Goal: Task Accomplishment & Management: Manage account settings

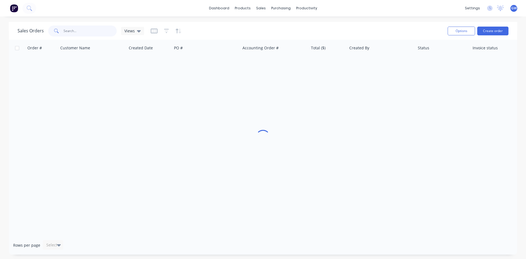
click at [95, 34] on input "text" at bounding box center [90, 30] width 53 height 11
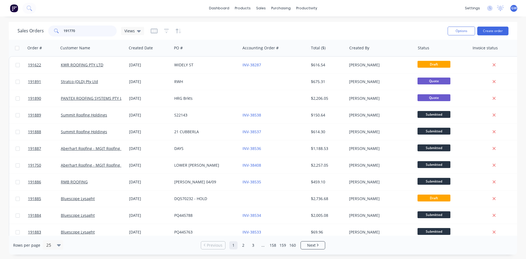
type input "191770"
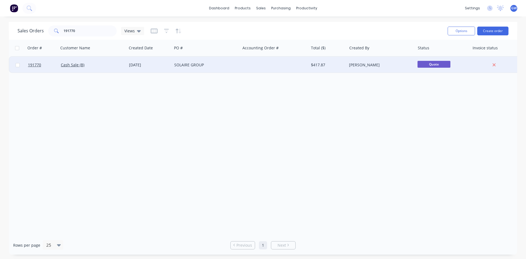
click at [206, 65] on div "SOLAIRE GROUP" at bounding box center [204, 64] width 61 height 5
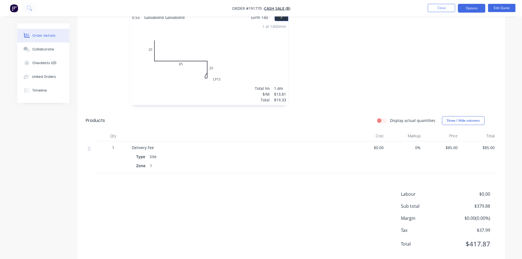
scroll to position [266, 0]
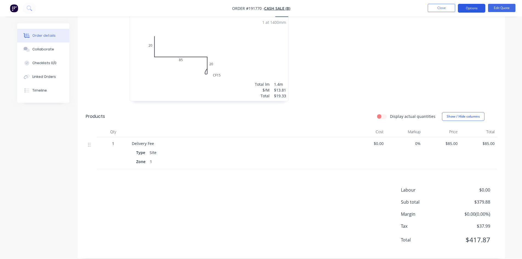
click at [476, 9] on button "Options" at bounding box center [471, 8] width 27 height 9
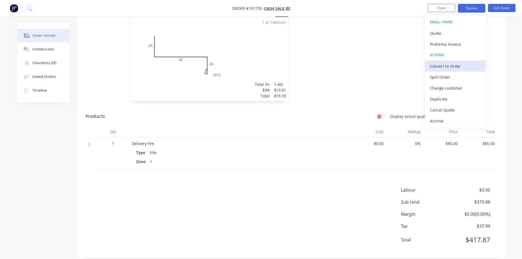
click at [449, 65] on div "Convert to Order" at bounding box center [455, 66] width 50 height 8
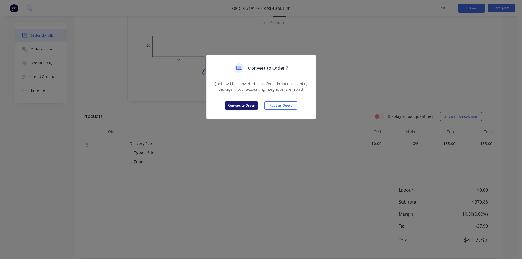
click at [237, 104] on button "Convert to Order" at bounding box center [241, 105] width 33 height 8
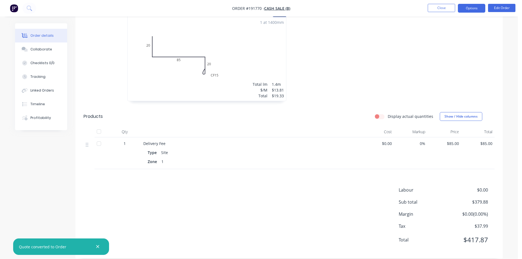
click at [467, 5] on button "Options" at bounding box center [471, 8] width 27 height 9
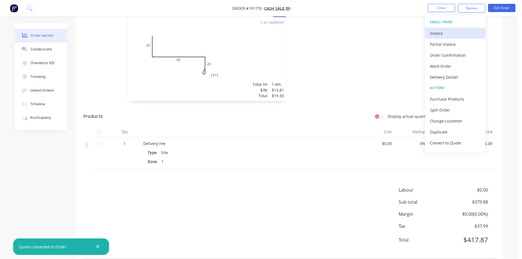
click at [446, 33] on div "Invoice" at bounding box center [455, 33] width 50 height 8
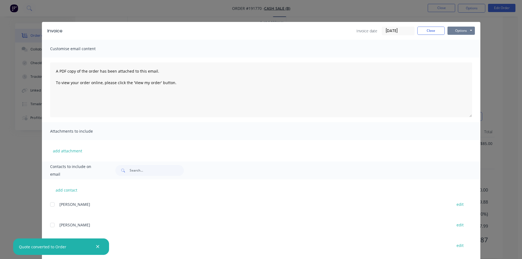
click at [460, 34] on button "Options" at bounding box center [460, 31] width 27 height 8
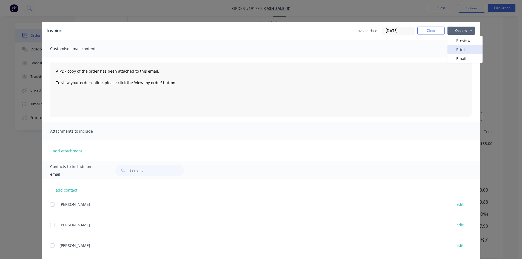
click at [463, 50] on button "Print" at bounding box center [464, 49] width 35 height 9
drag, startPoint x: 429, startPoint y: 33, endPoint x: 486, endPoint y: 5, distance: 63.0
click at [430, 33] on button "Close" at bounding box center [430, 31] width 27 height 8
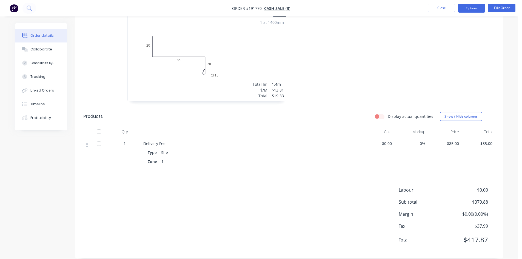
click at [480, 5] on button "Options" at bounding box center [471, 8] width 27 height 9
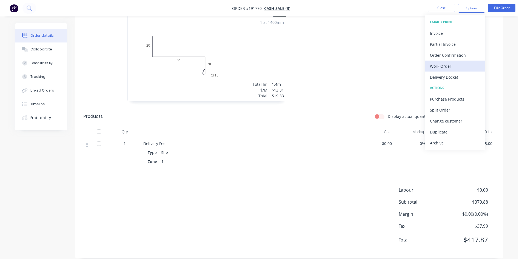
click at [447, 68] on div "Work Order" at bounding box center [455, 66] width 50 height 8
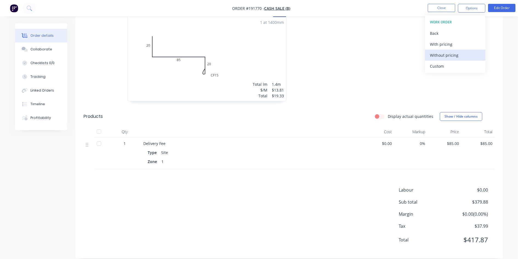
click at [451, 55] on div "Without pricing" at bounding box center [455, 55] width 50 height 8
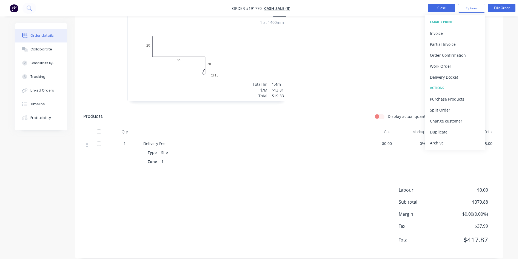
click at [449, 8] on button "Close" at bounding box center [441, 8] width 27 height 8
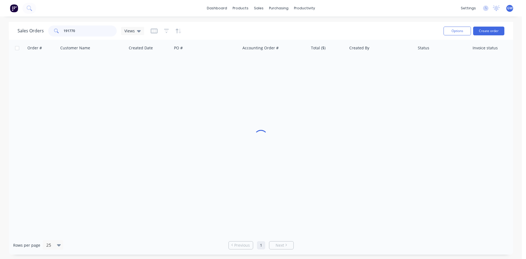
drag, startPoint x: 92, startPoint y: 29, endPoint x: 18, endPoint y: 25, distance: 73.5
click at [18, 25] on div "Sales Orders 191770 Views" at bounding box center [81, 30] width 127 height 11
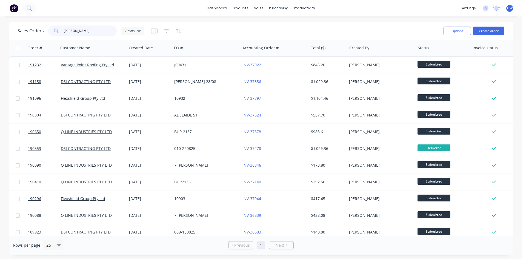
drag, startPoint x: 78, startPoint y: 32, endPoint x: 34, endPoint y: 22, distance: 45.1
click at [34, 22] on div "Sales Orders steven Views Options Create order" at bounding box center [261, 31] width 504 height 18
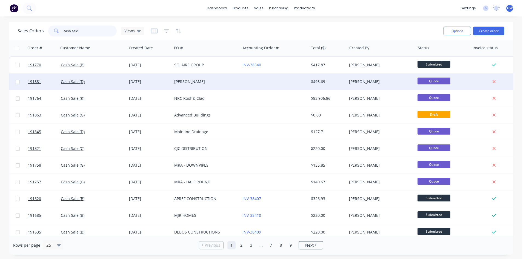
type input "cash sale"
click at [297, 84] on div at bounding box center [274, 81] width 68 height 16
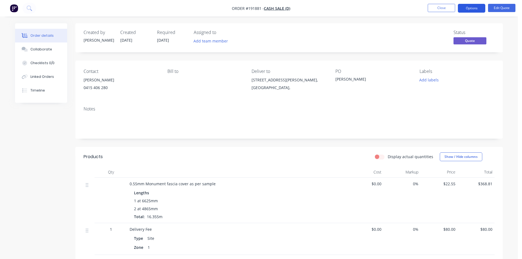
click at [472, 10] on button "Options" at bounding box center [471, 8] width 27 height 9
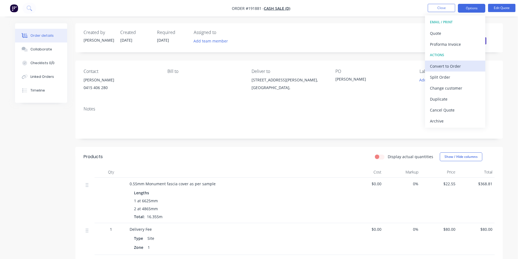
click at [450, 65] on div "Convert to Order" at bounding box center [455, 66] width 50 height 8
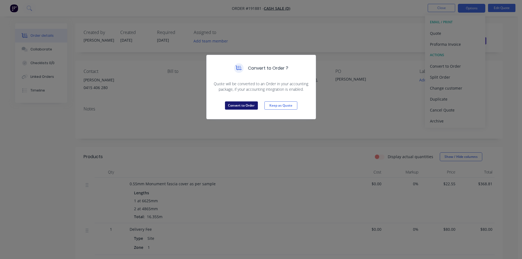
click at [237, 102] on button "Convert to Order" at bounding box center [241, 105] width 33 height 8
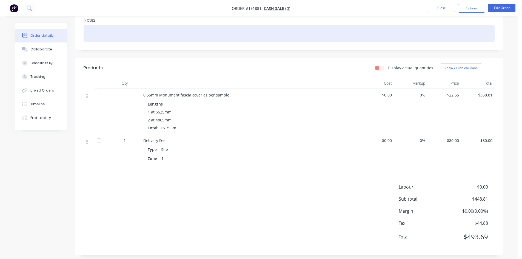
scroll to position [93, 0]
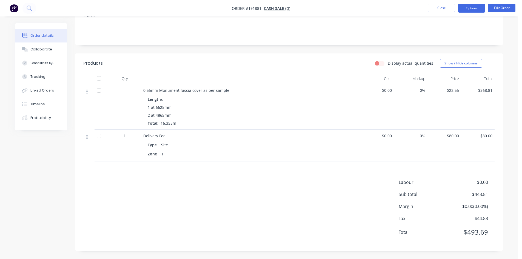
click at [468, 6] on button "Options" at bounding box center [471, 8] width 27 height 9
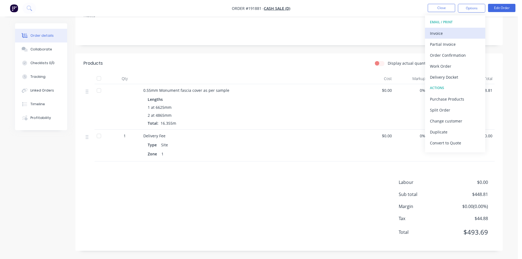
click at [447, 32] on div "Invoice" at bounding box center [455, 33] width 50 height 8
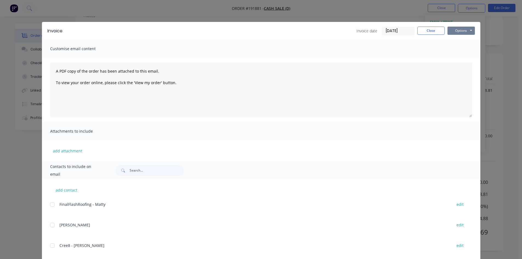
click at [459, 31] on button "Options" at bounding box center [460, 31] width 27 height 8
click at [458, 49] on button "Print" at bounding box center [464, 49] width 35 height 9
click at [432, 30] on button "Close" at bounding box center [430, 31] width 27 height 8
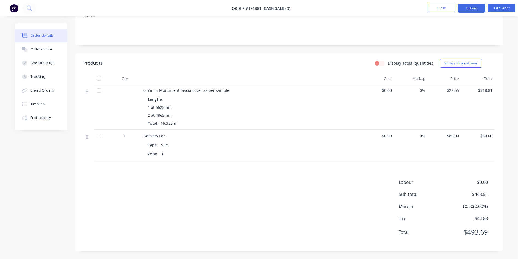
click at [468, 9] on button "Options" at bounding box center [471, 8] width 27 height 9
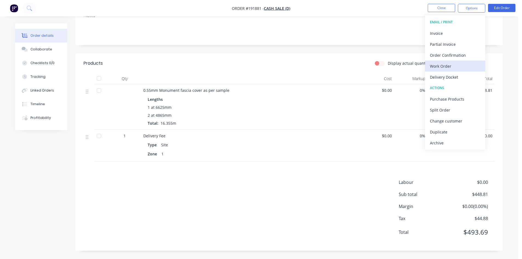
click at [447, 65] on div "Work Order" at bounding box center [455, 66] width 50 height 8
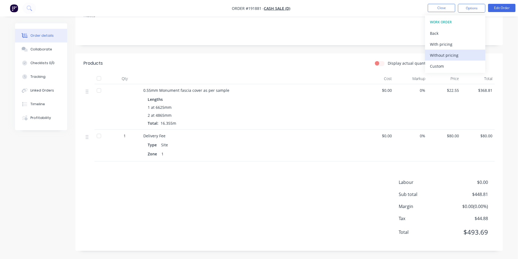
click at [447, 54] on div "Without pricing" at bounding box center [455, 55] width 50 height 8
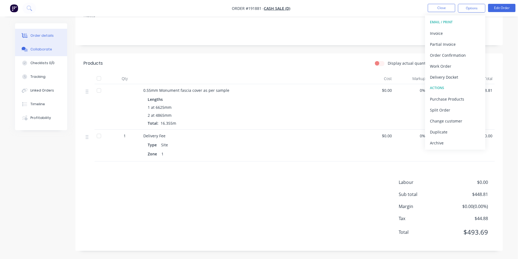
click at [28, 52] on div at bounding box center [25, 49] width 8 height 5
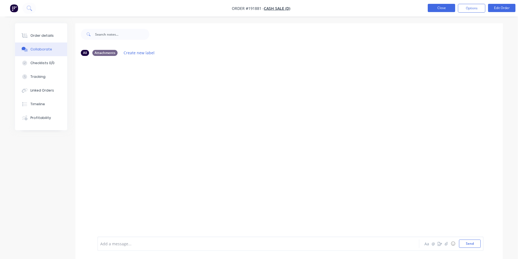
click at [435, 10] on button "Close" at bounding box center [441, 8] width 27 height 8
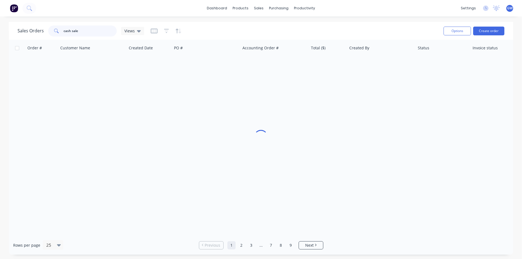
drag, startPoint x: -18, startPoint y: 22, endPoint x: -23, endPoint y: 21, distance: 4.7
click at [0, 21] on html "dashboard products sales purchasing productivity dashboard products Product Cat…" at bounding box center [263, 129] width 526 height 259
drag, startPoint x: 90, startPoint y: 30, endPoint x: -89, endPoint y: 27, distance: 178.9
click at [0, 27] on html "dashboard products sales purchasing productivity dashboard products Product Cat…" at bounding box center [263, 129] width 526 height 259
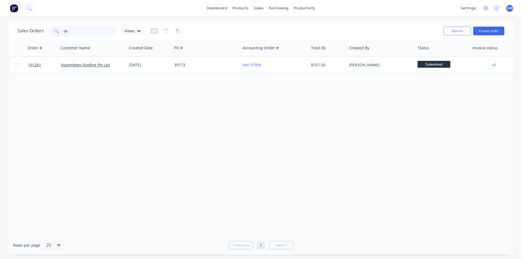
type input "cjc"
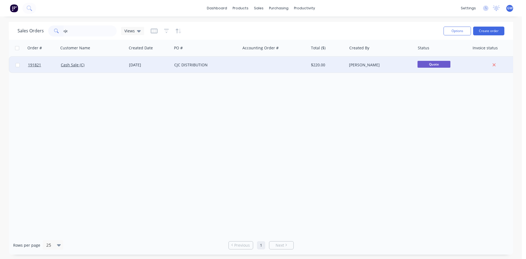
click at [231, 64] on div "CJC DISTRIBUTION" at bounding box center [204, 64] width 61 height 5
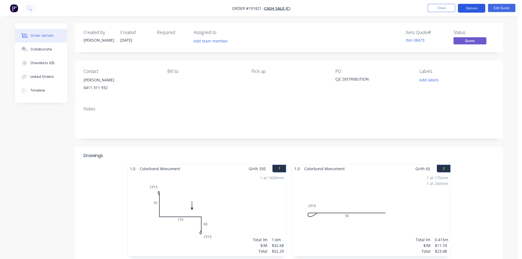
click at [468, 11] on button "Options" at bounding box center [471, 8] width 27 height 9
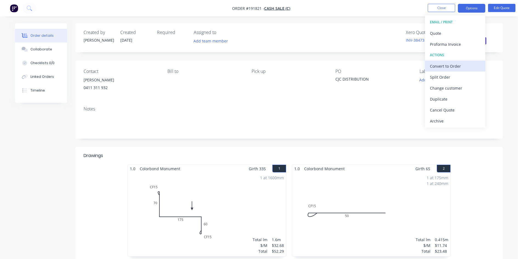
click at [449, 64] on div "Convert to Order" at bounding box center [455, 66] width 50 height 8
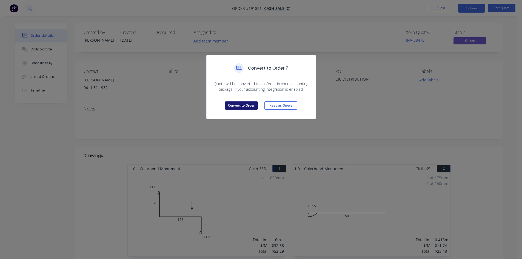
click at [238, 105] on button "Convert to Order" at bounding box center [241, 105] width 33 height 8
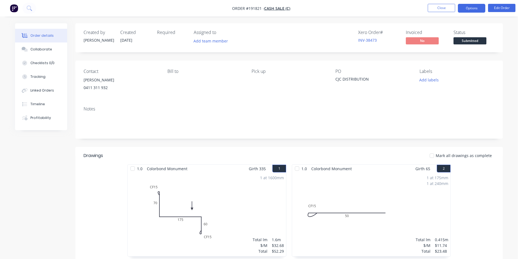
click at [474, 7] on button "Options" at bounding box center [471, 8] width 27 height 9
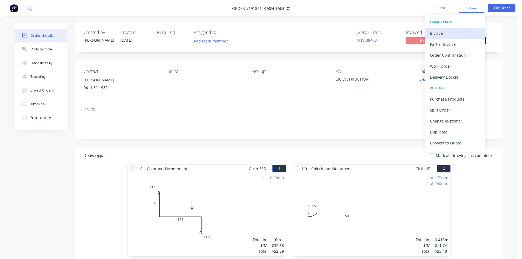
click at [461, 28] on button "Invoice" at bounding box center [455, 33] width 60 height 11
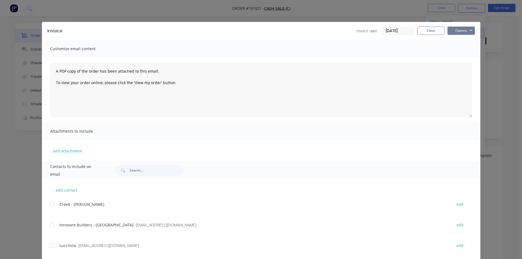
click at [461, 28] on button "Options" at bounding box center [460, 31] width 27 height 8
click at [453, 50] on button "Print" at bounding box center [464, 49] width 35 height 9
click at [442, 31] on button "Close" at bounding box center [430, 31] width 27 height 8
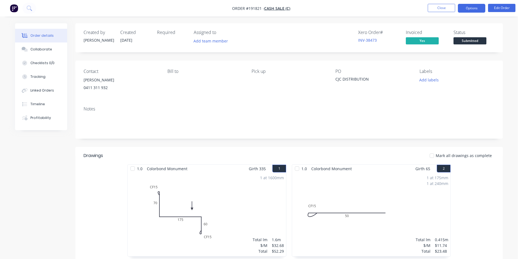
click at [470, 7] on button "Options" at bounding box center [471, 8] width 27 height 9
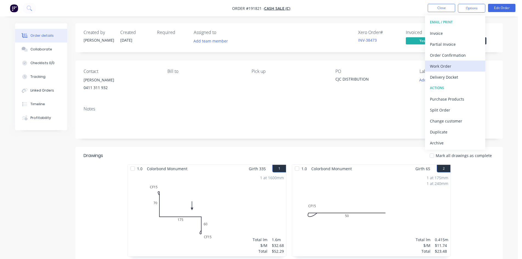
click at [442, 70] on div "Work Order" at bounding box center [455, 66] width 50 height 8
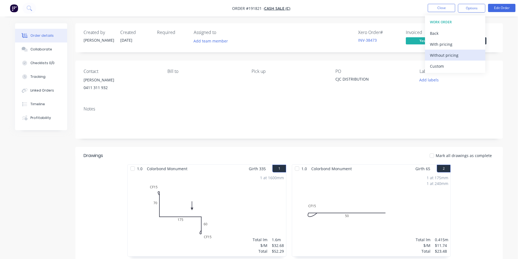
click at [441, 51] on div "Without pricing" at bounding box center [455, 55] width 50 height 8
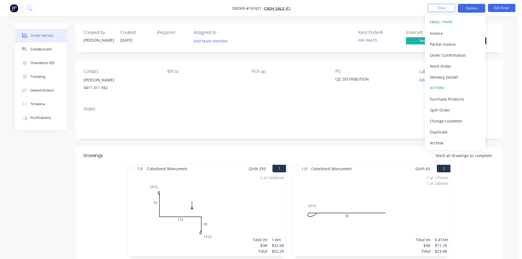
click at [469, 10] on button "Options" at bounding box center [471, 8] width 27 height 9
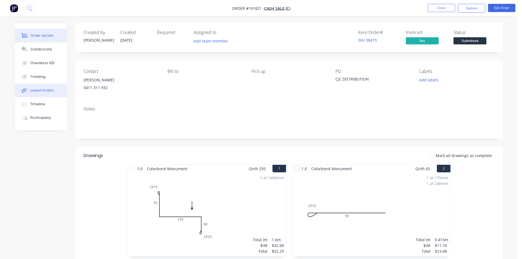
click at [44, 96] on button "Linked Orders" at bounding box center [41, 91] width 52 height 14
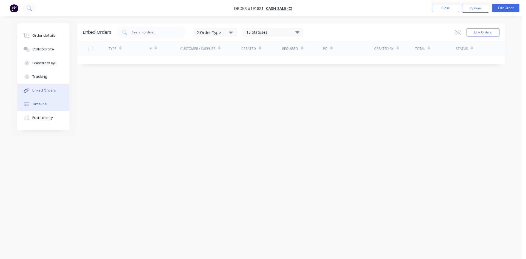
click at [38, 105] on div "Timeline" at bounding box center [39, 104] width 15 height 5
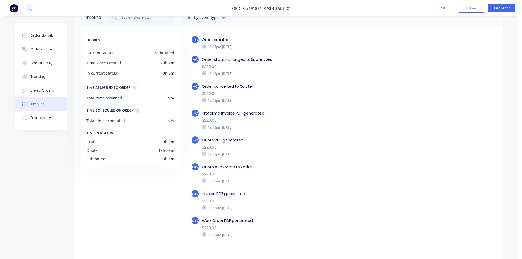
scroll to position [23, 0]
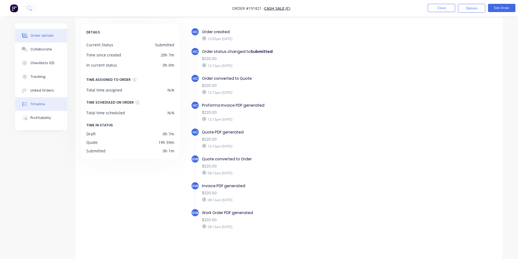
click at [49, 39] on button "Order details" at bounding box center [41, 36] width 52 height 14
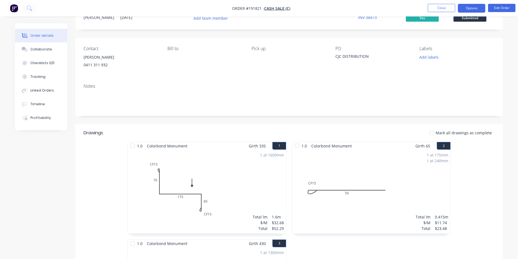
click at [477, 8] on button "Options" at bounding box center [471, 8] width 27 height 9
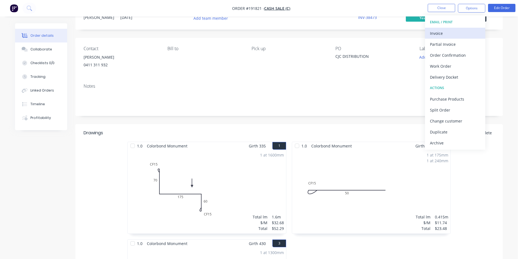
click at [453, 34] on div "Invoice" at bounding box center [455, 33] width 50 height 8
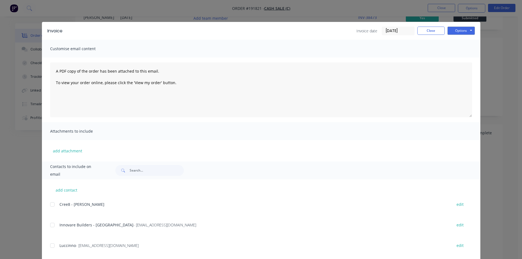
click at [467, 10] on div "Invoice Invoice date 05/09/25 Close Options Preview Print Email Customise email…" at bounding box center [261, 129] width 522 height 259
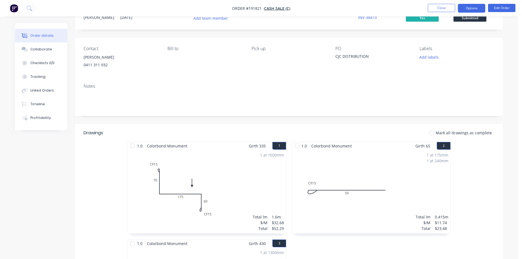
click at [470, 9] on button "Options" at bounding box center [471, 8] width 27 height 9
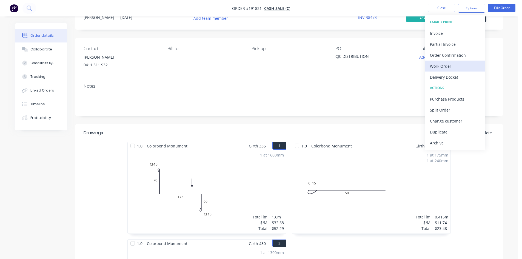
click at [440, 67] on div "Work Order" at bounding box center [455, 66] width 50 height 8
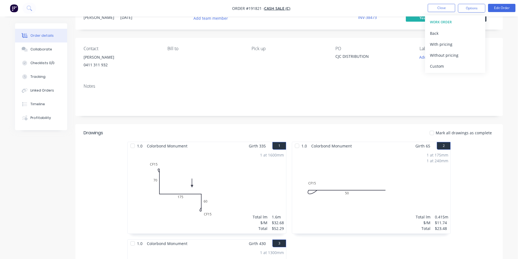
click at [446, 54] on div "Without pricing" at bounding box center [455, 55] width 50 height 8
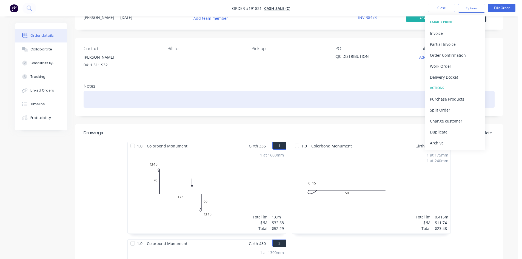
click at [365, 94] on div at bounding box center [289, 99] width 411 height 17
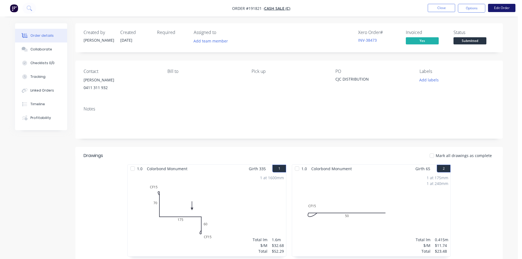
click at [505, 7] on button "Edit Order" at bounding box center [501, 8] width 27 height 8
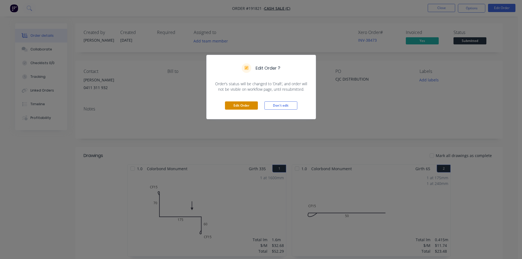
click at [243, 108] on button "Edit Order" at bounding box center [241, 105] width 33 height 8
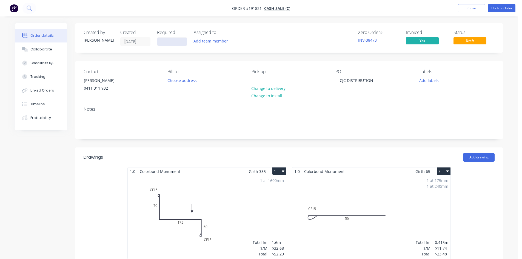
click at [168, 41] on input at bounding box center [172, 42] width 30 height 8
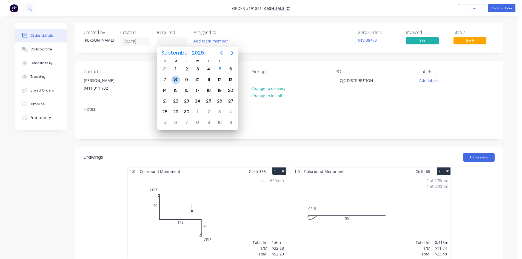
click at [178, 81] on div "8" at bounding box center [176, 80] width 8 height 8
type input "[DATE]"
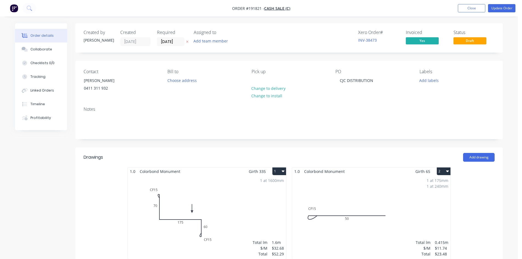
click at [186, 41] on button at bounding box center [187, 42] width 6 height 6
click at [176, 41] on input at bounding box center [172, 42] width 30 height 8
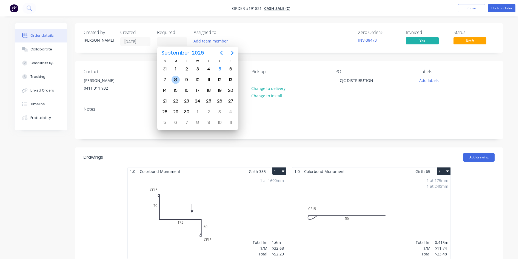
click at [176, 81] on div "8" at bounding box center [176, 80] width 8 height 8
type input "[DATE]"
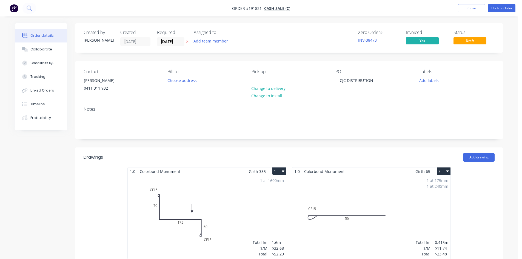
click at [504, 8] on button "Update Order" at bounding box center [501, 8] width 27 height 8
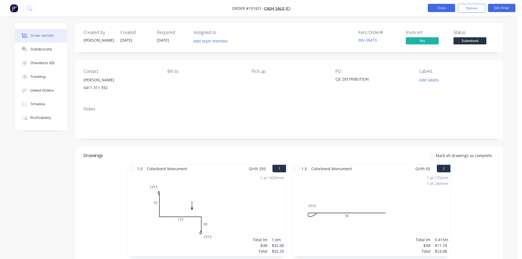
click at [439, 6] on button "Close" at bounding box center [441, 8] width 27 height 8
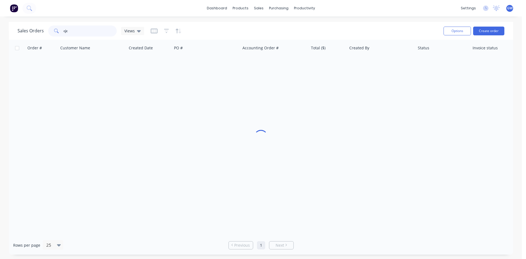
drag, startPoint x: 95, startPoint y: 29, endPoint x: 47, endPoint y: 30, distance: 48.0
click at [47, 30] on div "Sales Orders cjc Views" at bounding box center [81, 30] width 127 height 11
type input "191881"
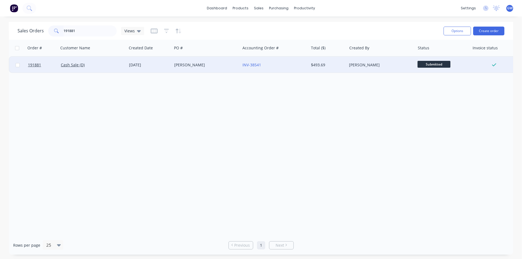
click at [323, 67] on div "$493.69" at bounding box center [327, 64] width 32 height 5
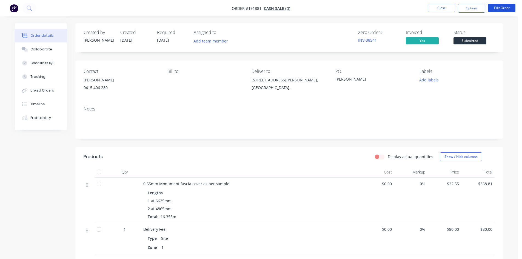
click at [511, 8] on button "Edit Order" at bounding box center [501, 8] width 27 height 8
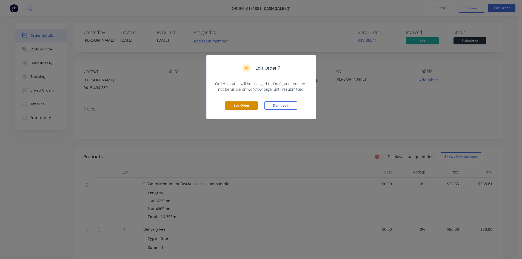
click at [236, 107] on button "Edit Order" at bounding box center [241, 105] width 33 height 8
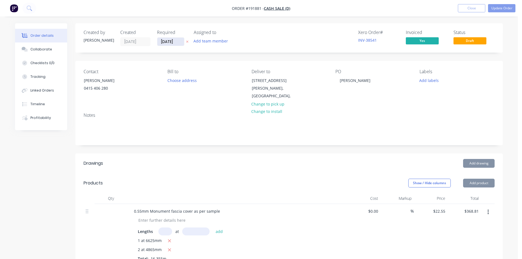
click at [181, 40] on input "[DATE]" at bounding box center [170, 42] width 27 height 8
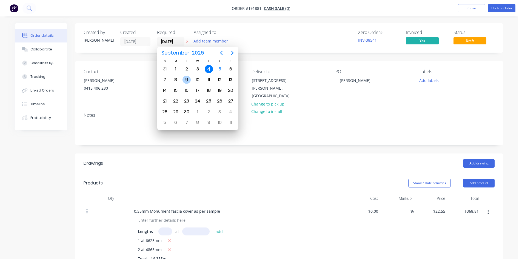
click at [189, 82] on div "9" at bounding box center [186, 80] width 8 height 8
type input "09/09/25"
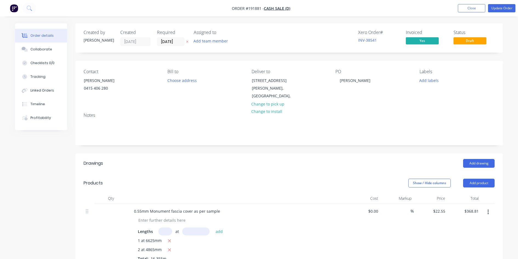
click at [231, 65] on div "Contact Steve 0415 406 280 Bill to Choose address Deliver to 10 Haylett Rise, R…" at bounding box center [288, 84] width 427 height 47
click at [509, 10] on button "Update Order" at bounding box center [501, 8] width 27 height 8
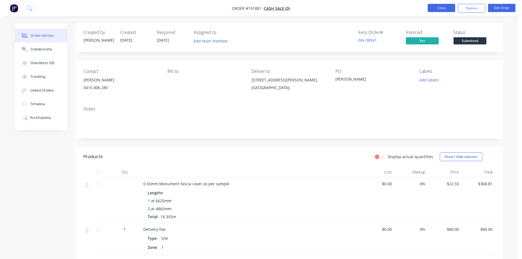
click at [438, 6] on button "Close" at bounding box center [441, 8] width 27 height 8
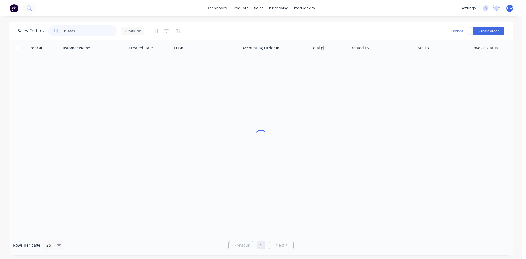
click at [14, 26] on div "Sales Orders 191881 Views Options Create order" at bounding box center [261, 31] width 504 height 18
type input "191770"
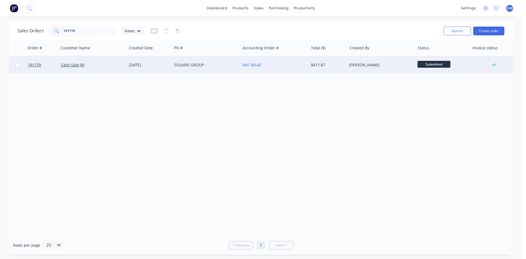
click at [343, 63] on div "$417.87" at bounding box center [327, 64] width 32 height 5
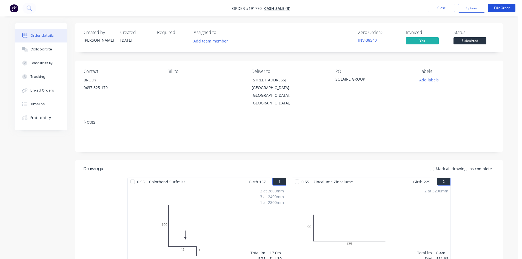
click at [506, 8] on button "Edit Order" at bounding box center [501, 8] width 27 height 8
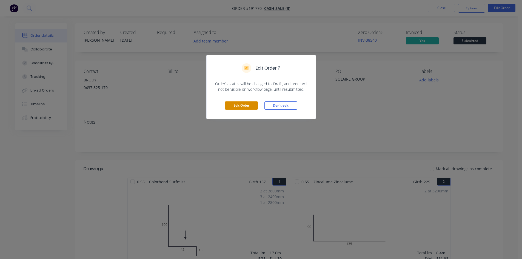
click at [242, 109] on button "Edit Order" at bounding box center [241, 105] width 33 height 8
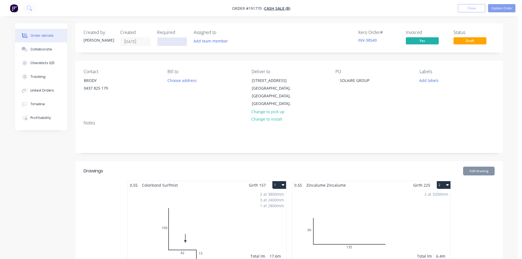
click at [174, 42] on input at bounding box center [172, 42] width 30 height 8
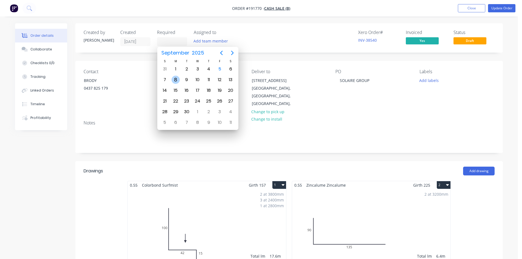
click at [176, 79] on div "8" at bounding box center [176, 80] width 8 height 8
type input "[DATE]"
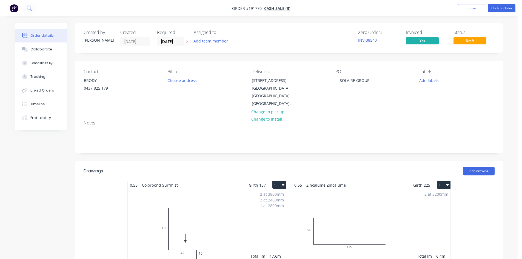
click at [265, 51] on div "Created by Hayden Created 05/09/25 Required 08/09/25 Assigned to Add team membe…" at bounding box center [288, 37] width 427 height 29
click at [512, 6] on button "Update Order" at bounding box center [501, 8] width 27 height 8
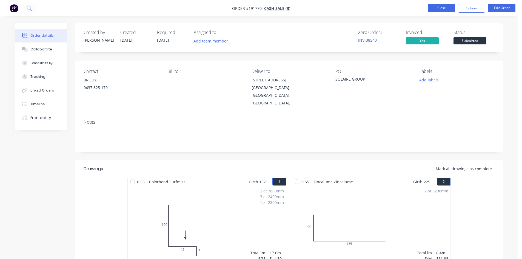
click at [447, 5] on button "Close" at bounding box center [441, 8] width 27 height 8
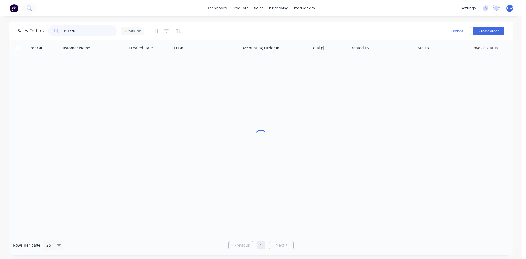
click at [8, 36] on div "Sales Orders 191770 Views Options Create order Order # Customer Name Created Da…" at bounding box center [261, 138] width 522 height 233
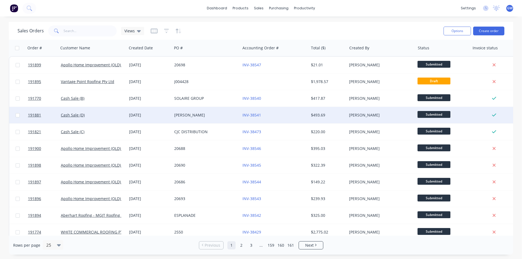
click at [164, 116] on div "[DATE]" at bounding box center [149, 114] width 41 height 5
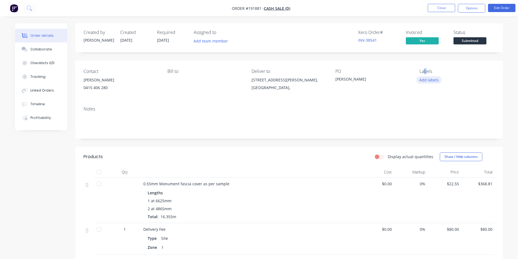
drag, startPoint x: 425, startPoint y: 73, endPoint x: 432, endPoint y: 77, distance: 8.3
click at [429, 75] on div "Labels Add labels" at bounding box center [456, 81] width 75 height 25
click at [451, 8] on button "Close" at bounding box center [441, 8] width 27 height 8
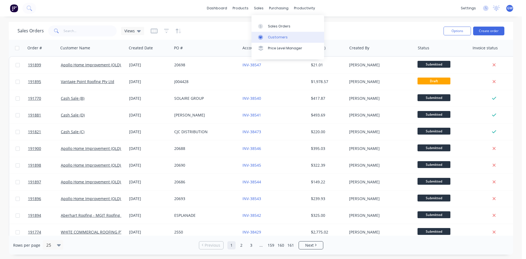
click at [273, 38] on div "Customers" at bounding box center [278, 37] width 20 height 5
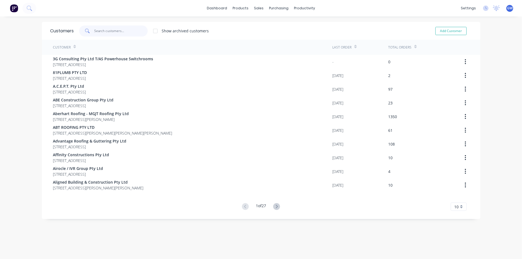
click at [103, 32] on input "text" at bounding box center [120, 30] width 53 height 11
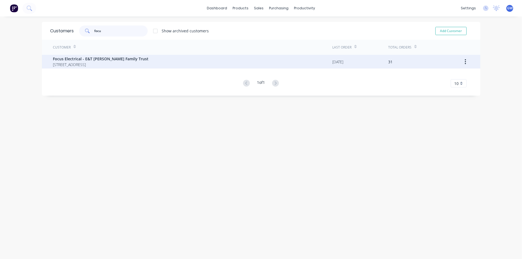
type input "focu"
click at [109, 56] on div "Focus Electrical - E&T Baveas Family Trust PO Box 46 Wellers Hill Queensland Au…" at bounding box center [192, 62] width 279 height 14
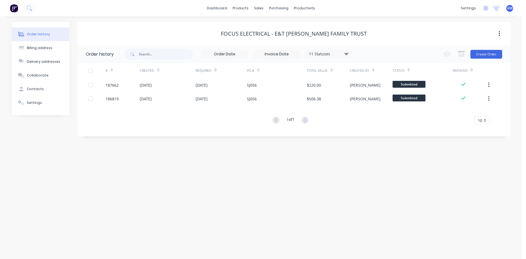
click at [94, 70] on div at bounding box center [90, 70] width 11 height 11
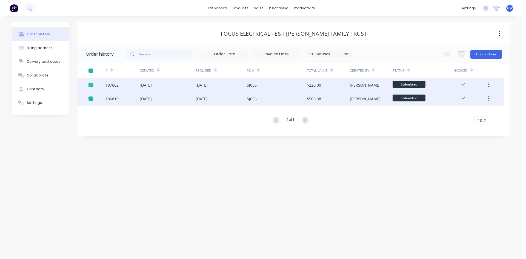
click at [461, 58] on button "button" at bounding box center [461, 54] width 13 height 11
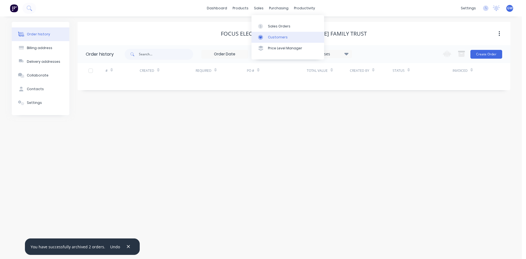
click at [268, 33] on link "Customers" at bounding box center [288, 37] width 73 height 11
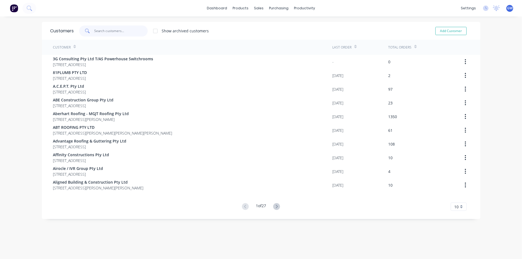
click at [130, 33] on input "text" at bounding box center [120, 30] width 53 height 11
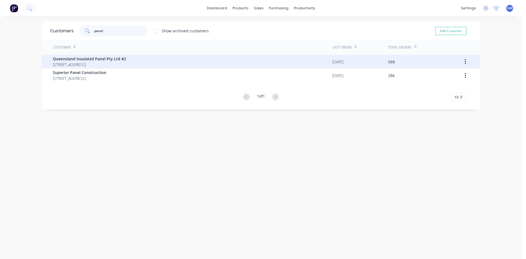
type input "panel"
click at [116, 63] on span "PO BOX 288 POINT LOOKOUT Queensland Australia 4183" at bounding box center [89, 65] width 73 height 6
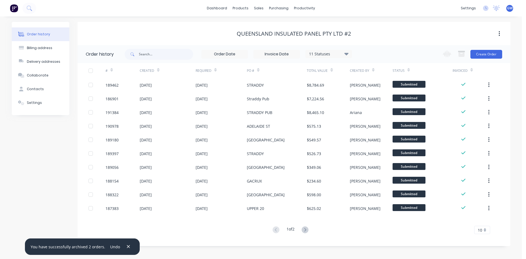
click at [291, 58] on label at bounding box center [276, 54] width 47 height 9
click at [291, 58] on input at bounding box center [277, 54] width 46 height 8
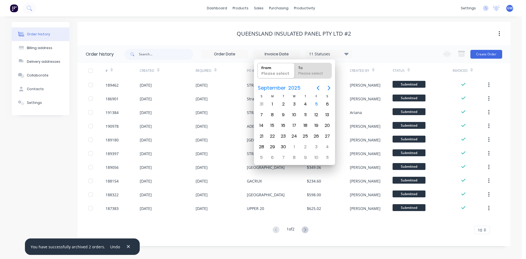
click at [293, 54] on input at bounding box center [277, 54] width 46 height 8
click at [319, 85] on icon "Previous page" at bounding box center [318, 88] width 7 height 7
click at [287, 105] on div "1" at bounding box center [283, 104] width 8 height 8
type input "01/07/25"
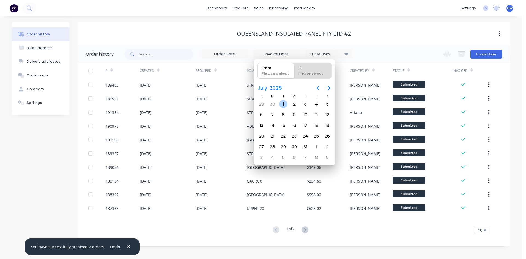
radio input "false"
radio input "true"
click at [302, 147] on div "31" at bounding box center [305, 147] width 8 height 8
type input "30/06/25 - 31/07/25"
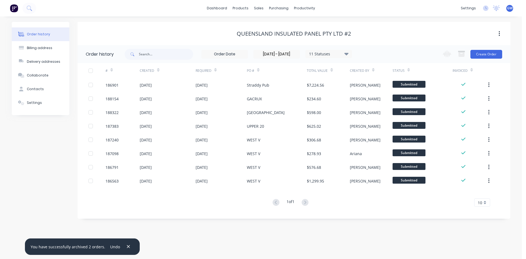
click at [90, 70] on div at bounding box center [90, 70] width 11 height 11
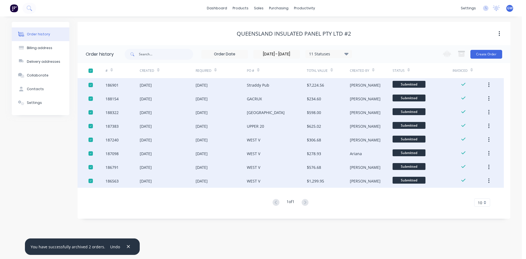
click at [91, 114] on div at bounding box center [90, 112] width 11 height 11
click at [464, 55] on icon "button" at bounding box center [461, 54] width 6 height 5
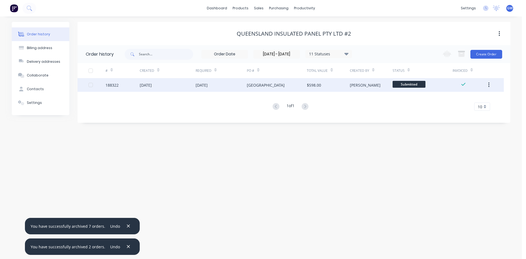
click at [329, 83] on div "$598.00" at bounding box center [328, 85] width 43 height 14
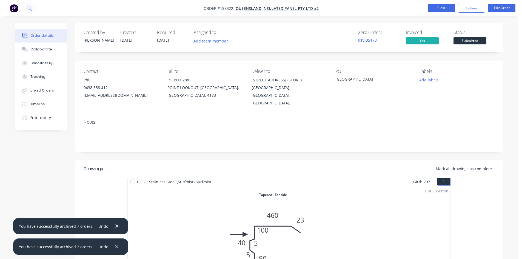
click at [441, 8] on button "Close" at bounding box center [441, 8] width 27 height 8
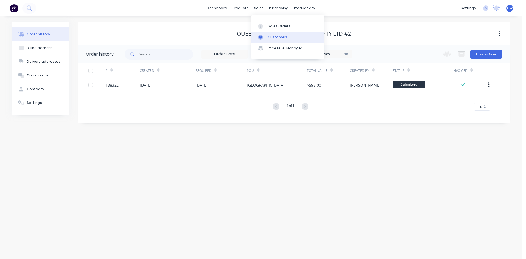
click at [271, 39] on div "Customers" at bounding box center [278, 37] width 20 height 5
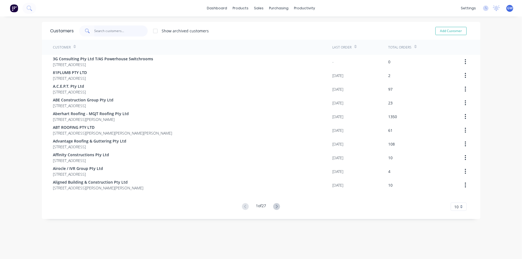
click at [104, 28] on input "text" at bounding box center [120, 30] width 53 height 11
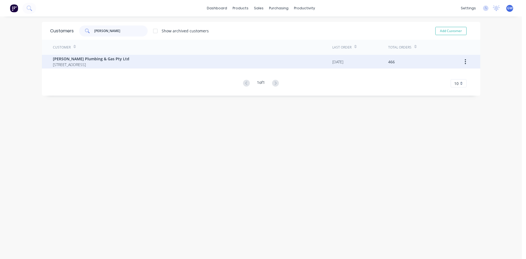
type input "mills"
click at [114, 65] on span "PO BOX 202 CHERMSIDE Queensland Australia 4032" at bounding box center [91, 65] width 76 height 6
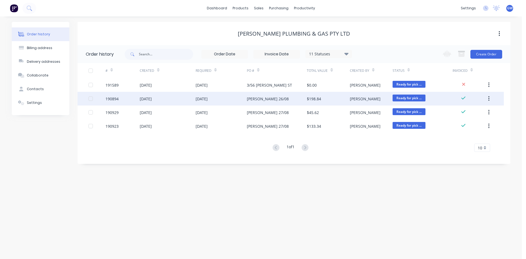
click at [90, 99] on div at bounding box center [90, 98] width 11 height 11
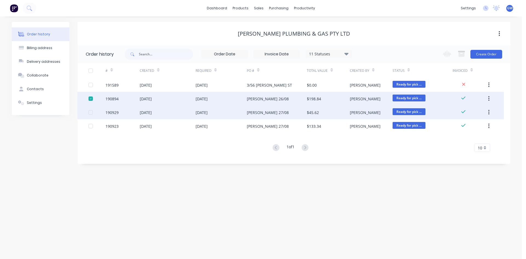
click at [89, 111] on div at bounding box center [90, 112] width 11 height 11
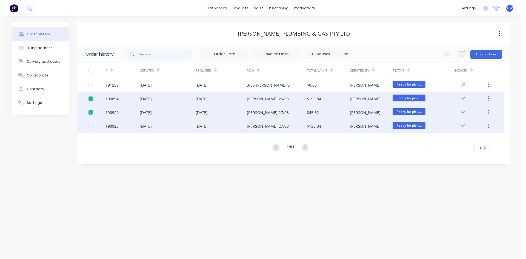
click at [91, 126] on div at bounding box center [90, 126] width 11 height 11
click at [461, 52] on icon "button" at bounding box center [461, 51] width 7 height 1
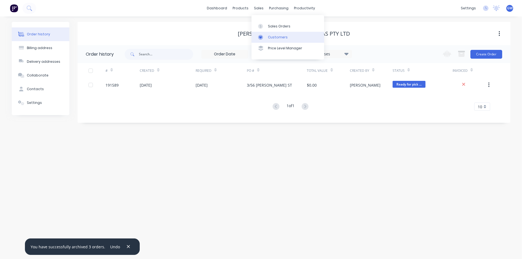
click at [272, 36] on div "Customers" at bounding box center [278, 37] width 20 height 5
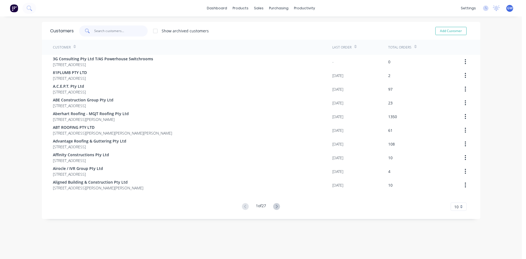
click at [116, 32] on input "text" at bounding box center [120, 30] width 53 height 11
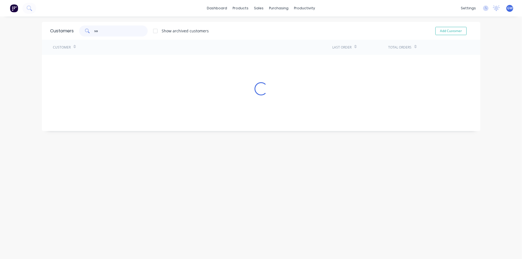
type input "s"
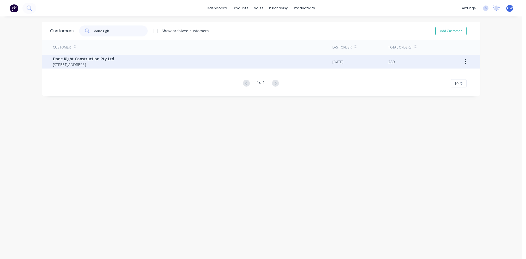
type input "done righ"
click at [114, 63] on span "PO BOX 2426 WELLINGTON POINT Queensland Australia 4160" at bounding box center [83, 65] width 61 height 6
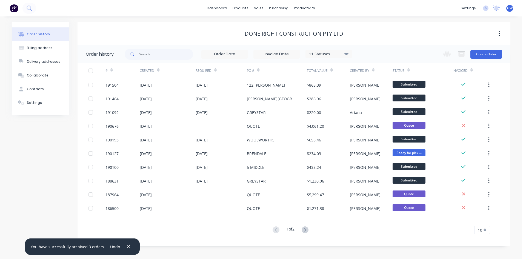
click at [288, 47] on div "11 Statuses Invoice Status Invoiced Not Invoiced Partial Order Status All Archi…" at bounding box center [238, 54] width 227 height 18
click at [282, 51] on input at bounding box center [277, 54] width 46 height 8
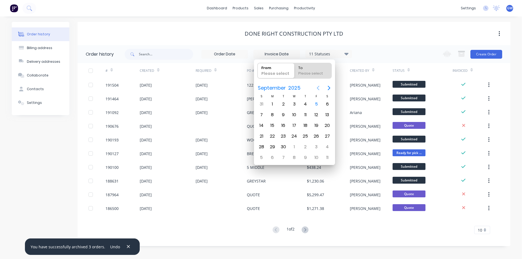
click at [321, 91] on button "Previous page" at bounding box center [318, 87] width 11 height 11
click at [282, 101] on div "1" at bounding box center [283, 104] width 8 height 8
type input "01/07/25"
radio input "false"
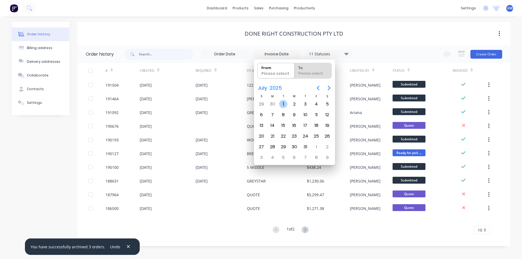
radio input "true"
drag, startPoint x: 305, startPoint y: 150, endPoint x: 312, endPoint y: 151, distance: 6.9
click at [305, 150] on div "31" at bounding box center [305, 147] width 8 height 8
type input "30/06/25 - 31/07/25"
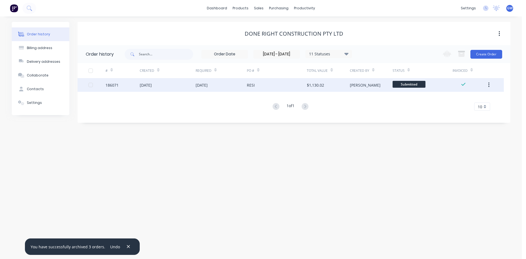
click at [90, 85] on div at bounding box center [90, 84] width 11 height 11
click at [460, 54] on icon "button" at bounding box center [461, 54] width 6 height 5
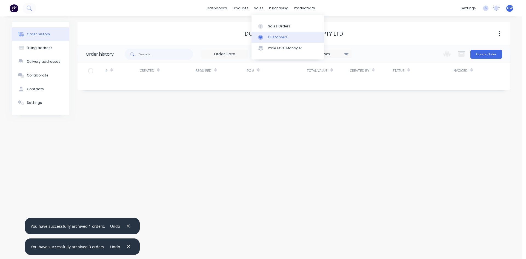
click at [265, 34] on link "Customers" at bounding box center [288, 37] width 73 height 11
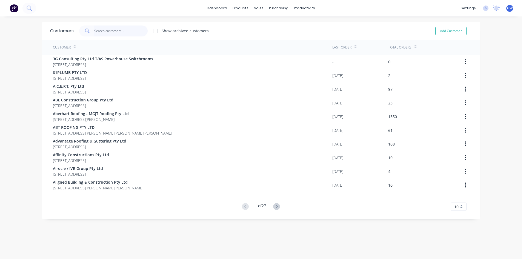
click at [107, 32] on input "text" at bounding box center [120, 30] width 53 height 11
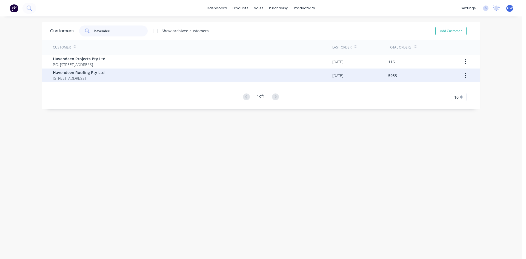
type input "havendee"
click at [105, 78] on span "PO BOX 7139 Southport Park Queensland Australia 4215" at bounding box center [79, 78] width 52 height 6
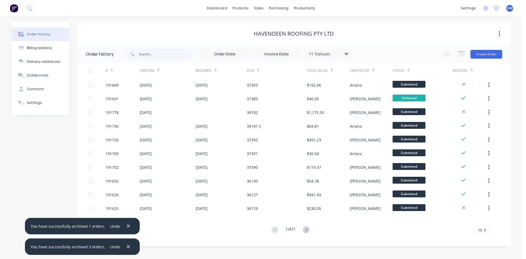
click at [273, 53] on input at bounding box center [277, 54] width 46 height 8
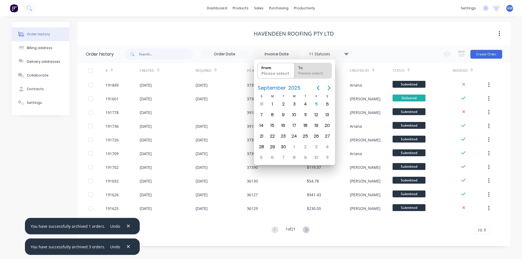
click at [316, 87] on icon "Previous page" at bounding box center [318, 88] width 7 height 7
click at [282, 103] on div "1" at bounding box center [283, 104] width 8 height 8
type input "01/07/25"
radio input "false"
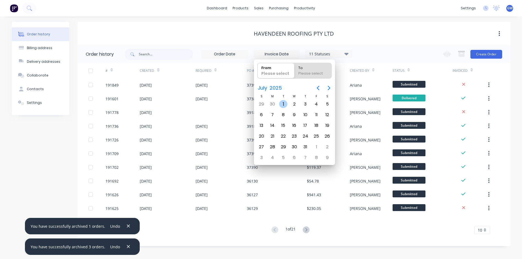
radio input "true"
click at [309, 146] on div "31" at bounding box center [305, 147] width 8 height 8
type input "30/06/25 - 31/07/25"
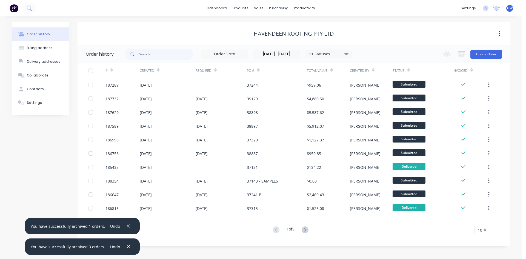
click at [480, 228] on span "10" at bounding box center [480, 230] width 4 height 6
click at [482, 220] on div "35" at bounding box center [482, 221] width 15 height 10
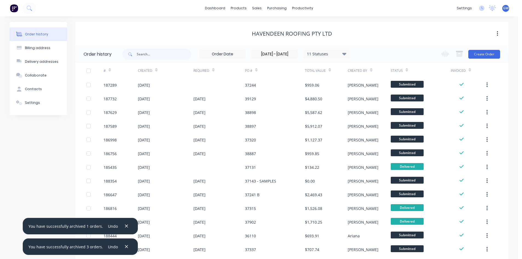
click at [90, 70] on div at bounding box center [88, 70] width 11 height 11
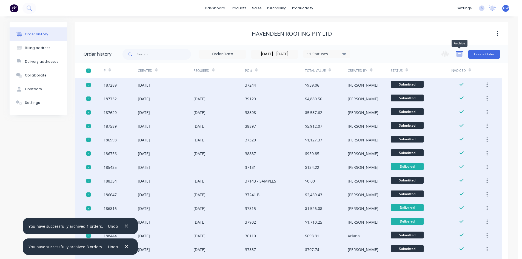
click at [458, 54] on icon "button" at bounding box center [459, 54] width 6 height 5
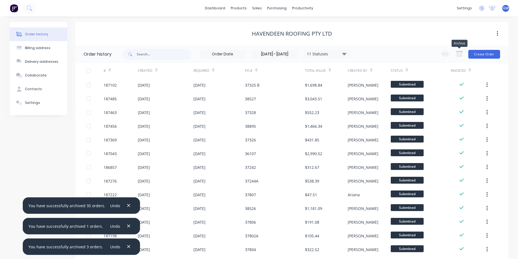
click at [88, 68] on div at bounding box center [88, 70] width 11 height 11
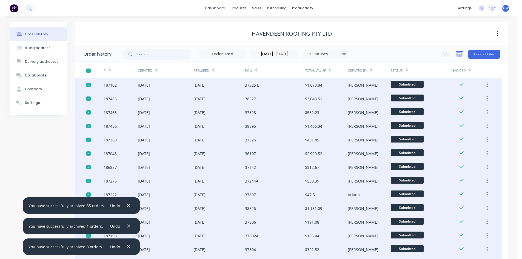
click at [457, 51] on icon "button" at bounding box center [459, 53] width 7 height 7
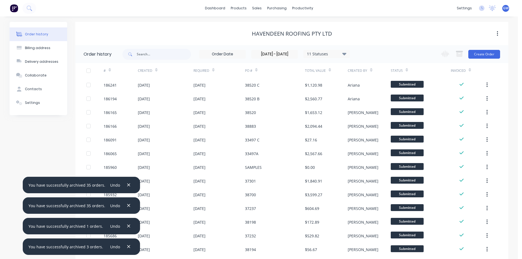
click at [90, 69] on div at bounding box center [88, 70] width 11 height 11
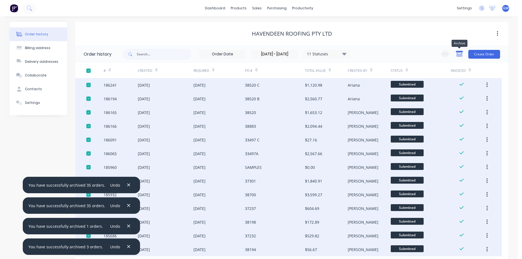
click at [457, 55] on icon "button" at bounding box center [459, 54] width 6 height 5
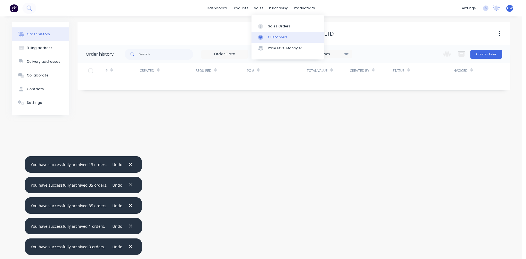
click at [262, 39] on icon at bounding box center [260, 37] width 5 height 5
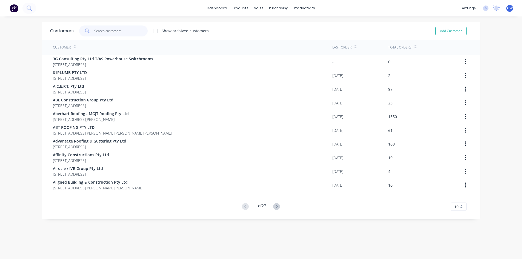
click at [109, 32] on input "text" at bounding box center [120, 30] width 53 height 11
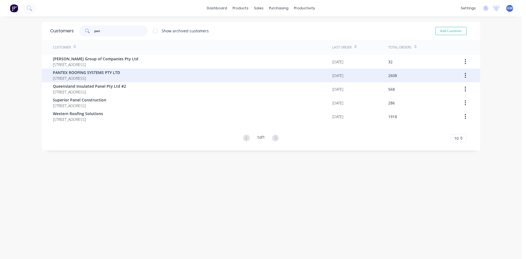
type input "pan"
click at [92, 71] on span "PANTEX ROOFING SYSTEMS PTY LTD" at bounding box center [86, 73] width 67 height 6
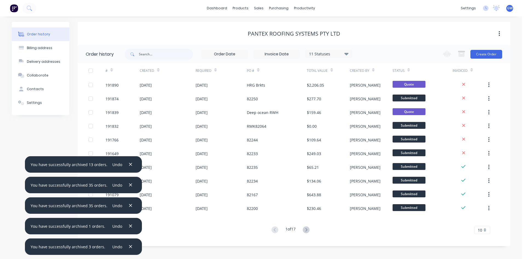
click at [278, 53] on input at bounding box center [277, 54] width 46 height 8
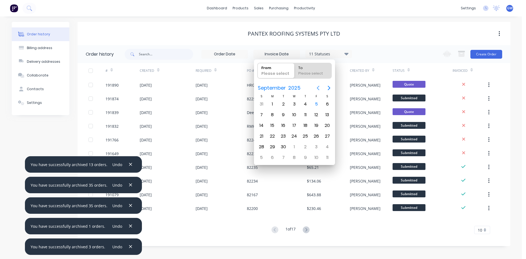
click at [321, 90] on icon "Previous page" at bounding box center [318, 88] width 7 height 7
click at [321, 89] on icon "Previous page" at bounding box center [318, 88] width 7 height 7
click at [283, 101] on div "1" at bounding box center [283, 104] width 8 height 8
type input "01/07/25"
radio input "false"
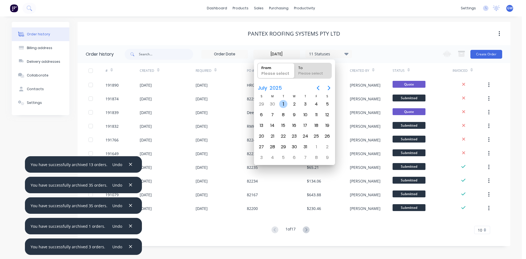
radio input "true"
click at [304, 149] on div "31" at bounding box center [305, 147] width 8 height 8
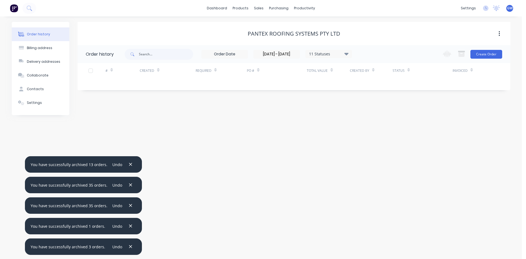
click at [277, 52] on input "30/06/25 - 31/07/25" at bounding box center [277, 54] width 46 height 8
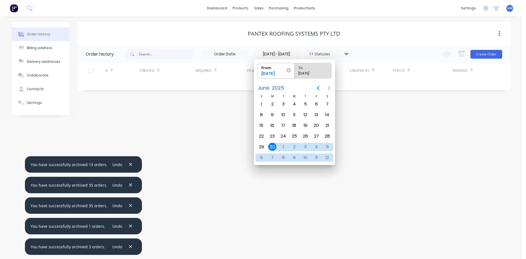
click at [331, 88] on icon "Next page" at bounding box center [329, 88] width 7 height 7
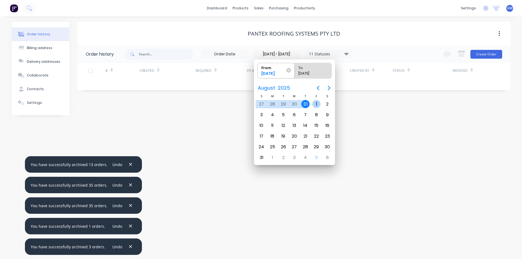
click at [316, 104] on div "1" at bounding box center [316, 104] width 8 height 8
type input "01/08/25"
radio input "false"
radio input "true"
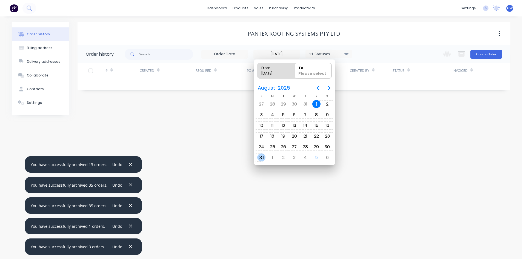
click at [262, 160] on div "31" at bounding box center [261, 157] width 8 height 8
type input "31/07/25 - 31/08/25"
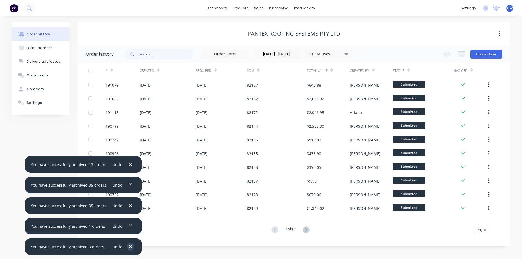
click at [130, 246] on button "button" at bounding box center [130, 246] width 7 height 7
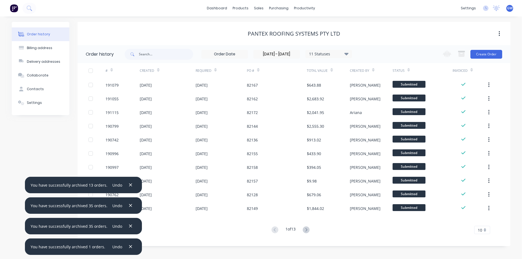
click at [130, 246] on button "button" at bounding box center [130, 246] width 7 height 7
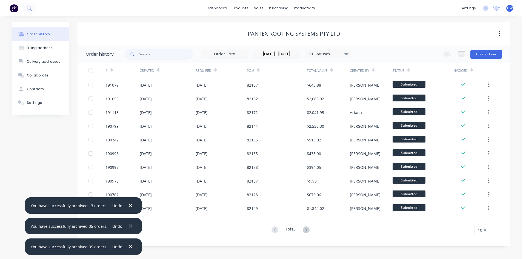
click at [130, 246] on button "button" at bounding box center [130, 246] width 7 height 7
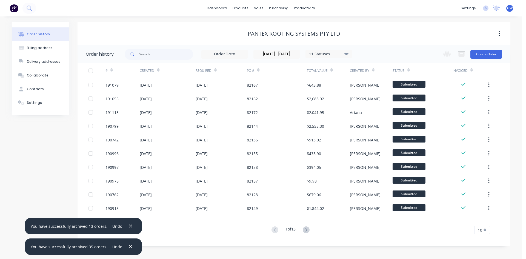
click at [130, 246] on button "button" at bounding box center [130, 246] width 7 height 7
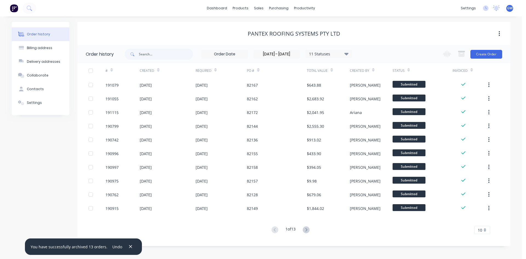
click at [130, 246] on button "button" at bounding box center [130, 246] width 7 height 7
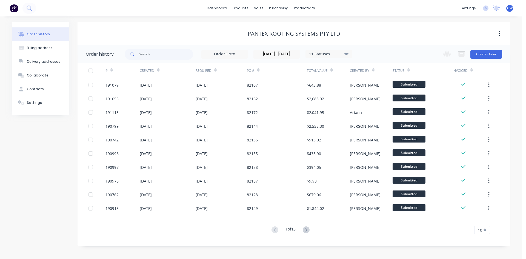
click at [483, 232] on div "10" at bounding box center [482, 230] width 16 height 8
click at [483, 219] on div "35" at bounding box center [482, 221] width 15 height 10
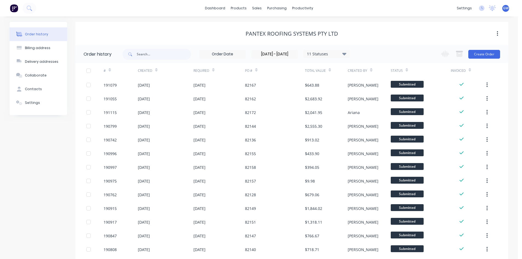
click at [88, 70] on div at bounding box center [88, 70] width 11 height 11
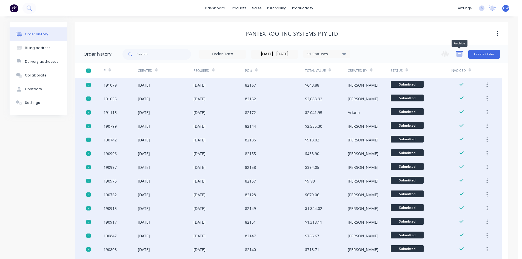
click at [460, 56] on icon "button" at bounding box center [459, 54] width 6 height 5
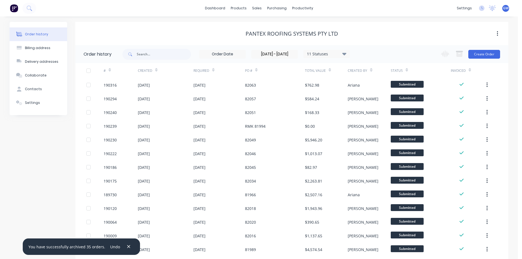
click at [87, 70] on div at bounding box center [88, 70] width 11 height 11
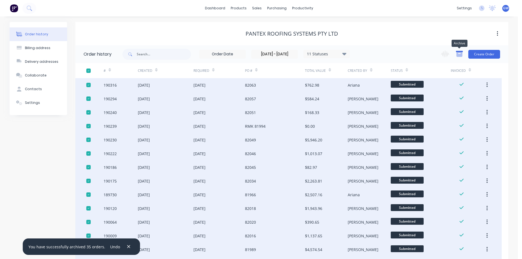
click at [460, 53] on icon "button" at bounding box center [459, 53] width 7 height 7
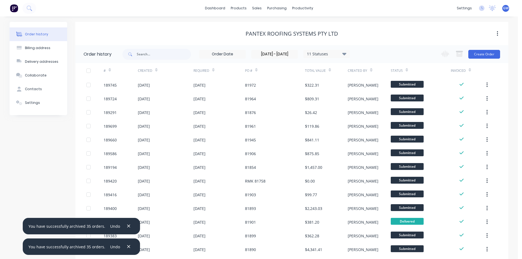
click at [89, 72] on div at bounding box center [88, 70] width 11 height 11
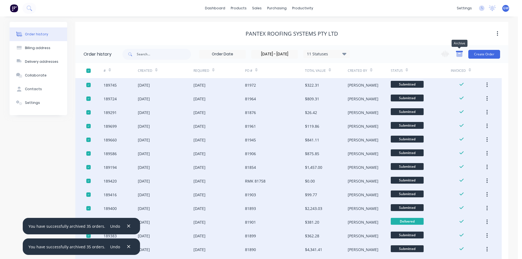
click at [461, 54] on icon "button" at bounding box center [459, 54] width 6 height 5
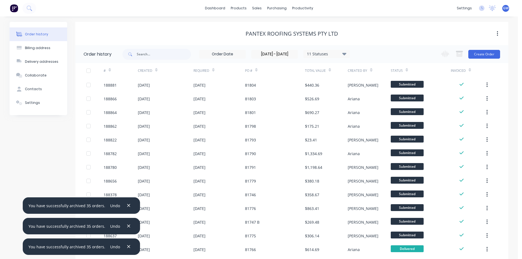
click at [92, 70] on div at bounding box center [88, 70] width 11 height 11
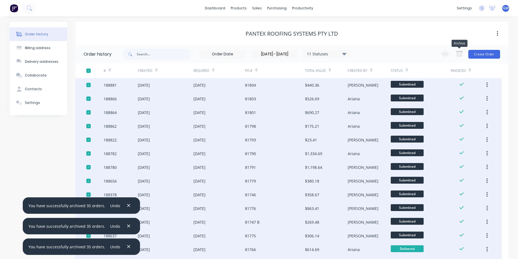
click at [463, 53] on button "button" at bounding box center [459, 54] width 13 height 11
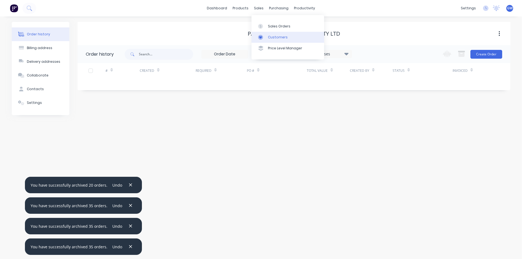
click at [267, 33] on link "Customers" at bounding box center [288, 37] width 73 height 11
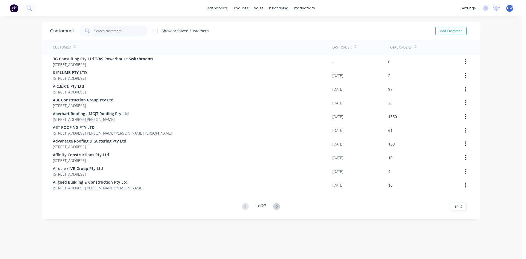
click at [127, 31] on input "text" at bounding box center [120, 30] width 53 height 11
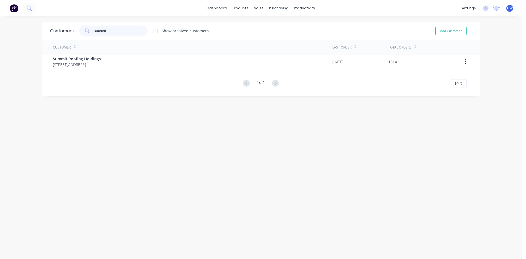
type input "summit"
click at [102, 70] on div "Customer Last Order Total Orders Summit Roofing Holdings UNIT 2/38 LIMESTONE ST…" at bounding box center [261, 64] width 438 height 48
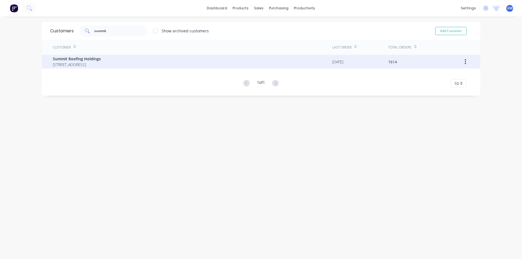
click at [101, 63] on span "UNIT 2/38 LIMESTONE ST DARRA Queensland Australia 4076" at bounding box center [77, 65] width 48 height 6
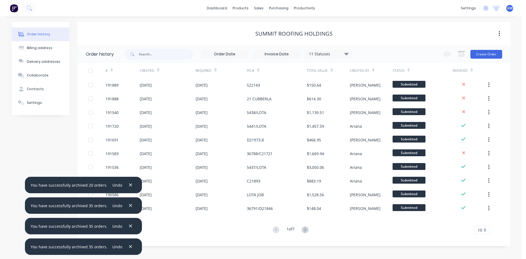
click at [284, 53] on input at bounding box center [277, 54] width 46 height 8
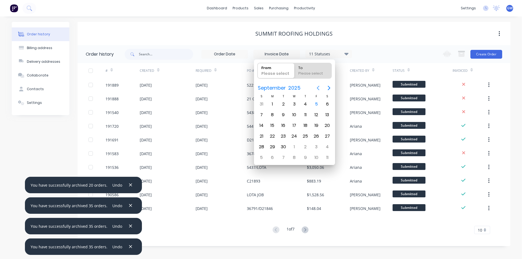
click at [319, 87] on icon "Previous page" at bounding box center [318, 88] width 7 height 7
click at [281, 105] on div "1" at bounding box center [283, 104] width 8 height 8
type input "01/07/25"
radio input "false"
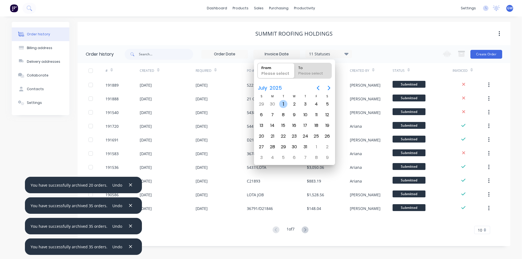
radio input "true"
click at [305, 146] on div "31" at bounding box center [305, 147] width 8 height 8
type input "30/06/25 - 31/07/25"
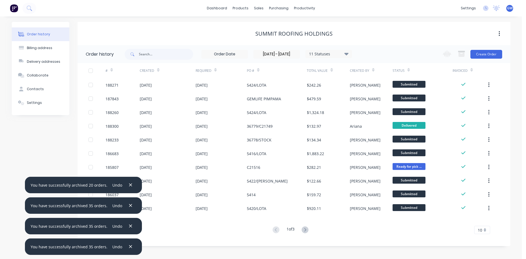
click at [480, 227] on div "10" at bounding box center [482, 230] width 16 height 8
click at [478, 220] on div "35" at bounding box center [482, 221] width 15 height 10
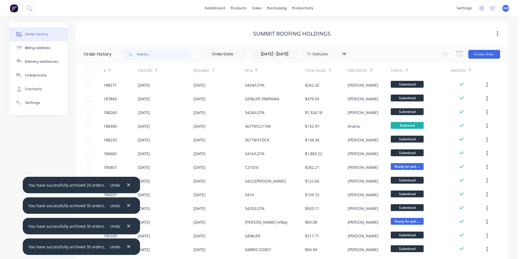
click at [89, 70] on div at bounding box center [88, 70] width 11 height 11
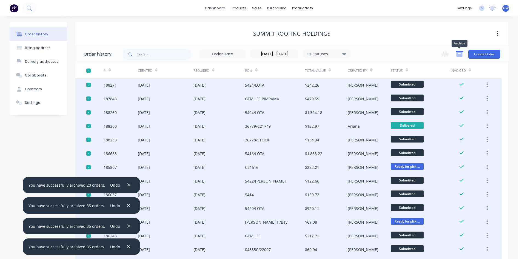
click at [460, 55] on icon "button" at bounding box center [459, 54] width 6 height 5
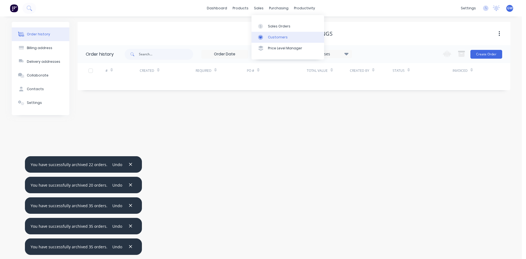
click at [266, 36] on link "Customers" at bounding box center [288, 37] width 73 height 11
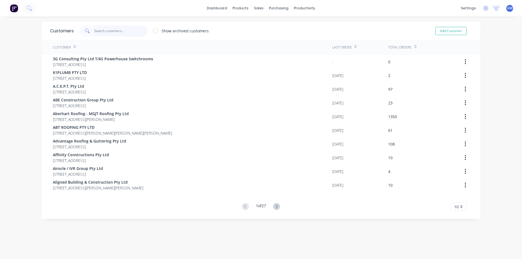
click at [114, 33] on input "text" at bounding box center [120, 30] width 53 height 11
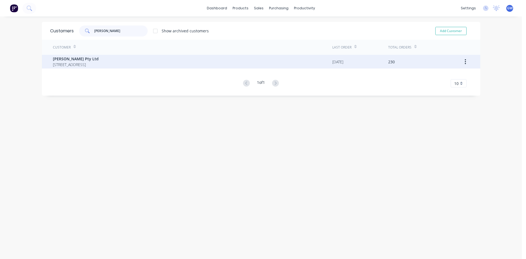
type input "envate"
click at [99, 59] on span "[PERSON_NAME] Pty Ltd" at bounding box center [76, 59] width 46 height 6
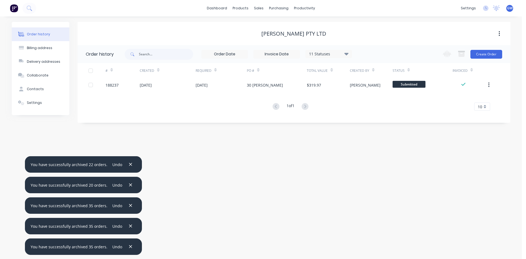
click at [495, 193] on div "Order history Billing address Delivery addresses Collaborate Contacts Settings …" at bounding box center [261, 137] width 522 height 242
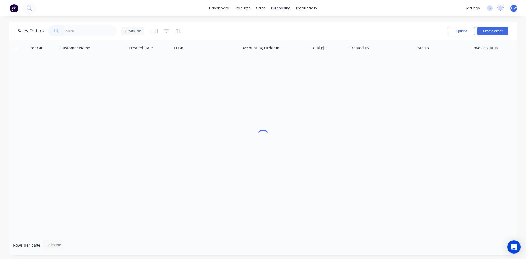
click at [84, 32] on input "text" at bounding box center [90, 30] width 53 height 11
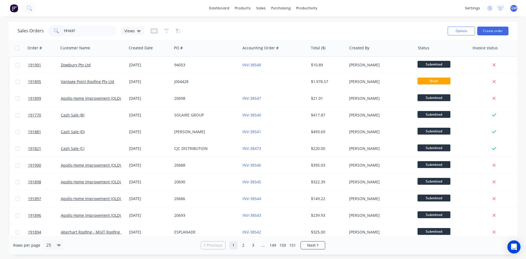
type input "191637"
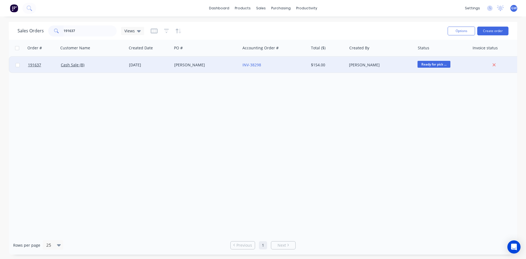
click at [300, 67] on div "INV-38298" at bounding box center [272, 64] width 61 height 5
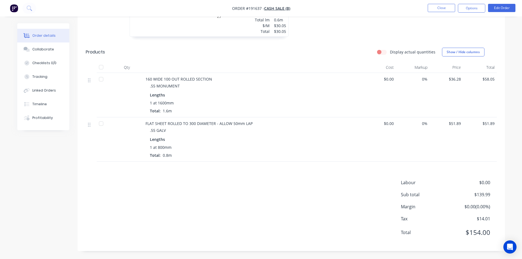
scroll to position [220, 0]
click at [47, 112] on button "Profitability" at bounding box center [43, 118] width 52 height 14
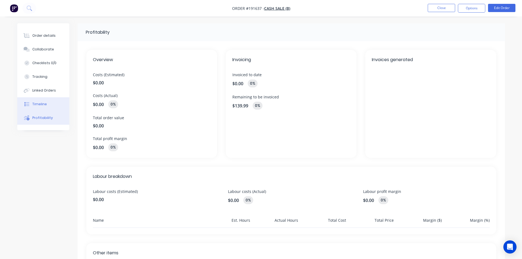
click at [46, 104] on div "Timeline" at bounding box center [39, 104] width 15 height 5
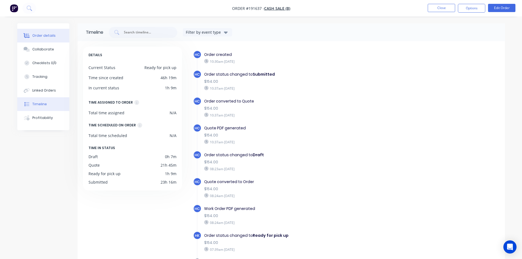
click at [50, 37] on div "Order details" at bounding box center [43, 35] width 23 height 5
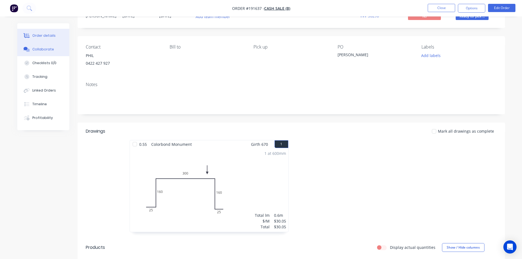
scroll to position [137, 0]
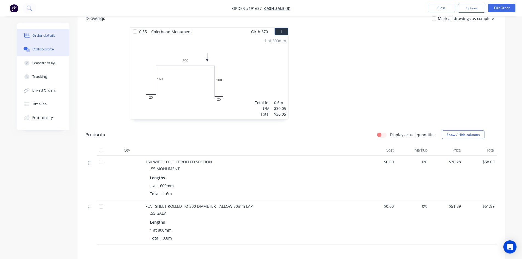
click at [55, 48] on button "Collaborate" at bounding box center [43, 49] width 52 height 14
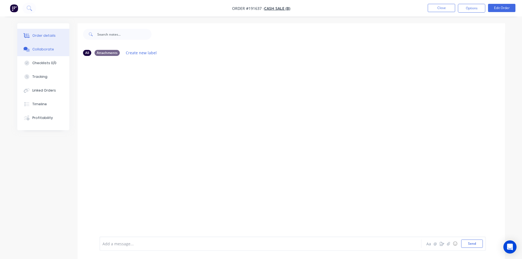
click at [36, 30] on button "Order details" at bounding box center [43, 36] width 52 height 14
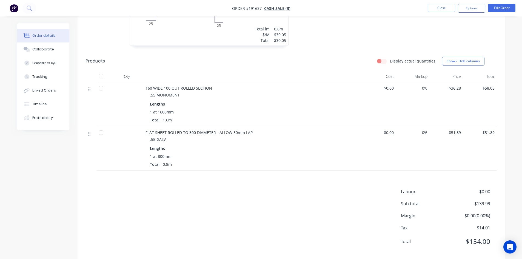
scroll to position [220, 0]
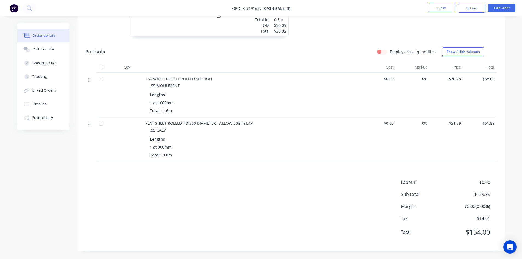
click at [437, 3] on nav "Order #191637 - Cash Sale (B) Close Options Edit Order" at bounding box center [261, 8] width 522 height 16
click at [444, 4] on button "Close" at bounding box center [441, 8] width 27 height 8
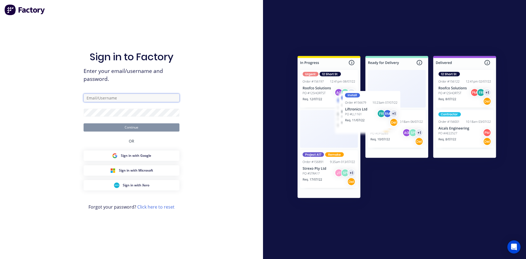
click at [106, 99] on input "text" at bounding box center [132, 98] width 96 height 8
type input "gracew@fmfabricators.com.au"
click at [84, 123] on button "Continue" at bounding box center [132, 127] width 96 height 8
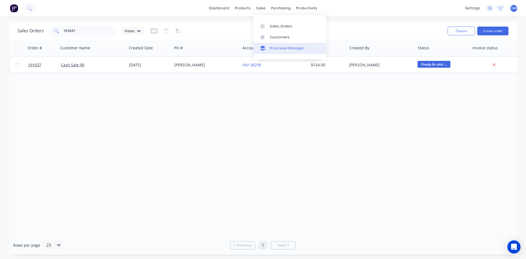
click at [281, 48] on div "Price Level Manager" at bounding box center [287, 48] width 34 height 5
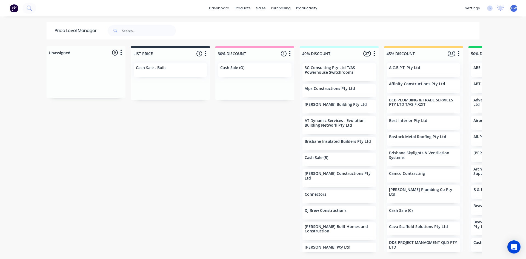
click at [141, 36] on div "Price Level Manager" at bounding box center [118, 31] width 143 height 18
click at [133, 32] on input "text" at bounding box center [149, 30] width 54 height 11
type input "brisbane"
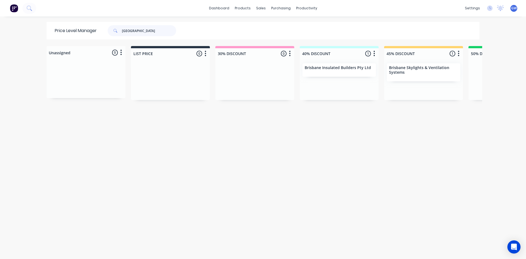
drag, startPoint x: 149, startPoint y: 29, endPoint x: 1, endPoint y: 36, distance: 147.3
click at [27, 28] on div "dashboard products sales purchasing productivity dashboard products Product Cat…" at bounding box center [263, 129] width 526 height 259
type input "intecon"
drag, startPoint x: 147, startPoint y: 32, endPoint x: 72, endPoint y: 35, distance: 74.6
click at [72, 35] on div "Price Level Manager intecon" at bounding box center [118, 31] width 143 height 18
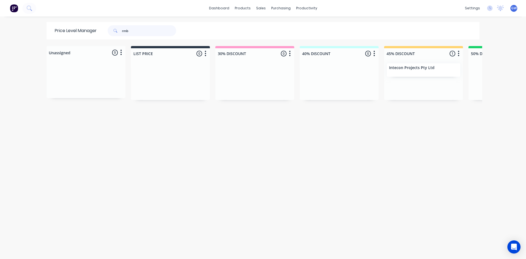
type input "rmb"
drag, startPoint x: 136, startPoint y: 30, endPoint x: 101, endPoint y: 32, distance: 35.1
click at [101, 32] on div "rmb" at bounding box center [141, 30] width 88 height 11
type input "robbies"
drag, startPoint x: 136, startPoint y: 30, endPoint x: 74, endPoint y: 30, distance: 62.8
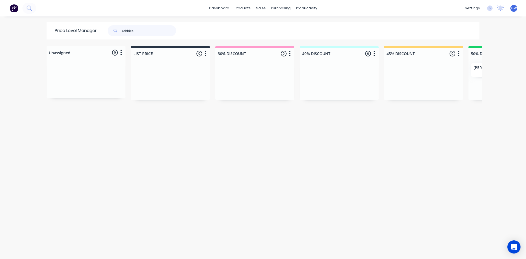
click at [74, 30] on div "Price Level Manager robbies" at bounding box center [118, 31] width 143 height 18
type input "roofing resp"
drag, startPoint x: 94, startPoint y: 22, endPoint x: 75, endPoint y: 25, distance: 18.9
click at [76, 25] on div "Price Level Manager roofing resp" at bounding box center [118, 31] width 143 height 18
type input "timmer"
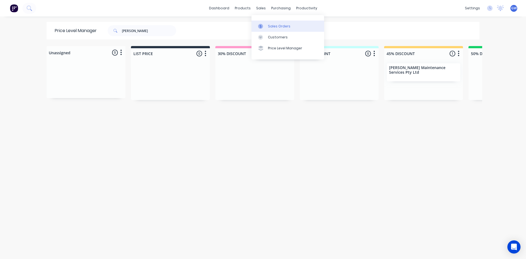
click at [270, 22] on link "Sales Orders" at bounding box center [288, 26] width 73 height 11
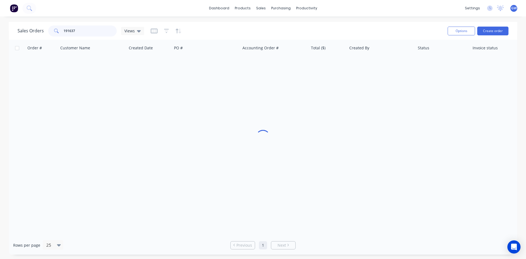
drag, startPoint x: 85, startPoint y: 30, endPoint x: 83, endPoint y: 1, distance: 29.1
click at [16, 37] on div "Sales Orders 191637 Views Options Create order" at bounding box center [263, 31] width 509 height 18
type input "191751"
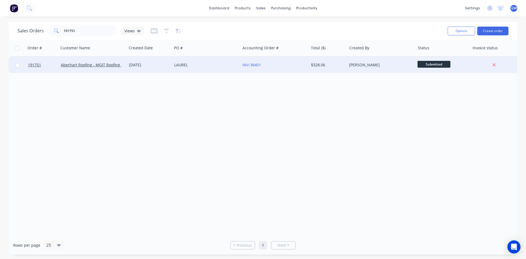
click at [315, 68] on div "$328.06" at bounding box center [328, 65] width 38 height 16
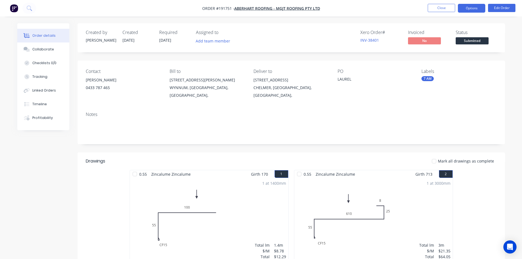
click at [462, 5] on button "Options" at bounding box center [471, 8] width 27 height 9
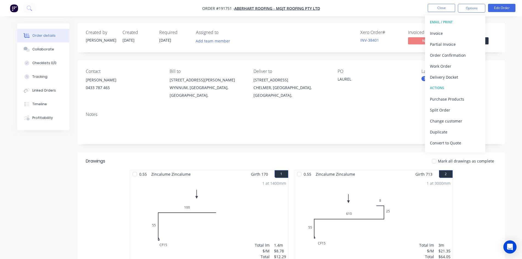
click at [452, 29] on div "Invoice" at bounding box center [455, 33] width 50 height 8
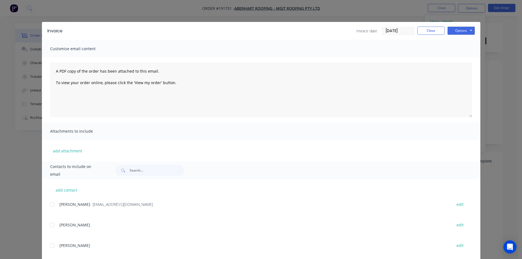
click at [49, 206] on div at bounding box center [52, 204] width 11 height 11
click at [463, 25] on div "Invoice Invoice date [DATE] Close Options Preview Print Email" at bounding box center [261, 31] width 438 height 18
click at [463, 26] on div "Invoice Invoice date [DATE] Close Options Preview Print Email" at bounding box center [261, 31] width 438 height 18
click at [463, 35] on button "Options" at bounding box center [460, 31] width 27 height 8
click at [461, 61] on button "Email" at bounding box center [464, 58] width 35 height 9
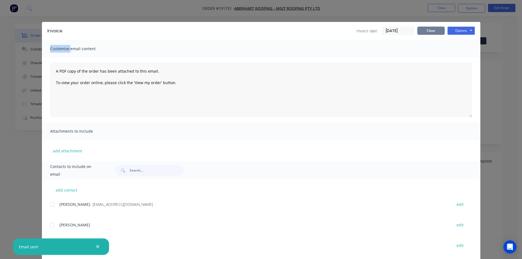
click at [425, 27] on button "Close" at bounding box center [430, 31] width 27 height 8
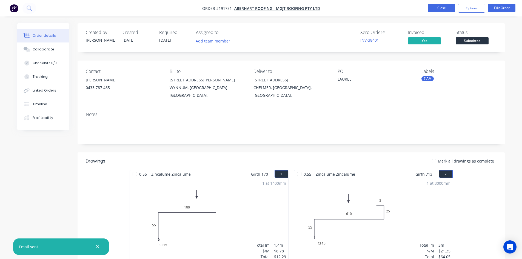
click at [449, 8] on button "Close" at bounding box center [441, 8] width 27 height 8
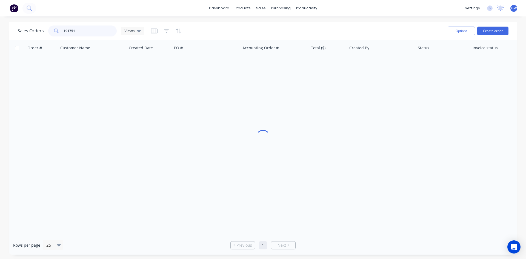
click at [82, 29] on input "191751" at bounding box center [90, 30] width 53 height 11
type input "191848"
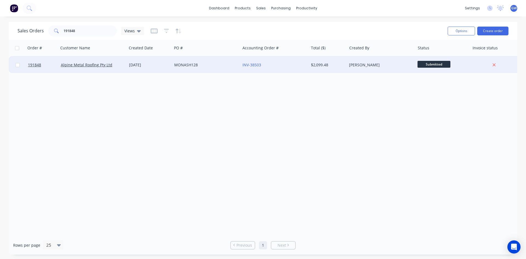
click at [297, 61] on div "INV-38503" at bounding box center [274, 65] width 68 height 16
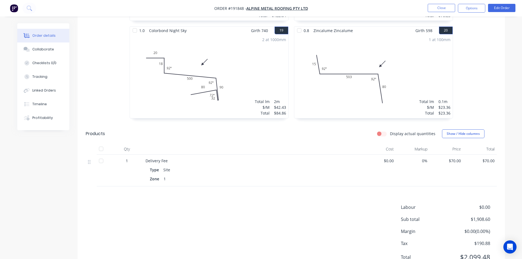
scroll to position [1927, 0]
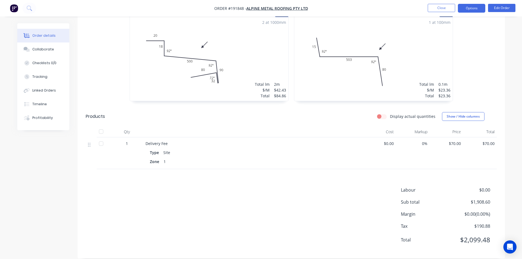
click at [475, 7] on button "Options" at bounding box center [471, 8] width 27 height 9
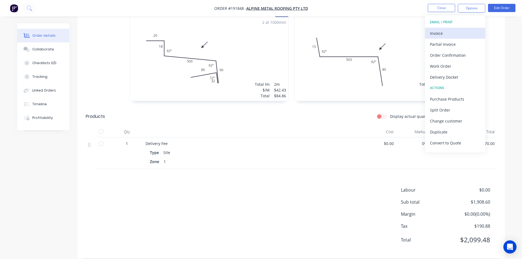
click at [443, 36] on div "Invoice" at bounding box center [455, 33] width 50 height 8
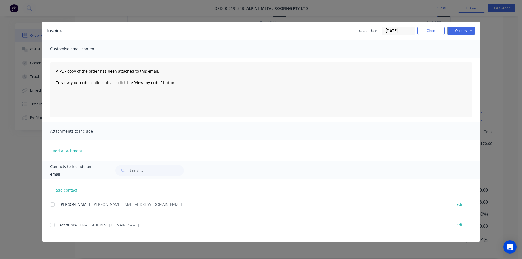
drag, startPoint x: 53, startPoint y: 204, endPoint x: 53, endPoint y: 228, distance: 24.4
click at [53, 205] on div at bounding box center [52, 204] width 11 height 11
click at [54, 228] on div at bounding box center [52, 224] width 11 height 11
drag, startPoint x: 461, startPoint y: 30, endPoint x: 463, endPoint y: 36, distance: 6.3
click at [462, 31] on button "Options" at bounding box center [460, 31] width 27 height 8
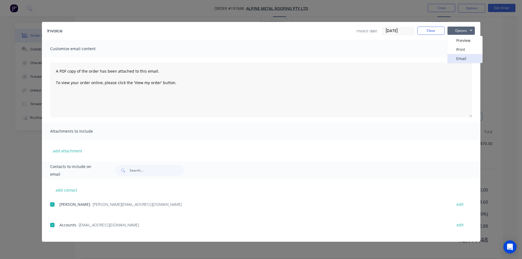
click at [463, 58] on button "Email" at bounding box center [464, 58] width 35 height 9
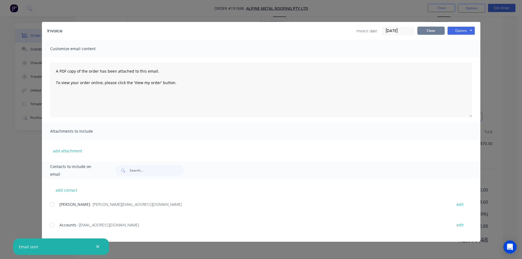
click at [426, 31] on button "Close" at bounding box center [430, 31] width 27 height 8
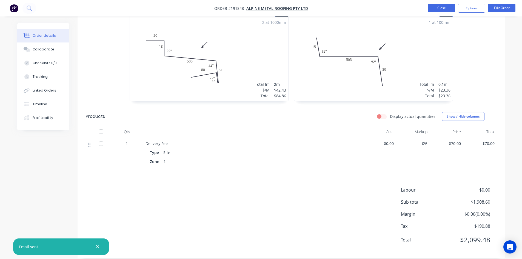
click at [436, 8] on button "Close" at bounding box center [441, 8] width 27 height 8
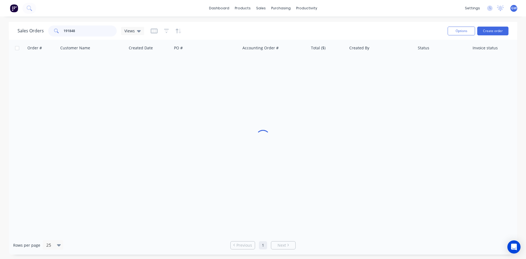
click at [74, 28] on input "191848" at bounding box center [90, 30] width 53 height 11
type input "191854"
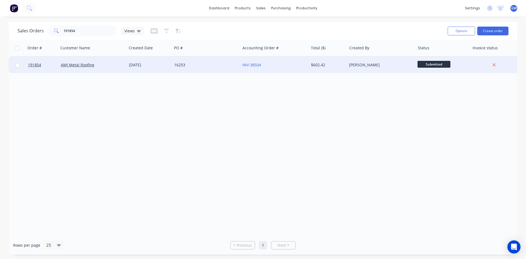
click at [358, 69] on div "[PERSON_NAME]" at bounding box center [381, 65] width 68 height 16
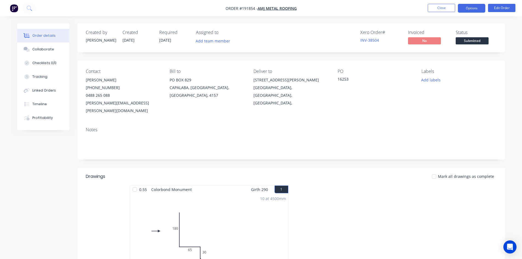
click at [471, 9] on button "Options" at bounding box center [471, 8] width 27 height 9
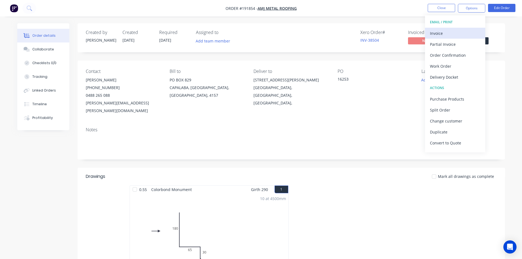
click at [455, 30] on div "Invoice" at bounding box center [455, 33] width 50 height 8
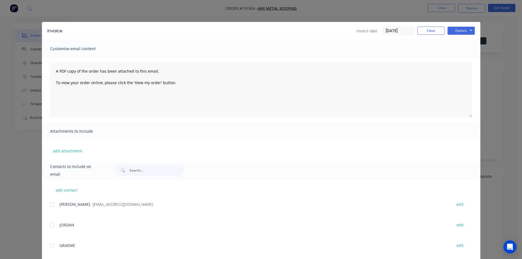
click at [49, 204] on div at bounding box center [52, 204] width 11 height 11
click at [465, 28] on button "Options" at bounding box center [460, 31] width 27 height 8
click at [465, 59] on button "Email" at bounding box center [464, 58] width 35 height 9
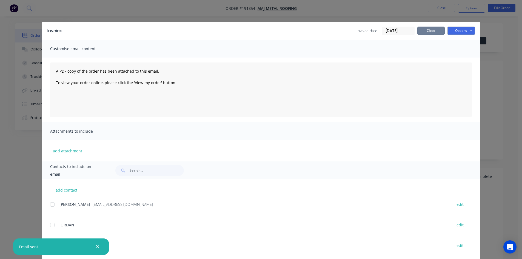
drag, startPoint x: 434, startPoint y: 32, endPoint x: 435, endPoint y: 26, distance: 5.3
click at [434, 32] on button "Close" at bounding box center [430, 31] width 27 height 8
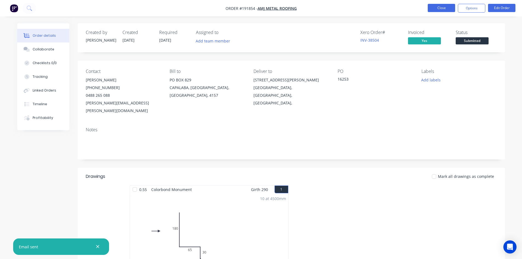
click at [445, 6] on button "Close" at bounding box center [441, 8] width 27 height 8
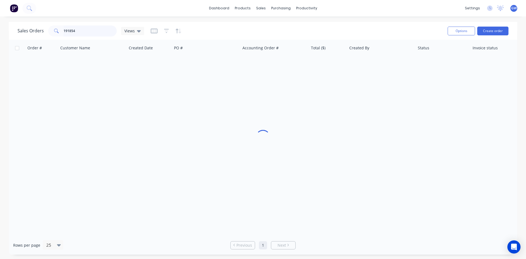
click at [77, 28] on input "191854" at bounding box center [90, 30] width 53 height 11
type input "191860"
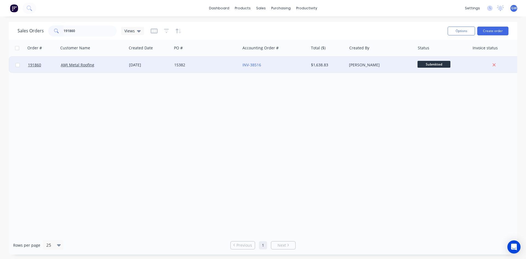
click at [334, 69] on div "$1,638.83" at bounding box center [328, 65] width 38 height 16
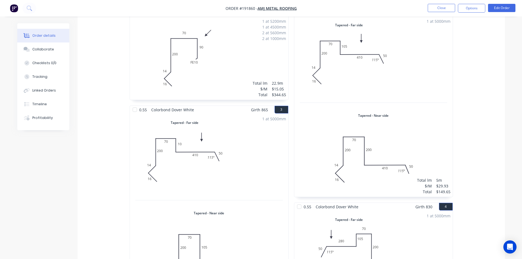
scroll to position [115, 0]
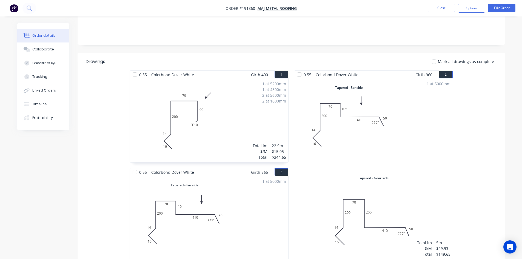
click at [469, 14] on nav "Order #191860 - AMJ Metal Roofing Close Options Edit Order" at bounding box center [261, 8] width 522 height 16
click at [476, 6] on button "Options" at bounding box center [471, 8] width 27 height 9
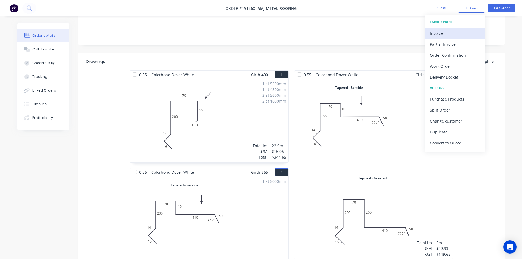
click at [455, 31] on div "Invoice" at bounding box center [455, 33] width 50 height 8
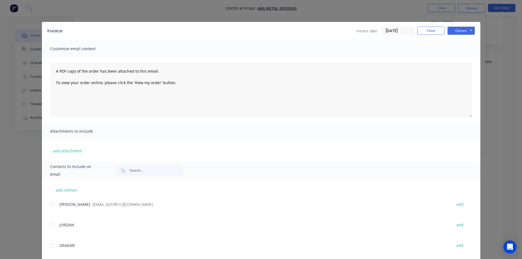
click at [53, 205] on div at bounding box center [52, 204] width 11 height 11
click at [465, 33] on button "Options" at bounding box center [460, 31] width 27 height 8
click at [460, 56] on button "Email" at bounding box center [464, 58] width 35 height 9
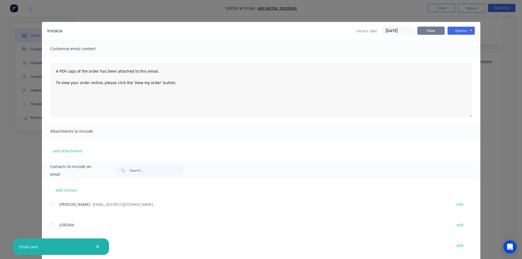
click at [434, 29] on button "Close" at bounding box center [430, 31] width 27 height 8
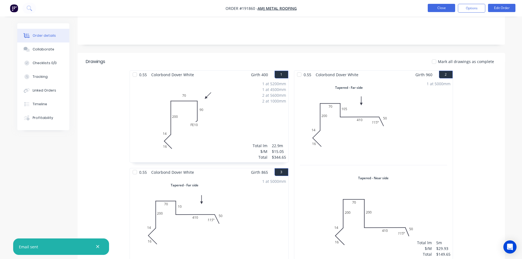
click at [438, 9] on button "Close" at bounding box center [441, 8] width 27 height 8
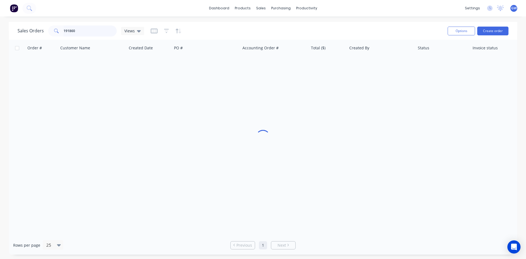
click at [97, 35] on input "191860" at bounding box center [90, 30] width 53 height 11
type input "191814"
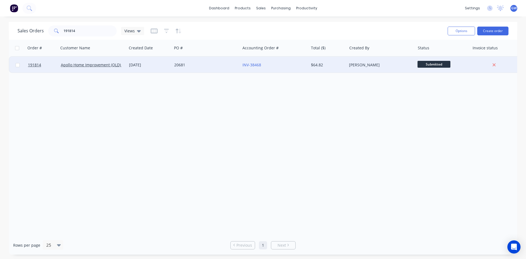
click at [286, 71] on div "INV-38468" at bounding box center [274, 65] width 68 height 16
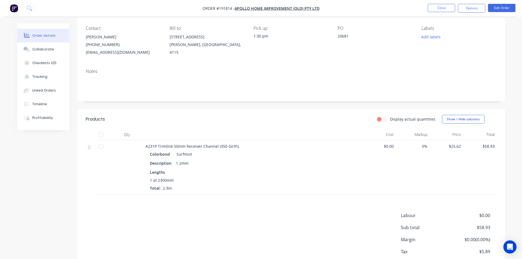
scroll to position [55, 0]
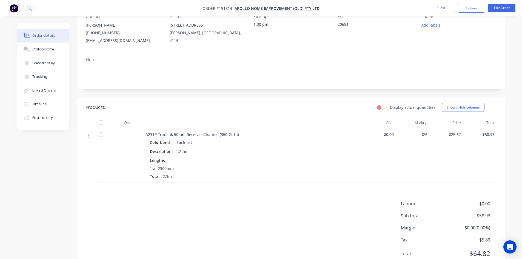
click at [473, 3] on nav "Order #191814 - Apollo Home Improvement (QLD) Pty Ltd Close Options Edit Order" at bounding box center [261, 8] width 522 height 16
click at [470, 12] on button "Options" at bounding box center [471, 8] width 27 height 9
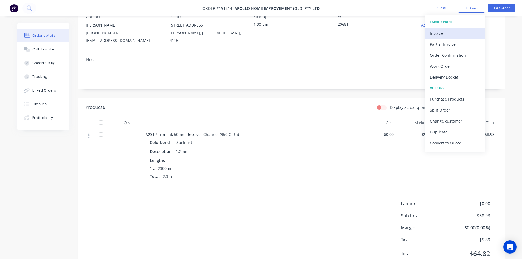
click at [454, 37] on div "Invoice" at bounding box center [455, 33] width 50 height 8
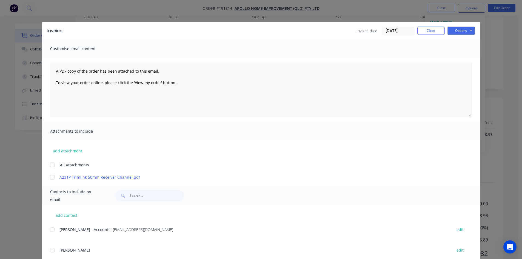
click at [52, 229] on div at bounding box center [52, 229] width 11 height 11
click at [458, 35] on div "Options Preview Print Email" at bounding box center [460, 31] width 27 height 9
click at [462, 30] on button "Options" at bounding box center [460, 31] width 27 height 8
click at [467, 58] on button "Email" at bounding box center [464, 58] width 35 height 9
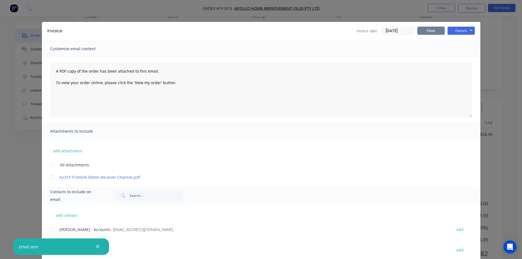
click at [428, 33] on button "Close" at bounding box center [430, 31] width 27 height 8
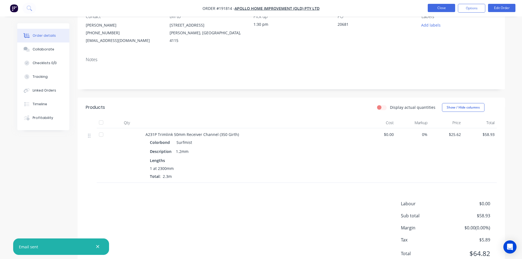
click at [446, 5] on button "Close" at bounding box center [441, 8] width 27 height 8
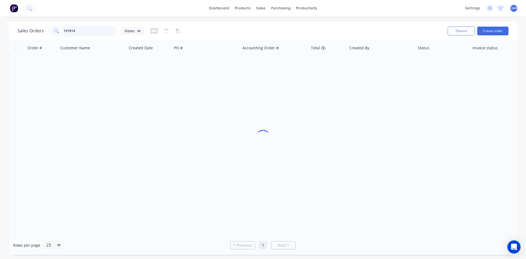
click at [93, 34] on input "191814" at bounding box center [90, 30] width 53 height 11
type input "191831"
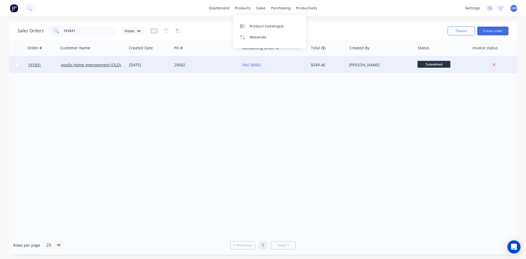
click at [344, 63] on div "$349.46" at bounding box center [328, 64] width 34 height 5
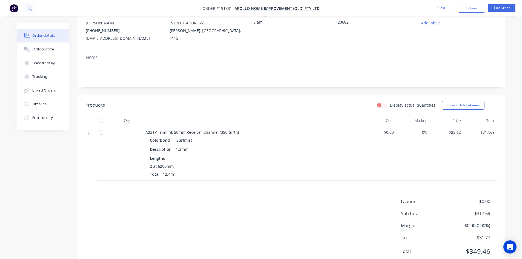
scroll to position [76, 0]
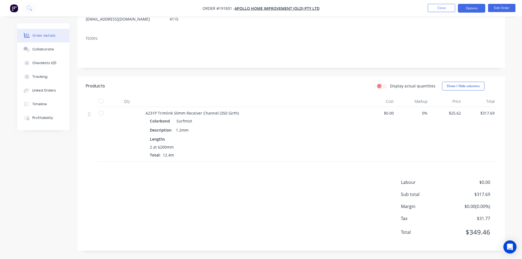
click at [467, 9] on button "Options" at bounding box center [471, 8] width 27 height 9
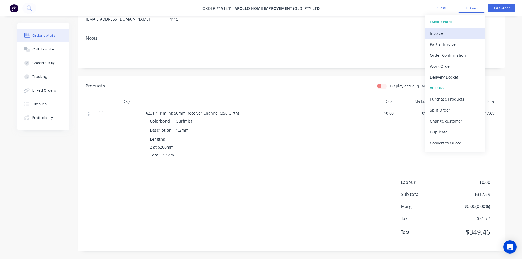
click at [459, 29] on div "Invoice" at bounding box center [455, 33] width 50 height 8
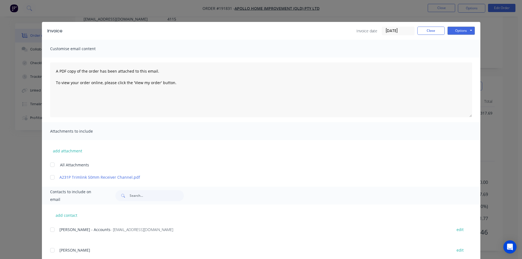
click at [52, 232] on div at bounding box center [52, 229] width 11 height 11
click at [462, 30] on button "Options" at bounding box center [460, 31] width 27 height 8
click at [462, 58] on button "Email" at bounding box center [464, 58] width 35 height 9
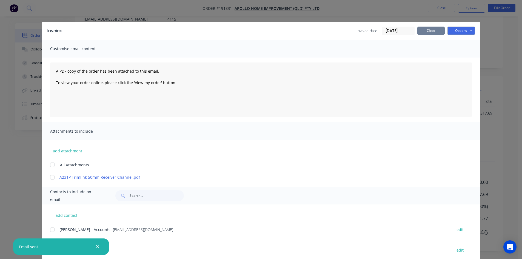
click at [422, 30] on button "Close" at bounding box center [430, 31] width 27 height 8
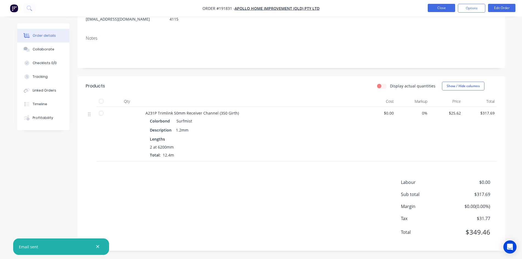
click at [438, 7] on button "Close" at bounding box center [441, 8] width 27 height 8
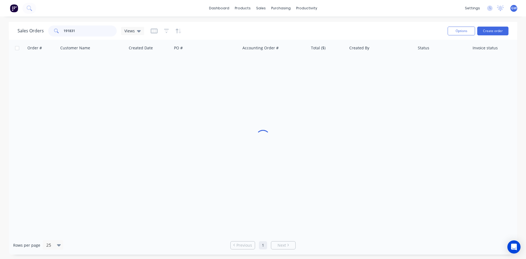
click at [92, 28] on input "191831" at bounding box center [90, 30] width 53 height 11
type input "191760"
click at [376, 65] on div "Hannah Kirk" at bounding box center [379, 64] width 61 height 5
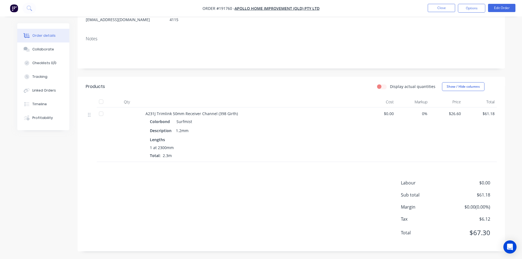
scroll to position [76, 0]
click at [475, 12] on button "Options" at bounding box center [471, 8] width 27 height 9
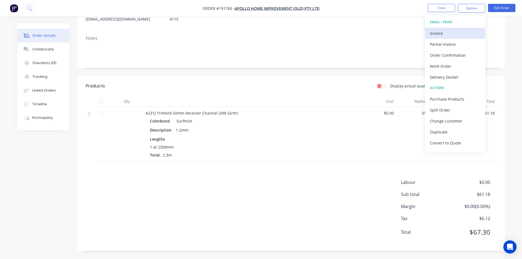
click at [451, 36] on div "Invoice" at bounding box center [455, 33] width 50 height 8
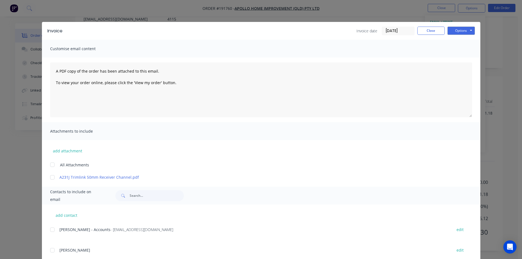
click at [49, 230] on div at bounding box center [52, 229] width 11 height 11
click at [460, 29] on button "Options" at bounding box center [460, 31] width 27 height 8
click at [459, 61] on button "Email" at bounding box center [464, 58] width 35 height 9
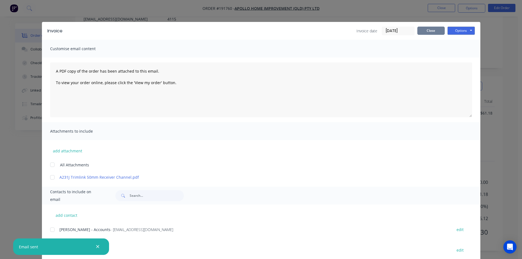
click at [430, 32] on button "Close" at bounding box center [430, 31] width 27 height 8
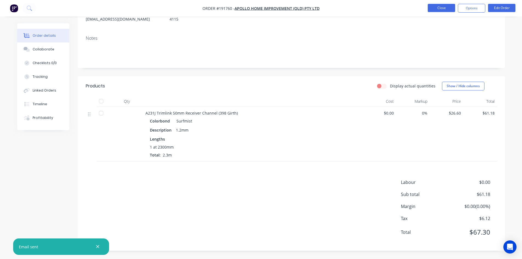
click at [447, 5] on button "Close" at bounding box center [441, 8] width 27 height 8
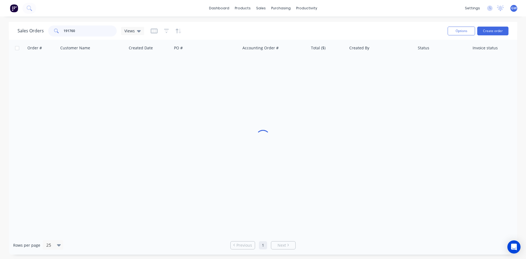
drag, startPoint x: 83, startPoint y: 31, endPoint x: 15, endPoint y: 25, distance: 67.9
click at [15, 25] on div "Sales Orders 191760 Views Options Create order" at bounding box center [263, 31] width 509 height 18
type input "191639"
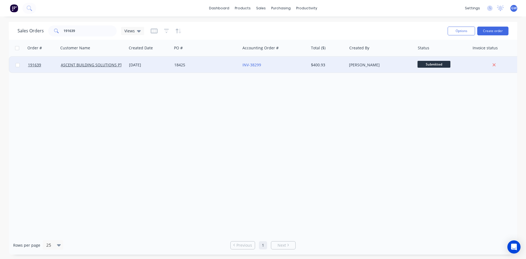
click at [324, 69] on div "$400.93" at bounding box center [328, 65] width 38 height 16
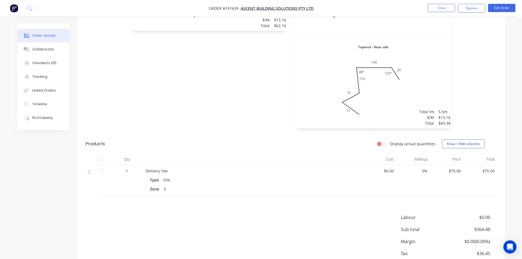
scroll to position [548, 0]
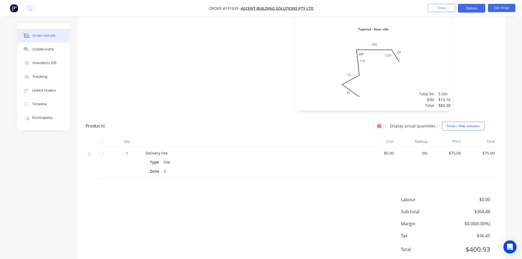
click at [477, 5] on button "Options" at bounding box center [471, 8] width 27 height 9
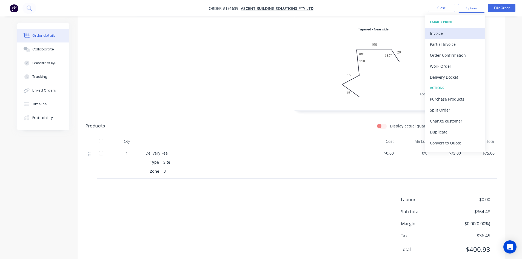
click at [459, 29] on button "Invoice" at bounding box center [455, 33] width 60 height 11
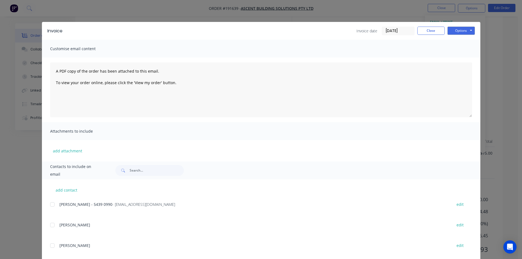
click at [50, 206] on div at bounding box center [52, 204] width 11 height 11
click at [457, 30] on button "Options" at bounding box center [460, 31] width 27 height 8
click at [463, 58] on button "Email" at bounding box center [464, 58] width 35 height 9
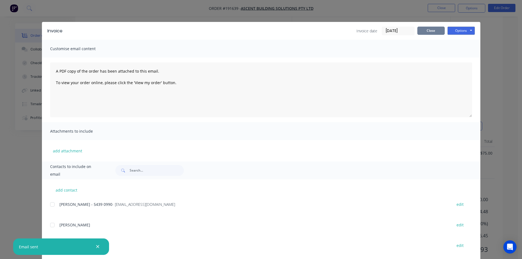
click at [430, 31] on button "Close" at bounding box center [430, 31] width 27 height 8
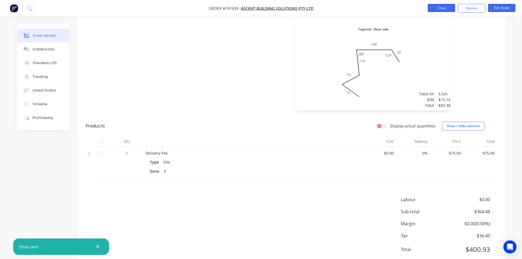
click at [436, 9] on button "Close" at bounding box center [441, 8] width 27 height 8
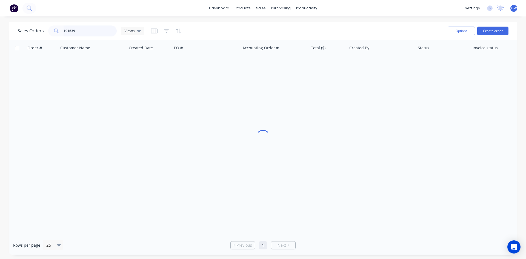
click at [97, 31] on input "191639" at bounding box center [90, 30] width 53 height 11
drag, startPoint x: 97, startPoint y: 31, endPoint x: 94, endPoint y: 25, distance: 5.8
click at [97, 30] on input "191639" at bounding box center [90, 30] width 53 height 11
type input "191817"
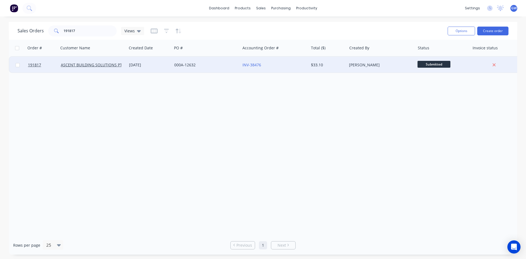
click at [294, 65] on div "INV-38476" at bounding box center [272, 64] width 61 height 5
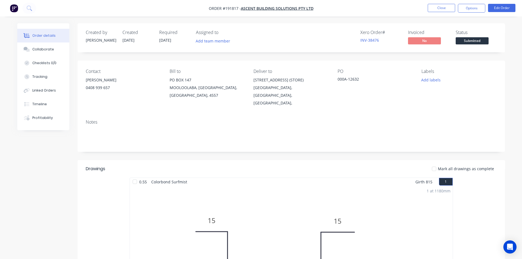
scroll to position [110, 0]
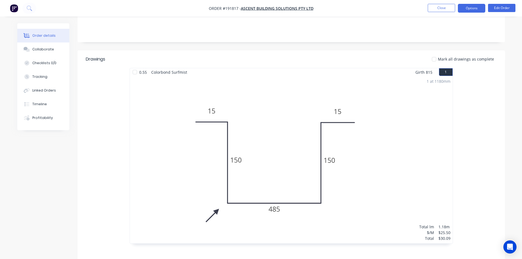
click at [467, 5] on button "Options" at bounding box center [471, 8] width 27 height 9
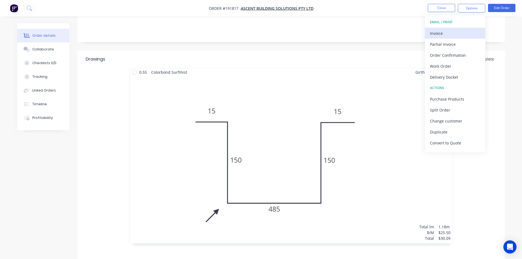
click at [455, 36] on div "Invoice" at bounding box center [455, 33] width 50 height 8
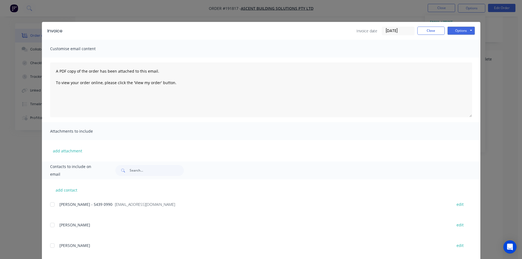
click at [56, 204] on div "MEL - 5439 0990 - accounts@ascentonline.com.au edit" at bounding box center [265, 204] width 430 height 7
click at [51, 207] on div at bounding box center [52, 204] width 11 height 11
click at [459, 32] on button "Options" at bounding box center [460, 31] width 27 height 8
click at [466, 58] on button "Email" at bounding box center [464, 58] width 35 height 9
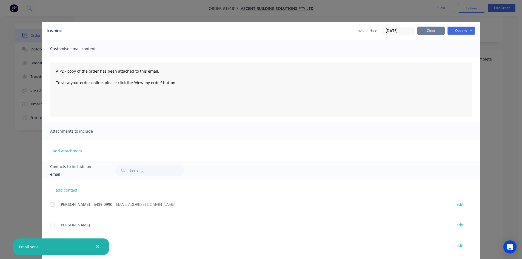
click at [430, 31] on button "Close" at bounding box center [430, 31] width 27 height 8
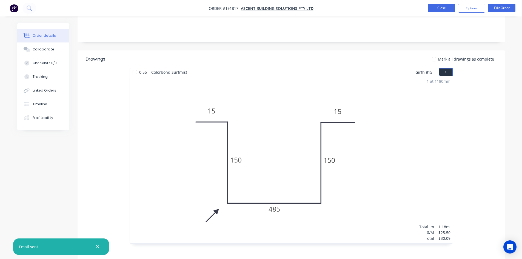
click at [438, 6] on button "Close" at bounding box center [441, 8] width 27 height 8
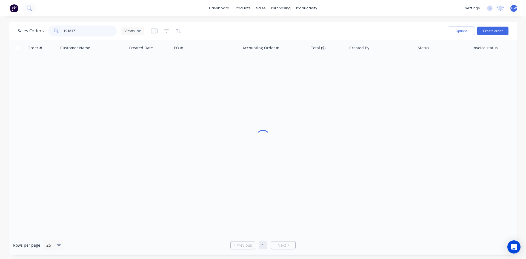
drag, startPoint x: 80, startPoint y: 26, endPoint x: 8, endPoint y: 28, distance: 72.4
click at [8, 28] on div "Sales Orders 191817 Views Options Create order Order # Customer Name Created Da…" at bounding box center [263, 138] width 526 height 233
type input "191855"
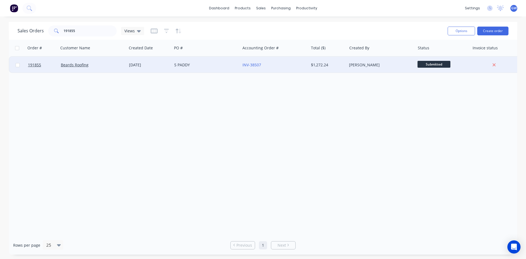
click at [347, 57] on div "$1,272.24" at bounding box center [328, 65] width 38 height 16
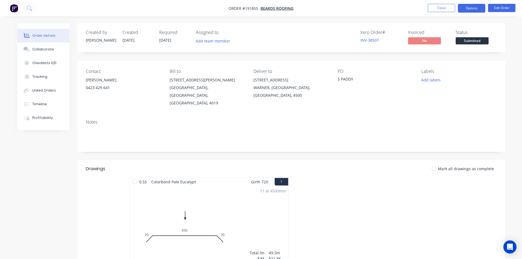
click at [475, 6] on button "Options" at bounding box center [471, 8] width 27 height 9
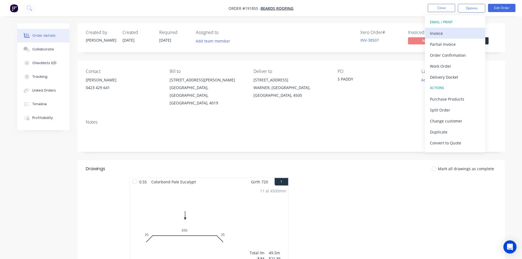
click at [448, 32] on div "Invoice" at bounding box center [455, 33] width 50 height 8
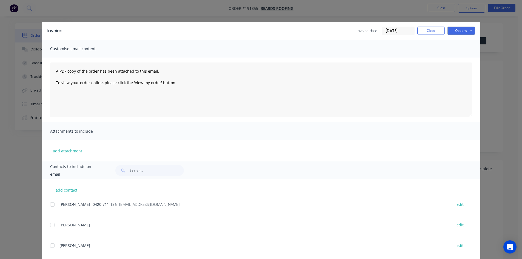
click at [49, 204] on div at bounding box center [52, 204] width 11 height 11
click at [463, 32] on button "Options" at bounding box center [460, 31] width 27 height 8
click at [462, 58] on button "Email" at bounding box center [464, 58] width 35 height 9
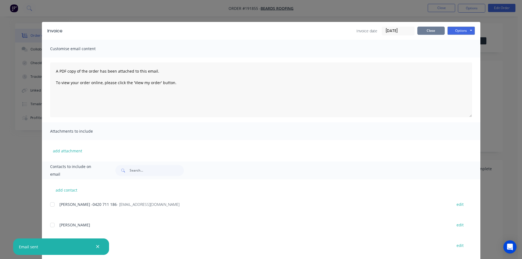
click at [438, 30] on button "Close" at bounding box center [430, 31] width 27 height 8
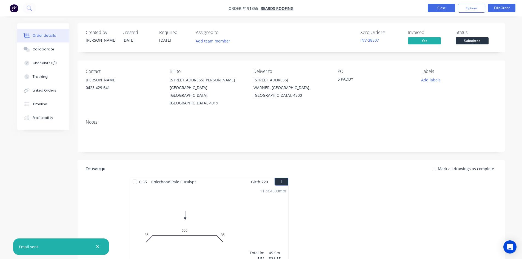
click at [446, 6] on button "Close" at bounding box center [441, 8] width 27 height 8
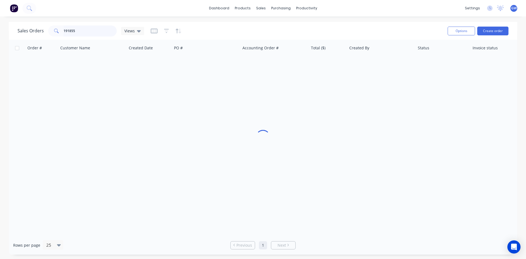
click at [92, 30] on input "191855" at bounding box center [90, 30] width 53 height 11
type input "190809"
click at [277, 59] on div "INV-37528" at bounding box center [274, 65] width 68 height 16
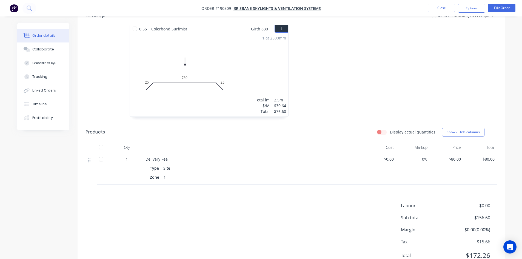
scroll to position [163, 0]
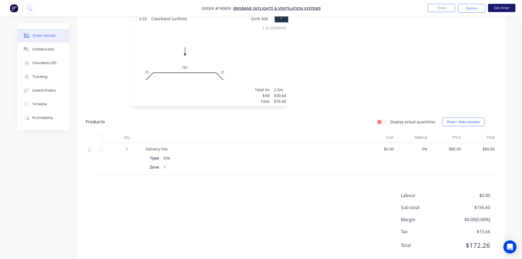
click at [500, 8] on button "Edit Order" at bounding box center [501, 8] width 27 height 8
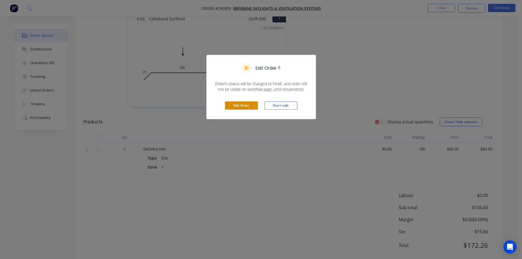
click at [231, 107] on button "Edit Order" at bounding box center [241, 105] width 33 height 8
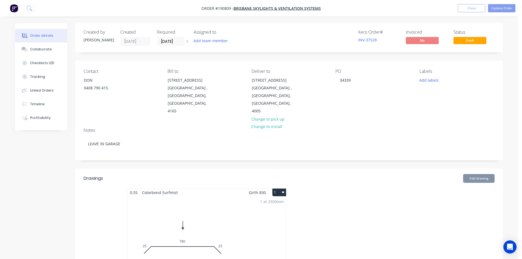
scroll to position [137, 0]
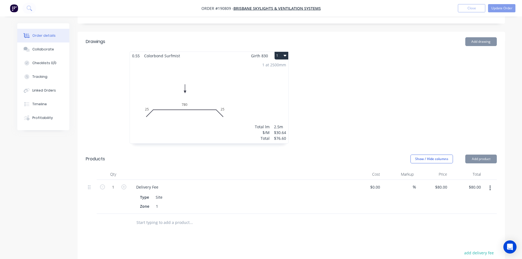
click at [478, 158] on header "Products Show / Hide columns Add product" at bounding box center [291, 159] width 427 height 20
click at [489, 155] on button "Add product" at bounding box center [481, 159] width 32 height 9
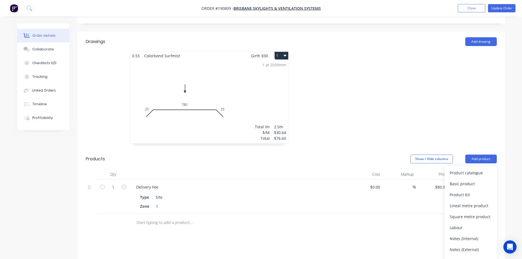
click at [473, 169] on div "Product catalogue" at bounding box center [471, 173] width 42 height 8
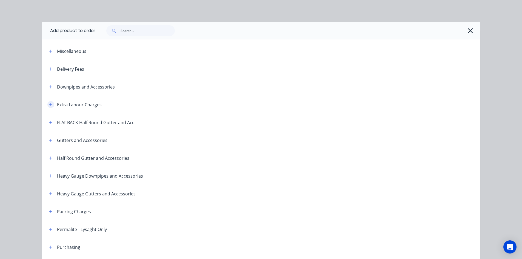
click at [50, 105] on icon "button" at bounding box center [50, 105] width 3 height 4
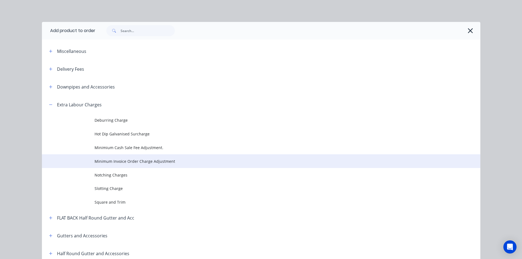
click at [95, 165] on td "Minimum Invoice Order Charge Adjustment" at bounding box center [288, 161] width 386 height 14
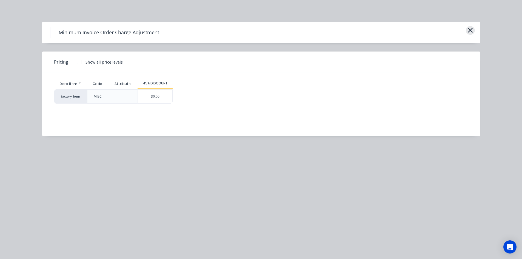
click at [468, 34] on icon "button" at bounding box center [470, 30] width 6 height 8
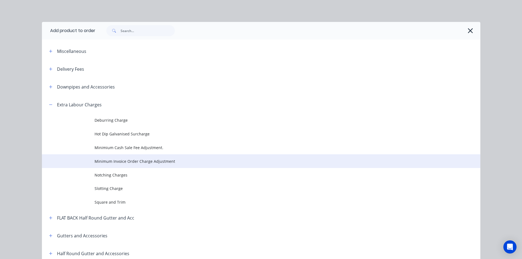
scroll to position [96, 0]
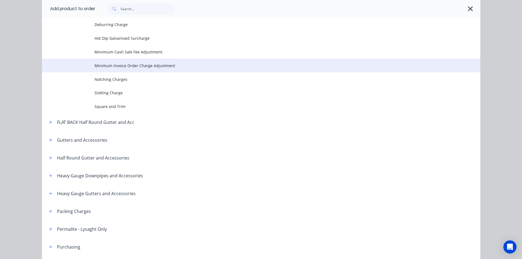
click at [111, 66] on span "Minimum Invoice Order Charge Adjustment" at bounding box center [249, 66] width 309 height 6
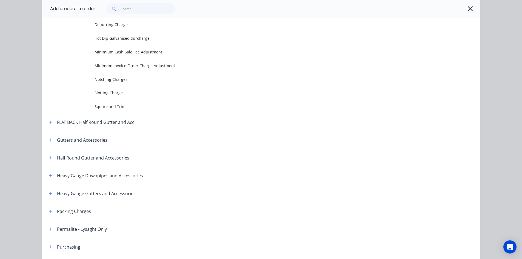
scroll to position [0, 0]
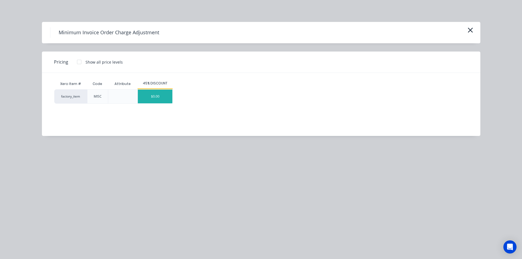
click at [167, 91] on div "$0.00" at bounding box center [155, 97] width 35 height 14
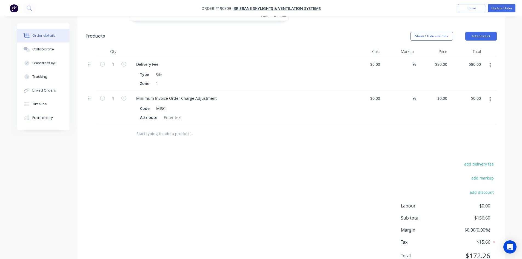
scroll to position [274, 0]
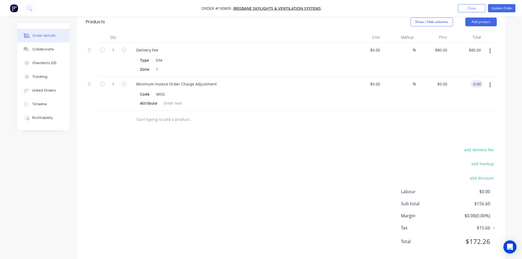
click at [477, 80] on input "0.00" at bounding box center [478, 84] width 10 height 8
type input "43.40"
type input "$43.40"
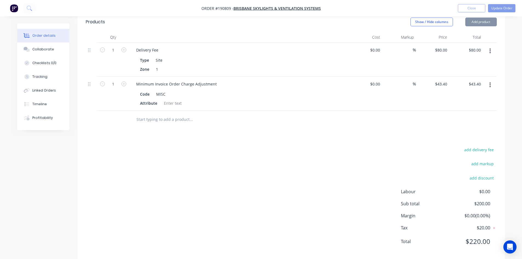
click at [432, 146] on div "add delivery fee" at bounding box center [462, 153] width 69 height 14
click at [497, 9] on button "Update Order" at bounding box center [501, 8] width 27 height 8
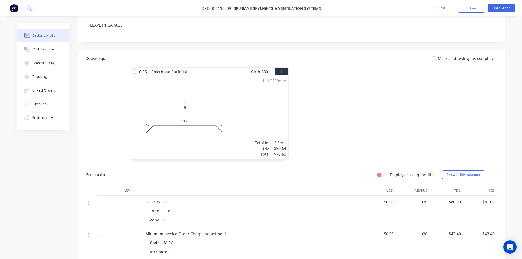
scroll to position [137, 0]
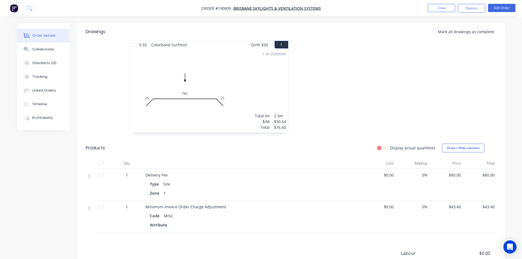
click at [479, 12] on button "Options" at bounding box center [471, 8] width 27 height 9
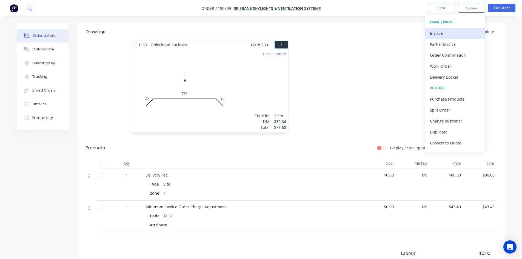
click at [452, 31] on div "Invoice" at bounding box center [455, 33] width 50 height 8
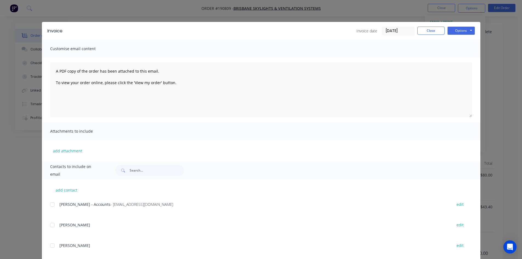
click at [52, 204] on div at bounding box center [52, 204] width 11 height 11
click at [457, 29] on button "Options" at bounding box center [460, 31] width 27 height 8
click at [457, 59] on button "Email" at bounding box center [464, 58] width 35 height 9
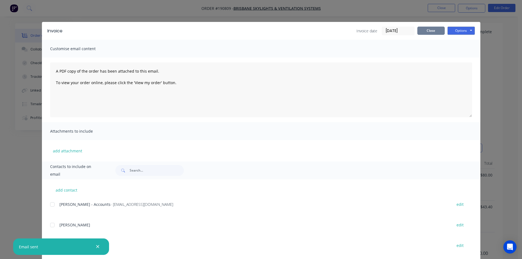
drag, startPoint x: 438, startPoint y: 28, endPoint x: 437, endPoint y: 23, distance: 4.7
click at [437, 28] on button "Close" at bounding box center [430, 31] width 27 height 8
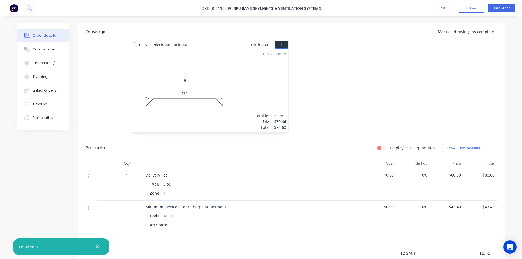
click at [442, 2] on nav "Order #190809 - Brisbane Skylights & Ventilation Systems Close Options Edit Ord…" at bounding box center [261, 8] width 522 height 16
click at [435, 8] on button "Close" at bounding box center [441, 8] width 27 height 8
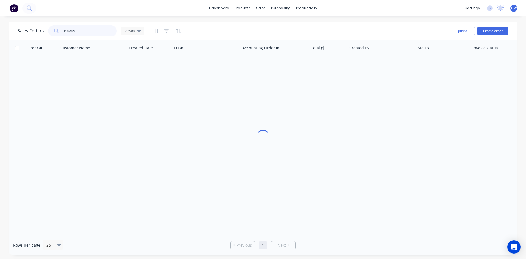
drag, startPoint x: 97, startPoint y: 31, endPoint x: 22, endPoint y: 31, distance: 75.4
click at [22, 31] on div "Sales Orders 190809 Views" at bounding box center [81, 30] width 127 height 11
type input "191871"
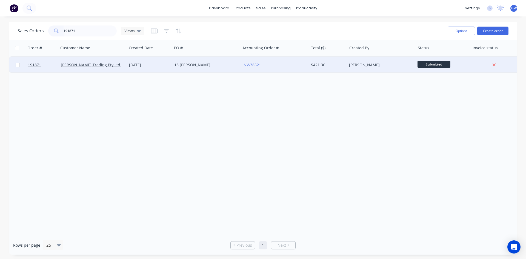
click at [281, 68] on div "INV-38521" at bounding box center [274, 65] width 68 height 16
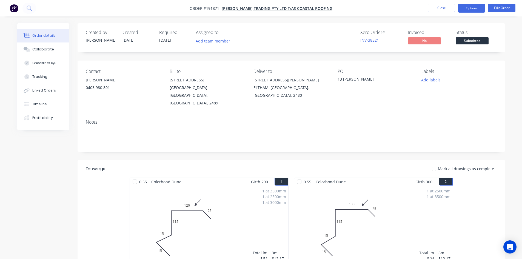
click at [478, 5] on button "Options" at bounding box center [471, 8] width 27 height 9
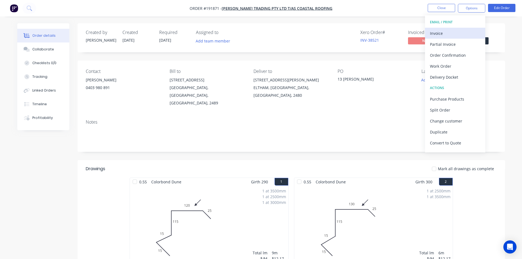
click at [447, 31] on div "Invoice" at bounding box center [455, 33] width 50 height 8
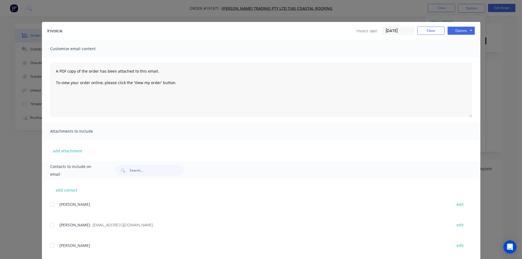
click at [51, 229] on div at bounding box center [52, 224] width 11 height 11
click at [466, 30] on button "Options" at bounding box center [460, 31] width 27 height 8
click at [462, 57] on button "Email" at bounding box center [464, 58] width 35 height 9
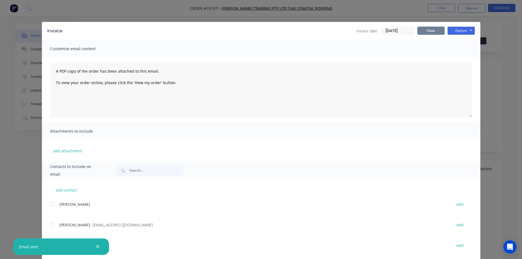
click at [425, 27] on button "Close" at bounding box center [430, 31] width 27 height 8
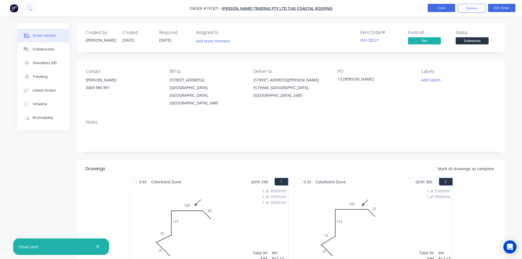
click at [443, 7] on button "Close" at bounding box center [441, 8] width 27 height 8
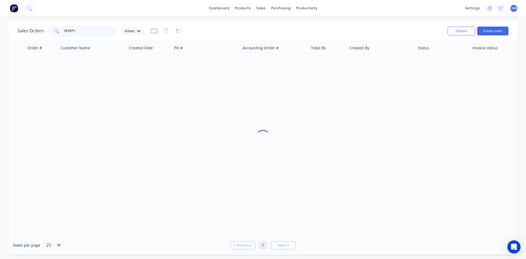
drag, startPoint x: 86, startPoint y: 28, endPoint x: 19, endPoint y: 29, distance: 66.3
click at [19, 29] on div "Sales Orders 191871 Views" at bounding box center [81, 30] width 127 height 11
type input "191822"
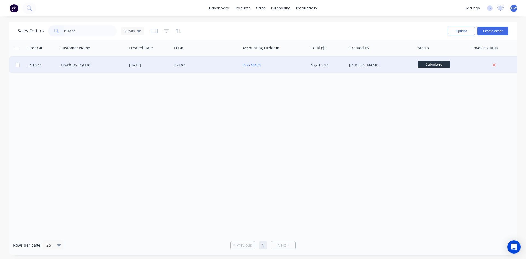
click at [366, 68] on div "Ariana Beazley" at bounding box center [381, 65] width 68 height 16
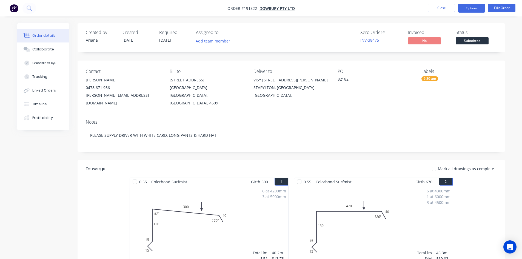
click at [467, 10] on button "Options" at bounding box center [471, 8] width 27 height 9
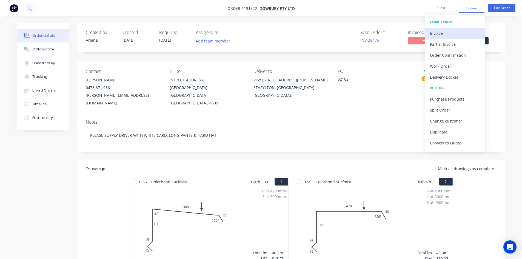
click at [448, 31] on div "Invoice" at bounding box center [455, 33] width 50 height 8
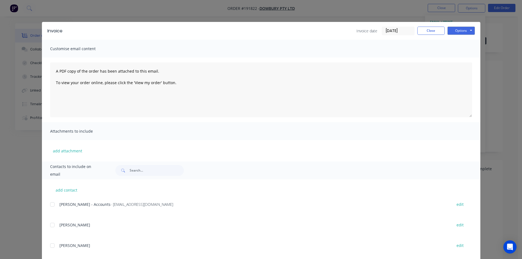
click at [54, 206] on div at bounding box center [52, 204] width 11 height 11
click at [467, 32] on button "Options" at bounding box center [460, 31] width 27 height 8
click at [464, 61] on button "Email" at bounding box center [464, 58] width 35 height 9
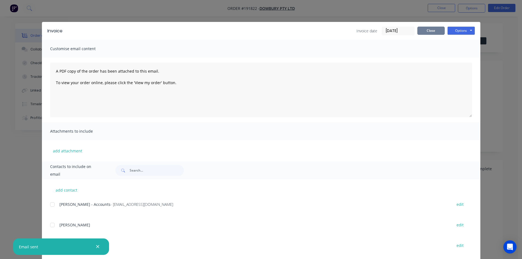
click at [435, 28] on button "Close" at bounding box center [430, 31] width 27 height 8
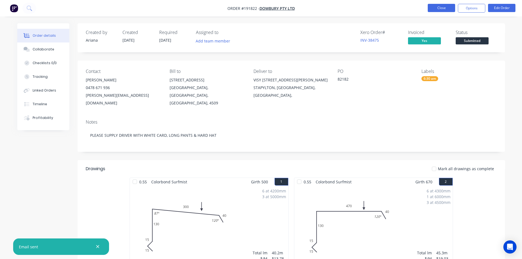
click at [441, 7] on button "Close" at bounding box center [441, 8] width 27 height 8
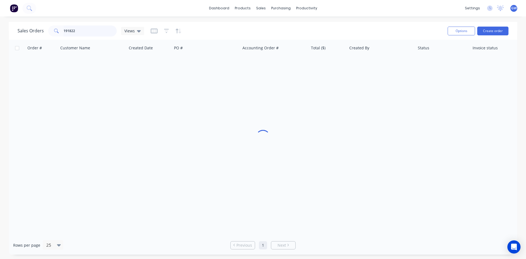
click at [99, 32] on input "191822" at bounding box center [90, 30] width 53 height 11
type input "191797"
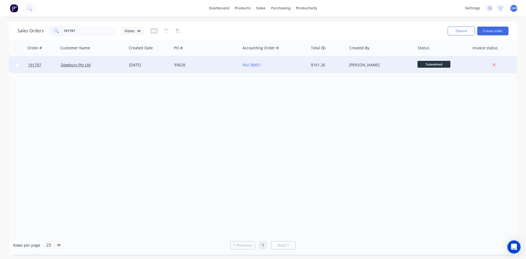
click at [358, 66] on div "Darryn Wong" at bounding box center [379, 64] width 61 height 5
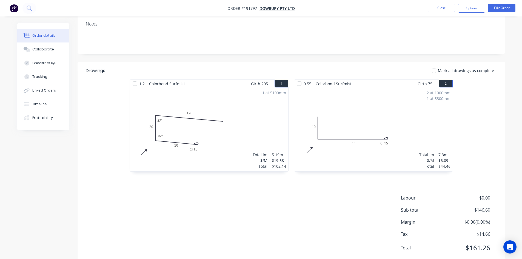
scroll to position [101, 0]
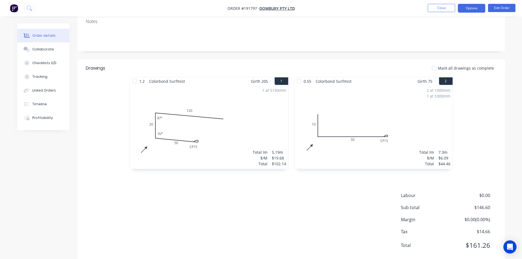
click at [473, 7] on button "Options" at bounding box center [471, 8] width 27 height 9
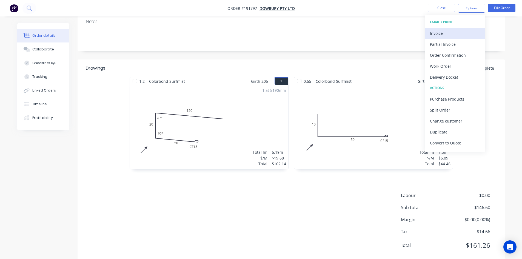
click at [450, 30] on div "Invoice" at bounding box center [455, 33] width 50 height 8
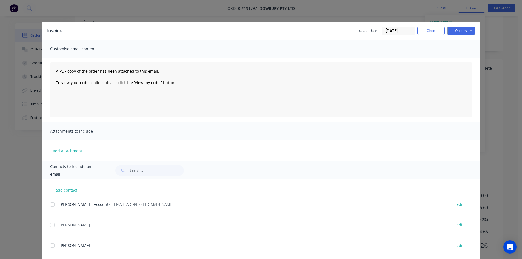
click at [48, 206] on div at bounding box center [52, 204] width 11 height 11
click at [464, 30] on button "Options" at bounding box center [460, 31] width 27 height 8
click at [467, 62] on button "Email" at bounding box center [464, 58] width 35 height 9
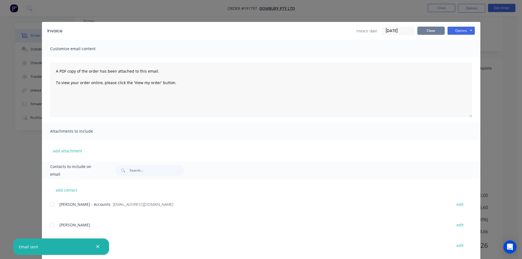
click at [429, 29] on button "Close" at bounding box center [430, 31] width 27 height 8
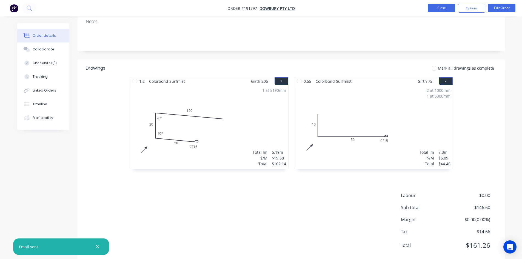
click at [442, 5] on button "Close" at bounding box center [441, 8] width 27 height 8
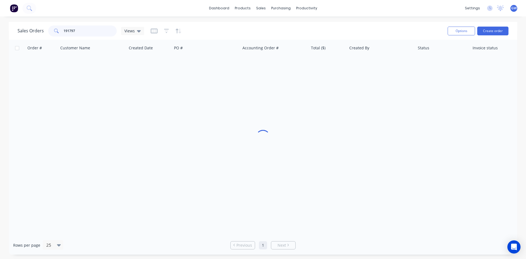
click at [81, 32] on input "191797" at bounding box center [90, 30] width 53 height 11
type input "191834"
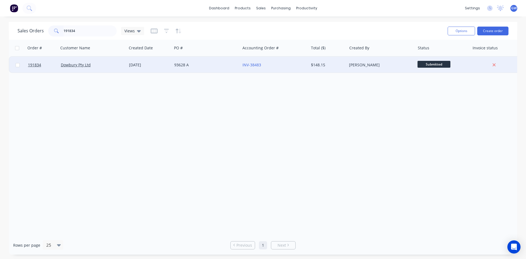
click at [227, 68] on div "93628 A" at bounding box center [206, 65] width 68 height 16
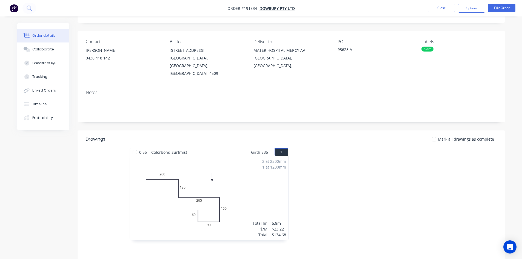
scroll to position [101, 0]
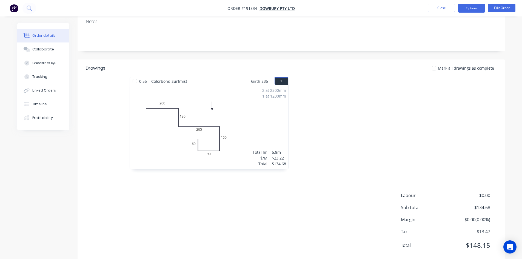
click at [478, 6] on button "Options" at bounding box center [471, 8] width 27 height 9
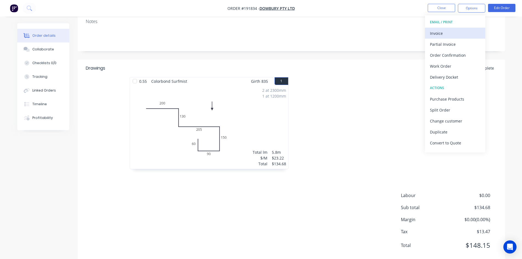
click at [447, 32] on div "Invoice" at bounding box center [455, 33] width 50 height 8
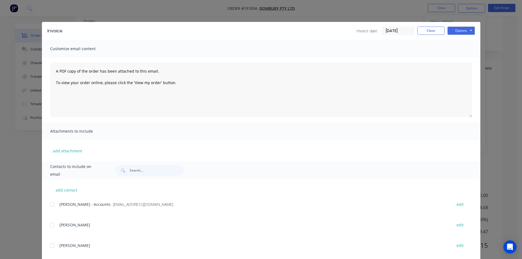
click at [51, 204] on div at bounding box center [52, 204] width 11 height 11
click at [463, 32] on button "Options" at bounding box center [460, 31] width 27 height 8
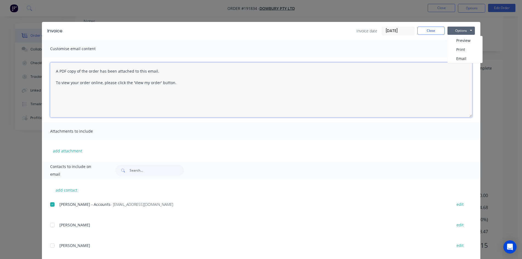
click at [462, 64] on textarea "A PDF copy of the order has been attached to this email. To view your order onl…" at bounding box center [261, 89] width 422 height 55
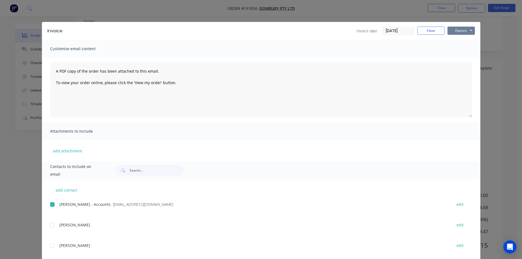
drag, startPoint x: 463, startPoint y: 26, endPoint x: 463, endPoint y: 30, distance: 3.3
click at [463, 27] on button "Options" at bounding box center [460, 31] width 27 height 8
click at [463, 30] on button "Options" at bounding box center [460, 31] width 27 height 8
drag, startPoint x: 461, startPoint y: 29, endPoint x: 462, endPoint y: 33, distance: 4.8
click at [462, 33] on button "Options" at bounding box center [460, 31] width 27 height 8
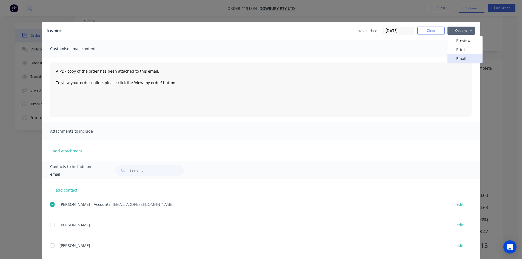
click at [464, 59] on button "Email" at bounding box center [464, 58] width 35 height 9
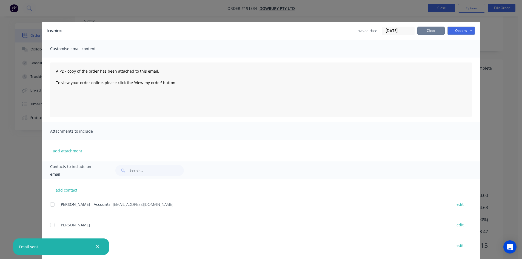
drag, startPoint x: 429, startPoint y: 30, endPoint x: 438, endPoint y: 10, distance: 21.3
click at [429, 30] on button "Close" at bounding box center [430, 31] width 27 height 8
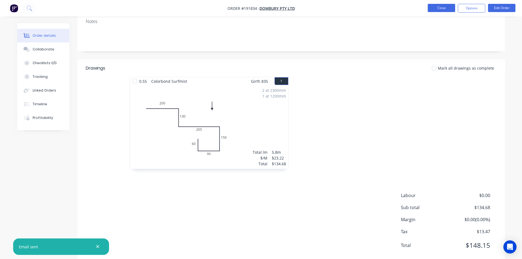
click at [441, 8] on button "Close" at bounding box center [441, 8] width 27 height 8
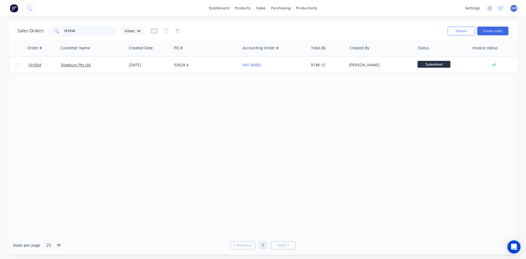
click at [101, 27] on input "191834" at bounding box center [90, 30] width 53 height 11
type input "191876"
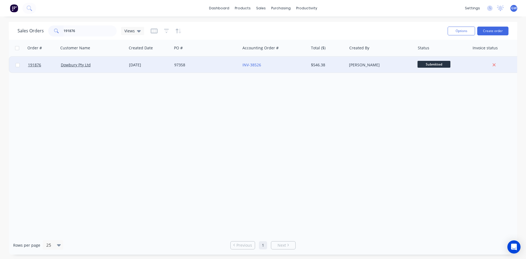
click at [296, 61] on div "INV-38526" at bounding box center [274, 65] width 68 height 16
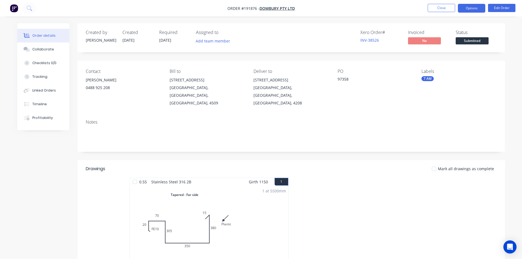
click at [474, 10] on button "Options" at bounding box center [471, 8] width 27 height 9
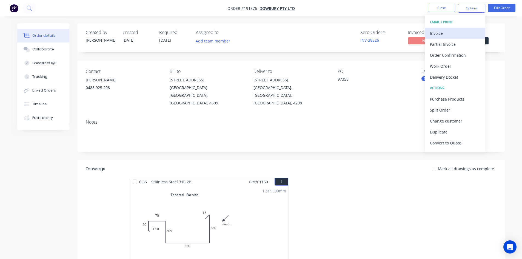
click at [455, 31] on div "Invoice" at bounding box center [455, 33] width 50 height 8
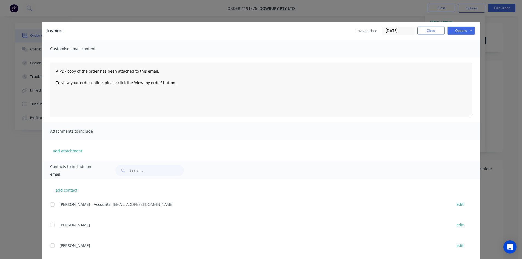
click at [52, 205] on div at bounding box center [52, 204] width 11 height 11
click at [455, 34] on button "Options" at bounding box center [460, 31] width 27 height 8
click at [464, 60] on button "Email" at bounding box center [464, 58] width 35 height 9
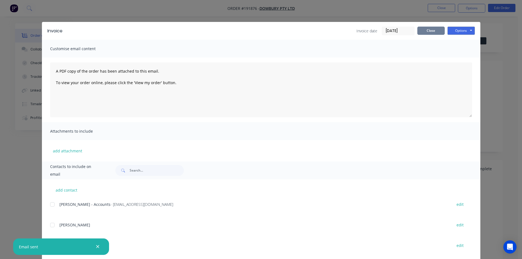
click at [427, 31] on button "Close" at bounding box center [430, 31] width 27 height 8
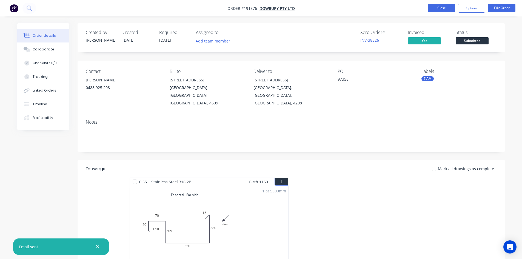
click at [440, 4] on button "Close" at bounding box center [441, 8] width 27 height 8
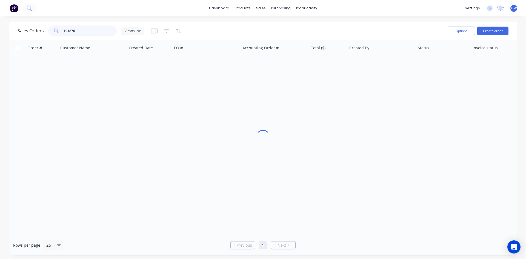
drag, startPoint x: 90, startPoint y: 30, endPoint x: 13, endPoint y: 30, distance: 76.7
click at [13, 30] on div "Sales Orders 191876 Views Options Create order" at bounding box center [263, 31] width 509 height 18
type input "191859"
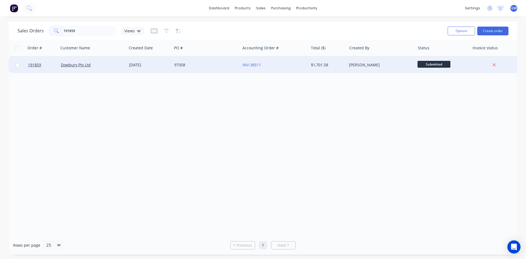
click at [279, 63] on div "INV-38511" at bounding box center [272, 64] width 61 height 5
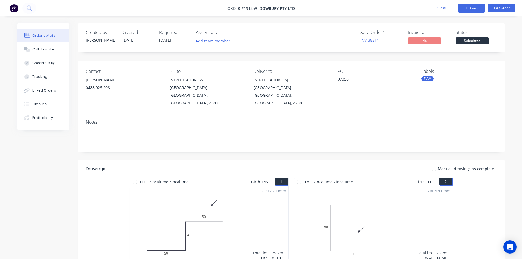
click at [473, 9] on button "Options" at bounding box center [471, 8] width 27 height 9
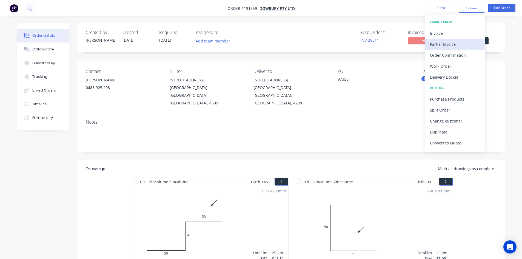
click at [456, 39] on button "Partial Invoice" at bounding box center [455, 44] width 60 height 11
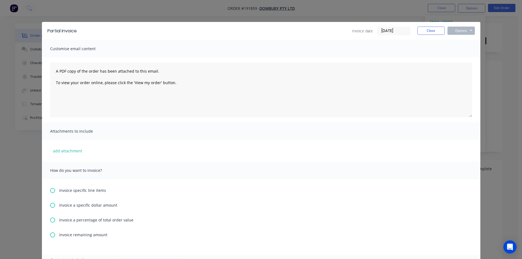
click at [462, 15] on div "Partial Invoice Invoice date 05/09/25 Close Options Preview Print Email Customi…" at bounding box center [261, 129] width 522 height 259
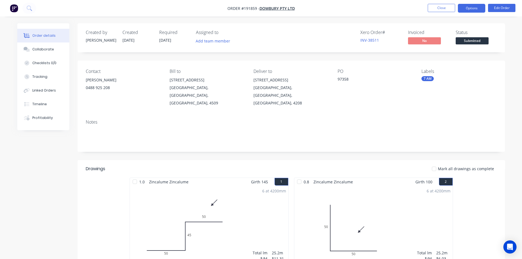
click at [473, 7] on button "Options" at bounding box center [471, 8] width 27 height 9
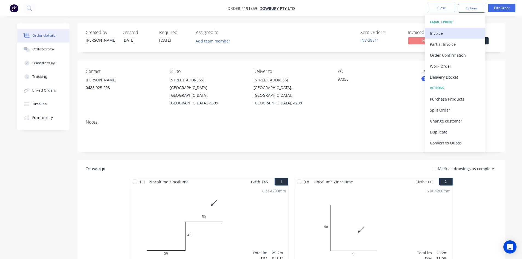
click at [455, 30] on div "Invoice" at bounding box center [455, 33] width 50 height 8
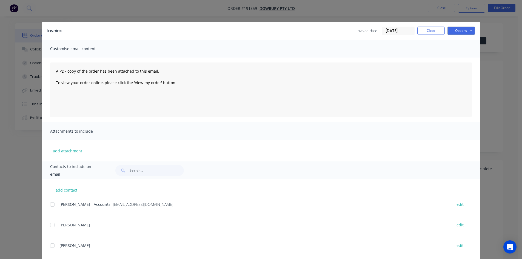
click at [52, 208] on div at bounding box center [52, 204] width 11 height 11
click at [464, 30] on button "Options" at bounding box center [460, 31] width 27 height 8
click at [467, 58] on button "Email" at bounding box center [464, 58] width 35 height 9
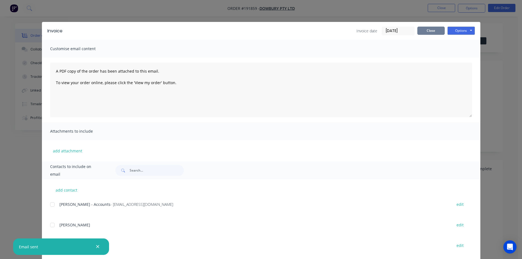
click at [430, 27] on button "Close" at bounding box center [430, 31] width 27 height 8
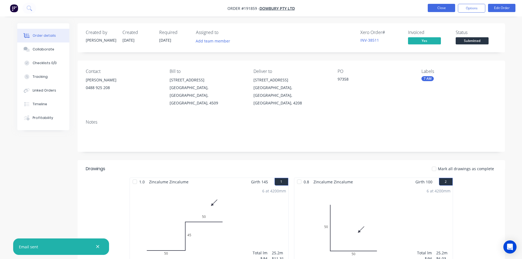
click at [444, 5] on button "Close" at bounding box center [441, 8] width 27 height 8
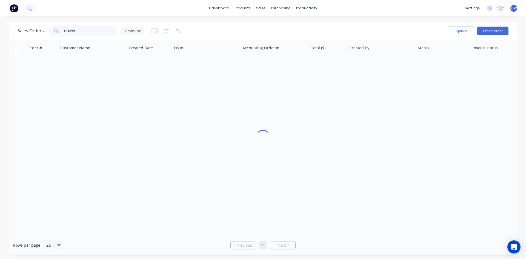
drag, startPoint x: 98, startPoint y: 27, endPoint x: 36, endPoint y: 29, distance: 62.2
click at [36, 29] on div "Sales Orders 191859 Views" at bounding box center [81, 30] width 127 height 11
type input "191772"
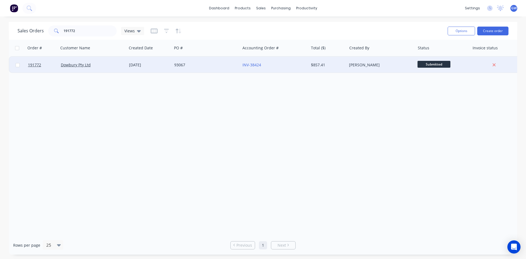
click at [332, 65] on div "$857.41" at bounding box center [327, 64] width 32 height 5
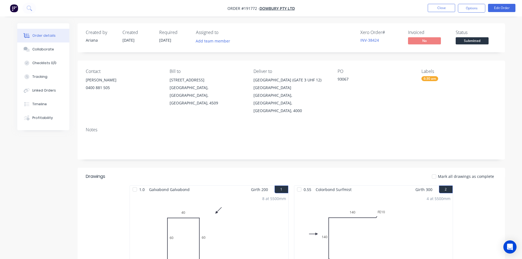
click at [470, 9] on button "Options" at bounding box center [471, 8] width 27 height 9
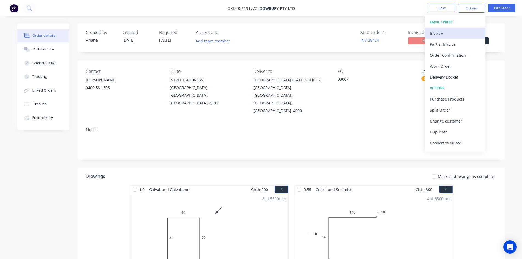
click at [458, 31] on div "Invoice" at bounding box center [455, 33] width 50 height 8
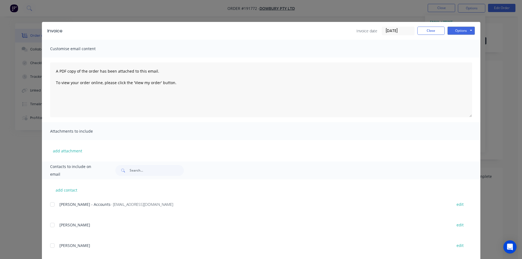
click at [49, 203] on div at bounding box center [52, 204] width 11 height 11
click at [457, 27] on button "Options" at bounding box center [460, 31] width 27 height 8
click at [457, 59] on button "Email" at bounding box center [464, 58] width 35 height 9
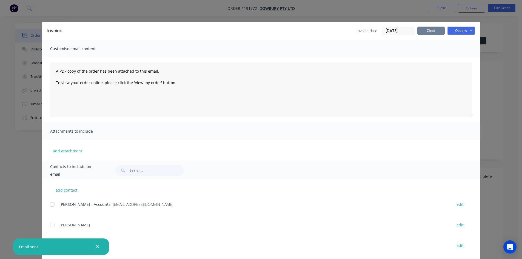
click at [433, 30] on button "Close" at bounding box center [430, 31] width 27 height 8
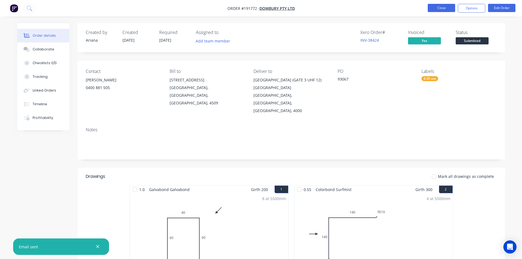
click at [450, 4] on button "Close" at bounding box center [441, 8] width 27 height 8
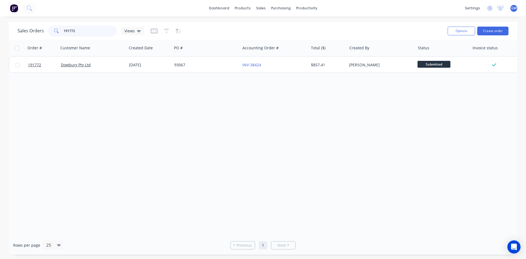
click at [77, 28] on input "191772" at bounding box center [90, 30] width 53 height 11
type input "191773"
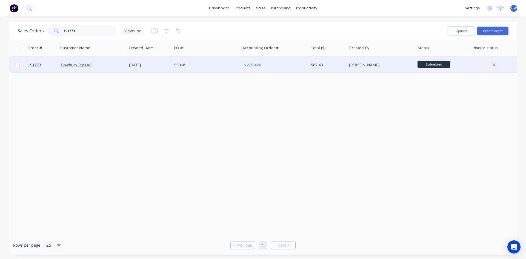
click at [263, 66] on div "INV-38426" at bounding box center [272, 64] width 61 height 5
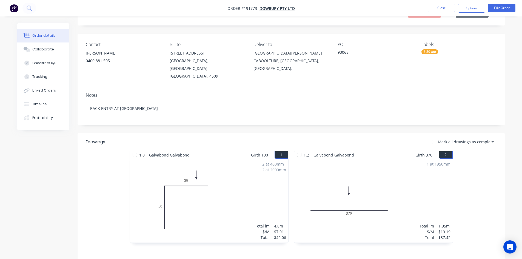
scroll to position [101, 0]
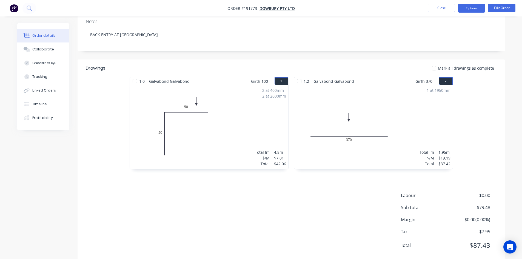
click at [474, 8] on button "Options" at bounding box center [471, 8] width 27 height 9
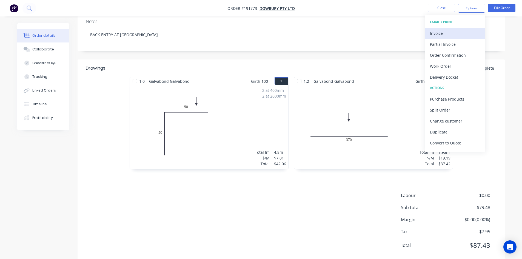
click at [455, 32] on div "Invoice" at bounding box center [455, 33] width 50 height 8
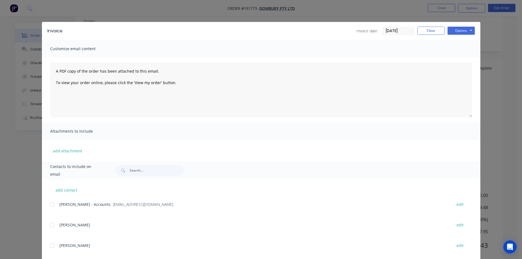
click at [50, 205] on div at bounding box center [52, 204] width 11 height 11
click at [465, 35] on div "Options Preview Print Email" at bounding box center [460, 31] width 27 height 9
click at [464, 31] on button "Options" at bounding box center [460, 31] width 27 height 8
click at [463, 58] on button "Email" at bounding box center [464, 58] width 35 height 9
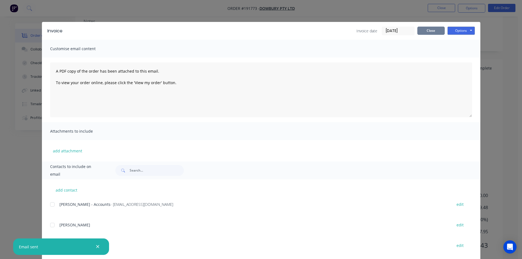
click at [426, 28] on button "Close" at bounding box center [430, 31] width 27 height 8
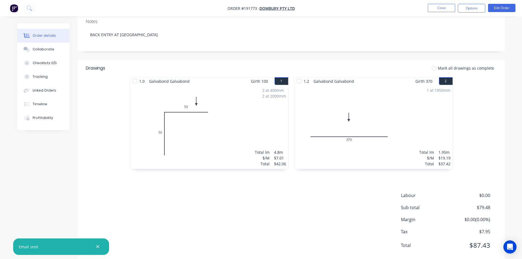
click at [438, 4] on nav "Order #191773 - Dowbury Pty Ltd Close Options Edit Order" at bounding box center [261, 8] width 522 height 16
click at [439, 9] on button "Close" at bounding box center [441, 8] width 27 height 8
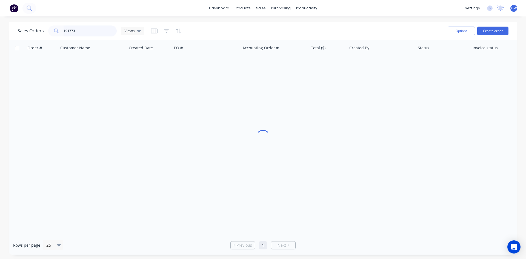
click at [93, 34] on input "191773" at bounding box center [90, 30] width 53 height 11
type input "191866"
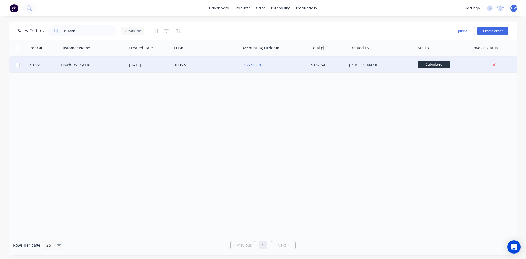
click at [322, 66] on div "$132.54" at bounding box center [327, 64] width 32 height 5
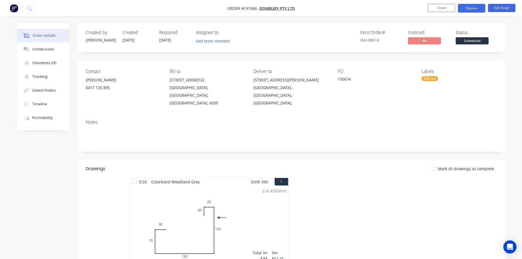
click at [471, 8] on button "Options" at bounding box center [471, 8] width 27 height 9
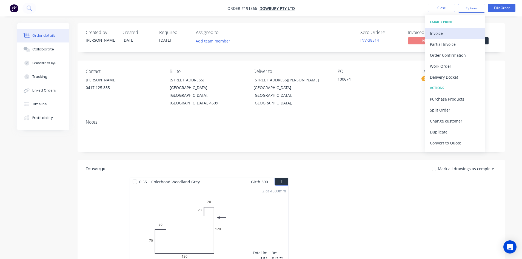
click at [458, 33] on div "Invoice" at bounding box center [455, 33] width 50 height 8
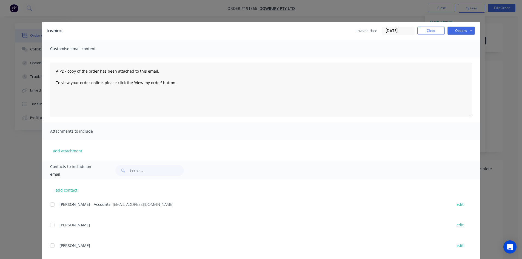
click at [50, 207] on div at bounding box center [52, 204] width 11 height 11
click at [457, 31] on button "Options" at bounding box center [460, 31] width 27 height 8
click at [460, 60] on button "Email" at bounding box center [464, 58] width 35 height 9
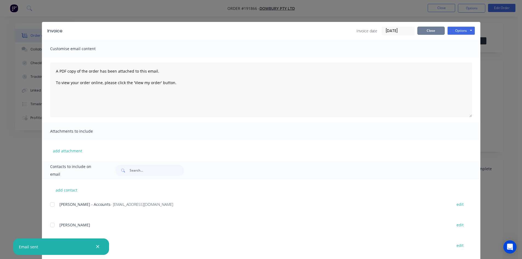
click at [431, 30] on button "Close" at bounding box center [430, 31] width 27 height 8
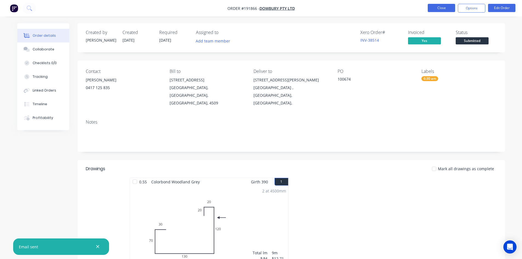
click at [444, 8] on button "Close" at bounding box center [441, 8] width 27 height 8
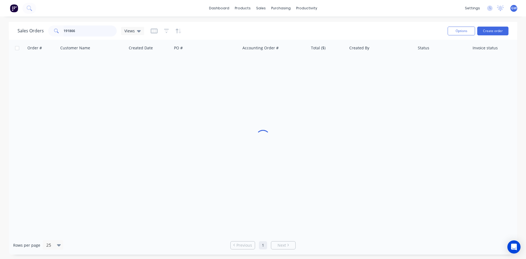
click at [82, 26] on input "191866" at bounding box center [90, 30] width 53 height 11
type input "191825"
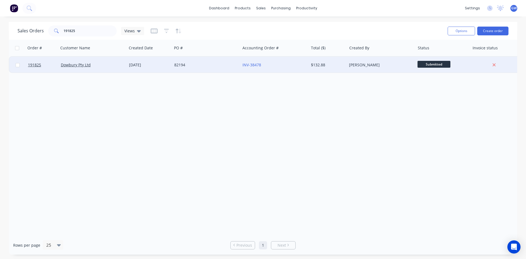
click at [349, 58] on div "Ariana Beazley" at bounding box center [381, 65] width 68 height 16
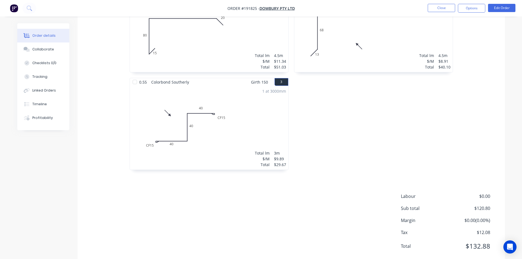
scroll to position [198, 0]
click at [467, 6] on button "Options" at bounding box center [471, 8] width 27 height 9
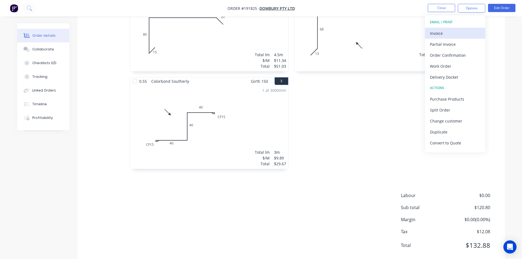
click at [457, 31] on div "Invoice" at bounding box center [455, 33] width 50 height 8
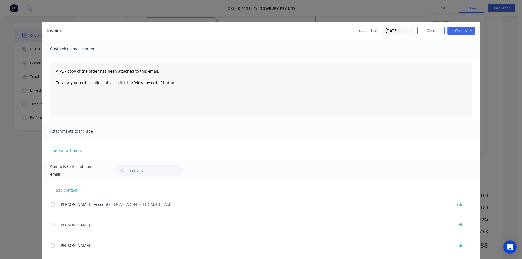
click at [46, 208] on div "add contact Melanie - Accounts - admin@dowbury.com.au edit CHRIS BROOKER edit D…" at bounding box center [261, 254] width 438 height 151
click at [50, 205] on div at bounding box center [52, 204] width 11 height 11
click at [458, 27] on button "Options" at bounding box center [460, 31] width 27 height 8
click at [465, 57] on button "Email" at bounding box center [464, 58] width 35 height 9
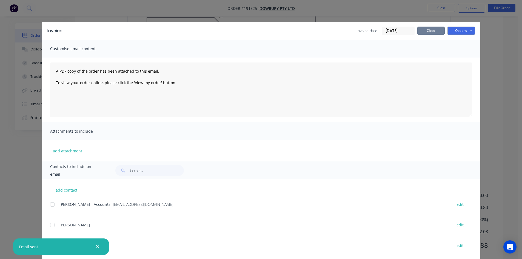
click at [429, 29] on button "Close" at bounding box center [430, 31] width 27 height 8
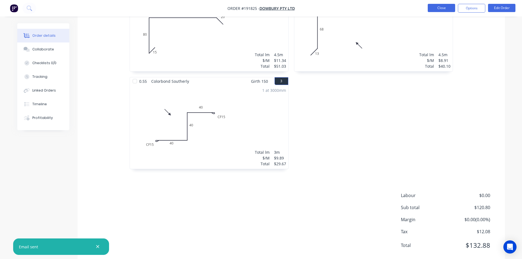
click at [443, 8] on button "Close" at bounding box center [441, 8] width 27 height 8
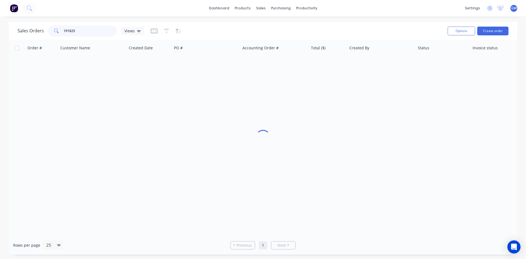
click at [94, 31] on input "191825" at bounding box center [90, 30] width 53 height 11
type input "190655"
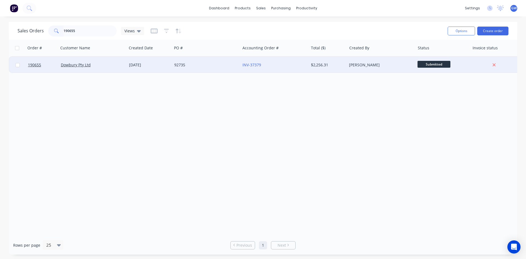
click at [197, 62] on div "92735" at bounding box center [204, 64] width 61 height 5
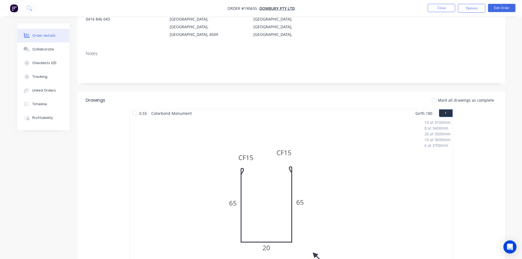
scroll to position [137, 0]
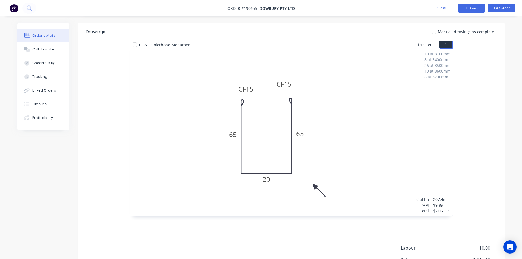
click at [478, 10] on button "Options" at bounding box center [471, 8] width 27 height 9
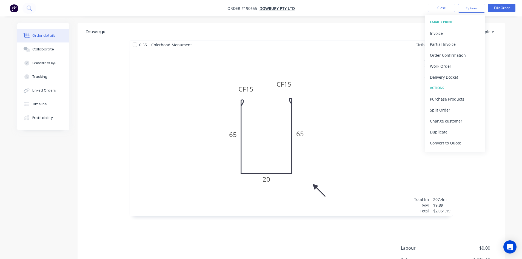
click at [447, 30] on div "Invoice" at bounding box center [455, 33] width 50 height 8
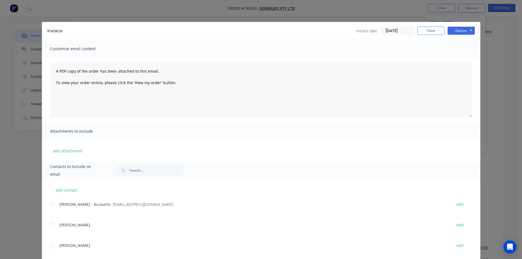
click at [55, 203] on div at bounding box center [52, 204] width 11 height 11
click at [463, 30] on button "Options" at bounding box center [460, 31] width 27 height 8
click at [463, 59] on button "Email" at bounding box center [464, 58] width 35 height 9
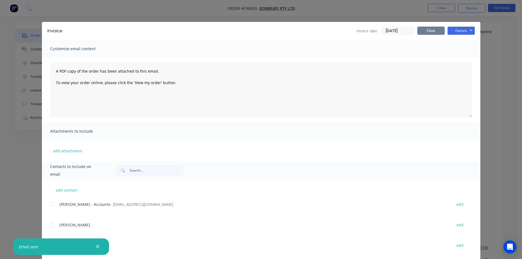
drag, startPoint x: 430, startPoint y: 28, endPoint x: 429, endPoint y: 16, distance: 12.7
click at [430, 28] on button "Close" at bounding box center [430, 31] width 27 height 8
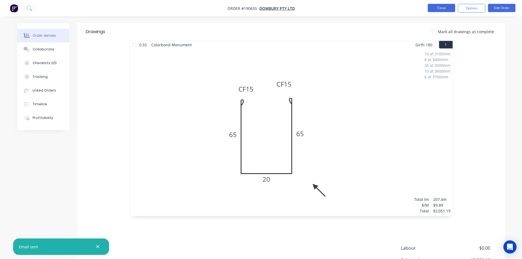
click at [436, 11] on button "Close" at bounding box center [441, 8] width 27 height 8
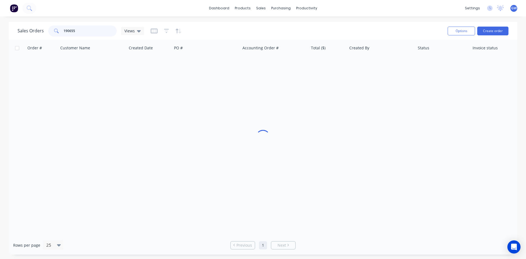
drag, startPoint x: 86, startPoint y: 30, endPoint x: 26, endPoint y: 30, distance: 59.7
click at [26, 30] on div "Sales Orders 190655 Views" at bounding box center [81, 30] width 127 height 11
type input "191858"
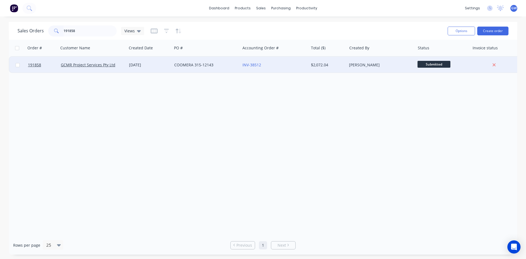
click at [282, 66] on div "INV-38512" at bounding box center [272, 64] width 61 height 5
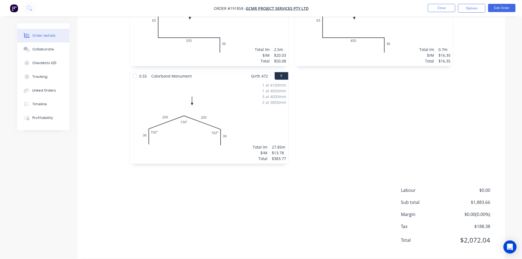
scroll to position [496, 0]
click at [466, 8] on button "Options" at bounding box center [471, 8] width 27 height 9
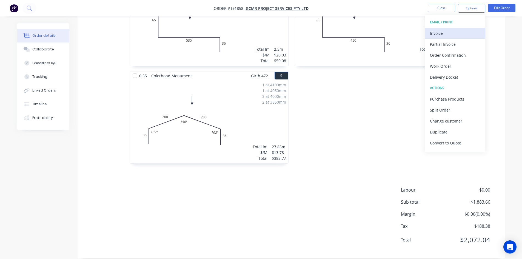
click at [458, 31] on div "Invoice" at bounding box center [455, 33] width 50 height 8
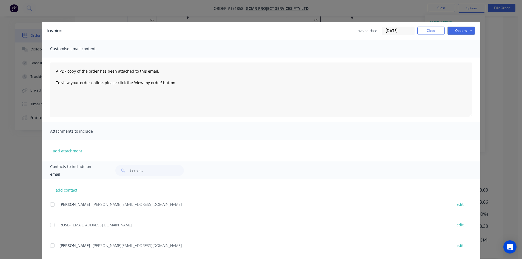
click at [55, 207] on div at bounding box center [52, 204] width 11 height 11
click at [49, 226] on div at bounding box center [52, 224] width 11 height 11
click at [457, 37] on div "Invoice Invoice date 05/09/25 Close Options Preview Print Email" at bounding box center [261, 31] width 438 height 18
click at [461, 32] on button "Options" at bounding box center [460, 31] width 27 height 8
click at [467, 59] on button "Email" at bounding box center [464, 58] width 35 height 9
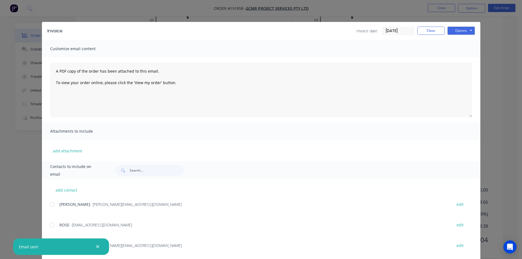
click at [427, 36] on div "Invoice Invoice date 05/09/25 Close Options Preview Print Email" at bounding box center [261, 31] width 438 height 18
click at [436, 28] on button "Close" at bounding box center [430, 31] width 27 height 8
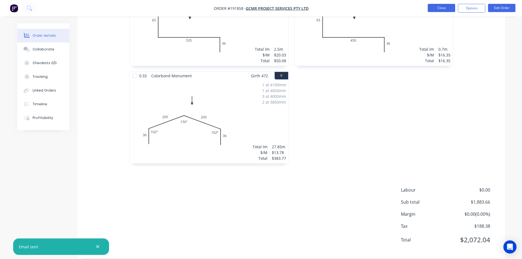
click at [447, 8] on button "Close" at bounding box center [441, 8] width 27 height 8
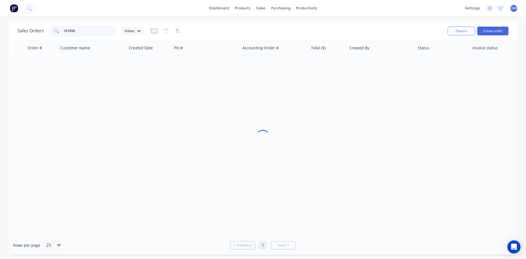
drag, startPoint x: 58, startPoint y: 30, endPoint x: 46, endPoint y: 30, distance: 12.1
click at [46, 30] on div "Sales Orders 191858 Views" at bounding box center [81, 30] width 127 height 11
type input "191856"
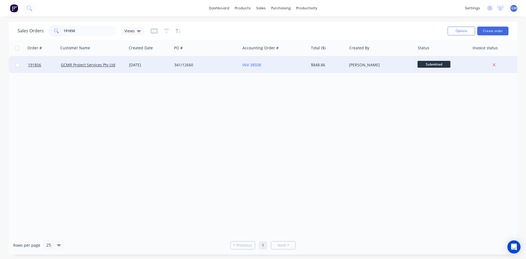
click at [329, 66] on div "$848.86" at bounding box center [327, 64] width 32 height 5
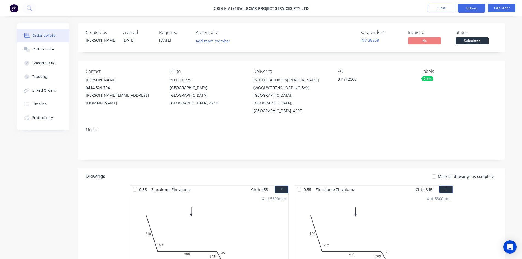
click at [471, 4] on nav "Order #191856 - GCMR Project Services Pty Ltd Close Options Edit Order" at bounding box center [261, 8] width 522 height 16
click at [471, 9] on button "Options" at bounding box center [471, 8] width 27 height 9
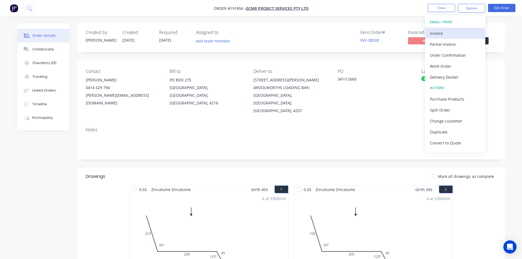
click at [451, 33] on div "Invoice" at bounding box center [455, 33] width 50 height 8
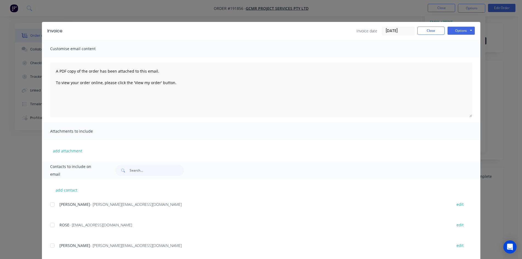
click at [51, 204] on div at bounding box center [52, 204] width 11 height 11
click at [50, 223] on div at bounding box center [52, 224] width 11 height 11
click at [469, 28] on button "Options" at bounding box center [460, 31] width 27 height 8
click at [461, 57] on button "Email" at bounding box center [464, 58] width 35 height 9
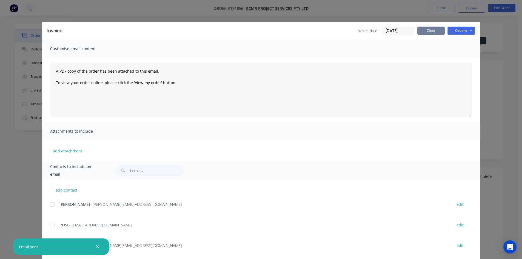
click at [426, 29] on button "Close" at bounding box center [430, 31] width 27 height 8
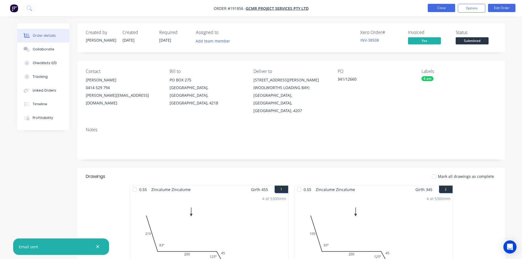
click at [438, 8] on button "Close" at bounding box center [441, 8] width 27 height 8
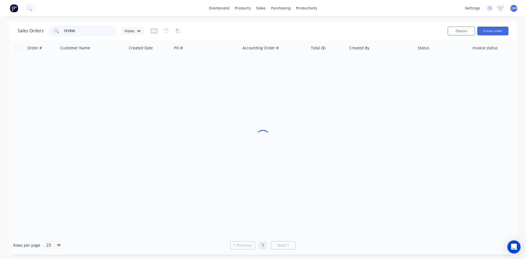
click at [67, 30] on input "191856" at bounding box center [90, 30] width 53 height 11
type input "191853"
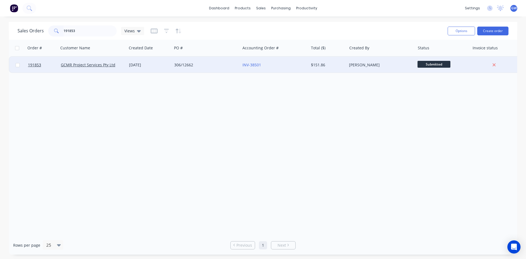
click at [314, 63] on div "$151.86" at bounding box center [327, 64] width 32 height 5
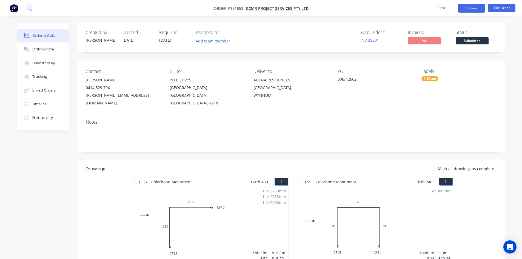
click at [472, 7] on button "Options" at bounding box center [471, 8] width 27 height 9
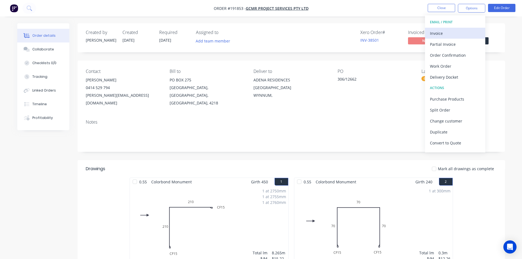
click at [447, 34] on div "Invoice" at bounding box center [455, 33] width 50 height 8
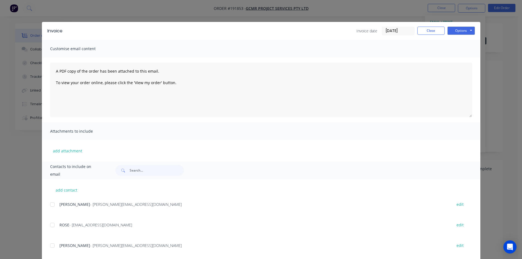
click at [50, 206] on div at bounding box center [52, 204] width 11 height 11
click at [52, 220] on div at bounding box center [52, 224] width 11 height 11
click at [467, 30] on button "Options" at bounding box center [460, 31] width 27 height 8
click at [464, 58] on button "Email" at bounding box center [464, 58] width 35 height 9
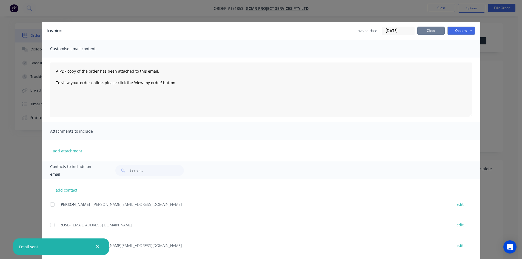
drag, startPoint x: 435, startPoint y: 28, endPoint x: 435, endPoint y: 16, distance: 12.1
click at [435, 28] on button "Close" at bounding box center [430, 31] width 27 height 8
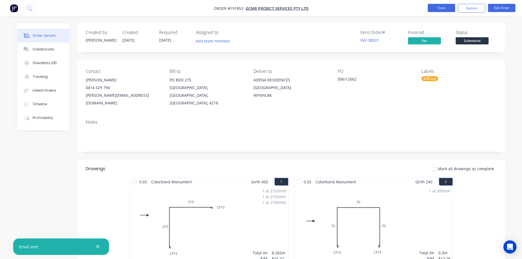
click at [436, 10] on button "Close" at bounding box center [441, 8] width 27 height 8
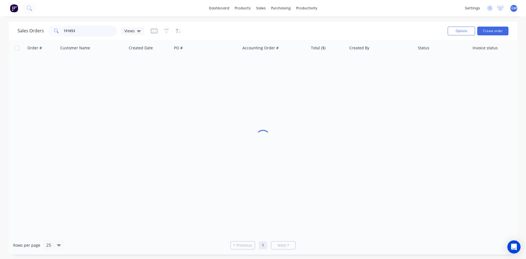
click at [96, 35] on input "191853" at bounding box center [90, 30] width 53 height 11
type input "191851"
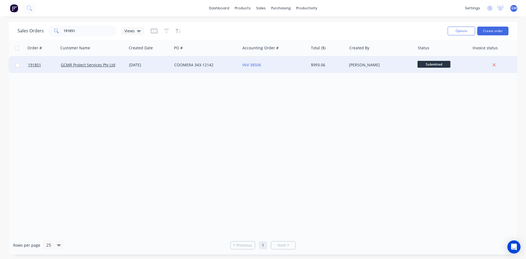
click at [347, 63] on div "Ariana Beazley" at bounding box center [381, 65] width 68 height 16
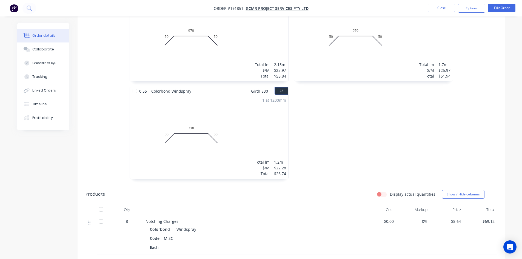
scroll to position [1206, 0]
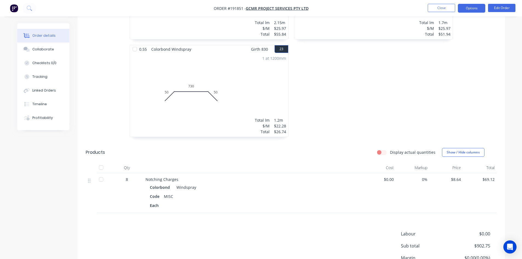
click at [466, 7] on button "Options" at bounding box center [471, 8] width 27 height 9
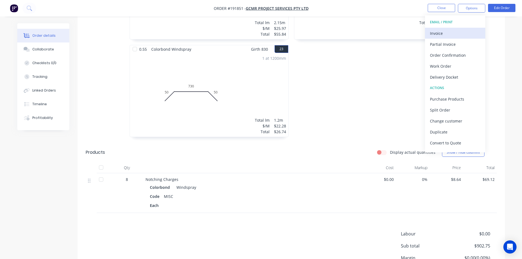
click at [461, 30] on div "Invoice" at bounding box center [455, 33] width 50 height 8
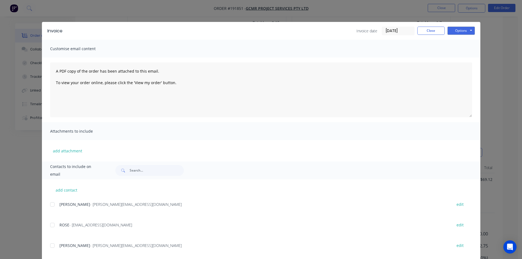
click at [53, 206] on div at bounding box center [52, 204] width 11 height 11
click at [51, 222] on div at bounding box center [52, 224] width 11 height 11
drag, startPoint x: 467, startPoint y: 27, endPoint x: 467, endPoint y: 34, distance: 6.9
click at [467, 28] on button "Options" at bounding box center [460, 31] width 27 height 8
click at [463, 61] on button "Email" at bounding box center [464, 58] width 35 height 9
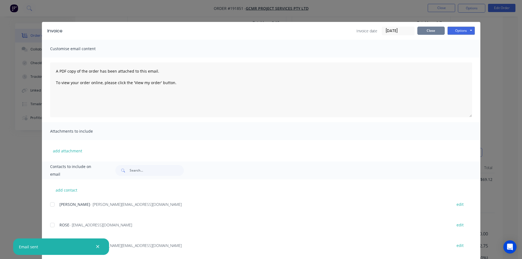
click at [428, 31] on button "Close" at bounding box center [430, 31] width 27 height 8
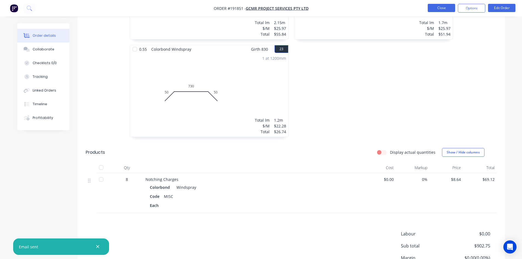
click at [440, 8] on button "Close" at bounding box center [441, 8] width 27 height 8
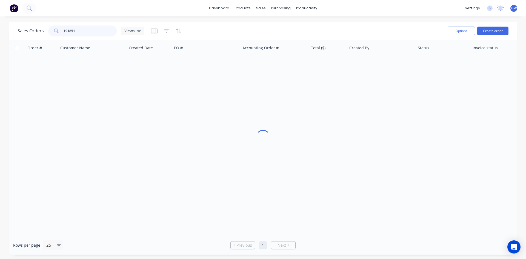
click at [91, 29] on input "191851" at bounding box center [90, 30] width 53 height 11
type input "191737"
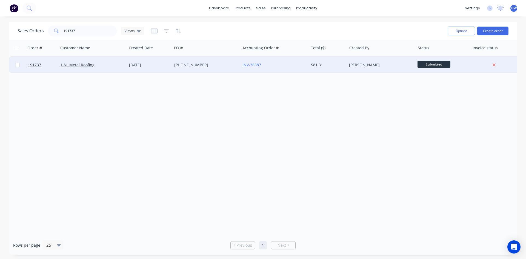
click at [266, 67] on div "INV-38387" at bounding box center [272, 64] width 61 height 5
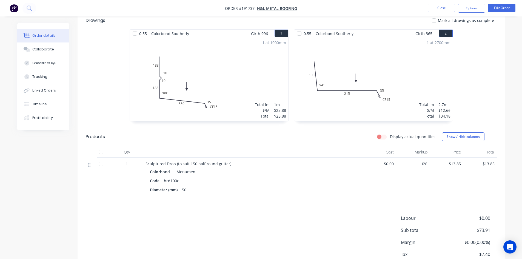
scroll to position [122, 0]
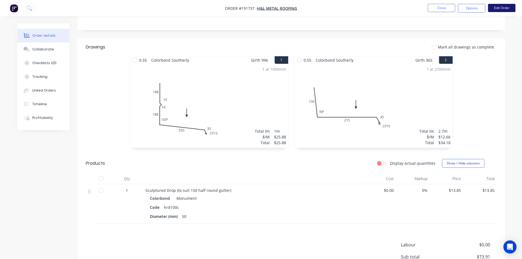
click at [501, 11] on button "Edit Order" at bounding box center [501, 8] width 27 height 8
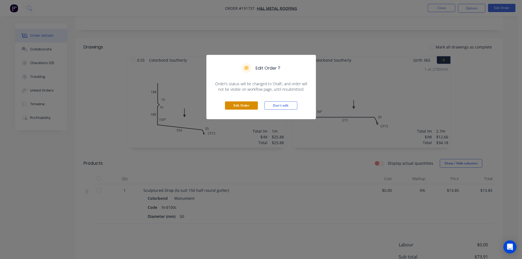
click at [247, 105] on button "Edit Order" at bounding box center [241, 105] width 33 height 8
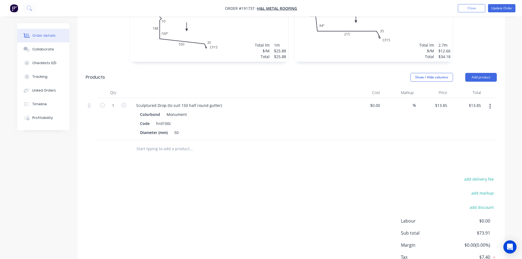
scroll to position [219, 0]
click at [492, 72] on button "Add product" at bounding box center [481, 76] width 32 height 9
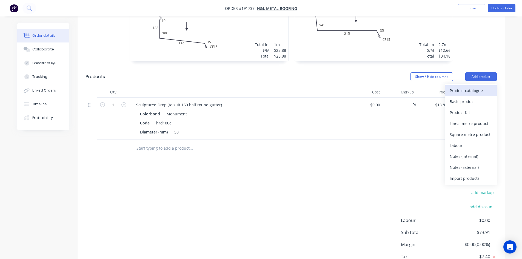
click at [476, 87] on div "Product catalogue" at bounding box center [471, 91] width 42 height 8
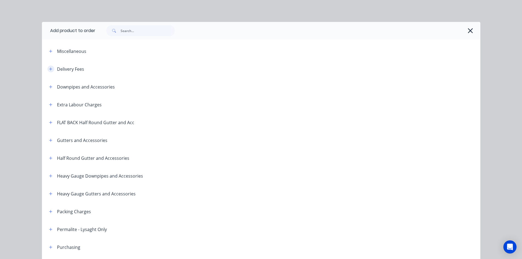
click at [52, 69] on button "button" at bounding box center [50, 68] width 7 height 7
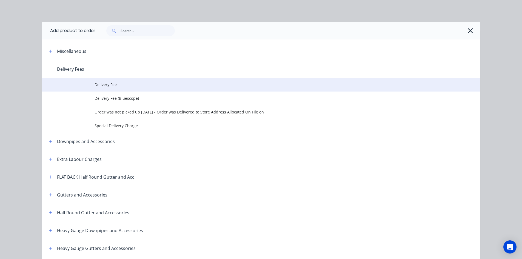
click at [76, 84] on td at bounding box center [68, 85] width 53 height 14
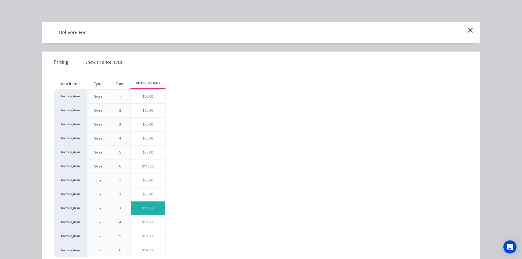
click at [151, 208] on div "$100.00" at bounding box center [148, 208] width 35 height 14
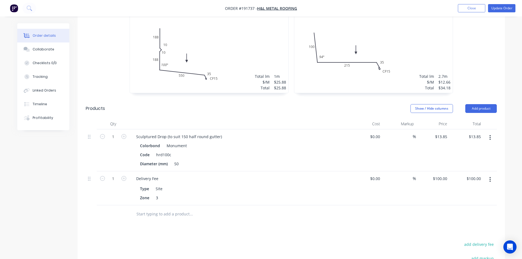
scroll to position [137, 0]
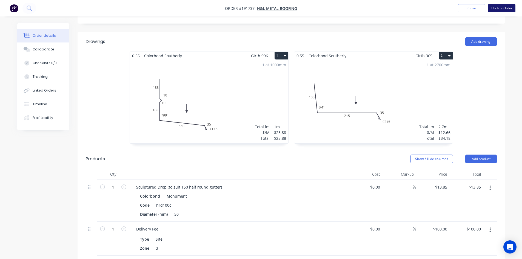
click at [504, 6] on button "Update Order" at bounding box center [501, 8] width 27 height 8
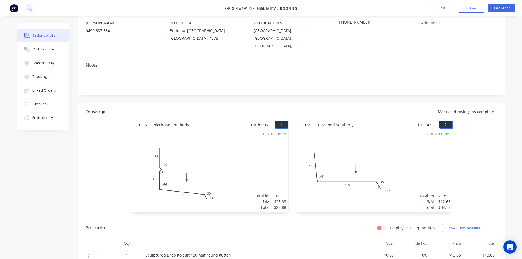
scroll to position [0, 0]
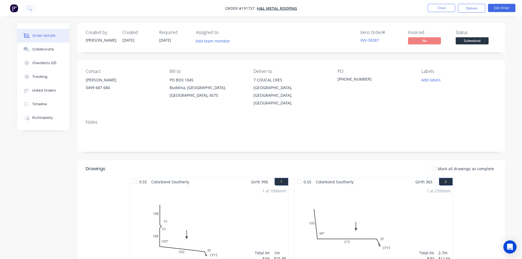
drag, startPoint x: 463, startPoint y: 8, endPoint x: 462, endPoint y: 14, distance: 5.5
click at [463, 8] on button "Options" at bounding box center [471, 8] width 27 height 9
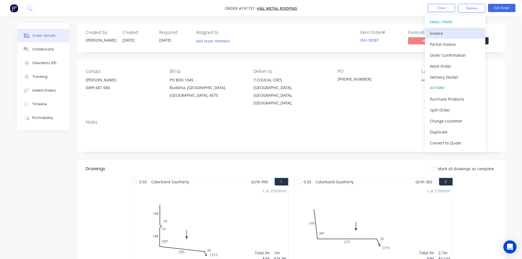
click at [452, 32] on div "Invoice" at bounding box center [455, 33] width 50 height 8
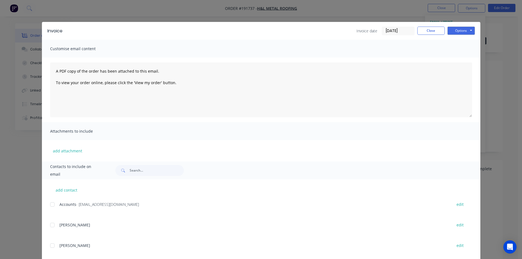
click at [49, 202] on div at bounding box center [52, 204] width 11 height 11
click at [469, 29] on button "Options" at bounding box center [460, 31] width 27 height 8
click at [466, 58] on button "Email" at bounding box center [464, 58] width 35 height 9
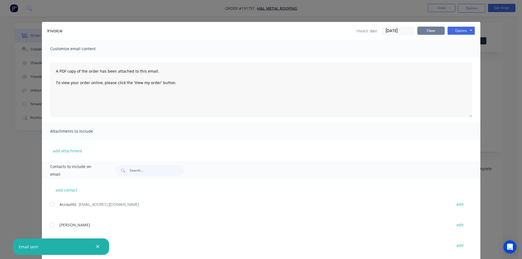
click at [433, 30] on button "Close" at bounding box center [430, 31] width 27 height 8
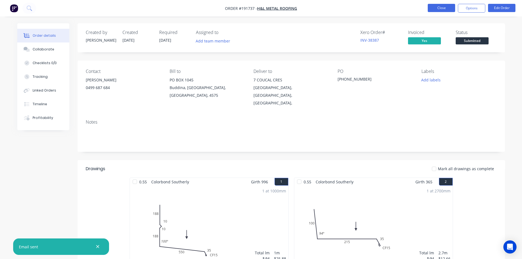
click at [438, 7] on button "Close" at bounding box center [441, 8] width 27 height 8
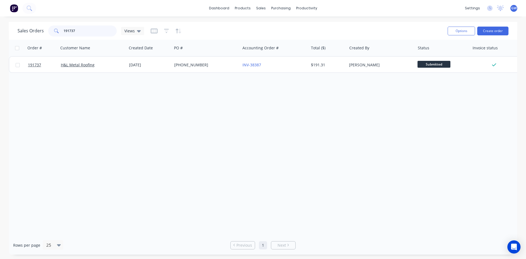
drag, startPoint x: 102, startPoint y: 32, endPoint x: 13, endPoint y: 26, distance: 89.8
click at [13, 26] on div "Sales Orders 191737 Views Options Create order" at bounding box center [263, 31] width 509 height 18
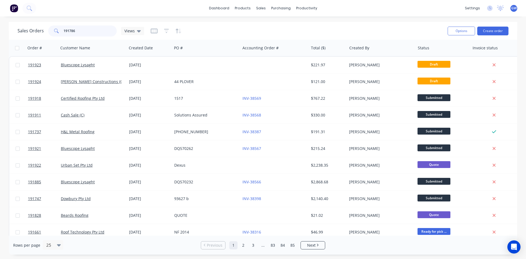
type input "191786"
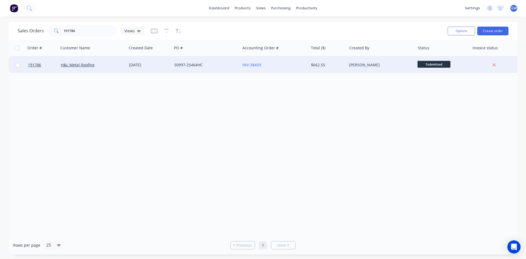
click at [350, 70] on div "Ariana Beazley" at bounding box center [381, 65] width 68 height 16
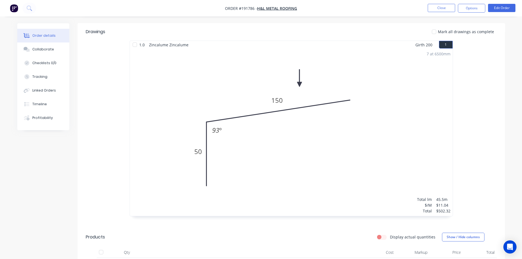
scroll to position [247, 0]
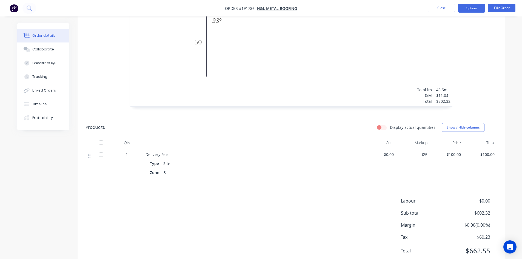
click at [479, 8] on button "Options" at bounding box center [471, 8] width 27 height 9
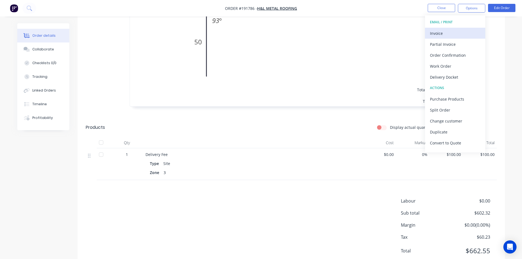
click at [464, 30] on div "Invoice" at bounding box center [455, 33] width 50 height 8
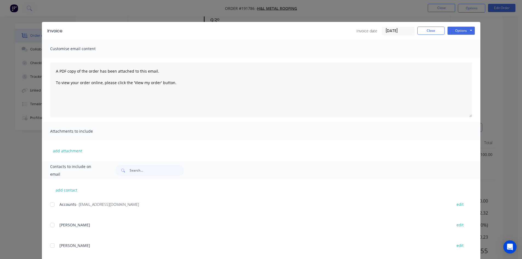
click at [52, 206] on div at bounding box center [52, 204] width 11 height 11
click at [462, 30] on button "Options" at bounding box center [460, 31] width 27 height 8
click at [458, 57] on button "Email" at bounding box center [464, 58] width 35 height 9
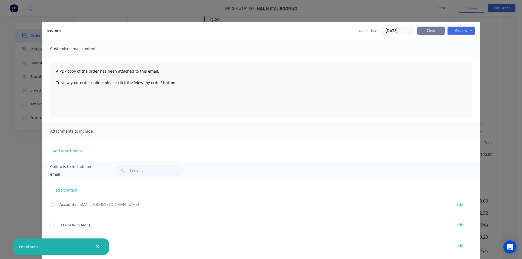
drag, startPoint x: 426, startPoint y: 33, endPoint x: 430, endPoint y: 28, distance: 7.1
click at [426, 33] on button "Close" at bounding box center [430, 31] width 27 height 8
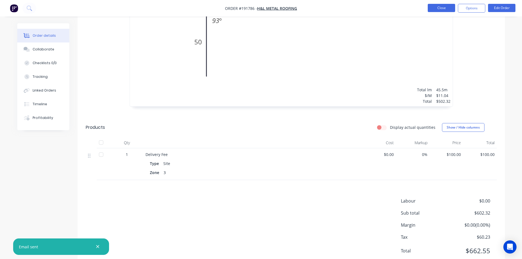
click at [437, 10] on button "Close" at bounding box center [441, 8] width 27 height 8
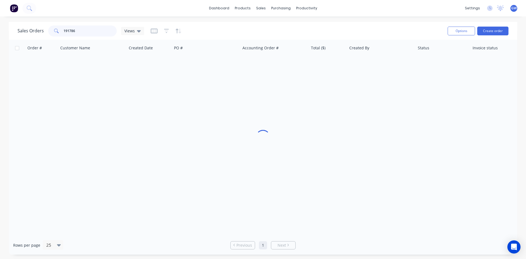
drag, startPoint x: 37, startPoint y: 36, endPoint x: 26, endPoint y: 34, distance: 10.6
click at [26, 34] on div "Sales Orders 191786 Views" at bounding box center [81, 30] width 127 height 11
type input "191576"
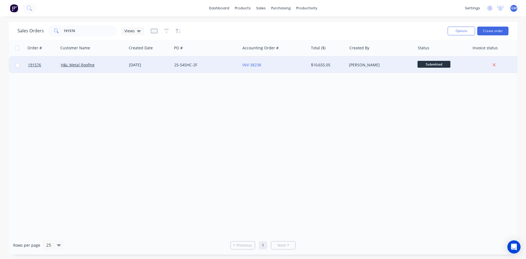
click at [355, 63] on div "Hayden Craven" at bounding box center [379, 64] width 61 height 5
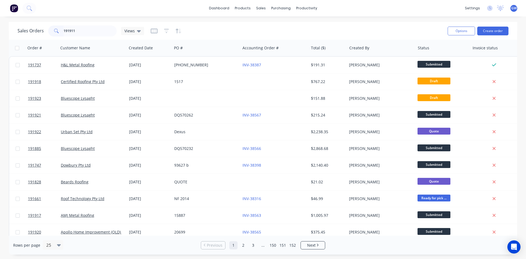
type input "191911"
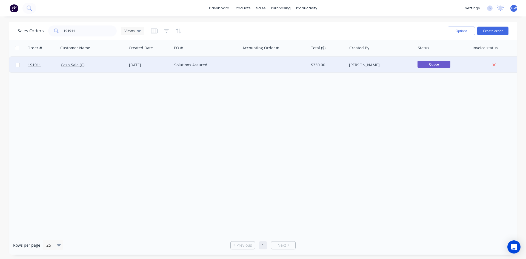
click at [243, 65] on div at bounding box center [274, 65] width 68 height 16
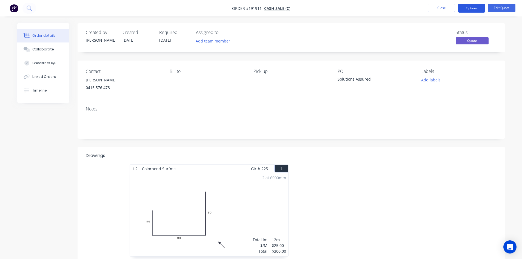
click at [467, 10] on button "Options" at bounding box center [471, 8] width 27 height 9
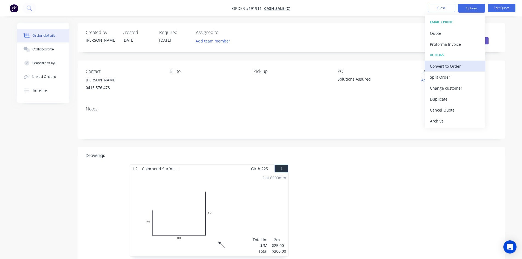
click at [462, 66] on div "Convert to Order" at bounding box center [455, 66] width 50 height 8
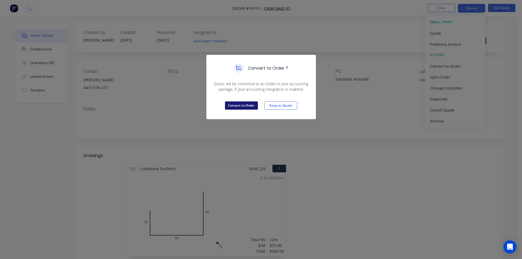
click at [246, 107] on button "Convert to Order" at bounding box center [241, 105] width 33 height 8
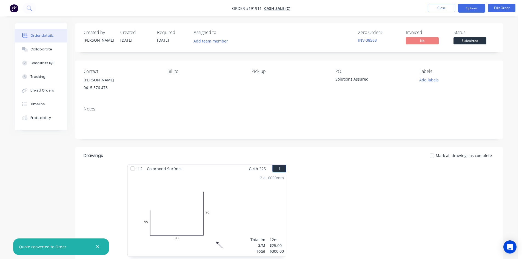
click at [466, 8] on button "Options" at bounding box center [471, 8] width 27 height 9
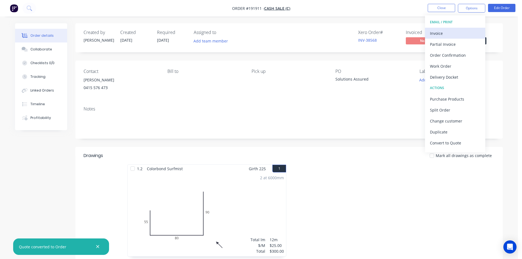
click at [449, 35] on div "Invoice" at bounding box center [455, 33] width 50 height 8
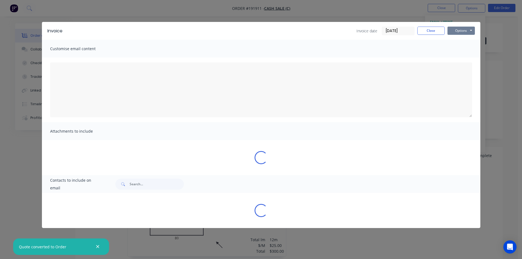
type textarea "A PDF copy of the order has been attached to this email. To view your order onl…"
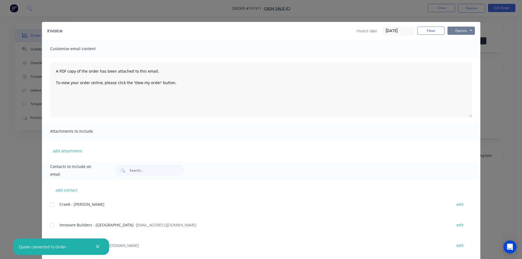
click at [458, 32] on button "Options" at bounding box center [460, 31] width 27 height 8
click at [462, 42] on button "Preview" at bounding box center [464, 40] width 35 height 9
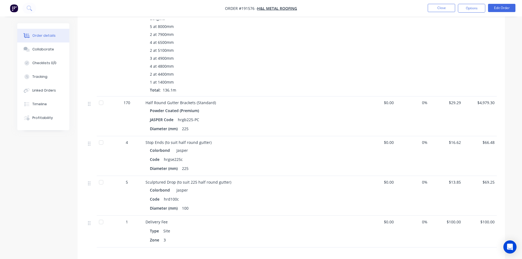
scroll to position [596, 0]
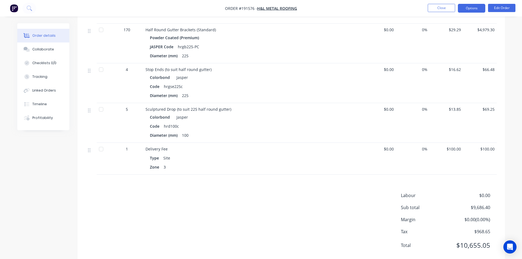
click at [477, 9] on button "Options" at bounding box center [471, 8] width 27 height 9
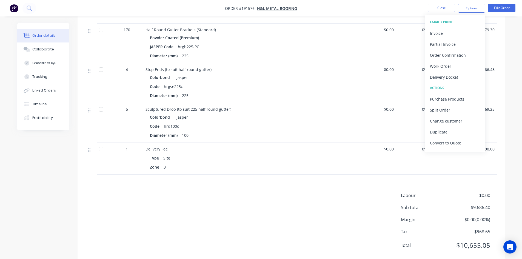
click at [470, 27] on button "EMAIL / PRINT" at bounding box center [455, 22] width 60 height 11
click at [446, 33] on div "Invoice" at bounding box center [455, 33] width 50 height 8
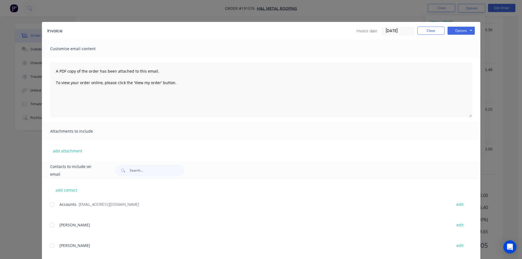
drag, startPoint x: 55, startPoint y: 203, endPoint x: 52, endPoint y: 204, distance: 2.9
click at [53, 204] on div at bounding box center [52, 204] width 11 height 11
click at [52, 204] on div at bounding box center [52, 204] width 11 height 11
click at [50, 204] on div at bounding box center [52, 204] width 11 height 11
click at [465, 28] on button "Options" at bounding box center [460, 31] width 27 height 8
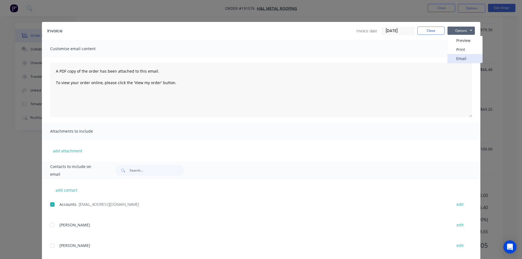
click at [466, 59] on button "Email" at bounding box center [464, 58] width 35 height 9
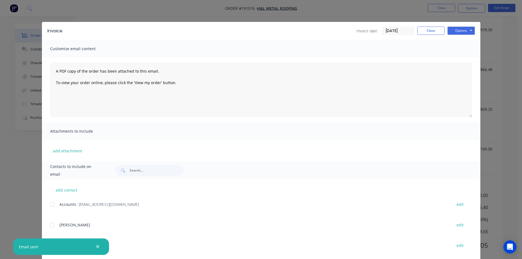
click at [438, 35] on div "Invoice date 05/09/25 Close Options Preview Print Email" at bounding box center [415, 31] width 118 height 9
drag, startPoint x: 434, startPoint y: 31, endPoint x: 431, endPoint y: 16, distance: 15.1
click at [433, 30] on button "Close" at bounding box center [430, 31] width 27 height 8
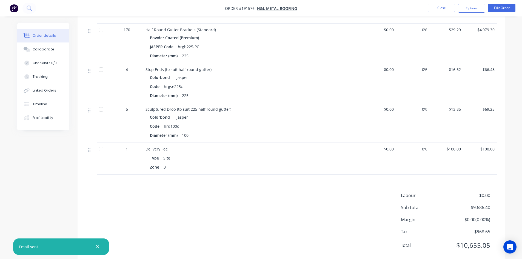
click at [436, 2] on nav "Order #191576 - H&L Metal Roofing Close Options Edit Order" at bounding box center [261, 8] width 522 height 16
click at [437, 2] on nav "Order #191576 - H&L Metal Roofing Close Options Edit Order" at bounding box center [261, 8] width 522 height 16
click at [443, 6] on button "Close" at bounding box center [441, 8] width 27 height 8
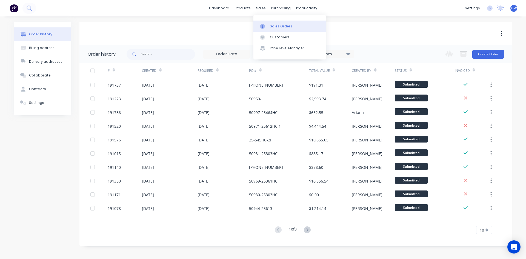
drag, startPoint x: 268, startPoint y: 28, endPoint x: 255, endPoint y: 30, distance: 13.3
click at [268, 28] on div at bounding box center [264, 26] width 8 height 5
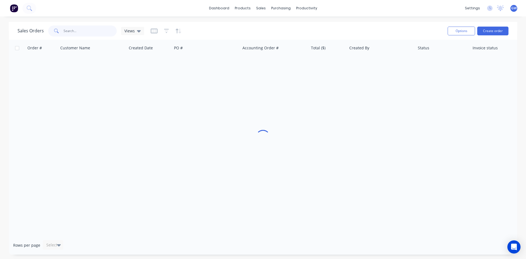
click at [103, 32] on input "text" at bounding box center [90, 30] width 53 height 11
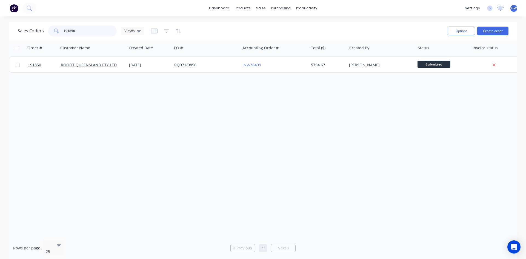
type input "191850"
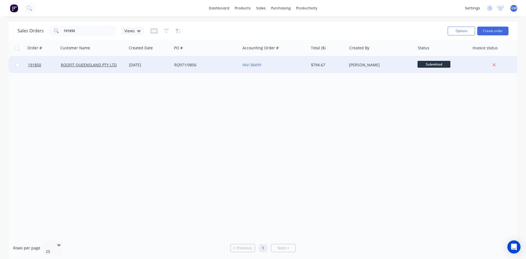
click at [324, 67] on div "$794.67" at bounding box center [327, 64] width 32 height 5
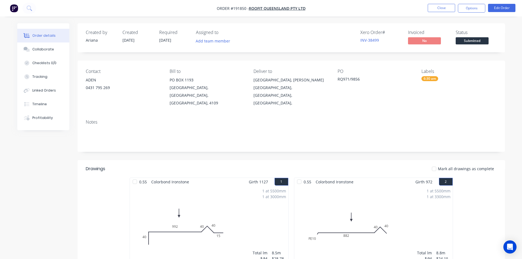
click at [455, 8] on ul "Close Options Edit Order" at bounding box center [471, 8] width 101 height 9
click at [435, 12] on button "Close" at bounding box center [441, 8] width 27 height 8
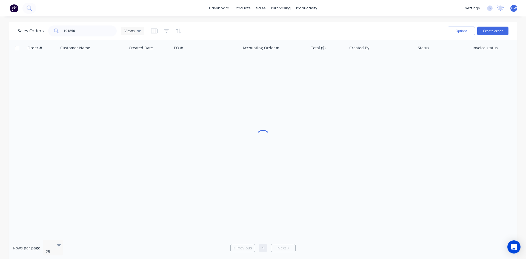
drag, startPoint x: 78, startPoint y: 37, endPoint x: 0, endPoint y: 39, distance: 77.8
click at [0, 38] on div "Sales Orders 191850 Views Options Create order Order # Customer Name Created Da…" at bounding box center [263, 141] width 526 height 238
drag, startPoint x: 92, startPoint y: 30, endPoint x: 13, endPoint y: 33, distance: 78.4
click at [13, 33] on div "Sales Orders 191850 Views Options Create order" at bounding box center [263, 31] width 509 height 18
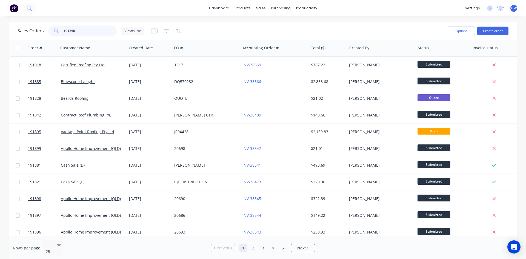
type input "191350"
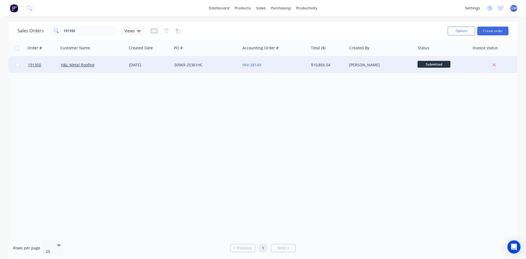
click at [370, 70] on div "[PERSON_NAME]" at bounding box center [381, 65] width 68 height 16
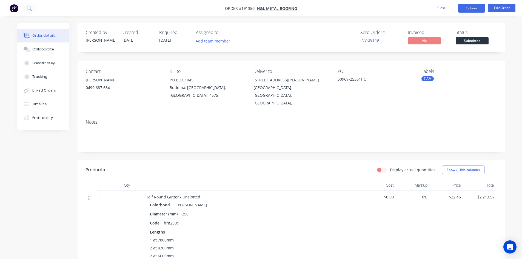
click at [475, 11] on button "Options" at bounding box center [471, 8] width 27 height 9
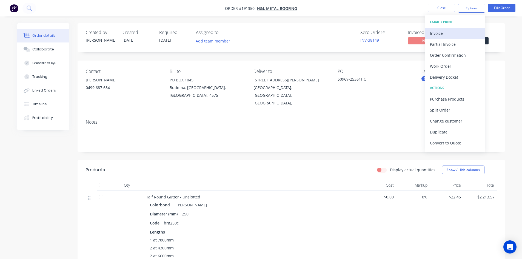
click at [463, 32] on div "Invoice" at bounding box center [455, 33] width 50 height 8
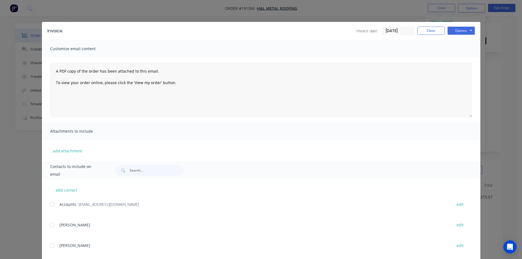
click at [54, 203] on div at bounding box center [52, 204] width 11 height 11
click at [444, 30] on div "Invoice date 05/09/25 Close Options Preview Print Email" at bounding box center [415, 31] width 118 height 9
click at [456, 30] on button "Options" at bounding box center [460, 31] width 27 height 8
click at [467, 55] on button "Email" at bounding box center [464, 58] width 35 height 9
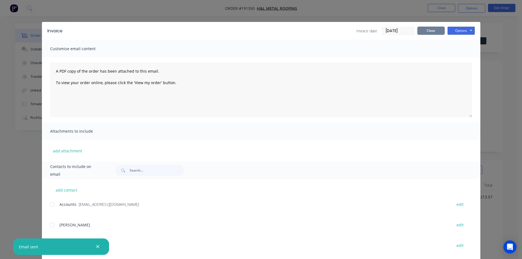
drag, startPoint x: 429, startPoint y: 30, endPoint x: 429, endPoint y: 27, distance: 3.7
click at [429, 30] on button "Close" at bounding box center [430, 31] width 27 height 8
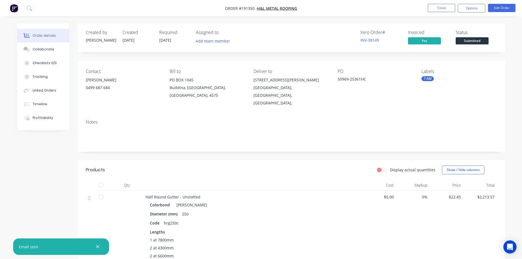
click at [445, 1] on nav "Order #191350 - H&L Metal Roofing Close Options Edit Order" at bounding box center [261, 8] width 522 height 16
click at [446, 13] on nav "Order #191350 - H&L Metal Roofing Close Options Edit Order" at bounding box center [261, 8] width 522 height 16
click at [444, 7] on button "Close" at bounding box center [441, 8] width 27 height 8
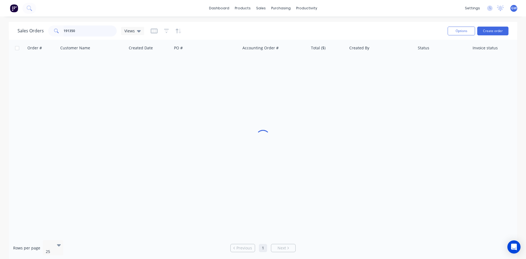
drag, startPoint x: 94, startPoint y: 33, endPoint x: 44, endPoint y: 31, distance: 50.2
click at [44, 31] on div "Sales Orders 191350 Views" at bounding box center [81, 30] width 127 height 11
type input "191849"
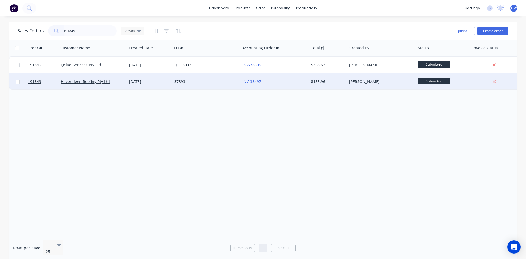
click at [207, 83] on div "37393" at bounding box center [204, 81] width 61 height 5
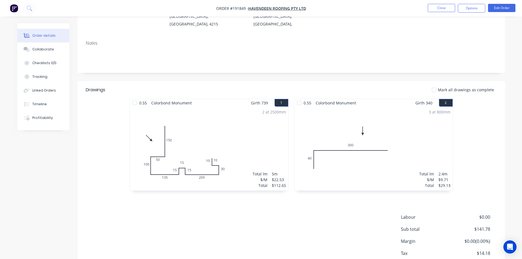
scroll to position [106, 0]
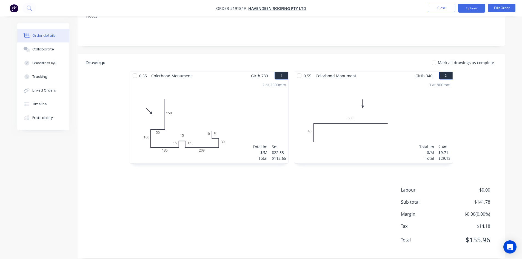
click at [471, 7] on button "Options" at bounding box center [471, 8] width 27 height 9
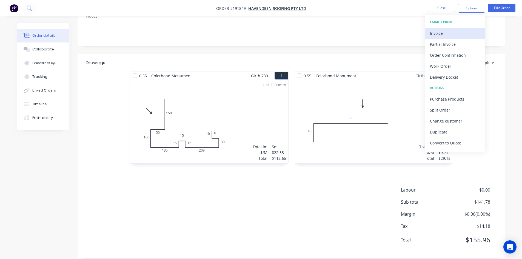
click at [451, 36] on div "Invoice" at bounding box center [455, 33] width 50 height 8
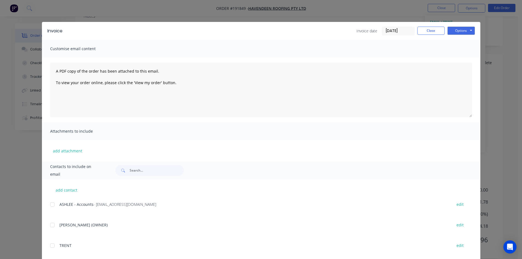
click at [51, 204] on div at bounding box center [52, 204] width 11 height 11
click at [458, 26] on div "Invoice Invoice date 05/09/25 Close Options Preview Print Email" at bounding box center [261, 31] width 438 height 18
click at [460, 30] on button "Options" at bounding box center [460, 31] width 27 height 8
click at [463, 61] on button "Email" at bounding box center [464, 58] width 35 height 9
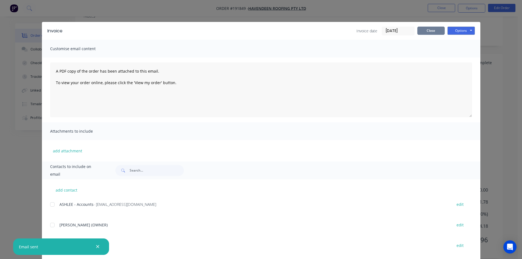
click at [428, 30] on button "Close" at bounding box center [430, 31] width 27 height 8
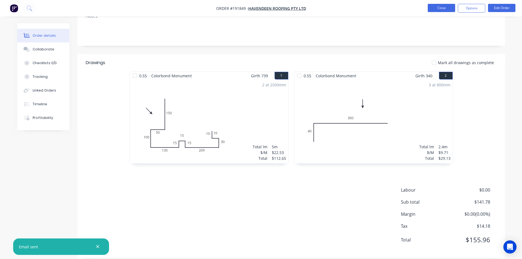
click at [443, 7] on button "Close" at bounding box center [441, 8] width 27 height 8
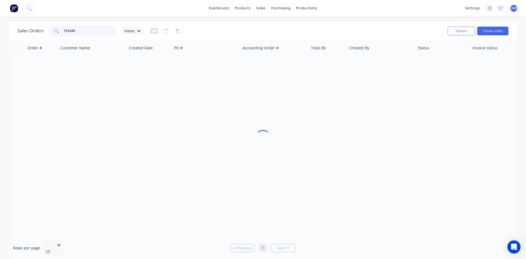
drag, startPoint x: 81, startPoint y: 32, endPoint x: 43, endPoint y: 31, distance: 38.1
click at [43, 31] on div "Sales Orders 191849 Views" at bounding box center [81, 30] width 127 height 11
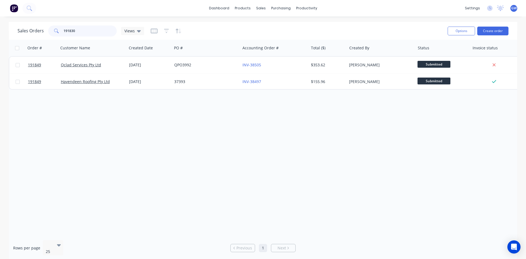
type input "191830"
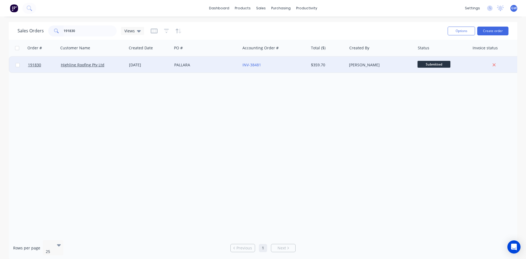
click at [365, 63] on div "[PERSON_NAME]" at bounding box center [379, 64] width 61 height 5
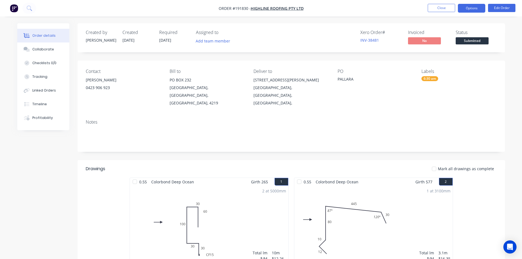
click at [479, 6] on button "Options" at bounding box center [471, 8] width 27 height 9
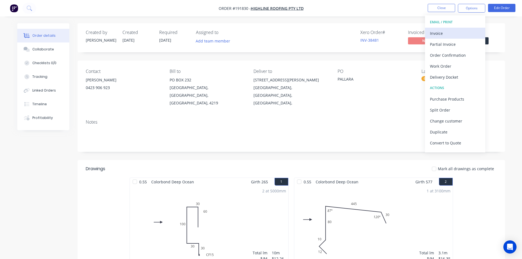
click at [457, 32] on div "Invoice" at bounding box center [455, 33] width 50 height 8
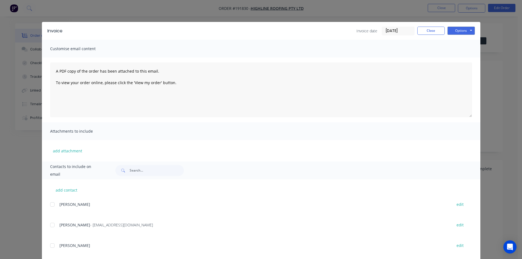
click at [52, 226] on div at bounding box center [52, 224] width 11 height 11
click at [456, 27] on button "Options" at bounding box center [460, 31] width 27 height 8
click at [459, 58] on button "Email" at bounding box center [464, 58] width 35 height 9
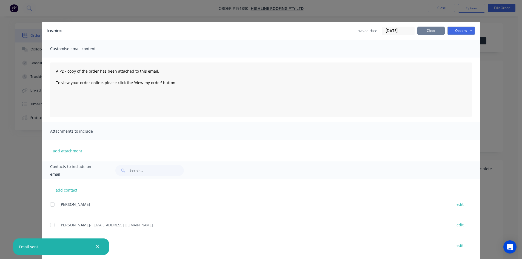
click at [435, 28] on button "Close" at bounding box center [430, 31] width 27 height 8
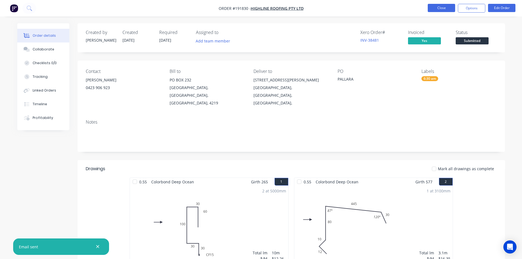
click at [445, 8] on button "Close" at bounding box center [441, 8] width 27 height 8
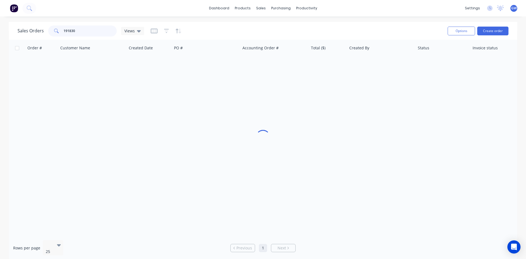
drag, startPoint x: 87, startPoint y: 26, endPoint x: 56, endPoint y: 30, distance: 31.0
click at [56, 30] on div "191830" at bounding box center [82, 30] width 69 height 11
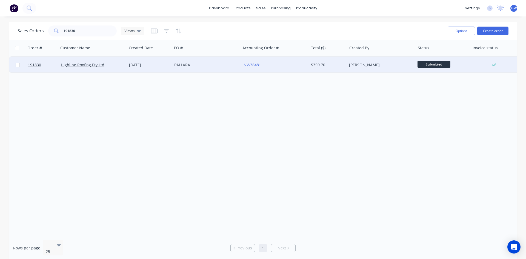
click at [367, 68] on div "[PERSON_NAME]" at bounding box center [381, 65] width 68 height 16
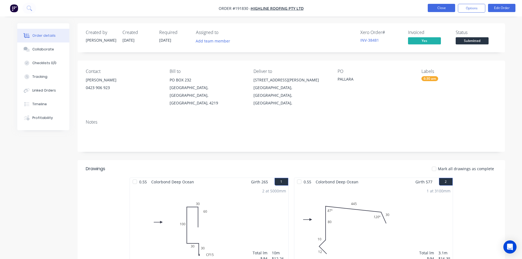
click at [449, 4] on button "Close" at bounding box center [441, 8] width 27 height 8
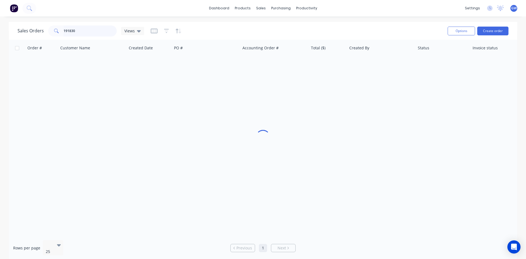
drag, startPoint x: 81, startPoint y: 32, endPoint x: 7, endPoint y: 31, distance: 73.7
click at [7, 31] on div "Sales Orders 191830 Views Options Create order Order # Customer Name Created Da…" at bounding box center [263, 141] width 526 height 238
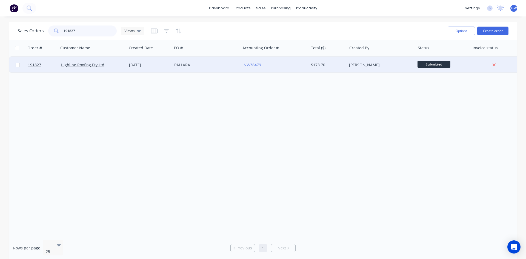
type input "191827"
click at [283, 69] on div "INV-38479" at bounding box center [274, 65] width 68 height 16
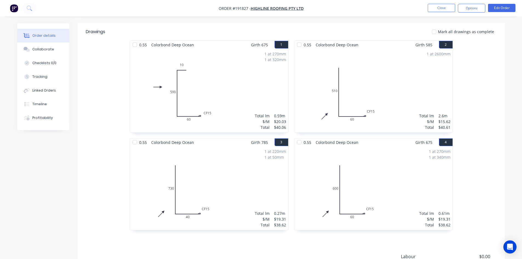
scroll to position [204, 0]
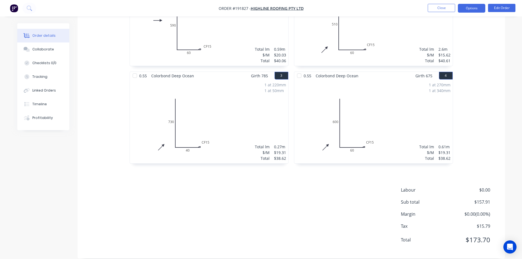
click at [477, 6] on button "Options" at bounding box center [471, 8] width 27 height 9
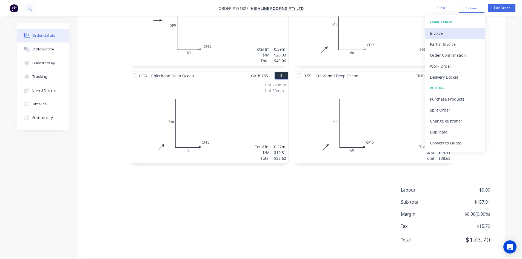
click at [462, 28] on button "Invoice" at bounding box center [455, 33] width 60 height 11
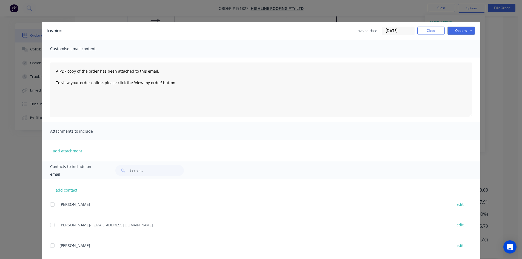
click at [52, 227] on div at bounding box center [52, 224] width 11 height 11
click at [467, 32] on button "Options" at bounding box center [460, 31] width 27 height 8
click at [466, 56] on button "Email" at bounding box center [464, 58] width 35 height 9
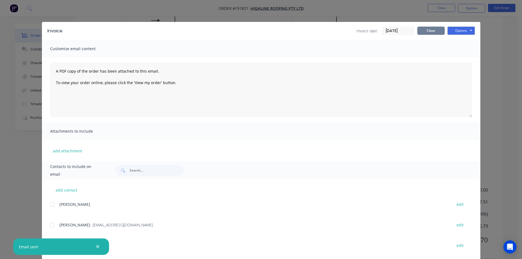
click at [435, 32] on button "Close" at bounding box center [430, 31] width 27 height 8
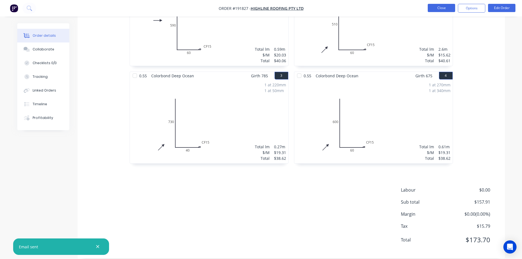
click at [446, 8] on button "Close" at bounding box center [441, 8] width 27 height 8
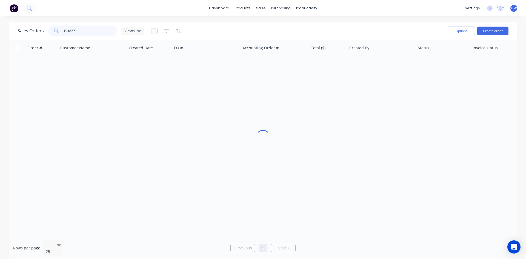
drag, startPoint x: 58, startPoint y: 33, endPoint x: 48, endPoint y: 33, distance: 9.9
click at [48, 33] on div "191827" at bounding box center [82, 30] width 69 height 11
type input "191826"
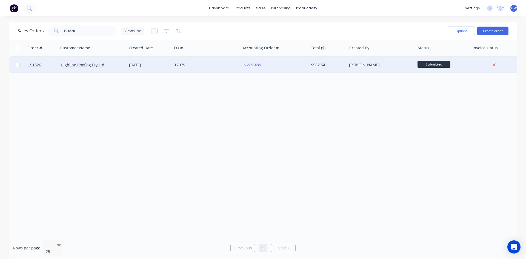
click at [361, 69] on div "[PERSON_NAME]" at bounding box center [381, 65] width 68 height 16
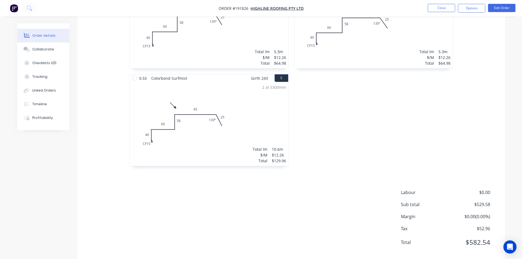
scroll to position [301, 0]
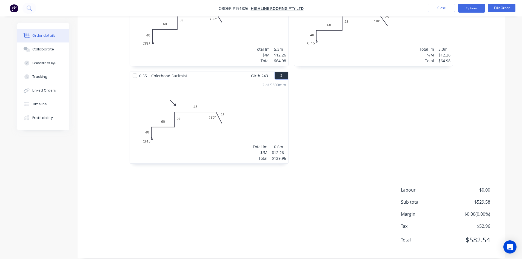
click at [477, 12] on button "Options" at bounding box center [471, 8] width 27 height 9
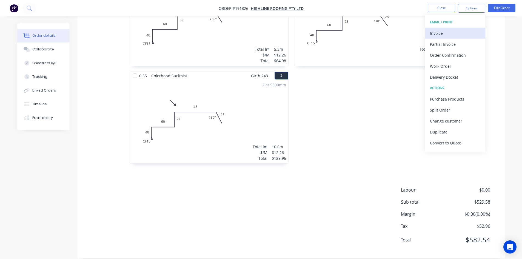
click at [454, 33] on div "Invoice" at bounding box center [455, 33] width 50 height 8
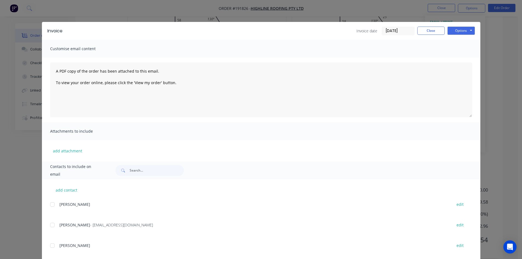
click at [52, 228] on div at bounding box center [52, 224] width 11 height 11
click at [467, 29] on button "Options" at bounding box center [460, 31] width 27 height 8
click at [464, 59] on button "Email" at bounding box center [464, 58] width 35 height 9
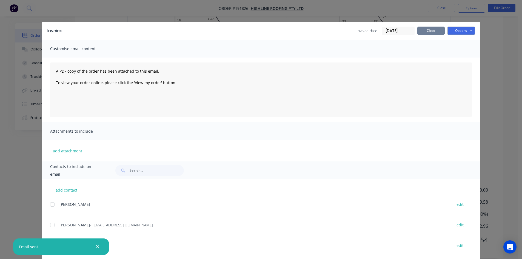
click at [433, 30] on button "Close" at bounding box center [430, 31] width 27 height 8
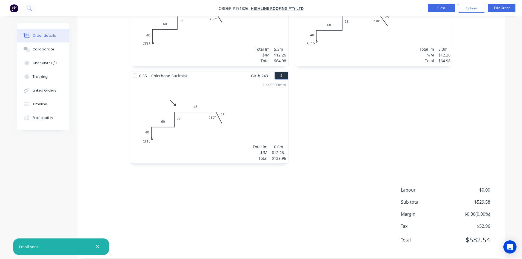
click at [440, 10] on button "Close" at bounding box center [441, 8] width 27 height 8
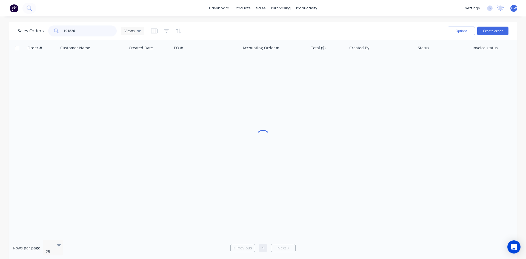
drag, startPoint x: 93, startPoint y: 30, endPoint x: 22, endPoint y: 21, distance: 70.7
click at [22, 21] on div "dashboard products sales purchasing productivity dashboard products Product Cat…" at bounding box center [263, 129] width 526 height 259
type input "191829"
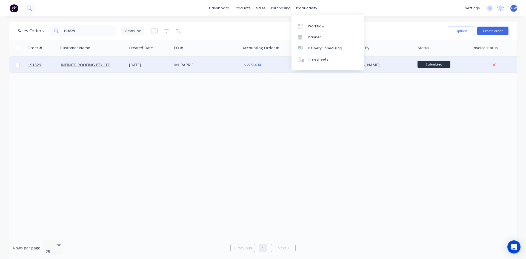
click at [375, 60] on div "[PERSON_NAME]" at bounding box center [381, 65] width 68 height 16
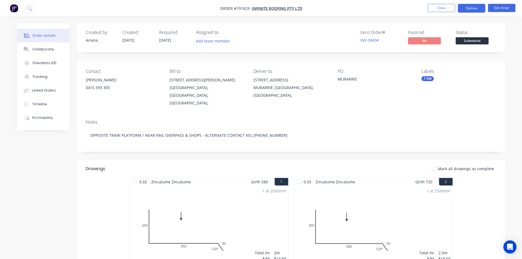
click at [467, 9] on button "Options" at bounding box center [471, 8] width 27 height 9
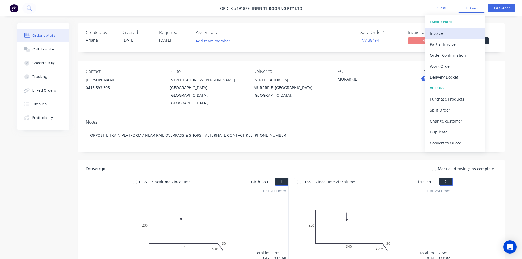
click at [456, 32] on div "Invoice" at bounding box center [455, 33] width 50 height 8
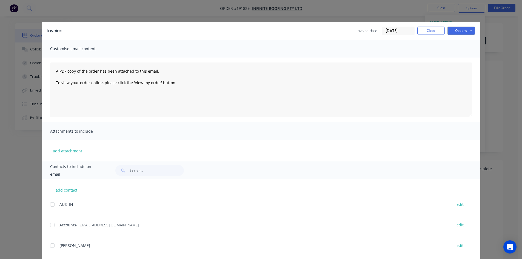
click at [51, 222] on div at bounding box center [52, 224] width 11 height 11
click at [459, 27] on button "Options" at bounding box center [460, 31] width 27 height 8
click at [466, 56] on button "Email" at bounding box center [464, 58] width 35 height 9
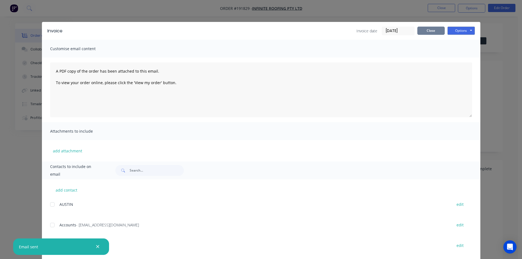
click at [434, 33] on button "Close" at bounding box center [430, 31] width 27 height 8
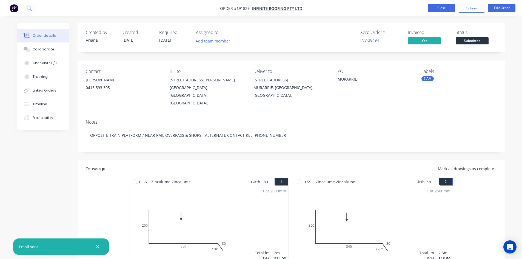
click at [439, 9] on button "Close" at bounding box center [441, 8] width 27 height 8
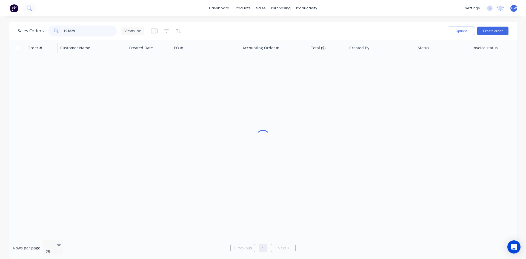
drag, startPoint x: 99, startPoint y: 32, endPoint x: 35, endPoint y: 40, distance: 64.4
click at [35, 40] on div "Sales Orders 191829 Views Options Create order Order # Customer Name Created Da…" at bounding box center [263, 141] width 509 height 238
type input "191714"
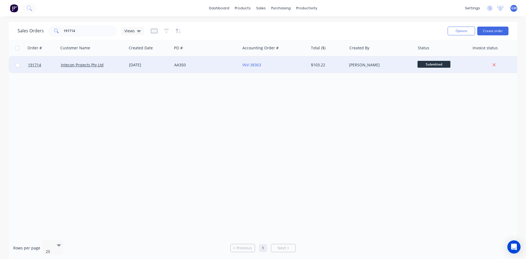
click at [314, 63] on div "$103.22" at bounding box center [327, 64] width 32 height 5
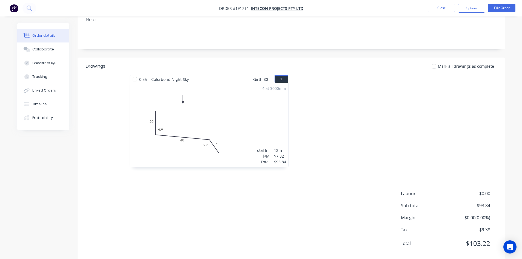
scroll to position [106, 0]
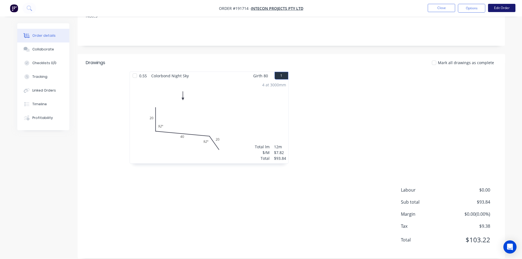
click at [500, 7] on button "Edit Order" at bounding box center [501, 8] width 27 height 8
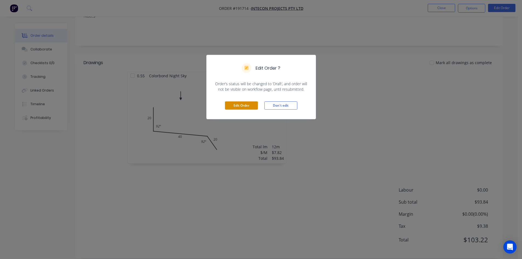
click at [237, 105] on button "Edit Order" at bounding box center [241, 105] width 33 height 8
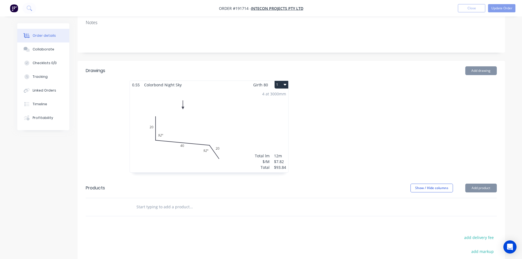
scroll to position [137, 0]
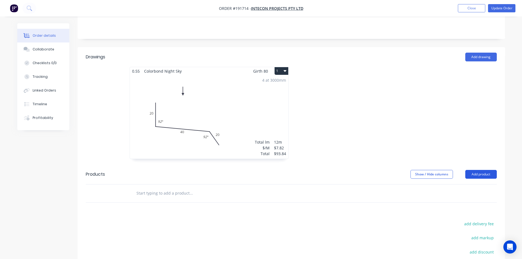
click at [482, 170] on button "Add product" at bounding box center [481, 174] width 32 height 9
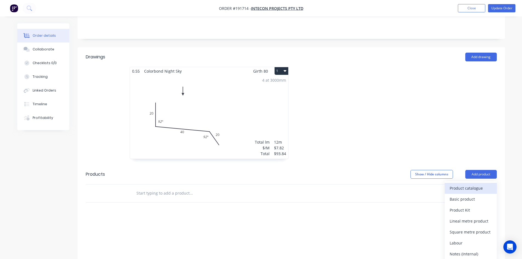
click at [459, 184] on div "Product catalogue" at bounding box center [471, 188] width 42 height 8
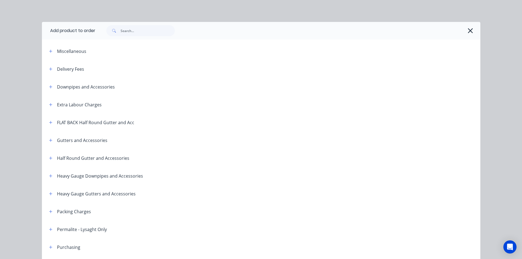
click at [47, 109] on header "Extra Labour Charges" at bounding box center [261, 105] width 438 height 18
click at [49, 104] on icon "button" at bounding box center [50, 104] width 3 height 3
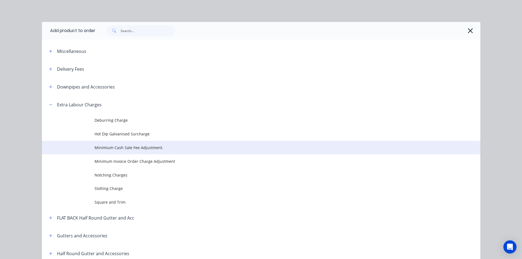
click at [103, 149] on span "Minimium Cash Sale Fee Adjustment." at bounding box center [249, 148] width 309 height 6
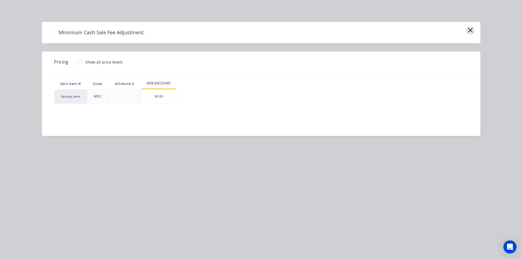
click at [473, 32] on button "button" at bounding box center [470, 30] width 9 height 9
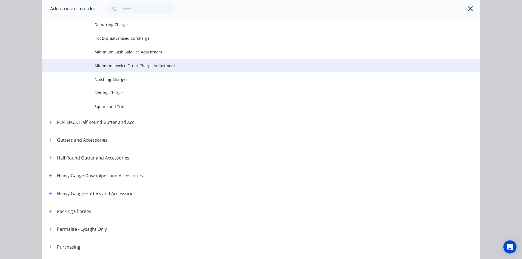
click at [156, 64] on span "Minimum Invoice Order Charge Adjustment" at bounding box center [249, 66] width 309 height 6
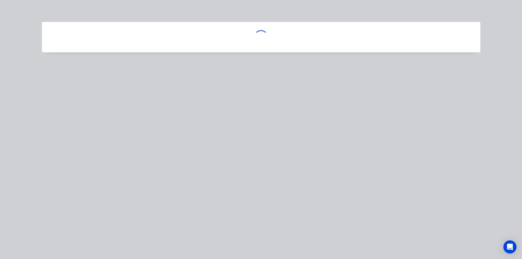
scroll to position [0, 0]
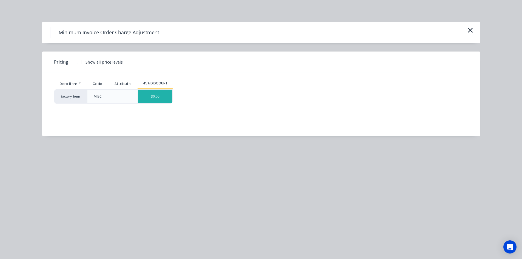
click at [165, 96] on div "$0.00" at bounding box center [155, 97] width 35 height 14
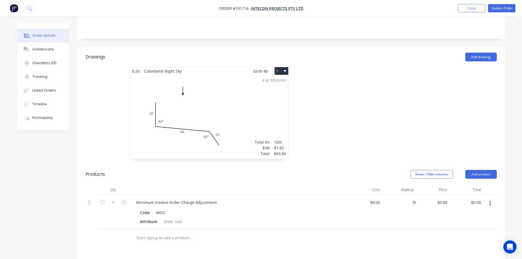
scroll to position [242, 0]
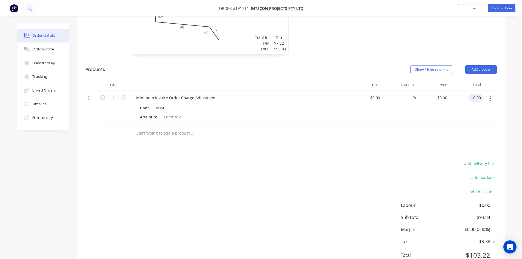
click at [477, 94] on input "0.00" at bounding box center [476, 98] width 13 height 8
type input "106.16"
type input "$106.16"
click at [363, 135] on div "Drawings Add drawing 0.55 Colorbond Night Sky Girth 80 1 0 20 40 20 92 º 92 º 0…" at bounding box center [291, 107] width 427 height 331
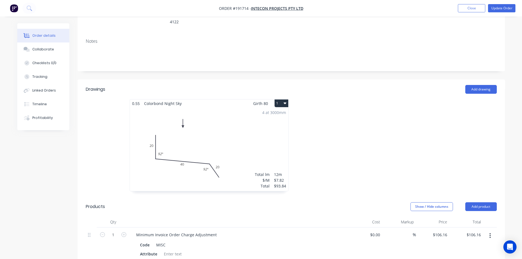
scroll to position [0, 0]
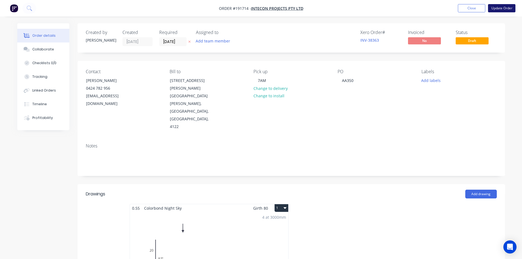
click at [501, 7] on button "Update Order" at bounding box center [501, 8] width 27 height 8
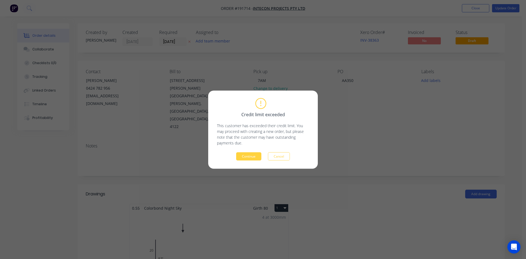
click at [246, 151] on div "Credit limit exceeded This customer has exceeded their credit limit. You may pr…" at bounding box center [263, 130] width 92 height 62
click at [246, 157] on button "Continue" at bounding box center [248, 156] width 25 height 8
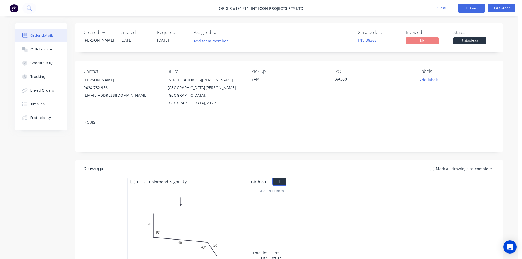
click at [463, 9] on button "Options" at bounding box center [471, 8] width 27 height 9
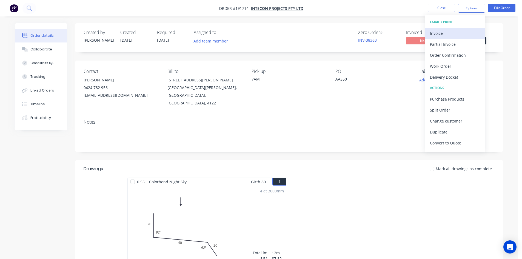
click at [464, 28] on button "Invoice" at bounding box center [455, 33] width 60 height 11
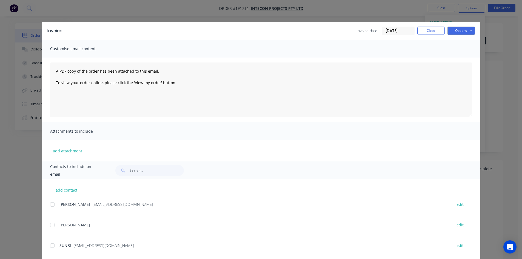
click at [51, 205] on div at bounding box center [52, 204] width 11 height 11
click at [461, 30] on button "Options" at bounding box center [460, 31] width 27 height 8
click at [464, 57] on button "Email" at bounding box center [464, 58] width 35 height 9
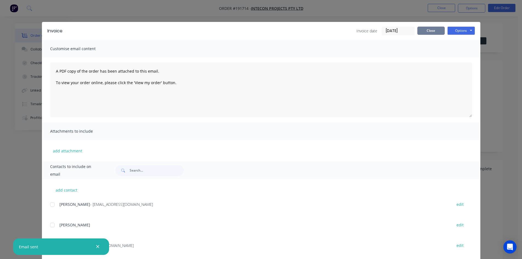
click at [431, 28] on button "Close" at bounding box center [430, 31] width 27 height 8
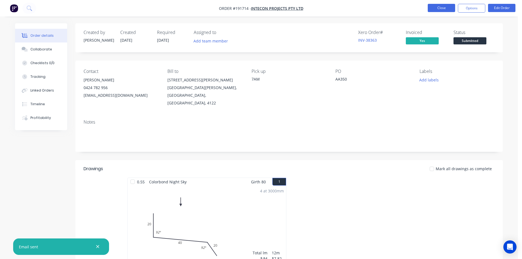
click at [441, 8] on button "Close" at bounding box center [441, 8] width 27 height 8
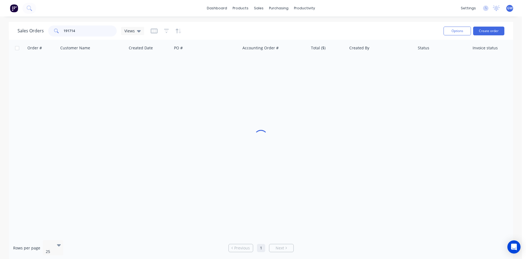
drag, startPoint x: 78, startPoint y: 27, endPoint x: 53, endPoint y: 27, distance: 25.2
click at [53, 27] on div "191714" at bounding box center [82, 30] width 69 height 11
type input "191864"
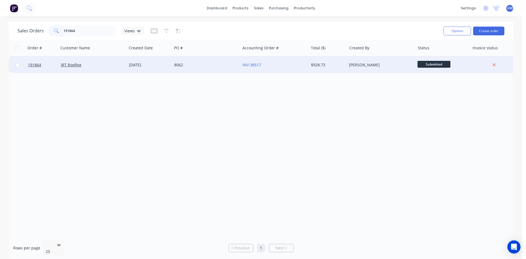
click at [318, 68] on div "$928.73" at bounding box center [328, 65] width 38 height 16
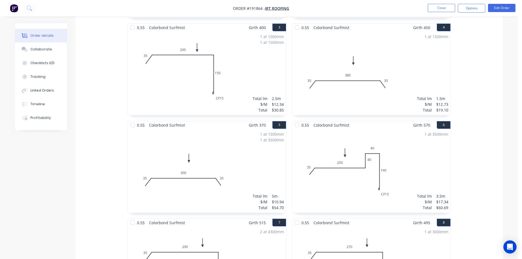
scroll to position [115, 0]
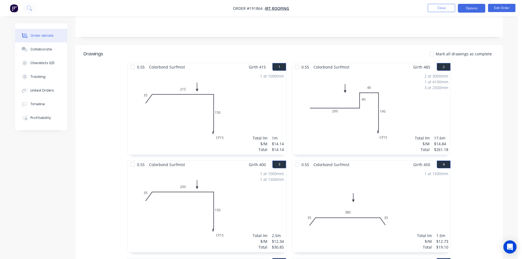
click at [466, 8] on button "Options" at bounding box center [471, 8] width 27 height 9
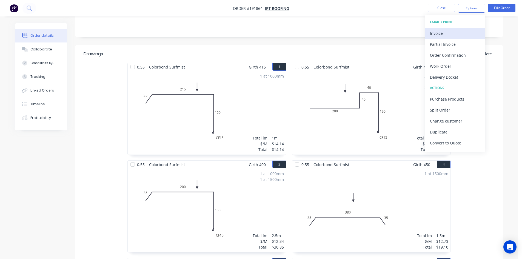
click at [456, 36] on div "Invoice" at bounding box center [455, 33] width 50 height 8
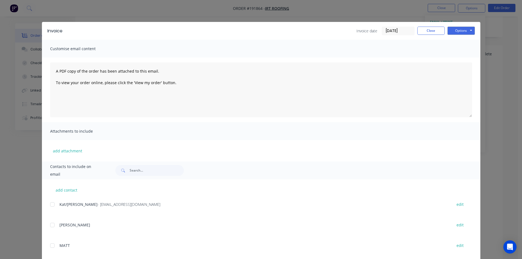
click at [51, 203] on div at bounding box center [52, 204] width 11 height 11
click at [465, 32] on button "Options" at bounding box center [460, 31] width 27 height 8
click at [464, 60] on button "Email" at bounding box center [464, 58] width 35 height 9
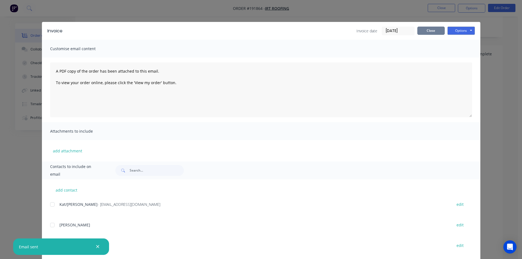
drag, startPoint x: 425, startPoint y: 28, endPoint x: 429, endPoint y: 20, distance: 9.2
click at [425, 28] on button "Close" at bounding box center [430, 31] width 27 height 8
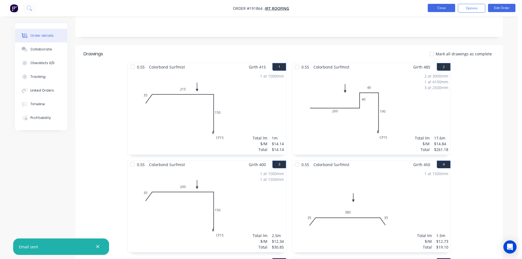
click at [438, 7] on button "Close" at bounding box center [441, 8] width 27 height 8
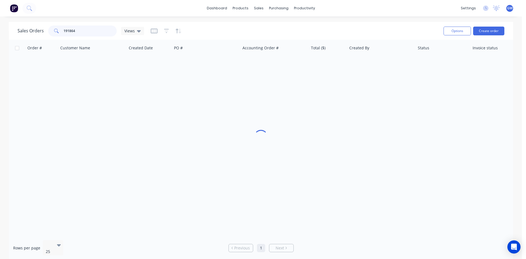
click at [99, 29] on input "191864" at bounding box center [90, 30] width 53 height 11
click at [93, 33] on input "191864" at bounding box center [90, 30] width 53 height 11
type input "191753"
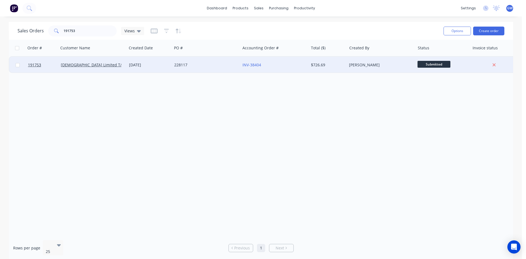
click at [279, 67] on div "INV-38404" at bounding box center [272, 64] width 61 height 5
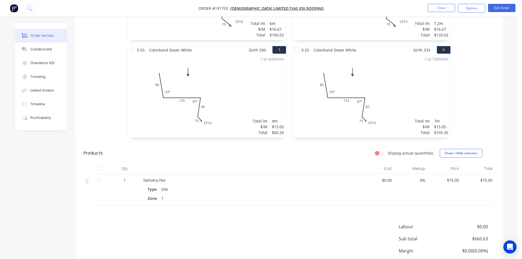
scroll to position [558, 0]
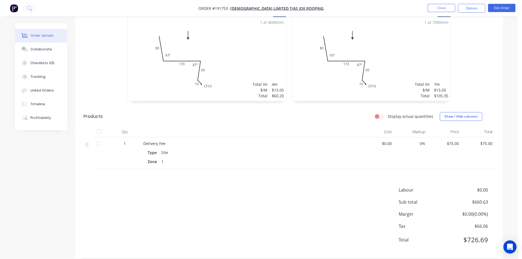
drag, startPoint x: 469, startPoint y: 4, endPoint x: 468, endPoint y: 13, distance: 8.6
click at [469, 4] on button "Options" at bounding box center [471, 8] width 27 height 9
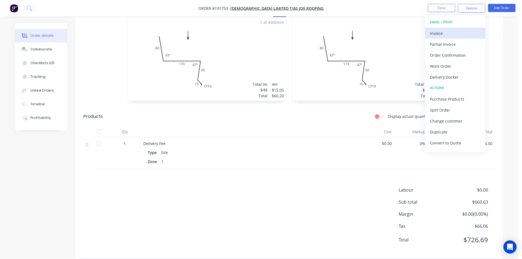
click at [459, 33] on div "Invoice" at bounding box center [455, 33] width 50 height 8
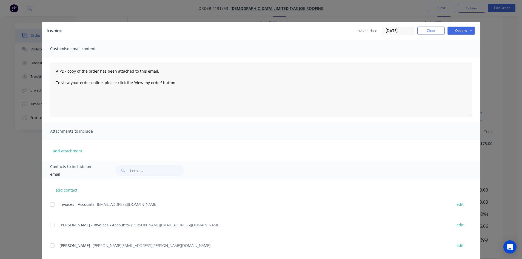
click at [52, 202] on div at bounding box center [52, 204] width 11 height 11
click at [55, 222] on div at bounding box center [52, 224] width 11 height 11
click at [456, 27] on button "Options" at bounding box center [460, 31] width 27 height 8
click at [458, 61] on button "Email" at bounding box center [464, 58] width 35 height 9
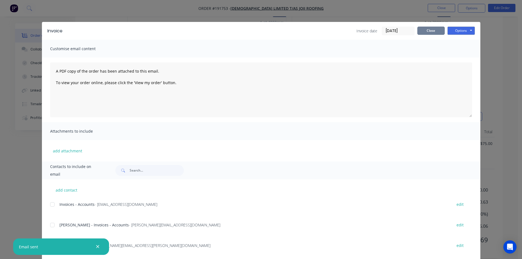
click at [424, 34] on button "Close" at bounding box center [430, 31] width 27 height 8
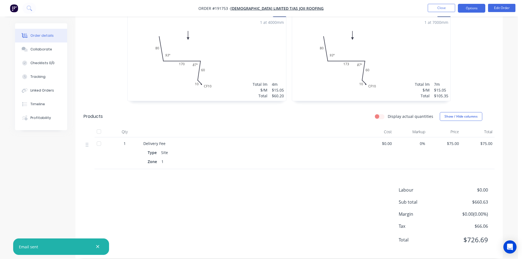
drag, startPoint x: 463, startPoint y: 5, endPoint x: 443, endPoint y: 8, distance: 20.0
click at [460, 5] on button "Options" at bounding box center [471, 8] width 27 height 9
click at [437, 8] on button "Close" at bounding box center [441, 8] width 27 height 8
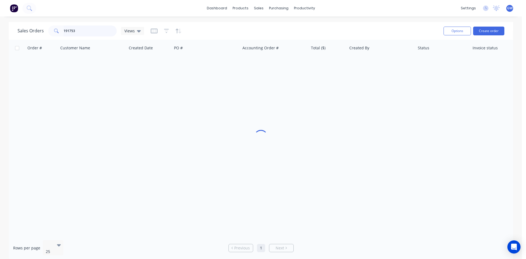
drag, startPoint x: 95, startPoint y: 30, endPoint x: 42, endPoint y: 32, distance: 53.7
click at [42, 32] on div "Sales Orders 191753 Views" at bounding box center [81, 30] width 127 height 11
type input "191769"
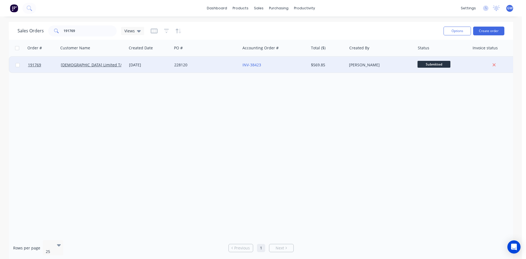
click at [349, 61] on div "[PERSON_NAME]" at bounding box center [381, 65] width 68 height 16
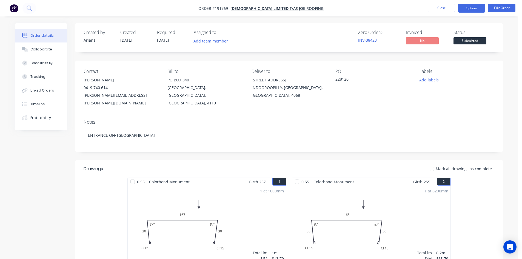
click at [481, 7] on button "Options" at bounding box center [471, 8] width 27 height 9
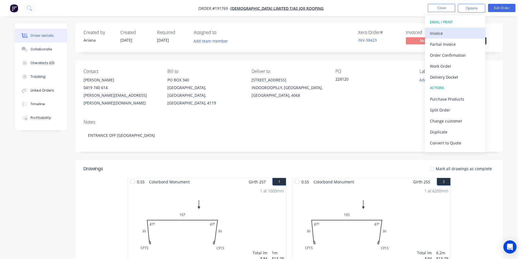
click at [453, 28] on button "Invoice" at bounding box center [455, 33] width 60 height 11
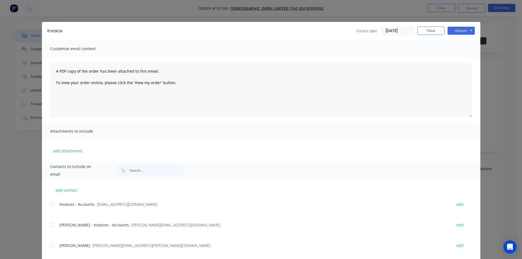
click at [50, 206] on div at bounding box center [52, 204] width 11 height 11
click at [53, 224] on div at bounding box center [52, 224] width 11 height 11
click at [452, 32] on button "Options" at bounding box center [460, 31] width 27 height 8
click at [454, 55] on button "Email" at bounding box center [464, 58] width 35 height 9
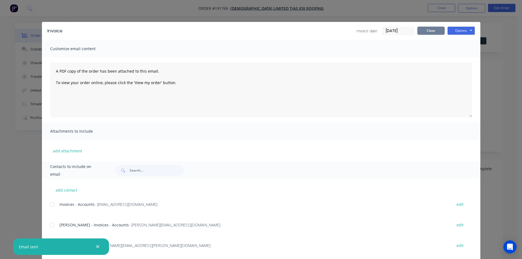
click at [423, 33] on button "Close" at bounding box center [430, 31] width 27 height 8
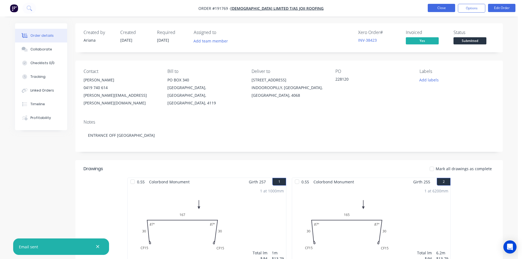
click at [437, 9] on button "Close" at bounding box center [441, 8] width 27 height 8
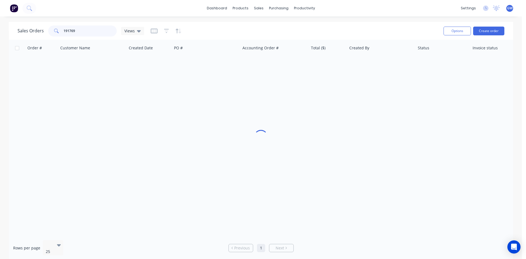
drag, startPoint x: 90, startPoint y: 31, endPoint x: 31, endPoint y: 29, distance: 59.2
click at [31, 29] on div "Sales Orders 191769 Views" at bounding box center [81, 30] width 127 height 11
type input "191740"
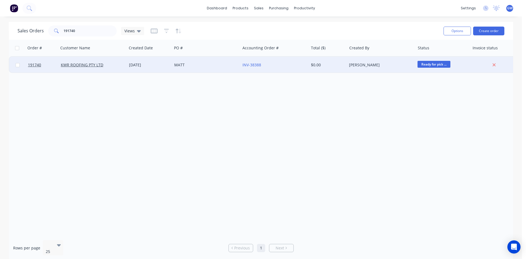
click at [305, 61] on div "INV-38388" at bounding box center [274, 65] width 68 height 16
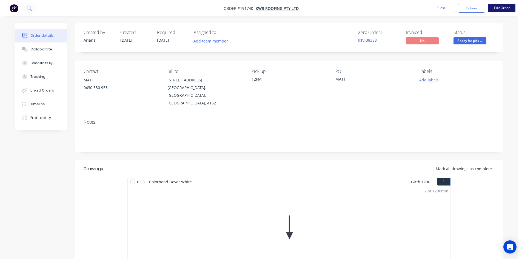
click at [500, 8] on button "Edit Order" at bounding box center [501, 8] width 27 height 8
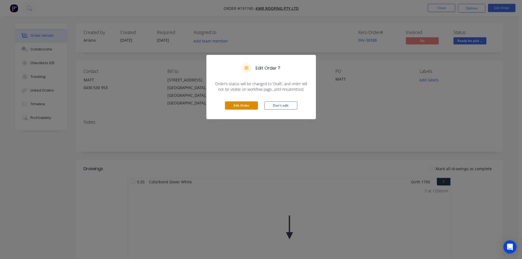
click at [239, 106] on button "Edit Order" at bounding box center [241, 105] width 33 height 8
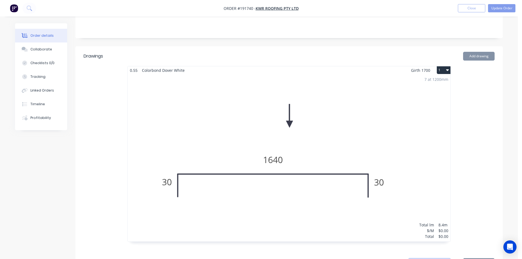
scroll to position [137, 0]
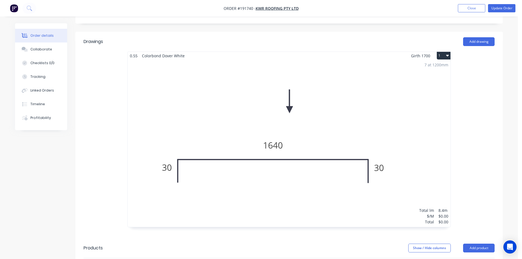
click at [350, 132] on div "7 at 1200mm Total lm $/M Total 8.4m $0.00 $0.00" at bounding box center [289, 143] width 323 height 167
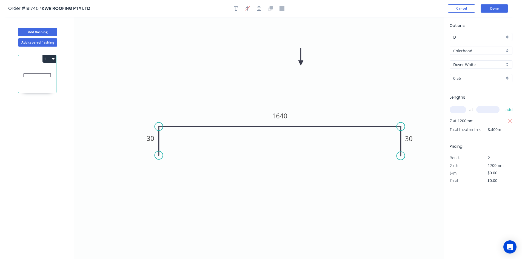
click at [463, 111] on input "text" at bounding box center [458, 109] width 16 height 7
type input "7"
type input "1700"
click at [503, 105] on button "add" at bounding box center [509, 109] width 13 height 9
click at [281, 116] on tspan "1640" at bounding box center [279, 115] width 15 height 9
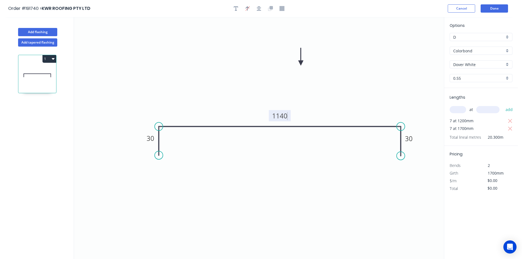
type input "$32.46"
click at [509, 120] on icon "button" at bounding box center [510, 121] width 4 height 4
type input "$386.27"
click at [238, 6] on button "button" at bounding box center [236, 8] width 8 height 8
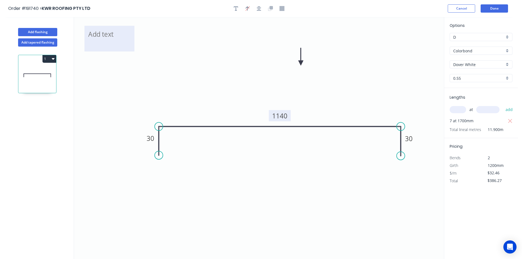
click at [110, 37] on textarea at bounding box center [109, 38] width 44 height 20
click at [350, 67] on icon "Changed for pricing 30 1140 30" at bounding box center [259, 138] width 370 height 242
type textarea "Changed for pricing"
click at [495, 7] on button "Done" at bounding box center [494, 8] width 27 height 8
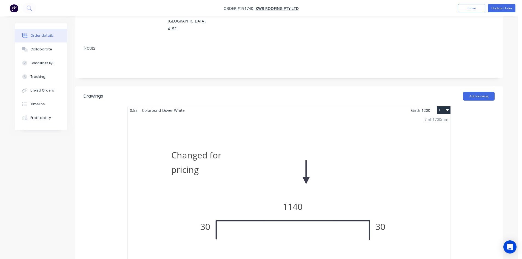
scroll to position [164, 0]
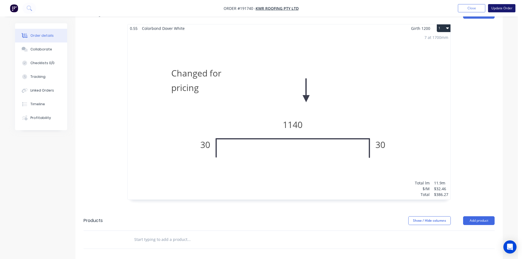
click at [504, 11] on button "Update Order" at bounding box center [501, 8] width 27 height 8
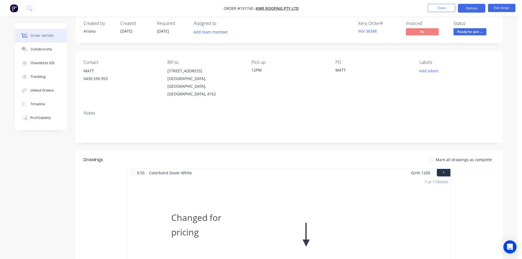
scroll to position [0, 0]
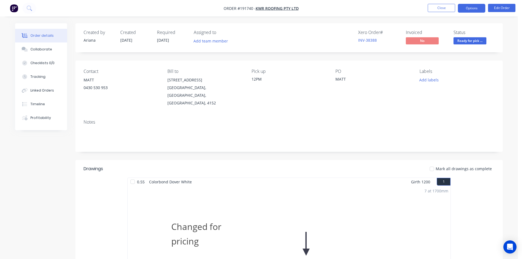
drag, startPoint x: 471, startPoint y: 7, endPoint x: 466, endPoint y: 12, distance: 7.6
click at [471, 7] on button "Options" at bounding box center [471, 8] width 27 height 9
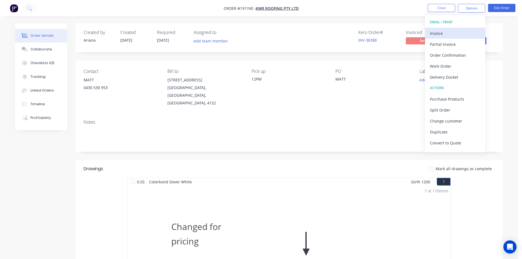
click at [448, 30] on div "Invoice" at bounding box center [455, 33] width 50 height 8
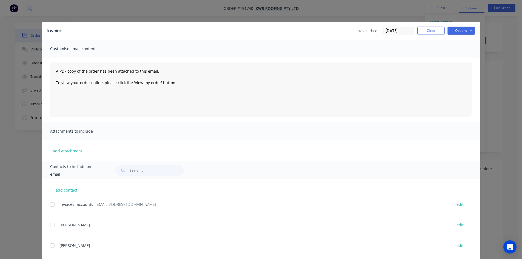
click at [45, 208] on div "add contact Invoices- accounts - invoices@kwrroofing.com.au edit TRAVIS edit GA…" at bounding box center [261, 251] width 438 height 145
click at [50, 206] on div at bounding box center [52, 204] width 11 height 11
click at [461, 32] on button "Options" at bounding box center [460, 31] width 27 height 8
click at [463, 60] on button "Email" at bounding box center [464, 58] width 35 height 9
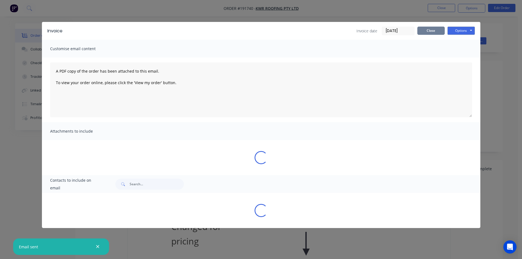
click at [425, 31] on button "Close" at bounding box center [430, 31] width 27 height 8
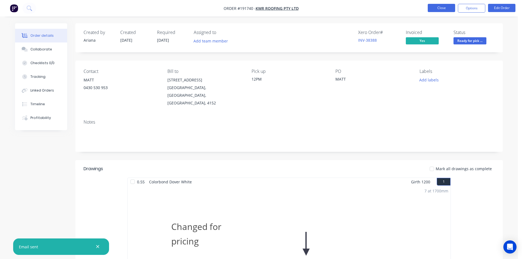
click at [442, 6] on button "Close" at bounding box center [441, 8] width 27 height 8
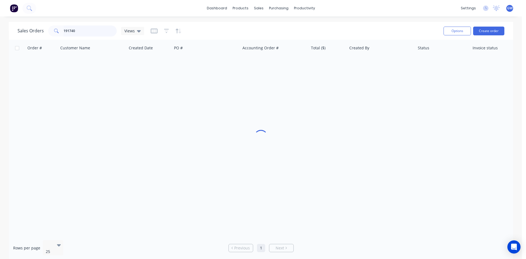
click at [80, 30] on input "191740" at bounding box center [90, 30] width 53 height 11
type input "191847"
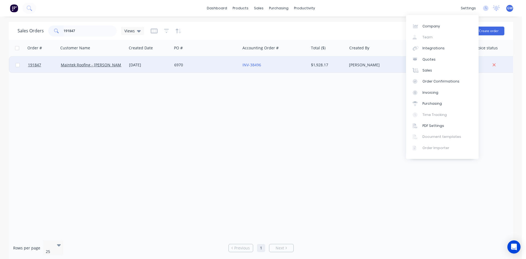
click at [347, 68] on div "[PERSON_NAME]" at bounding box center [381, 65] width 68 height 16
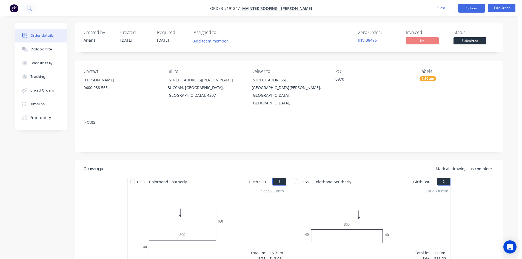
click at [470, 8] on button "Options" at bounding box center [471, 8] width 27 height 9
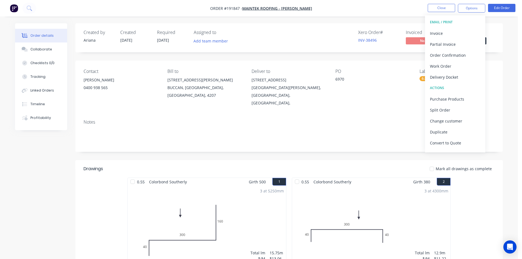
click at [453, 27] on button "EMAIL / PRINT" at bounding box center [455, 22] width 60 height 11
click at [451, 31] on div "Invoice" at bounding box center [455, 33] width 50 height 8
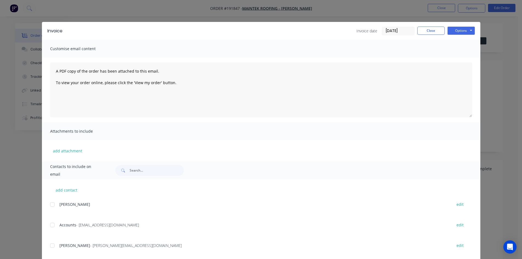
click at [51, 227] on div at bounding box center [52, 224] width 11 height 11
click at [53, 246] on div at bounding box center [52, 245] width 11 height 11
click at [458, 25] on div "Invoice Invoice date [DATE] Close Options Preview Print Email" at bounding box center [261, 31] width 438 height 18
click at [458, 34] on button "Options" at bounding box center [460, 31] width 27 height 8
click at [461, 60] on button "Email" at bounding box center [464, 58] width 35 height 9
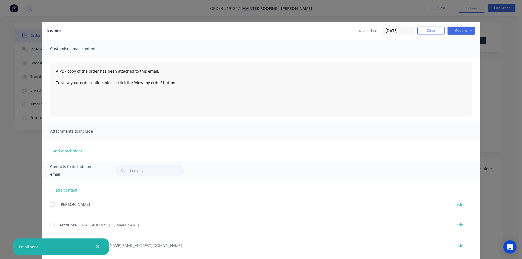
click at [432, 35] on div "Invoice date 05/09/25 Close Options Preview Print Email" at bounding box center [415, 31] width 118 height 9
click at [436, 31] on button "Close" at bounding box center [430, 31] width 27 height 8
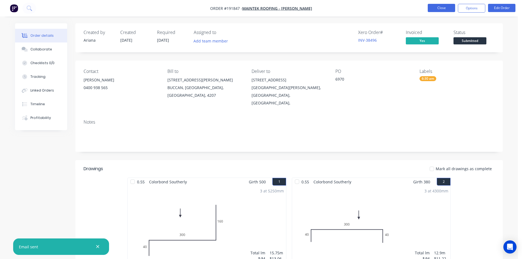
click at [446, 8] on button "Close" at bounding box center [441, 8] width 27 height 8
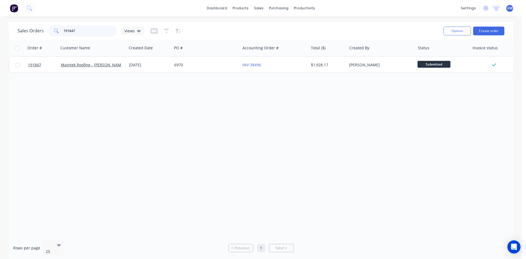
drag, startPoint x: 72, startPoint y: 28, endPoint x: 45, endPoint y: 28, distance: 26.9
click at [45, 28] on div "Sales Orders 191847 Views" at bounding box center [81, 30] width 127 height 11
type input "191779"
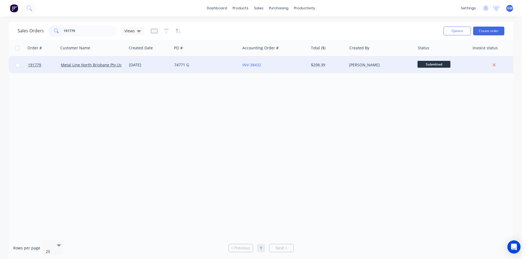
click at [321, 66] on div "$208.39" at bounding box center [327, 64] width 32 height 5
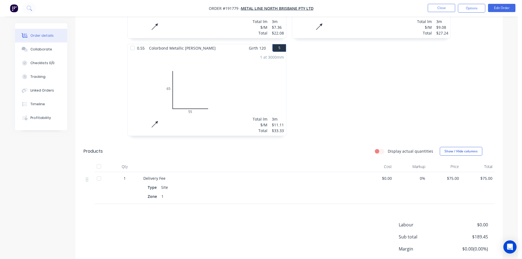
scroll to position [364, 0]
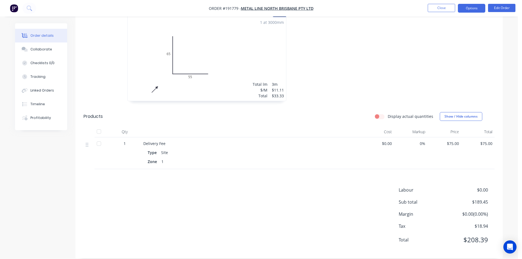
click at [472, 10] on button "Options" at bounding box center [471, 8] width 27 height 9
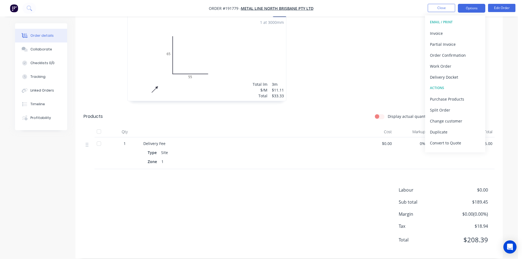
click at [451, 34] on div "Invoice" at bounding box center [455, 33] width 50 height 8
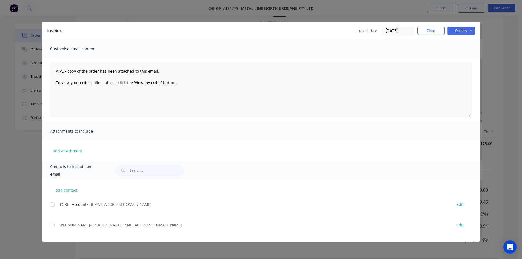
click at [51, 202] on div at bounding box center [52, 204] width 11 height 11
click at [460, 30] on button "Options" at bounding box center [460, 31] width 27 height 8
click at [463, 56] on button "Email" at bounding box center [464, 58] width 35 height 9
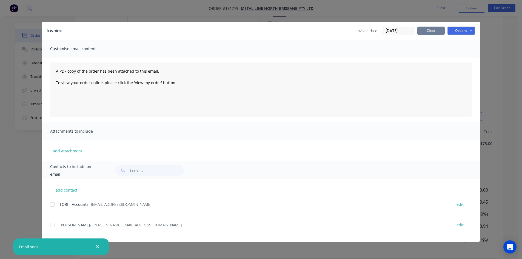
click at [424, 33] on button "Close" at bounding box center [430, 31] width 27 height 8
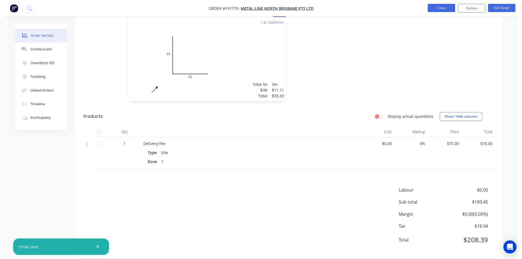
click at [441, 6] on button "Close" at bounding box center [441, 8] width 27 height 8
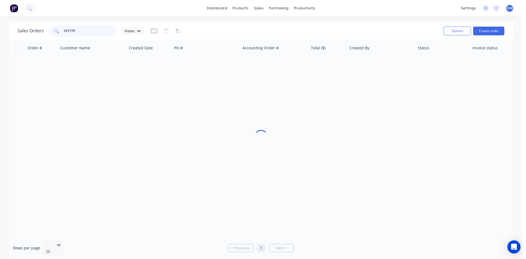
drag, startPoint x: 81, startPoint y: 34, endPoint x: 47, endPoint y: 31, distance: 34.9
click at [47, 31] on div "Sales Orders 191779 Views" at bounding box center [81, 30] width 127 height 11
type input "191694"
click at [296, 73] on div "Order # Customer Name Created Date PO # Accounting Order # Total ($) Created By…" at bounding box center [261, 138] width 504 height 196
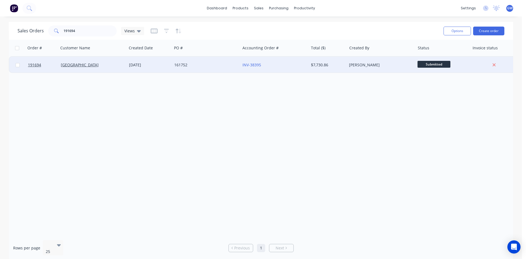
click at [301, 69] on div "INV-38395" at bounding box center [274, 65] width 68 height 16
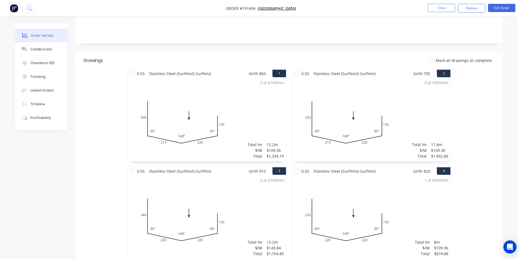
scroll to position [99, 0]
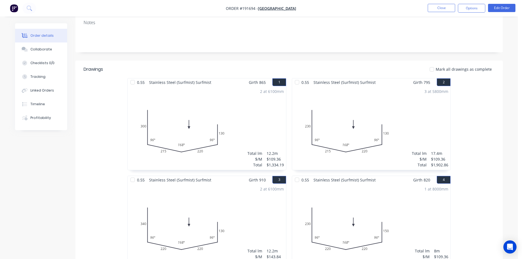
drag, startPoint x: 466, startPoint y: 10, endPoint x: 465, endPoint y: 14, distance: 4.0
click at [466, 10] on button "Options" at bounding box center [471, 8] width 27 height 9
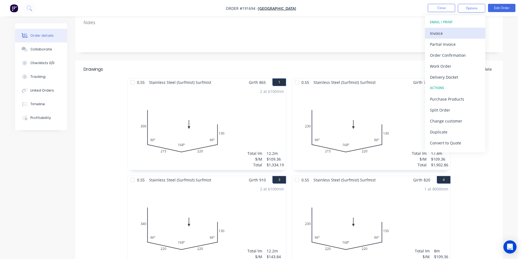
click at [457, 30] on div "Invoice" at bounding box center [455, 33] width 50 height 8
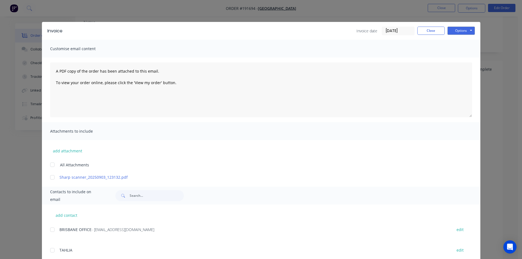
click at [52, 232] on div at bounding box center [52, 229] width 11 height 11
click at [464, 30] on button "Options" at bounding box center [460, 31] width 27 height 8
click at [461, 61] on button "Email" at bounding box center [464, 58] width 35 height 9
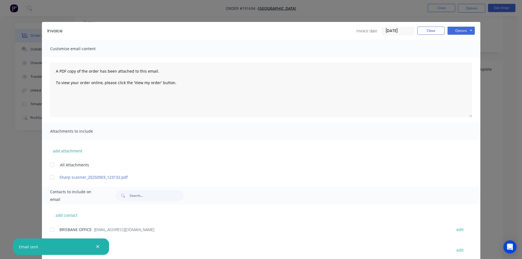
click at [432, 38] on div "Invoice Invoice date 05/09/25 Close Options Preview Print Email" at bounding box center [261, 31] width 438 height 18
click at [431, 35] on div "Invoice date 05/09/25 Close Options Preview Print Email" at bounding box center [415, 31] width 118 height 9
click at [427, 32] on button "Close" at bounding box center [430, 31] width 27 height 8
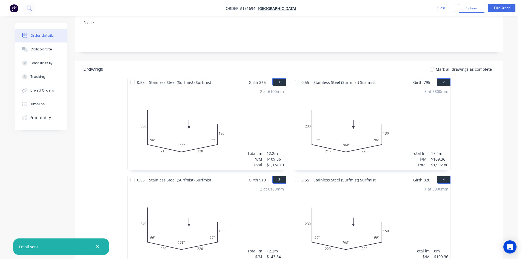
click at [439, 13] on nav "Order #191694 - METROLL NORTH COAST Close Options Edit Order" at bounding box center [261, 8] width 522 height 16
click at [444, 7] on button "Close" at bounding box center [441, 8] width 27 height 8
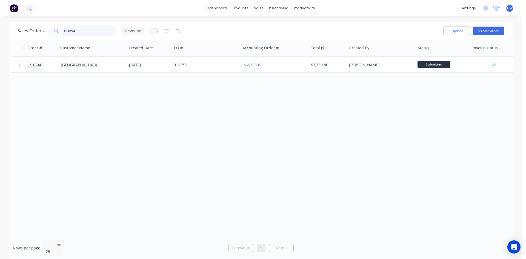
click at [97, 28] on input "191694" at bounding box center [90, 30] width 53 height 11
type input "191776"
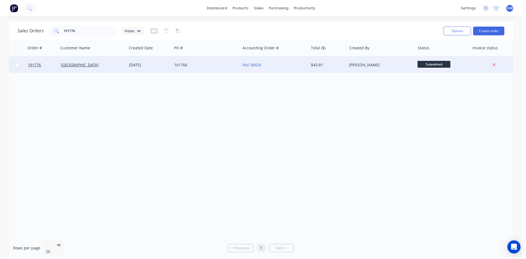
click at [337, 62] on div "$43.81" at bounding box center [327, 64] width 32 height 5
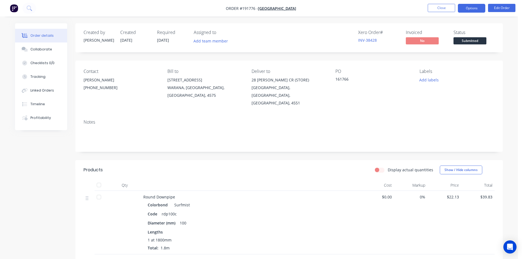
click at [474, 8] on button "Options" at bounding box center [471, 8] width 27 height 9
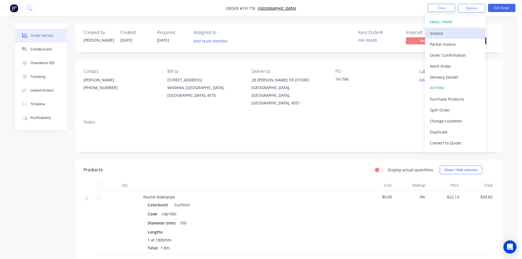
click at [450, 34] on div "Invoice" at bounding box center [455, 33] width 50 height 8
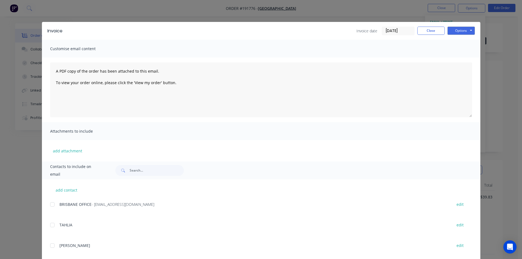
click at [49, 206] on div at bounding box center [52, 204] width 11 height 11
drag, startPoint x: 462, startPoint y: 30, endPoint x: 465, endPoint y: 33, distance: 4.3
click at [462, 30] on button "Options" at bounding box center [460, 31] width 27 height 8
click at [472, 61] on button "Email" at bounding box center [464, 58] width 35 height 9
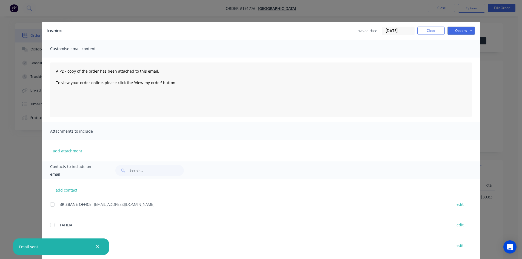
click at [436, 36] on div "Invoice Invoice date 05/09/25 Close Options Preview Print Email" at bounding box center [261, 31] width 438 height 18
click at [437, 33] on button "Close" at bounding box center [430, 31] width 27 height 8
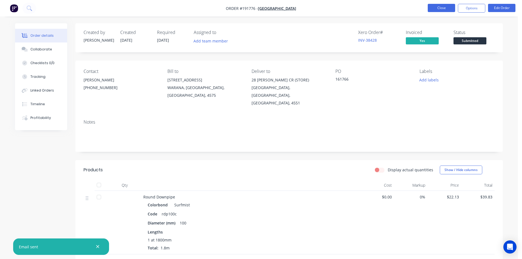
click at [438, 11] on button "Close" at bounding box center [441, 8] width 27 height 8
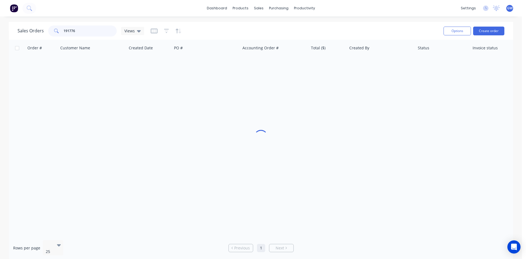
drag, startPoint x: 71, startPoint y: 32, endPoint x: 32, endPoint y: 32, distance: 39.5
click at [32, 32] on div "Sales Orders 191776 Views" at bounding box center [81, 30] width 127 height 11
type input "191731"
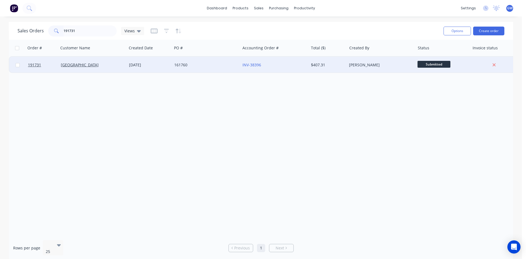
click at [340, 65] on div "$407.31" at bounding box center [327, 64] width 32 height 5
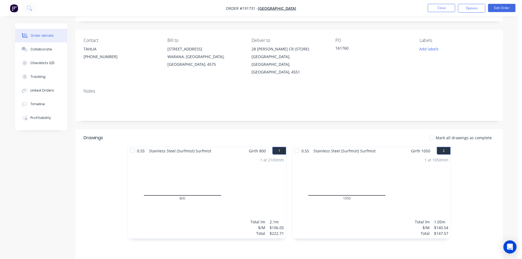
scroll to position [101, 0]
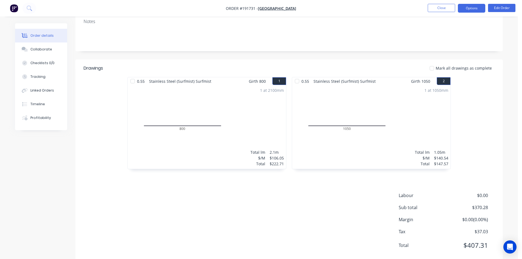
click at [471, 9] on button "Options" at bounding box center [471, 8] width 27 height 9
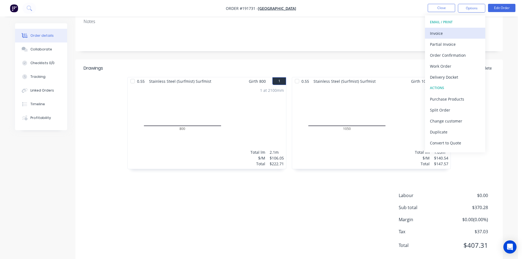
click at [466, 35] on div "Invoice" at bounding box center [455, 33] width 50 height 8
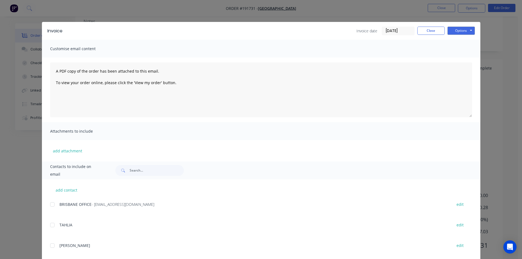
click at [52, 205] on div at bounding box center [52, 204] width 11 height 11
click at [462, 31] on button "Options" at bounding box center [460, 31] width 27 height 8
click at [471, 55] on button "Email" at bounding box center [464, 58] width 35 height 9
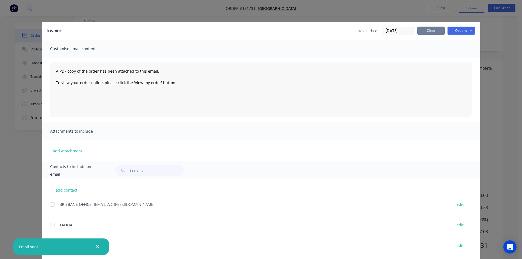
click at [425, 30] on button "Close" at bounding box center [430, 31] width 27 height 8
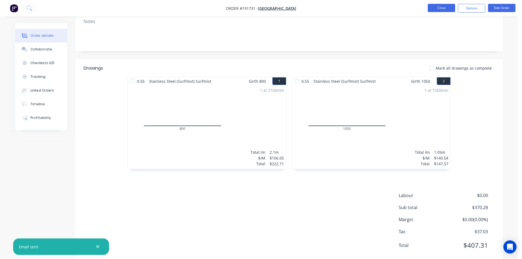
click at [437, 7] on button "Close" at bounding box center [441, 8] width 27 height 8
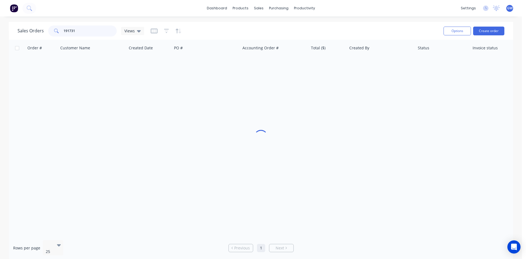
drag, startPoint x: 95, startPoint y: 31, endPoint x: 25, endPoint y: 30, distance: 70.7
click at [25, 30] on div "Sales Orders 191731 Views" at bounding box center [81, 30] width 127 height 11
type input "191762"
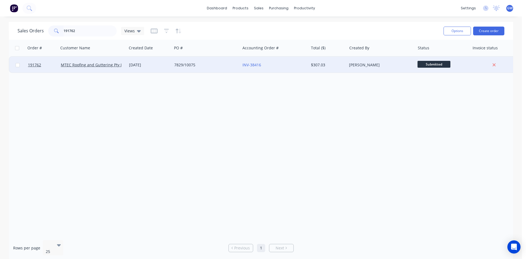
click at [341, 66] on div "$307.03" at bounding box center [327, 64] width 32 height 5
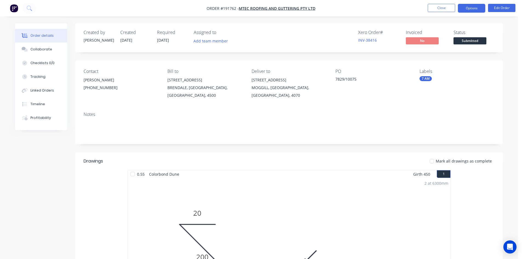
click at [478, 5] on button "Options" at bounding box center [471, 8] width 27 height 9
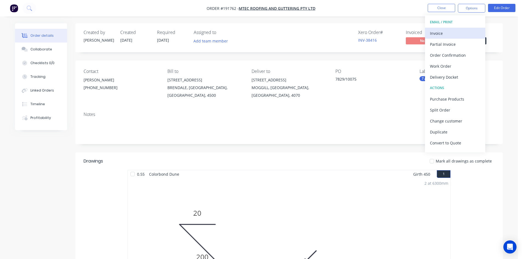
click at [455, 31] on div "Invoice" at bounding box center [455, 33] width 50 height 8
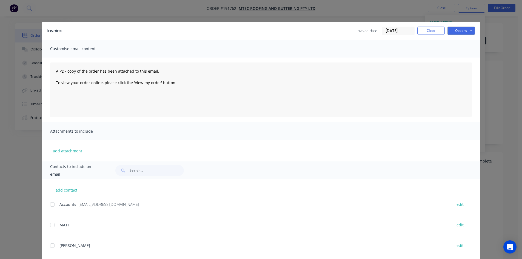
click at [56, 205] on div "Accounts - accounts@mtecqld.com.au edit" at bounding box center [265, 204] width 430 height 7
click at [52, 205] on div at bounding box center [52, 204] width 11 height 11
click at [468, 34] on button "Options" at bounding box center [460, 31] width 27 height 8
click at [466, 59] on button "Email" at bounding box center [464, 58] width 35 height 9
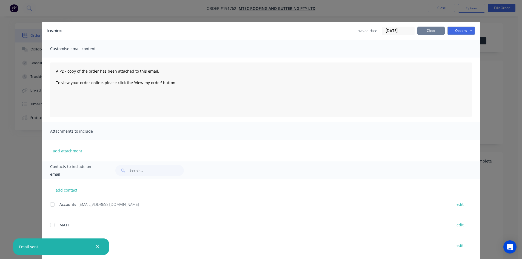
click at [423, 31] on button "Close" at bounding box center [430, 31] width 27 height 8
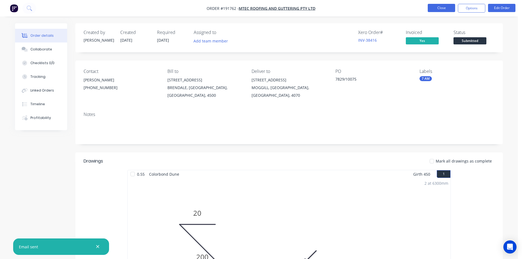
click at [446, 9] on button "Close" at bounding box center [441, 8] width 27 height 8
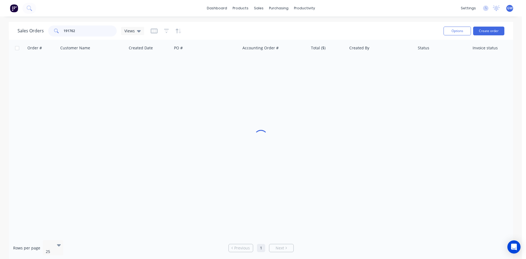
drag, startPoint x: 89, startPoint y: 32, endPoint x: 39, endPoint y: 31, distance: 49.3
click at [39, 31] on div "Sales Orders 191762 Views" at bounding box center [81, 30] width 127 height 11
type input "191755"
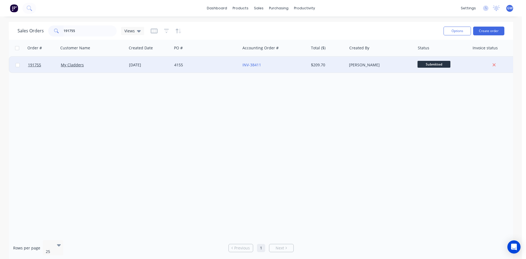
click at [334, 65] on div "$209.70" at bounding box center [327, 64] width 32 height 5
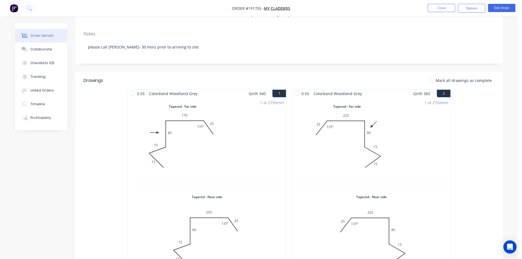
scroll to position [19, 0]
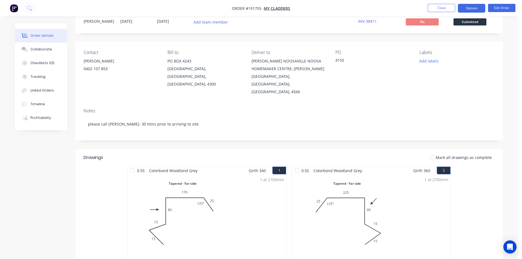
click at [472, 8] on button "Options" at bounding box center [471, 8] width 27 height 9
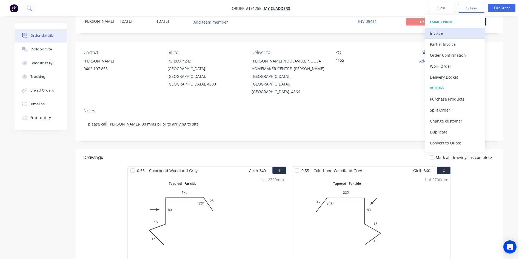
click at [440, 34] on div "Invoice" at bounding box center [455, 33] width 50 height 8
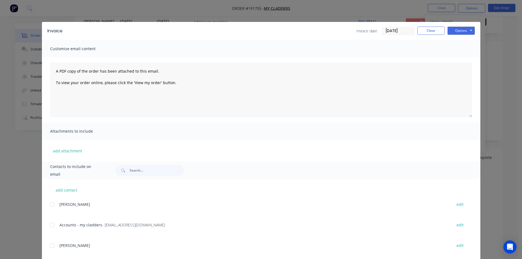
click at [52, 227] on div at bounding box center [52, 224] width 11 height 11
click at [464, 30] on button "Options" at bounding box center [460, 31] width 27 height 8
click at [463, 59] on button "Email" at bounding box center [464, 58] width 35 height 9
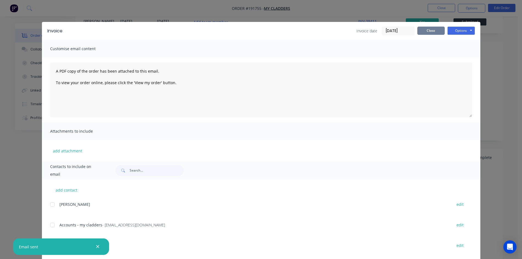
click at [423, 30] on button "Close" at bounding box center [430, 31] width 27 height 8
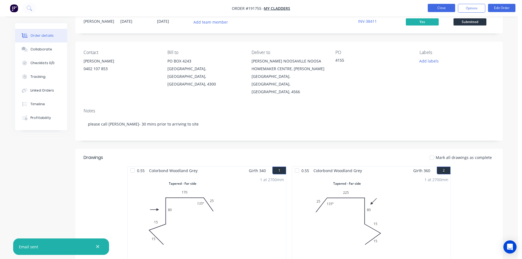
click at [440, 5] on button "Close" at bounding box center [441, 8] width 27 height 8
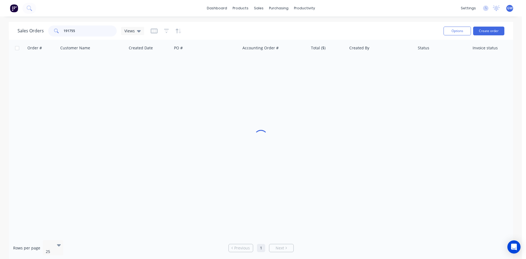
drag, startPoint x: 92, startPoint y: 30, endPoint x: 40, endPoint y: 27, distance: 52.4
click at [40, 27] on div "Sales Orders 191755 Views" at bounding box center [81, 30] width 127 height 11
type input "191703"
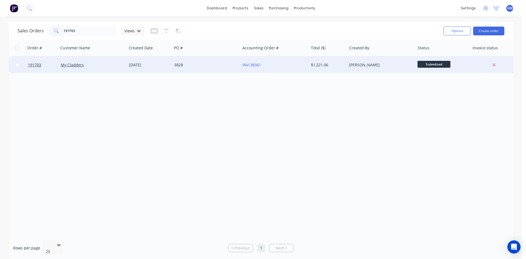
click at [365, 67] on div "Martin Collier" at bounding box center [379, 64] width 61 height 5
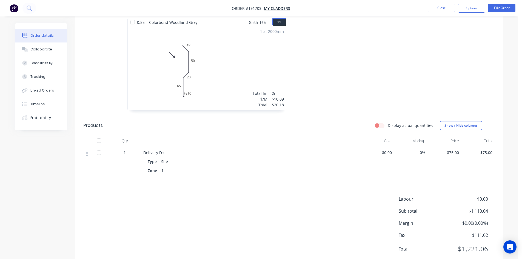
scroll to position [656, 0]
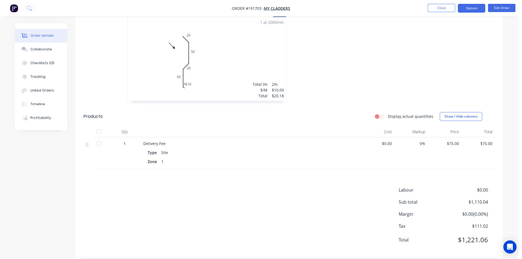
click at [467, 10] on button "Options" at bounding box center [471, 8] width 27 height 9
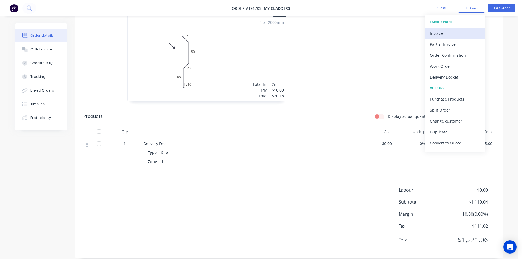
click at [456, 28] on button "Invoice" at bounding box center [455, 33] width 60 height 11
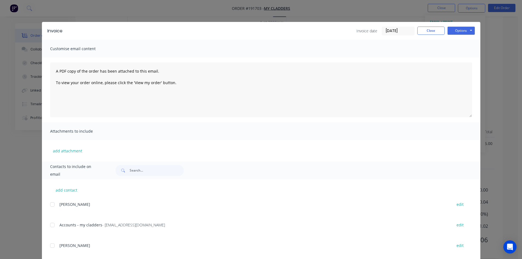
click at [54, 226] on div at bounding box center [52, 224] width 11 height 11
click at [460, 31] on button "Options" at bounding box center [460, 31] width 27 height 8
click at [457, 58] on button "Email" at bounding box center [464, 58] width 35 height 9
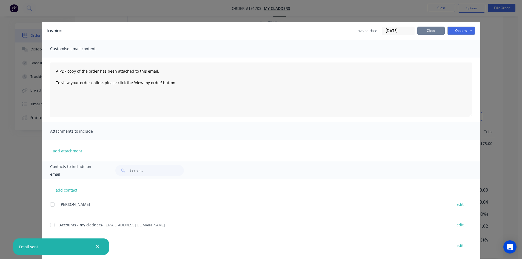
click at [427, 32] on button "Close" at bounding box center [430, 31] width 27 height 8
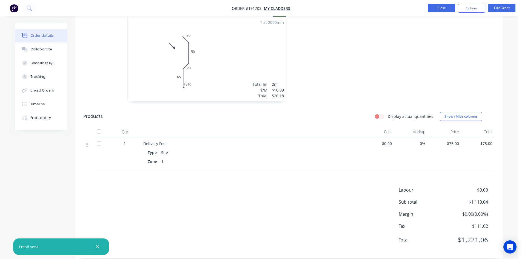
click at [440, 10] on button "Close" at bounding box center [441, 8] width 27 height 8
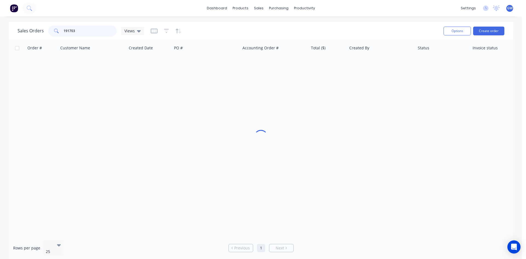
drag, startPoint x: 77, startPoint y: 29, endPoint x: 44, endPoint y: 31, distance: 33.7
click at [44, 31] on div "Sales Orders 191703 Views" at bounding box center [81, 30] width 127 height 11
type input "191810"
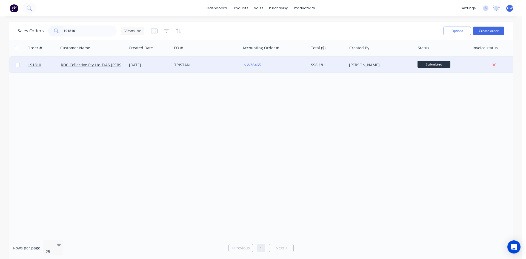
click at [335, 67] on div "$98.18" at bounding box center [327, 64] width 32 height 5
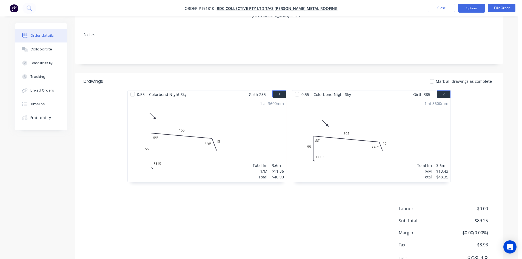
scroll to position [106, 0]
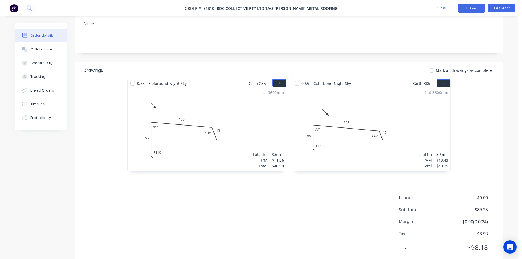
click at [469, 8] on button "Options" at bounding box center [471, 8] width 27 height 9
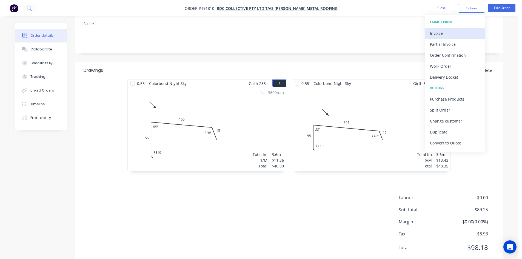
click at [456, 33] on div "Invoice" at bounding box center [455, 33] width 50 height 8
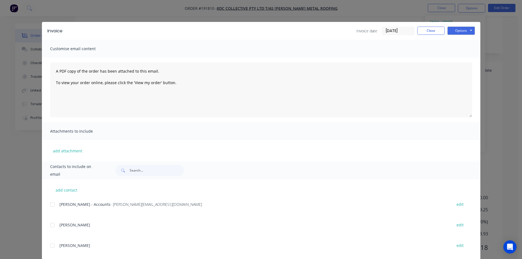
click at [49, 204] on div at bounding box center [52, 204] width 11 height 11
click at [468, 29] on button "Options" at bounding box center [460, 31] width 27 height 8
click at [458, 57] on button "Email" at bounding box center [464, 58] width 35 height 9
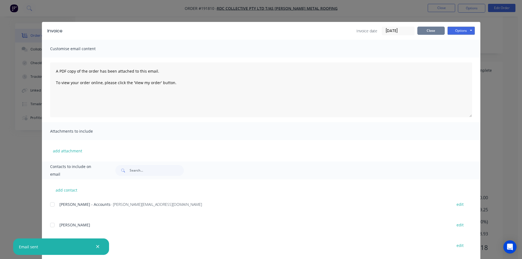
click at [421, 33] on button "Close" at bounding box center [430, 31] width 27 height 8
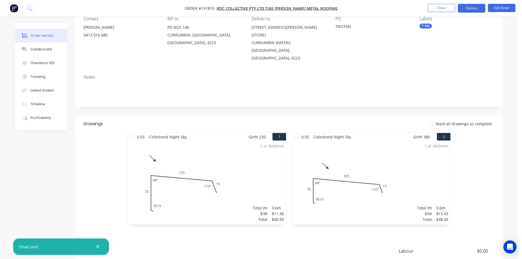
scroll to position [0, 0]
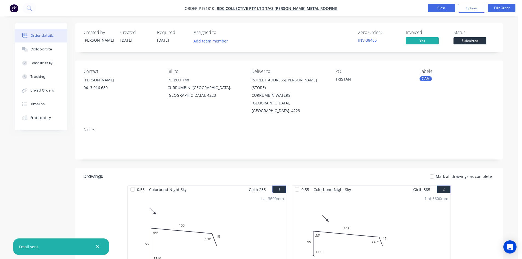
click at [444, 5] on button "Close" at bounding box center [441, 8] width 27 height 8
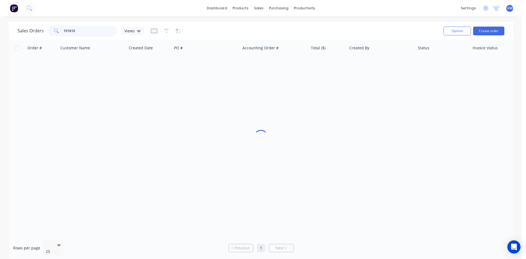
drag, startPoint x: 94, startPoint y: 27, endPoint x: 7, endPoint y: 35, distance: 87.5
click at [7, 35] on div "Sales Orders 191810 Views Options Create order Order # Customer Name Created Da…" at bounding box center [261, 141] width 522 height 238
type input "191784"
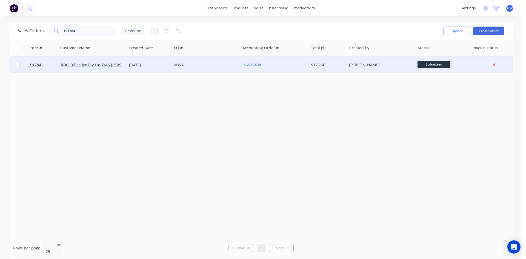
click at [381, 69] on div "Ariana Beazley" at bounding box center [381, 65] width 68 height 16
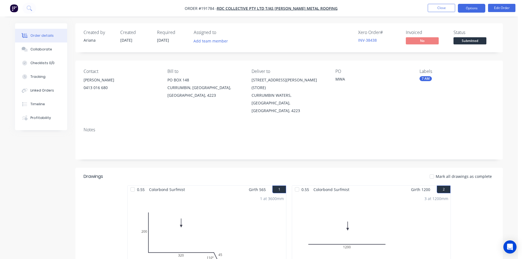
drag, startPoint x: 475, startPoint y: 5, endPoint x: 470, endPoint y: 10, distance: 7.6
click at [475, 5] on button "Options" at bounding box center [471, 8] width 27 height 9
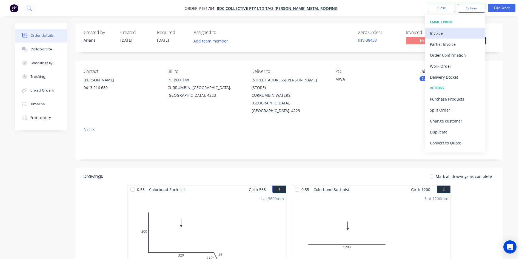
click at [447, 35] on div "Invoice" at bounding box center [455, 33] width 50 height 8
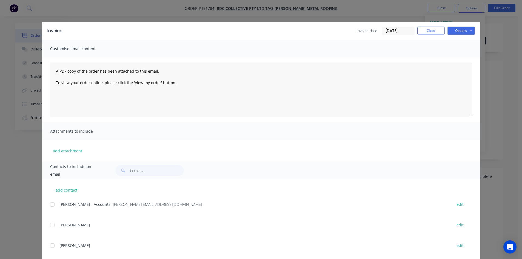
click at [51, 204] on div at bounding box center [52, 204] width 11 height 11
click at [466, 29] on button "Options" at bounding box center [460, 31] width 27 height 8
click at [461, 59] on button "Email" at bounding box center [464, 58] width 35 height 9
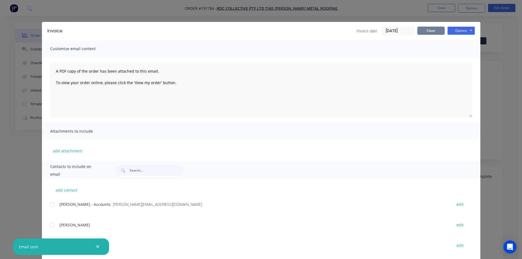
click at [433, 30] on button "Close" at bounding box center [430, 31] width 27 height 8
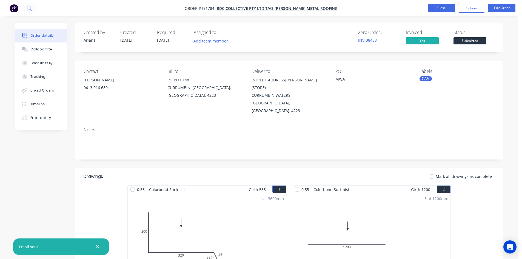
click at [441, 10] on button "Close" at bounding box center [441, 8] width 27 height 8
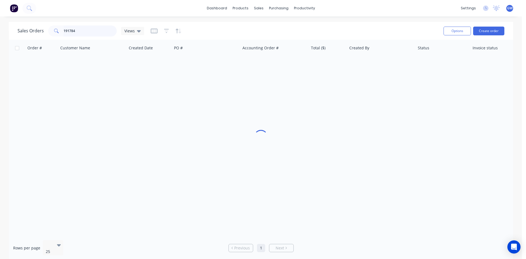
click at [79, 30] on input "191784" at bounding box center [90, 30] width 53 height 11
type input "191874"
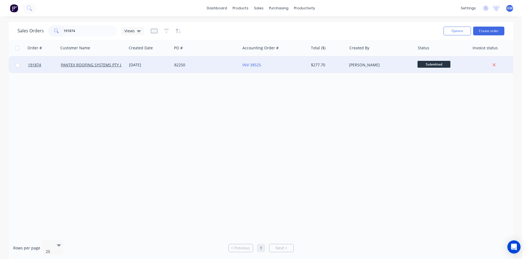
click at [292, 66] on div "INV-38525" at bounding box center [272, 64] width 61 height 5
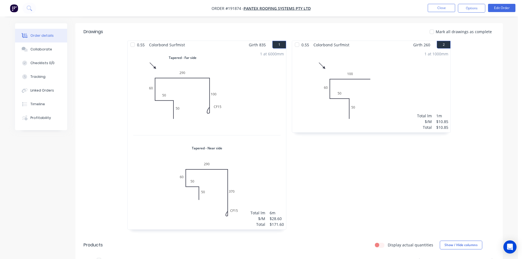
scroll to position [260, 0]
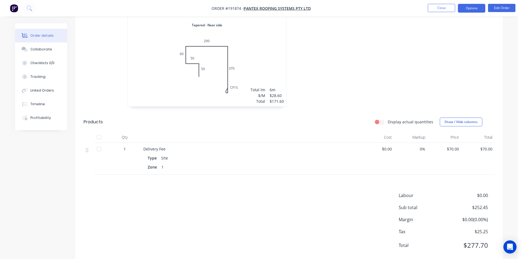
click at [477, 7] on button "Options" at bounding box center [471, 8] width 27 height 9
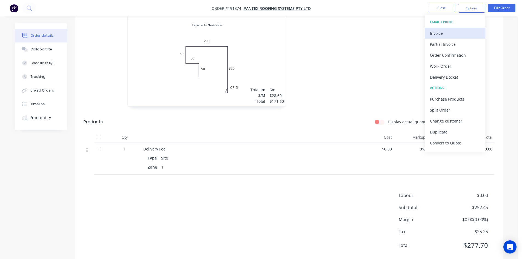
click at [450, 32] on div "Invoice" at bounding box center [455, 33] width 50 height 8
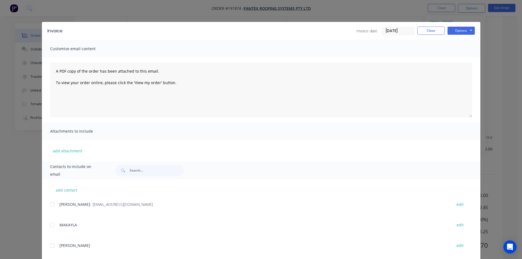
click at [50, 203] on div at bounding box center [52, 204] width 11 height 11
click at [467, 29] on button "Options" at bounding box center [460, 31] width 27 height 8
click at [463, 63] on button "Email" at bounding box center [464, 58] width 35 height 9
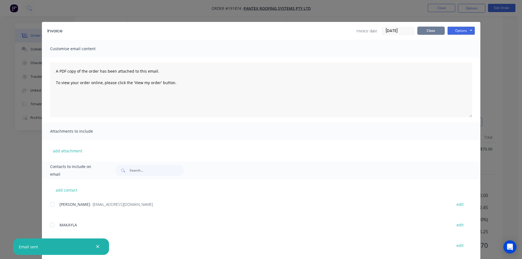
click at [432, 32] on button "Close" at bounding box center [430, 31] width 27 height 8
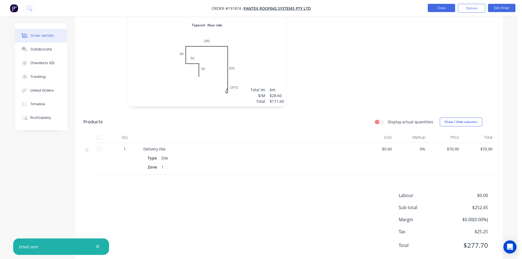
click at [435, 9] on button "Close" at bounding box center [441, 8] width 27 height 8
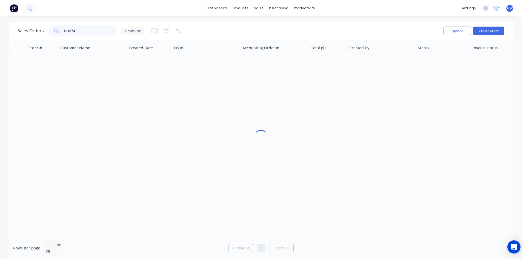
drag, startPoint x: 80, startPoint y: 32, endPoint x: 16, endPoint y: 27, distance: 64.3
click at [16, 27] on div "Sales Orders 191874 Views Options Create order" at bounding box center [261, 31] width 504 height 18
type input "191592"
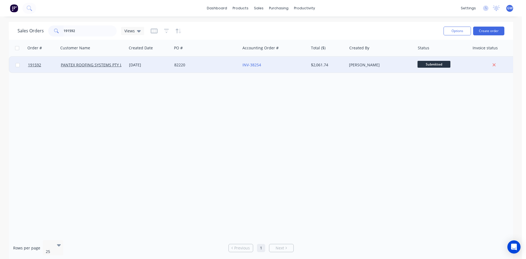
click at [328, 59] on div "$2,061.74" at bounding box center [328, 65] width 38 height 16
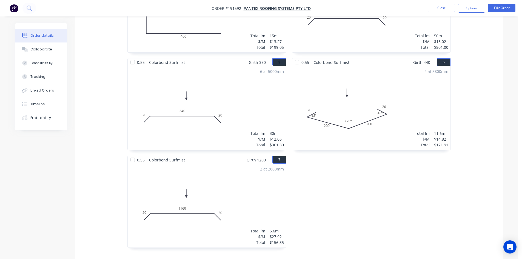
scroll to position [411, 0]
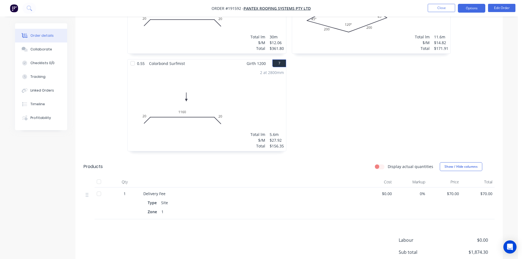
drag, startPoint x: 476, startPoint y: 8, endPoint x: 472, endPoint y: 12, distance: 6.6
click at [476, 8] on button "Options" at bounding box center [471, 8] width 27 height 9
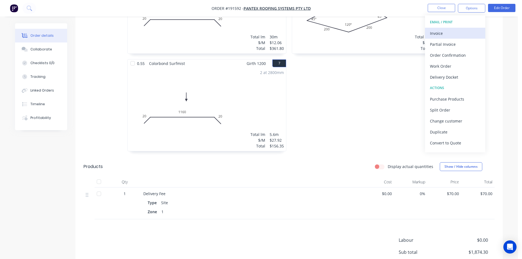
click at [451, 28] on button "Invoice" at bounding box center [455, 33] width 60 height 11
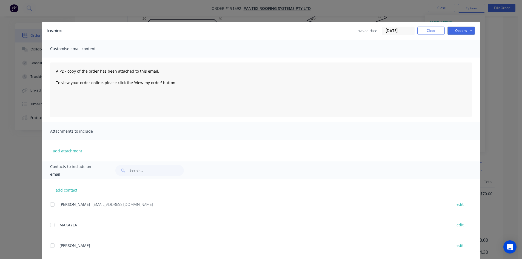
click at [49, 208] on div at bounding box center [52, 204] width 11 height 11
click at [463, 33] on button "Options" at bounding box center [460, 31] width 27 height 8
click at [461, 61] on button "Email" at bounding box center [464, 58] width 35 height 9
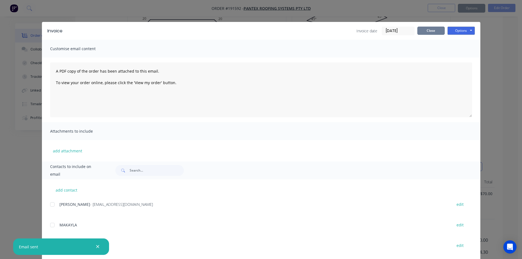
click at [428, 30] on button "Close" at bounding box center [430, 31] width 27 height 8
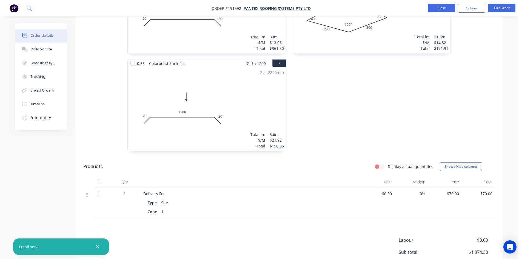
click at [431, 10] on button "Close" at bounding box center [441, 8] width 27 height 8
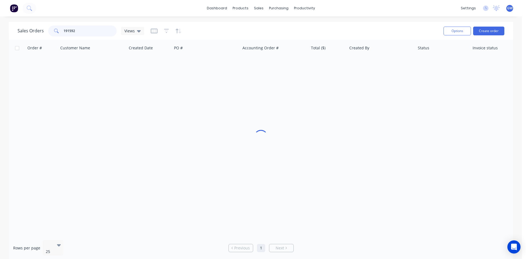
click at [79, 29] on input "191592" at bounding box center [90, 30] width 53 height 11
type input "191766"
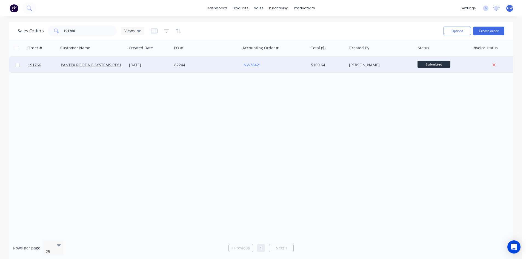
click at [229, 64] on div "82244" at bounding box center [204, 64] width 61 height 5
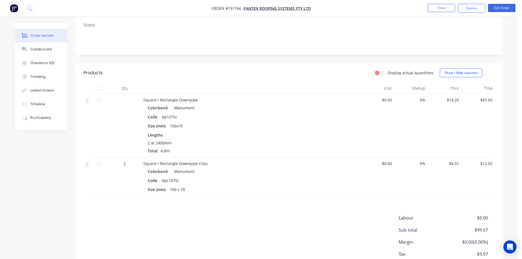
scroll to position [10, 0]
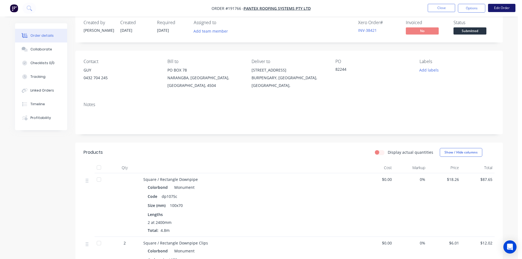
click at [512, 5] on button "Edit Order" at bounding box center [501, 8] width 27 height 8
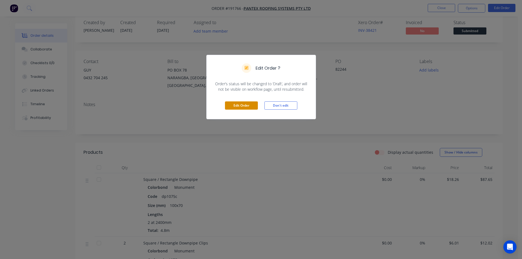
click at [235, 106] on button "Edit Order" at bounding box center [241, 105] width 33 height 8
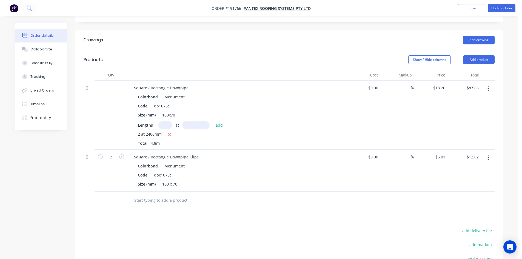
scroll to position [213, 0]
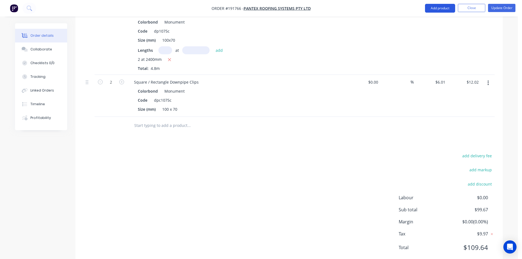
click at [434, 7] on button "Add product" at bounding box center [440, 8] width 30 height 9
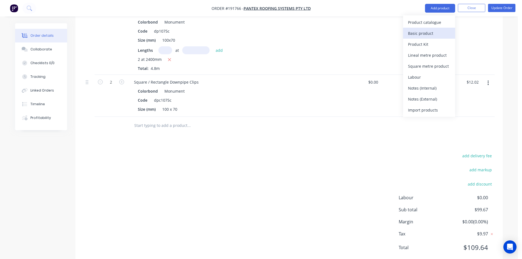
click at [427, 31] on div "Basic product" at bounding box center [429, 33] width 42 height 8
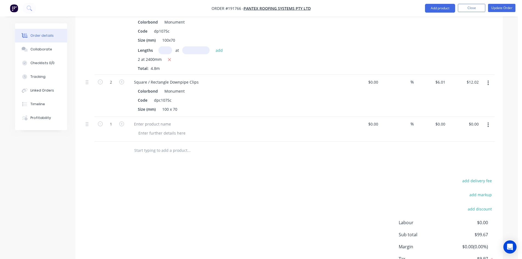
drag, startPoint x: 486, startPoint y: 109, endPoint x: 487, endPoint y: 117, distance: 7.7
click at [486, 120] on button "button" at bounding box center [488, 125] width 13 height 10
drag, startPoint x: 467, startPoint y: 157, endPoint x: 432, endPoint y: 68, distance: 96.1
click at [467, 168] on div "Delete" at bounding box center [468, 172] width 42 height 8
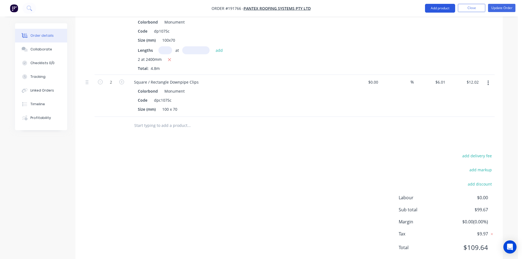
click at [439, 8] on button "Add product" at bounding box center [440, 8] width 30 height 9
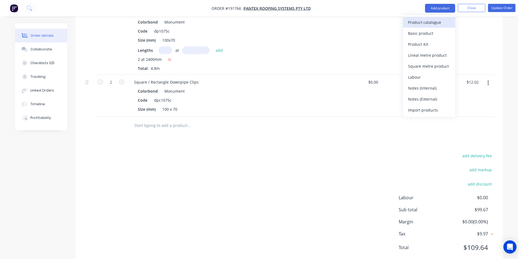
click at [433, 24] on div "Product catalogue" at bounding box center [429, 22] width 42 height 8
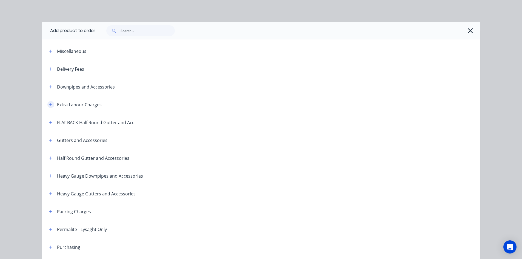
click at [49, 108] on button "button" at bounding box center [50, 104] width 7 height 7
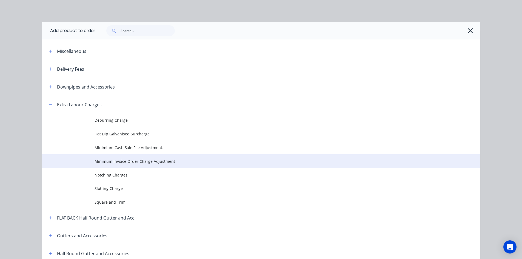
click at [147, 159] on span "Minimum Invoice Order Charge Adjustment" at bounding box center [249, 161] width 309 height 6
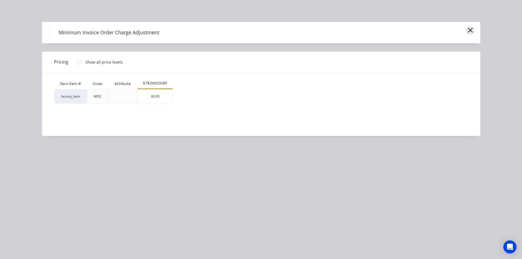
click at [470, 30] on icon "button" at bounding box center [470, 30] width 5 height 5
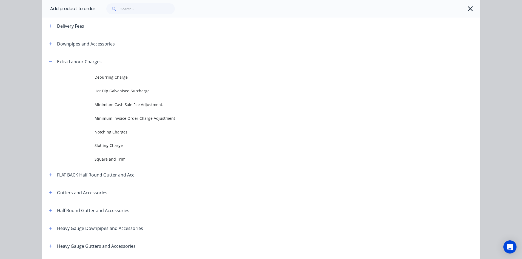
scroll to position [41, 0]
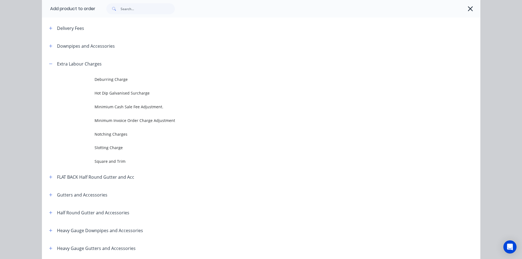
click at [51, 60] on span at bounding box center [50, 63] width 7 height 7
click at [51, 64] on button "button" at bounding box center [50, 63] width 7 height 7
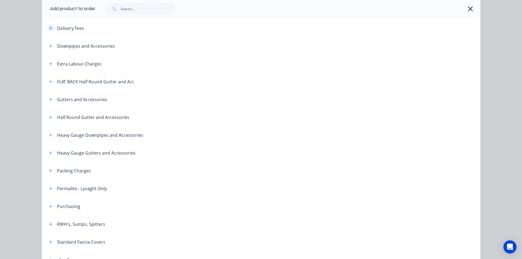
click at [48, 32] on header "Delivery Fees" at bounding box center [261, 28] width 438 height 18
click at [49, 30] on button "button" at bounding box center [50, 28] width 7 height 7
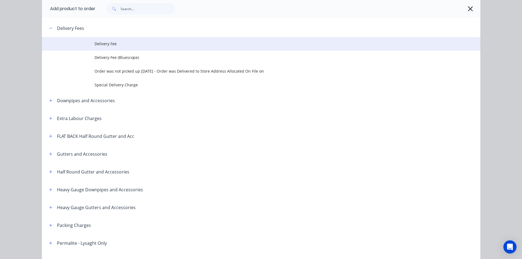
click at [120, 43] on span "Delivery Fee" at bounding box center [249, 44] width 309 height 6
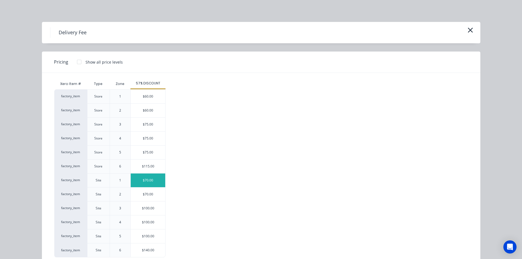
click at [151, 176] on div "$70.00" at bounding box center [148, 180] width 35 height 14
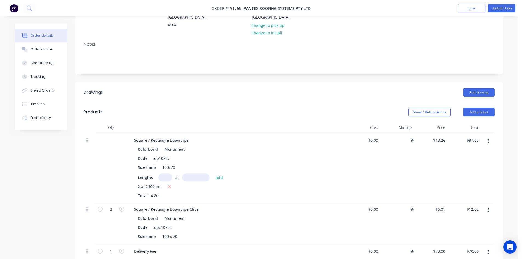
scroll to position [76, 0]
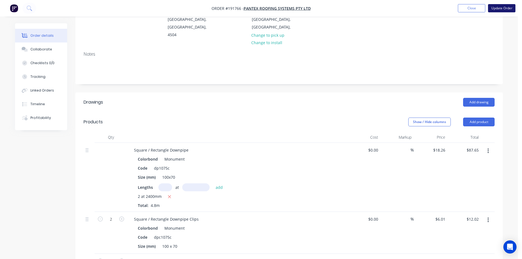
click at [506, 9] on button "Update Order" at bounding box center [501, 8] width 27 height 8
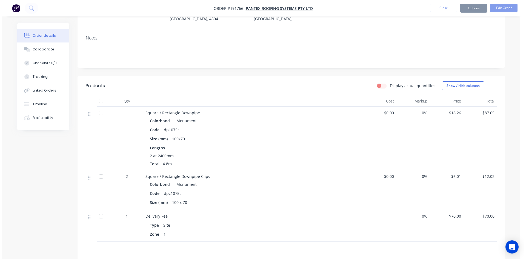
scroll to position [0, 0]
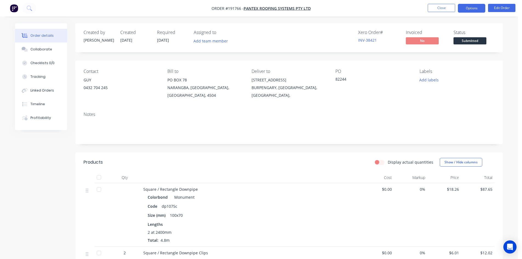
click at [468, 6] on button "Options" at bounding box center [471, 8] width 27 height 9
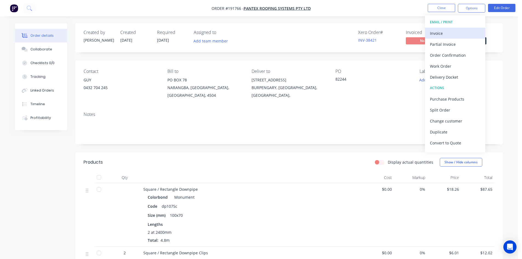
click at [449, 35] on div "Invoice" at bounding box center [455, 33] width 50 height 8
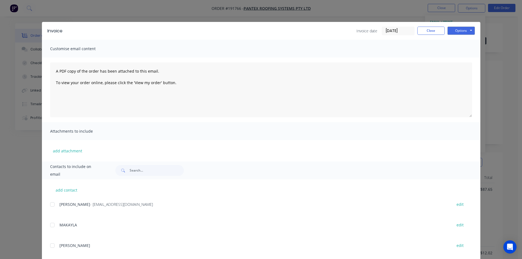
click at [53, 204] on div at bounding box center [52, 204] width 11 height 11
click at [468, 30] on button "Options" at bounding box center [460, 31] width 27 height 8
click at [470, 60] on button "Email" at bounding box center [464, 58] width 35 height 9
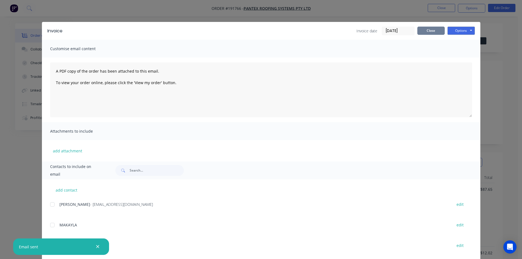
click at [435, 28] on button "Close" at bounding box center [430, 31] width 27 height 8
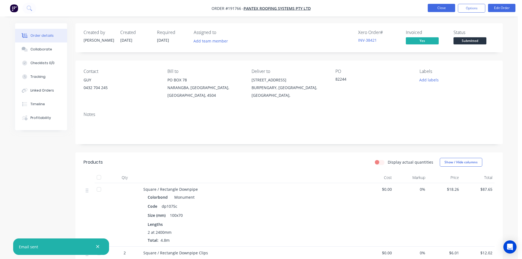
click at [443, 12] on li "Close" at bounding box center [441, 8] width 27 height 9
click at [449, 9] on button "Close" at bounding box center [441, 8] width 27 height 8
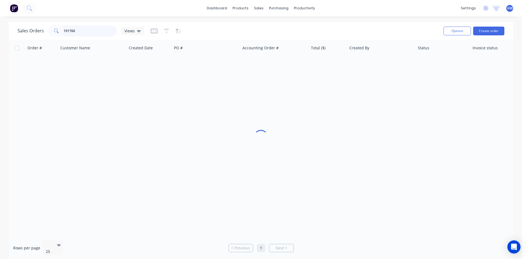
click at [79, 34] on input "191766" at bounding box center [90, 30] width 53 height 11
type input "191824"
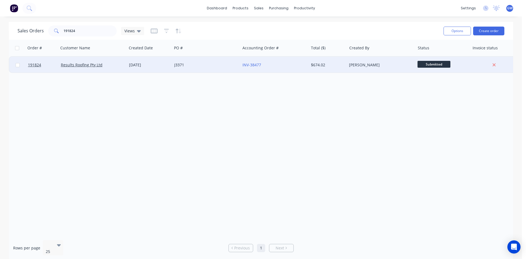
click at [181, 64] on div "J3371" at bounding box center [204, 64] width 61 height 5
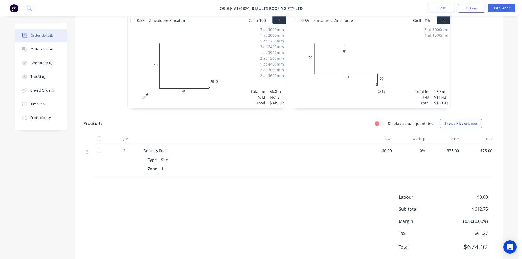
scroll to position [163, 0]
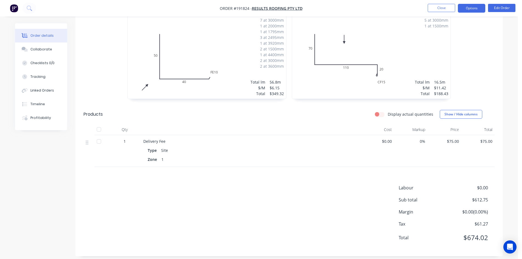
click at [471, 6] on button "Options" at bounding box center [471, 8] width 27 height 9
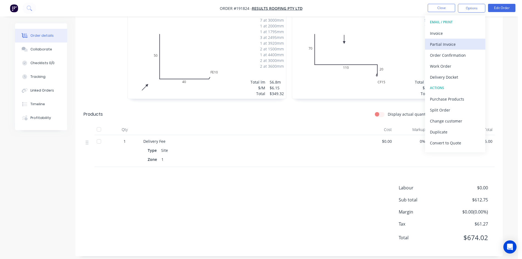
click at [460, 40] on div "Partial Invoice" at bounding box center [455, 44] width 50 height 8
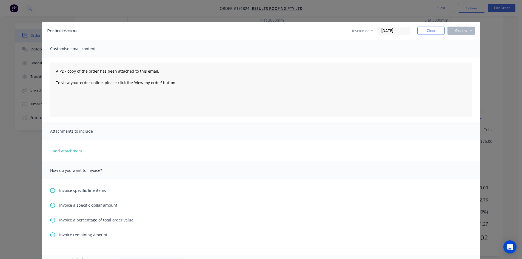
click at [461, 14] on div "Partial Invoice Invoice date 05/09/25 Close Options Preview Print Email Customi…" at bounding box center [261, 129] width 522 height 259
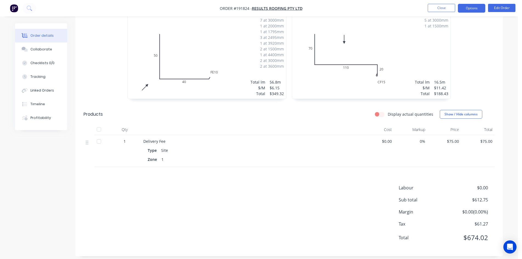
click at [472, 7] on button "Options" at bounding box center [471, 8] width 27 height 9
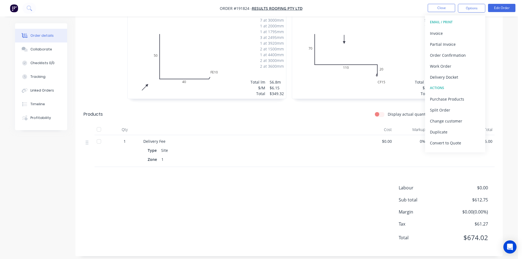
click at [460, 28] on button "Invoice" at bounding box center [455, 33] width 60 height 11
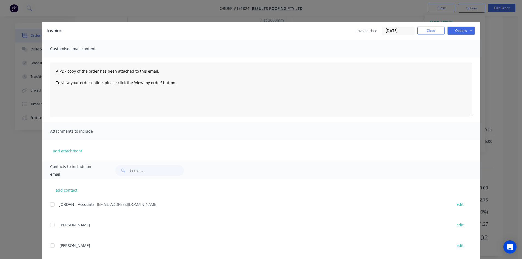
click at [52, 206] on div at bounding box center [52, 204] width 11 height 11
click at [462, 30] on button "Options" at bounding box center [460, 31] width 27 height 8
click at [464, 58] on button "Email" at bounding box center [464, 58] width 35 height 9
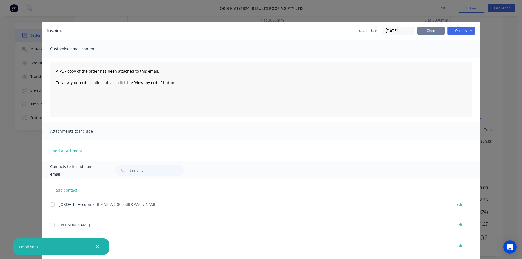
click at [425, 29] on button "Close" at bounding box center [430, 31] width 27 height 8
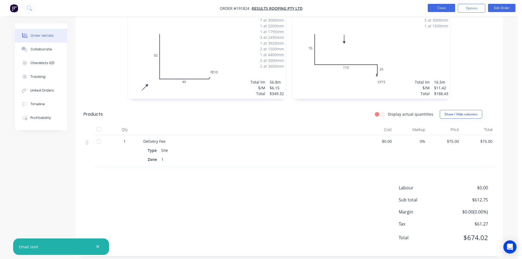
click at [437, 8] on button "Close" at bounding box center [441, 8] width 27 height 8
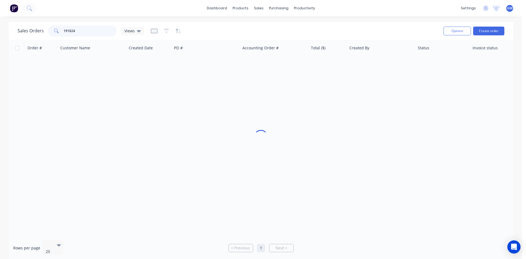
drag, startPoint x: 85, startPoint y: 31, endPoint x: 52, endPoint y: 32, distance: 33.7
click at [52, 32] on div "191824" at bounding box center [82, 30] width 69 height 11
type input "191886"
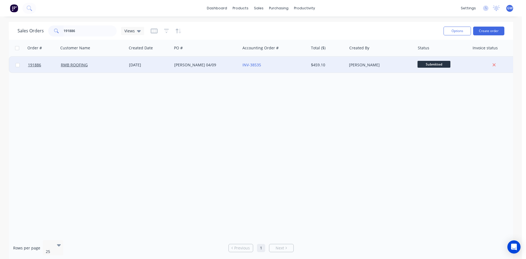
click at [287, 65] on div "INV-38535" at bounding box center [272, 64] width 61 height 5
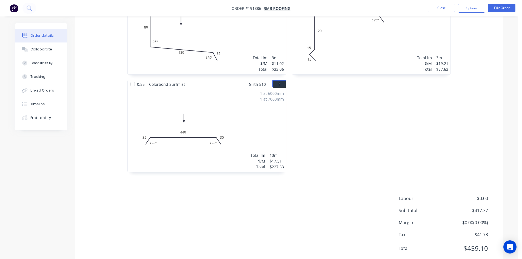
scroll to position [301, 0]
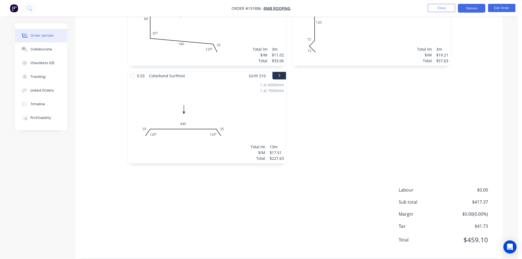
click at [468, 10] on button "Options" at bounding box center [471, 8] width 27 height 9
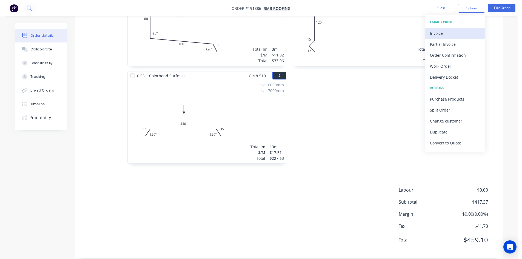
click at [458, 36] on div "Invoice" at bounding box center [455, 33] width 50 height 8
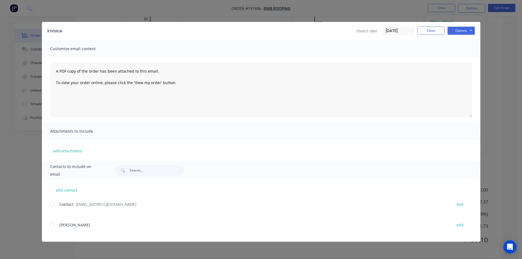
click at [51, 204] on div at bounding box center [52, 204] width 11 height 11
click at [460, 31] on button "Options" at bounding box center [460, 31] width 27 height 8
click at [465, 56] on button "Email" at bounding box center [464, 58] width 35 height 9
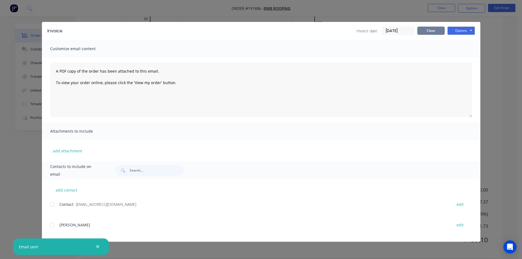
click at [431, 28] on button "Close" at bounding box center [430, 31] width 27 height 8
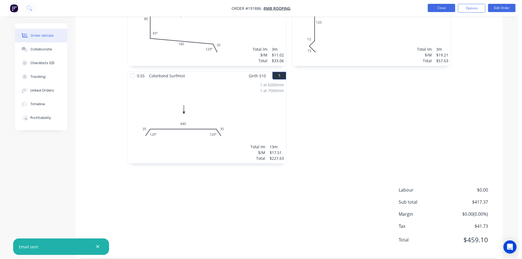
click at [441, 4] on button "Close" at bounding box center [441, 8] width 27 height 8
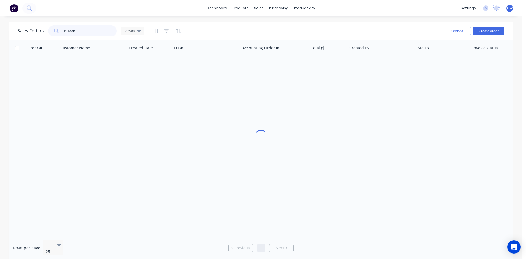
drag, startPoint x: 78, startPoint y: 32, endPoint x: 50, endPoint y: 29, distance: 27.9
click at [50, 29] on div "191886" at bounding box center [82, 30] width 69 height 11
type input "191746"
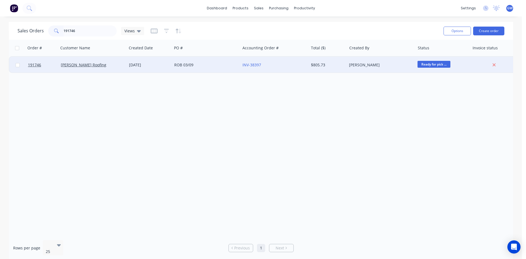
click at [285, 64] on div "INV-38397" at bounding box center [272, 64] width 61 height 5
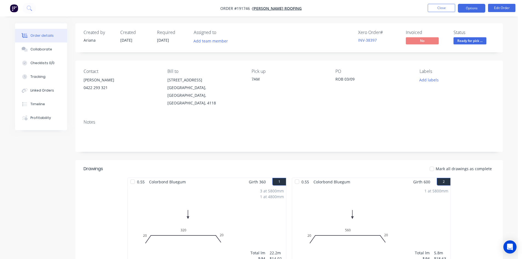
click at [475, 6] on button "Options" at bounding box center [471, 8] width 27 height 9
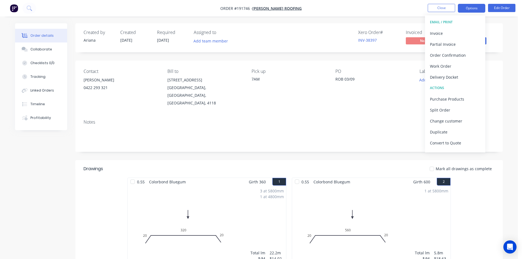
click at [453, 35] on div "Invoice" at bounding box center [455, 33] width 50 height 8
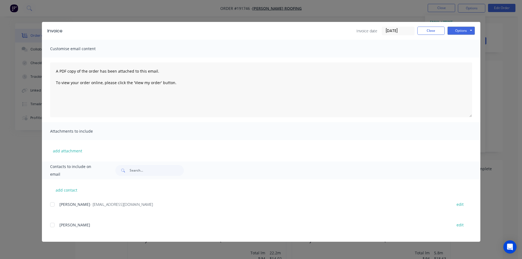
click at [53, 206] on div at bounding box center [52, 204] width 11 height 11
click at [468, 33] on button "Options" at bounding box center [460, 31] width 27 height 8
click at [472, 59] on button "Email" at bounding box center [464, 58] width 35 height 9
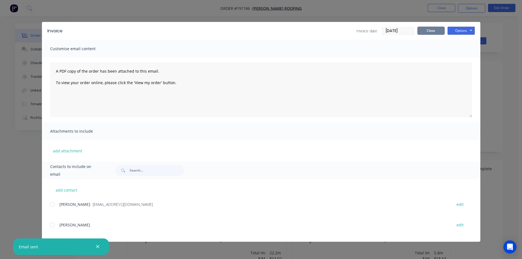
drag, startPoint x: 434, startPoint y: 28, endPoint x: 440, endPoint y: 18, distance: 11.2
click at [434, 28] on button "Close" at bounding box center [430, 31] width 27 height 8
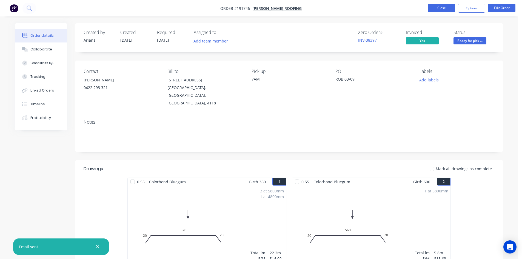
click at [442, 8] on button "Close" at bounding box center [441, 8] width 27 height 8
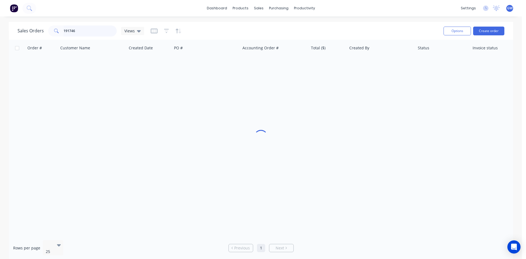
click at [88, 30] on input "191746" at bounding box center [90, 30] width 53 height 11
type input "191872"
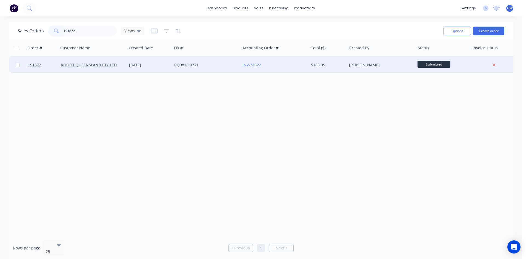
click at [369, 71] on div "Ariana Beazley" at bounding box center [381, 65] width 68 height 16
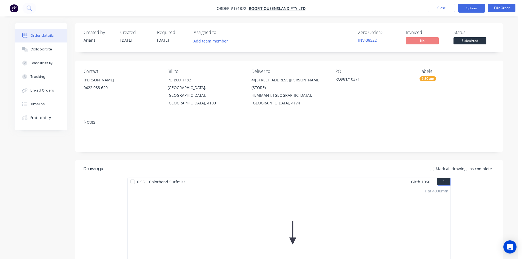
click at [476, 10] on button "Options" at bounding box center [471, 8] width 27 height 9
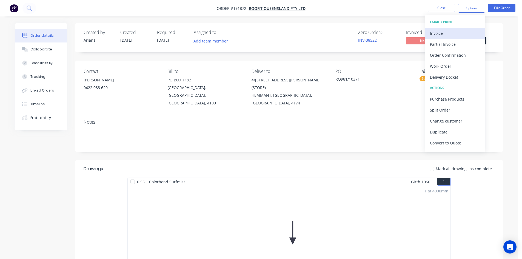
click at [455, 33] on div "Invoice" at bounding box center [455, 33] width 50 height 8
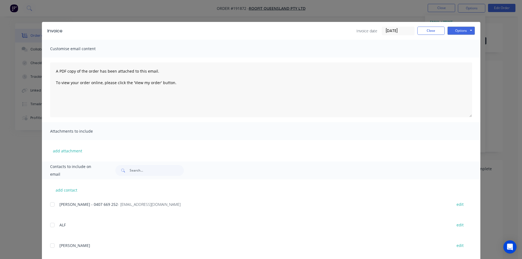
click at [52, 206] on div at bounding box center [52, 204] width 11 height 11
click at [467, 27] on button "Options" at bounding box center [460, 31] width 27 height 8
click at [461, 56] on button "Email" at bounding box center [464, 58] width 35 height 9
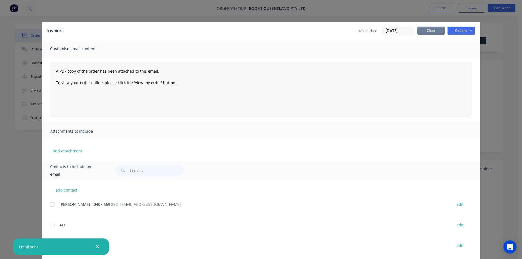
click at [426, 35] on button "Close" at bounding box center [430, 31] width 27 height 8
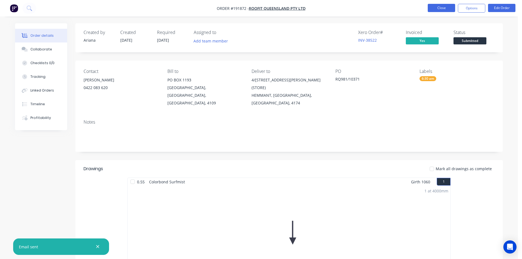
click at [441, 10] on button "Close" at bounding box center [441, 8] width 27 height 8
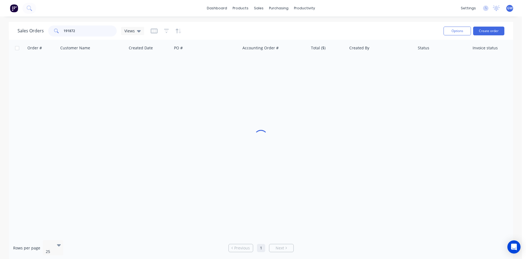
drag, startPoint x: 71, startPoint y: 31, endPoint x: 12, endPoint y: 33, distance: 59.5
click at [12, 33] on div "Sales Orders 191872 Views Options Create order" at bounding box center [261, 31] width 504 height 18
type input "191850"
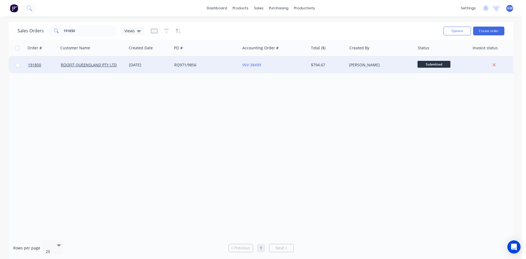
click at [311, 67] on div "$794.67" at bounding box center [327, 64] width 32 height 5
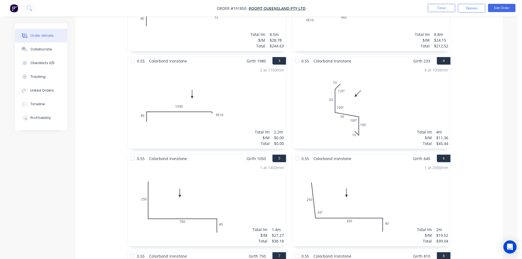
scroll to position [219, 0]
click at [511, 9] on button "Edit Order" at bounding box center [501, 8] width 27 height 8
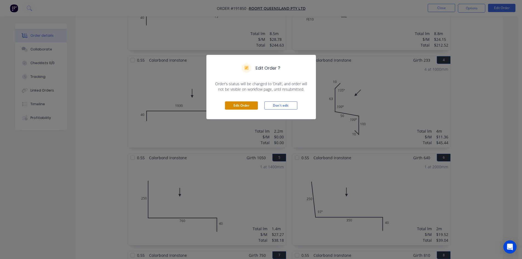
click at [247, 105] on button "Edit Order" at bounding box center [241, 105] width 33 height 8
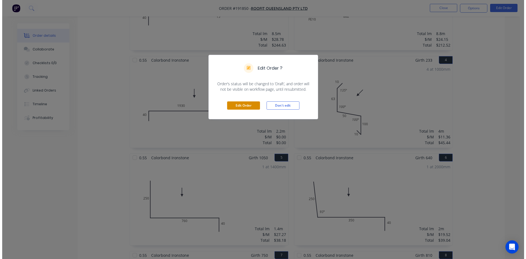
scroll to position [0, 0]
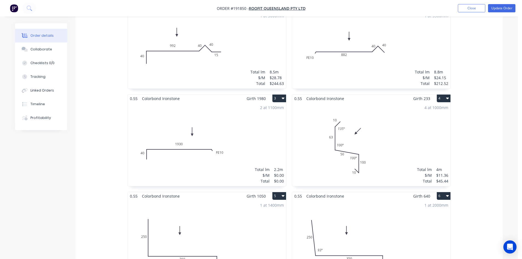
click at [247, 134] on div "2 at 1100mm Total lm $/M Total 2.2m $0.00 $0.00" at bounding box center [207, 144] width 158 height 84
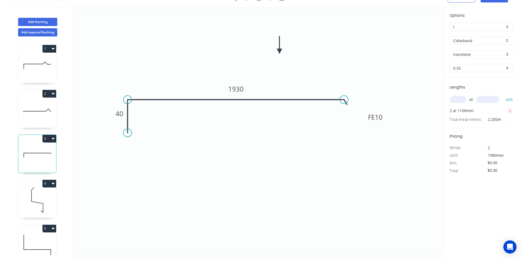
click at [459, 101] on input "text" at bounding box center [458, 99] width 16 height 7
type input "2"
type input "1980"
click at [503, 95] on button "add" at bounding box center [509, 99] width 13 height 9
click at [300, 160] on icon "0 40 FE 10 1930" at bounding box center [259, 128] width 370 height 242
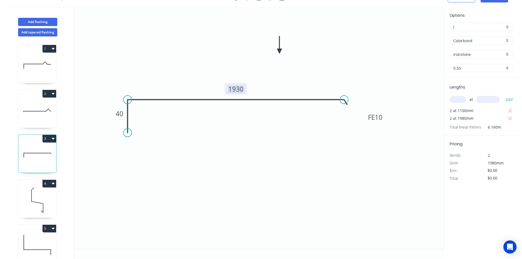
click at [238, 89] on tspan "1930" at bounding box center [235, 88] width 15 height 9
type input "$27.27"
click at [511, 112] on icon "button" at bounding box center [510, 111] width 5 height 7
type input "$107.99"
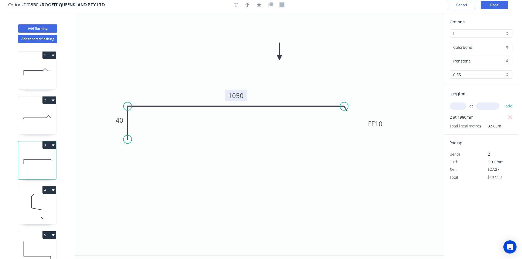
scroll to position [0, 0]
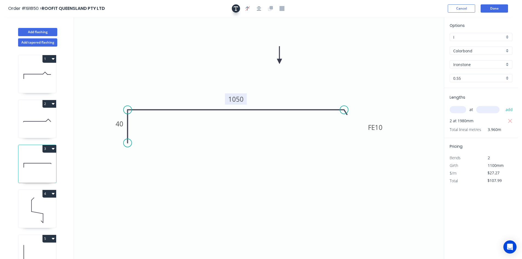
click at [234, 9] on icon "button" at bounding box center [236, 8] width 4 height 5
drag, startPoint x: 94, startPoint y: 32, endPoint x: 106, endPoint y: 37, distance: 12.7
click at [106, 37] on textarea at bounding box center [121, 43] width 44 height 20
type textarea "Changed for pricing"
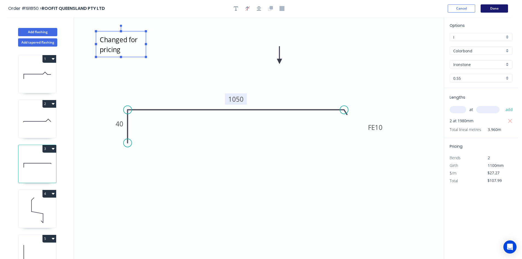
click at [497, 8] on button "Done" at bounding box center [494, 8] width 27 height 8
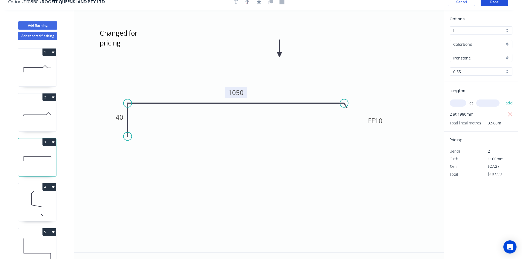
scroll to position [10, 0]
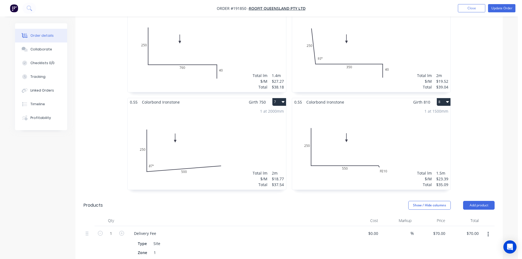
scroll to position [384, 0]
click at [498, 5] on button "Update Order" at bounding box center [501, 8] width 27 height 8
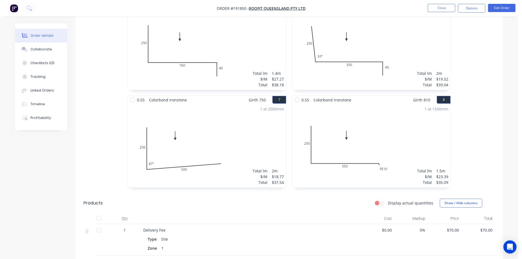
scroll to position [461, 0]
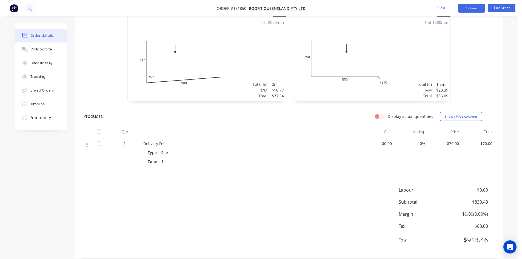
click at [471, 9] on button "Options" at bounding box center [471, 8] width 27 height 9
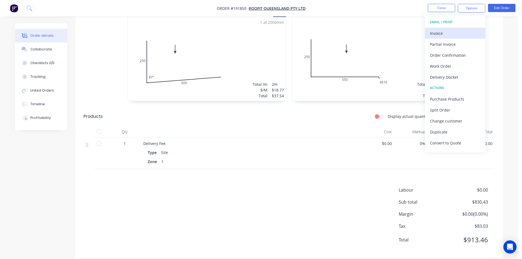
click at [445, 37] on div "Invoice" at bounding box center [455, 33] width 50 height 8
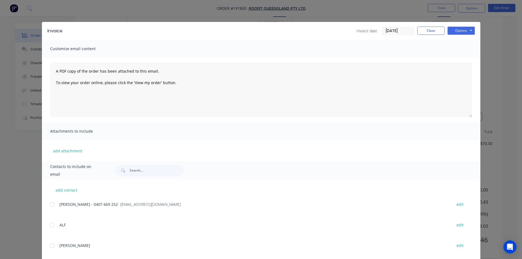
click at [52, 204] on div at bounding box center [52, 204] width 11 height 11
click at [464, 30] on button "Options" at bounding box center [460, 31] width 27 height 8
click at [462, 61] on button "Email" at bounding box center [464, 58] width 35 height 9
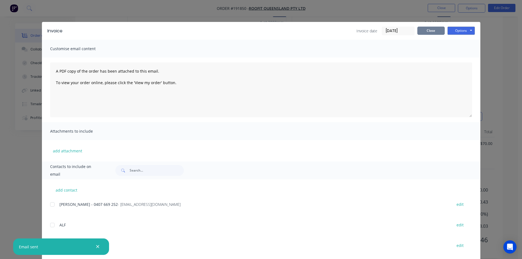
click at [424, 31] on button "Close" at bounding box center [430, 31] width 27 height 8
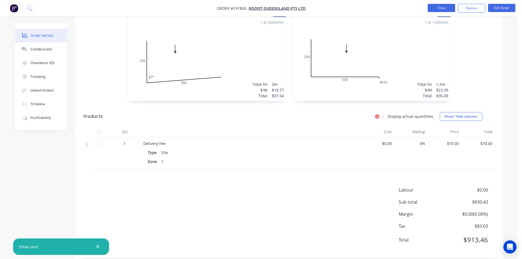
click at [438, 8] on button "Close" at bounding box center [441, 8] width 27 height 8
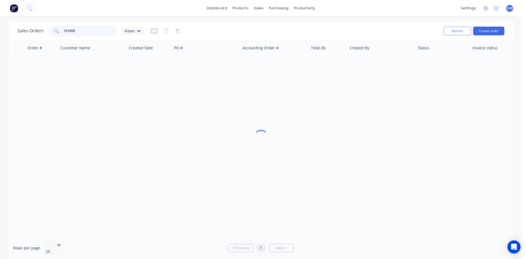
click at [105, 30] on input "191850" at bounding box center [90, 30] width 53 height 11
type input "191742"
click at [313, 69] on div "$51.96" at bounding box center [328, 65] width 38 height 16
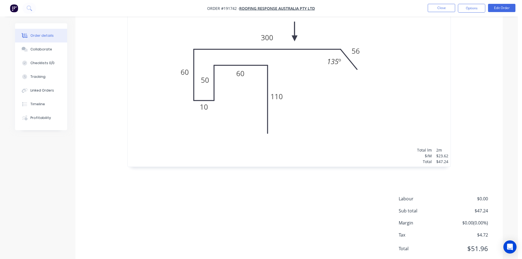
scroll to position [190, 0]
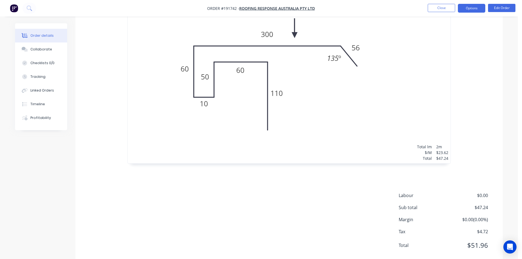
click at [476, 8] on button "Options" at bounding box center [471, 8] width 27 height 9
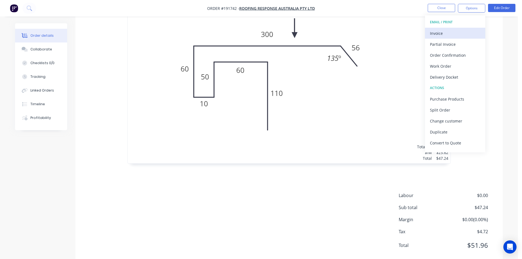
click at [452, 32] on div "Invoice" at bounding box center [455, 33] width 50 height 8
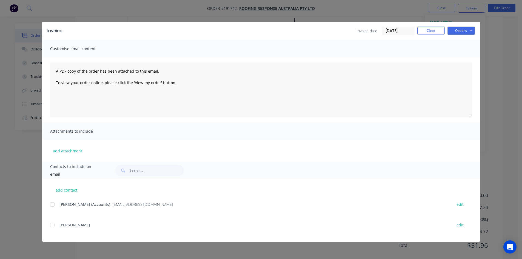
click at [50, 202] on div at bounding box center [52, 204] width 11 height 11
click at [467, 34] on button "Options" at bounding box center [460, 31] width 27 height 8
click at [464, 61] on button "Email" at bounding box center [464, 58] width 35 height 9
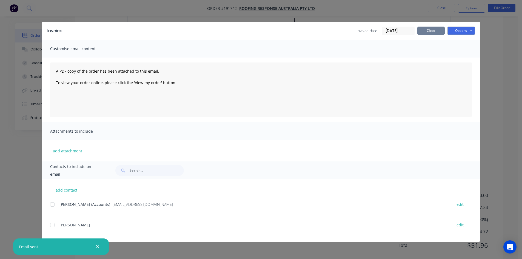
click at [439, 32] on button "Close" at bounding box center [430, 31] width 27 height 8
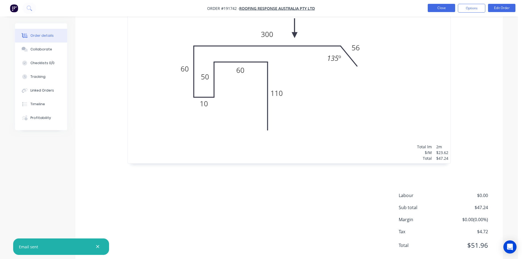
click at [446, 8] on button "Close" at bounding box center [441, 8] width 27 height 8
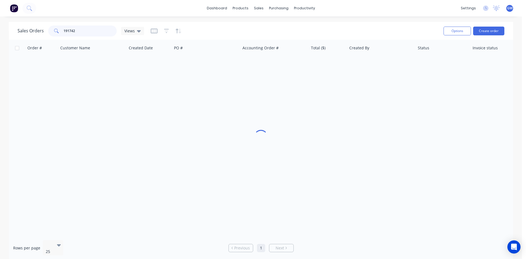
drag, startPoint x: 85, startPoint y: 34, endPoint x: 0, endPoint y: 33, distance: 85.2
click at [0, 33] on div "Sales Orders 191742 Views Options Create order Order # Customer Name Created Da…" at bounding box center [261, 141] width 522 height 238
type input "191865"
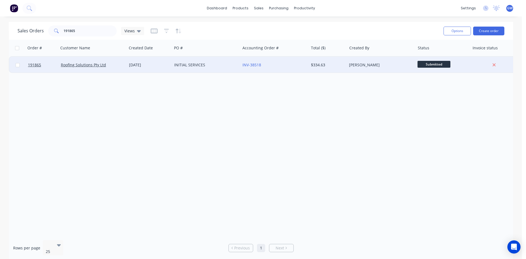
click at [375, 59] on div "Jeremy Tang" at bounding box center [381, 65] width 68 height 16
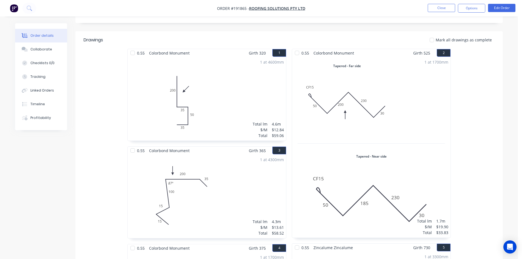
scroll to position [137, 0]
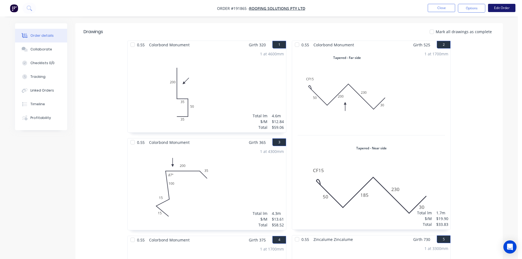
click at [501, 10] on button "Edit Order" at bounding box center [501, 8] width 27 height 8
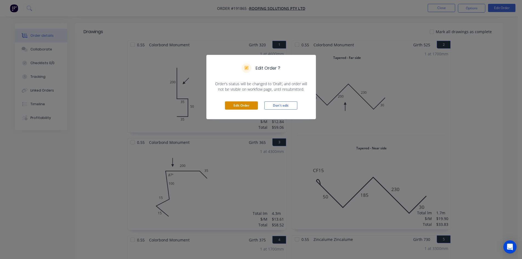
click at [247, 107] on button "Edit Order" at bounding box center [241, 105] width 33 height 8
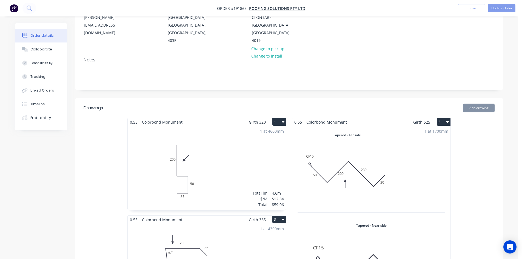
scroll to position [82, 0]
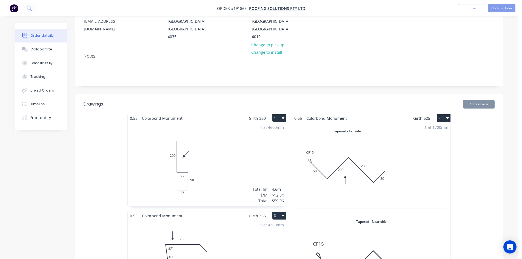
click at [372, 145] on div "1 at 1700mm Total lm $/M Total 1.7m $19.90 $33.83" at bounding box center [371, 212] width 158 height 181
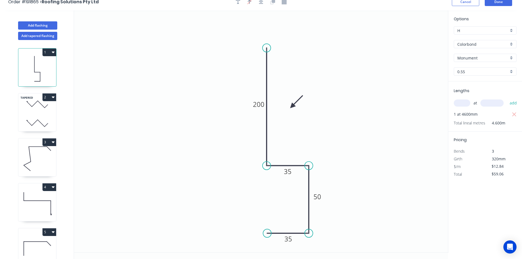
scroll to position [10, 0]
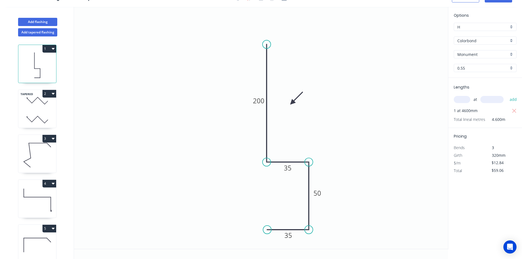
click at [36, 111] on div "TAPERED 2" at bounding box center [37, 109] width 38 height 38
type input "$19.90"
type input "$33.83"
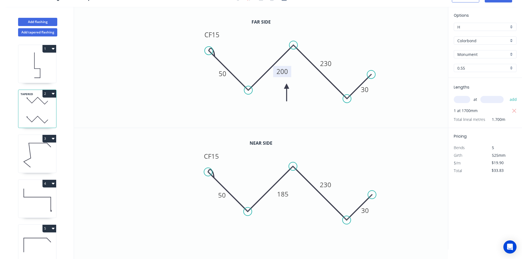
click at [282, 75] on tspan "200" at bounding box center [282, 71] width 12 height 9
type input "$18.35"
type input "$31.20"
click at [287, 194] on tspan "185" at bounding box center [283, 193] width 12 height 9
type input "$19.90"
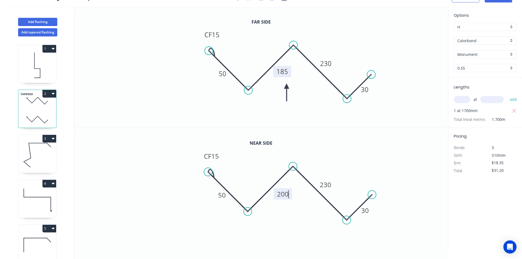
type input "$33.83"
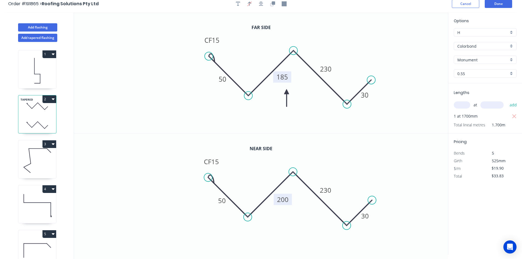
scroll to position [0, 0]
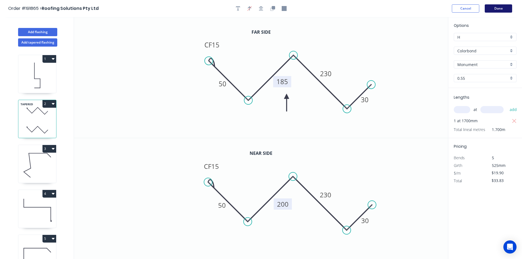
click at [503, 8] on button "Done" at bounding box center [498, 8] width 27 height 8
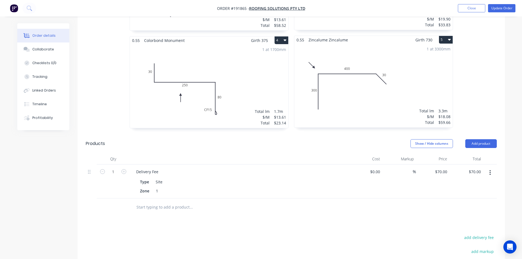
scroll to position [356, 0]
click at [499, 11] on button "Update Order" at bounding box center [501, 8] width 27 height 8
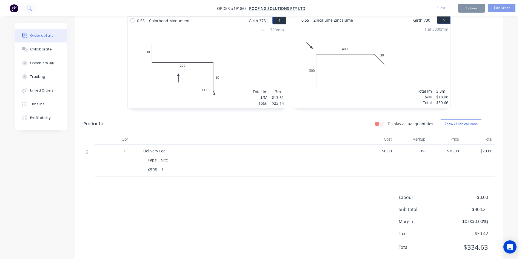
scroll to position [0, 0]
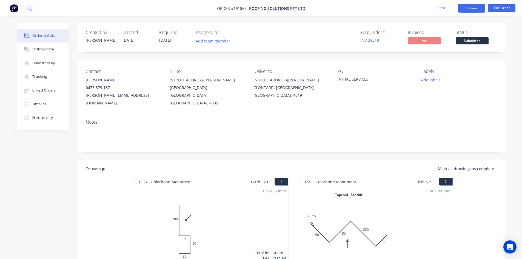
click at [472, 12] on button "Options" at bounding box center [471, 8] width 27 height 9
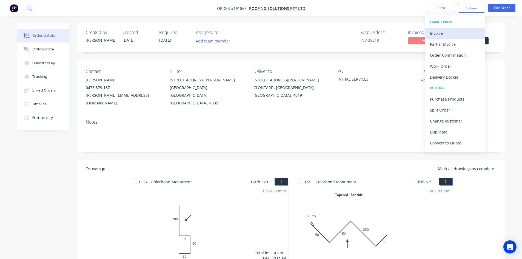
click at [452, 33] on div "Invoice" at bounding box center [455, 33] width 50 height 8
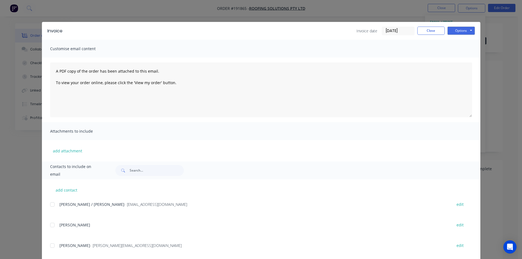
click at [50, 206] on div at bounding box center [52, 204] width 11 height 11
click at [470, 33] on button "Options" at bounding box center [460, 31] width 27 height 8
click at [457, 58] on button "Email" at bounding box center [464, 58] width 35 height 9
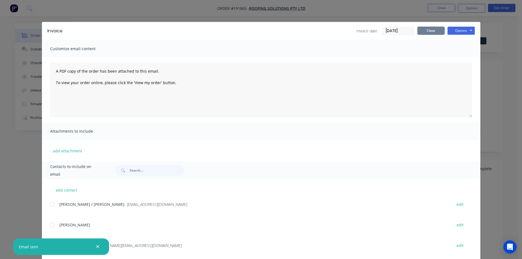
click at [438, 28] on button "Close" at bounding box center [430, 31] width 27 height 8
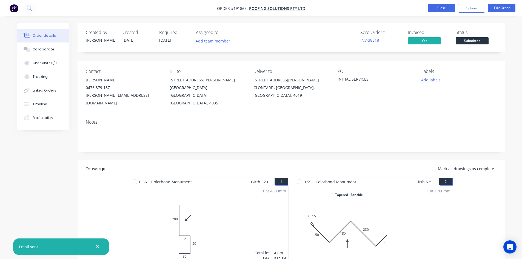
click at [445, 6] on button "Close" at bounding box center [441, 8] width 27 height 8
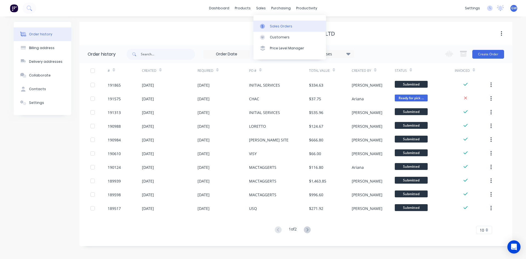
click at [265, 23] on link "Sales Orders" at bounding box center [289, 26] width 73 height 11
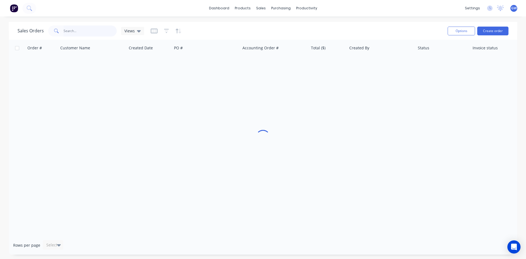
click at [92, 30] on input "text" at bounding box center [90, 30] width 53 height 11
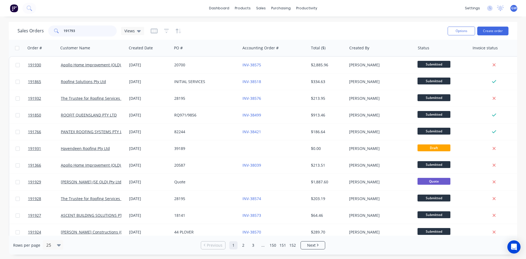
type input "191793"
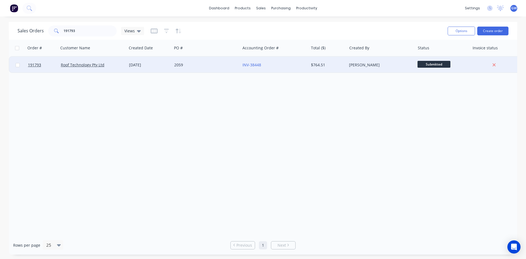
click at [373, 63] on div "[PERSON_NAME]" at bounding box center [379, 64] width 61 height 5
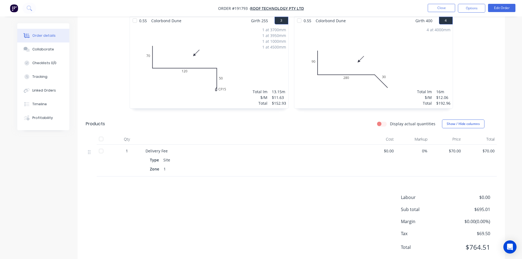
scroll to position [266, 0]
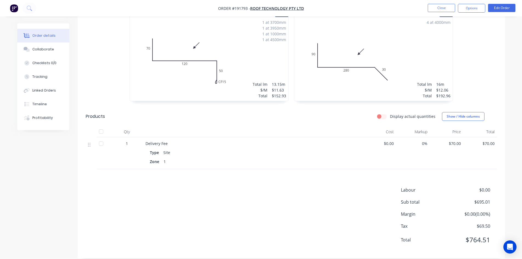
click at [469, 9] on button "Options" at bounding box center [471, 8] width 27 height 9
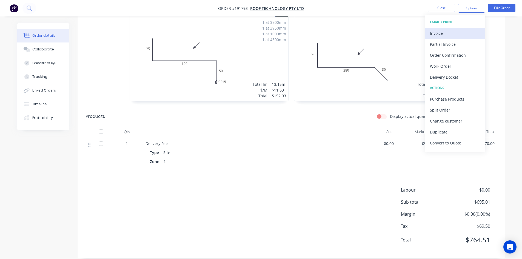
click at [458, 32] on div "Invoice" at bounding box center [455, 33] width 50 height 8
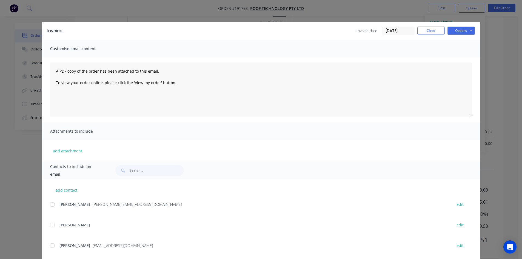
click at [47, 204] on div "add contact Tricia - [EMAIL_ADDRESS][DOMAIN_NAME] edit [PERSON_NAME] edit [PERS…" at bounding box center [261, 241] width 438 height 124
click at [54, 202] on div "add contact Tricia - [EMAIL_ADDRESS][DOMAIN_NAME] edit [PERSON_NAME] edit [PERS…" at bounding box center [261, 241] width 438 height 124
click at [54, 204] on div at bounding box center [52, 204] width 11 height 11
click at [465, 28] on button "Options" at bounding box center [460, 31] width 27 height 8
click at [462, 61] on button "Email" at bounding box center [464, 58] width 35 height 9
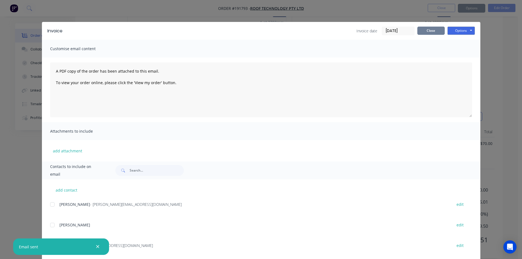
click at [433, 31] on button "Close" at bounding box center [430, 31] width 27 height 8
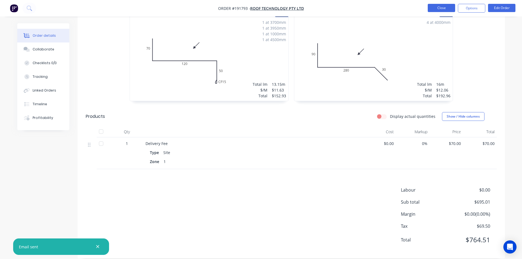
click at [443, 9] on button "Close" at bounding box center [441, 8] width 27 height 8
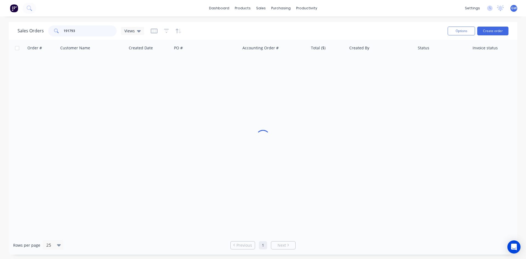
drag, startPoint x: 99, startPoint y: 32, endPoint x: 38, endPoint y: 24, distance: 62.1
click at [38, 28] on div "Sales Orders 191793 Views" at bounding box center [81, 30] width 127 height 11
type input "191583"
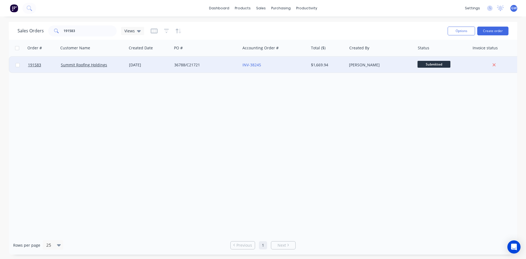
click at [326, 67] on div "$1,669.94" at bounding box center [327, 64] width 32 height 5
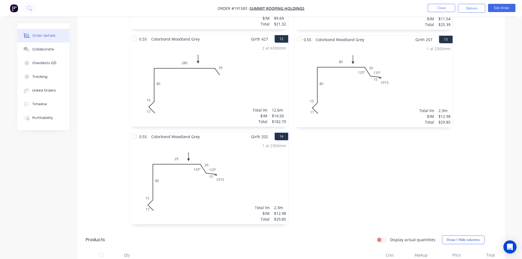
scroll to position [904, 0]
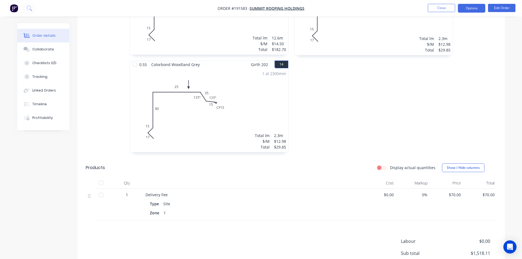
click at [472, 9] on button "Options" at bounding box center [471, 8] width 27 height 9
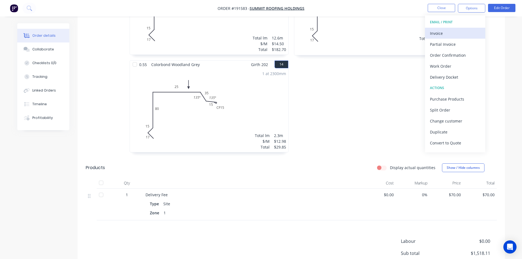
click at [471, 31] on div "Invoice" at bounding box center [455, 33] width 50 height 8
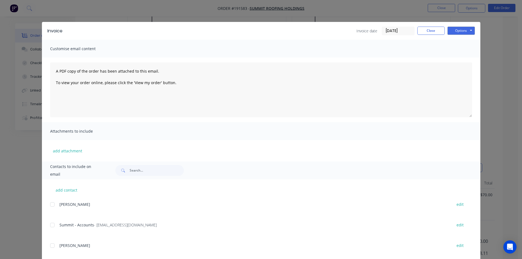
click at [52, 224] on div at bounding box center [52, 224] width 11 height 11
click at [456, 34] on button "Options" at bounding box center [460, 31] width 27 height 8
click at [462, 59] on button "Email" at bounding box center [464, 58] width 35 height 9
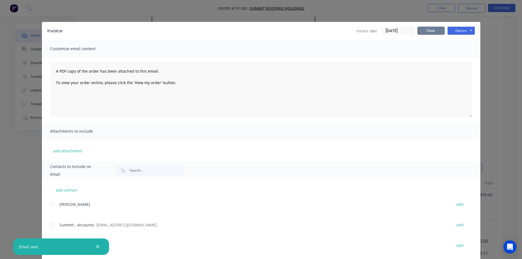
click at [425, 28] on button "Close" at bounding box center [430, 31] width 27 height 8
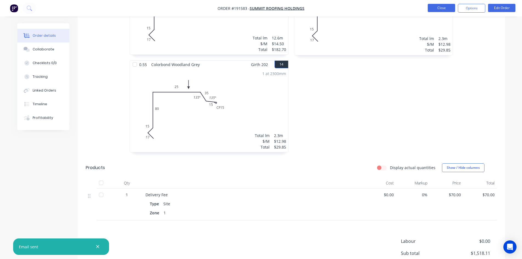
click at [437, 5] on button "Close" at bounding box center [441, 8] width 27 height 8
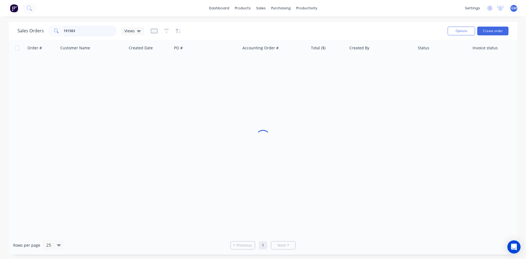
click at [87, 28] on input "191583" at bounding box center [90, 30] width 53 height 11
type input "191710"
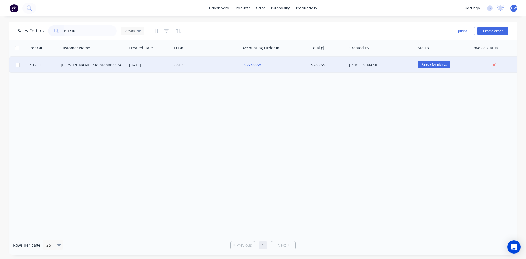
click at [367, 62] on div "[PERSON_NAME]" at bounding box center [379, 64] width 61 height 5
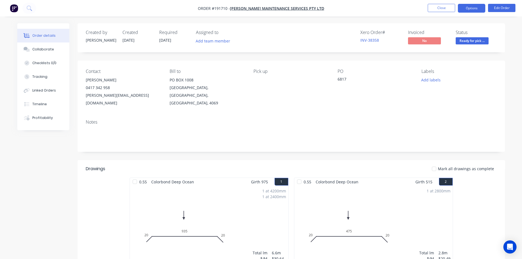
click at [472, 8] on button "Options" at bounding box center [471, 8] width 27 height 9
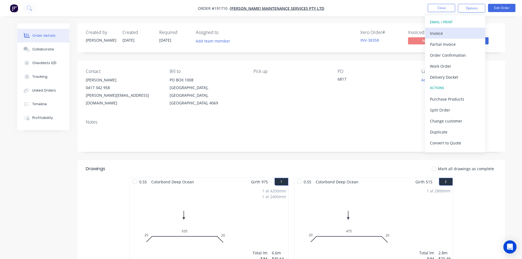
click at [457, 29] on div "Invoice" at bounding box center [455, 33] width 50 height 8
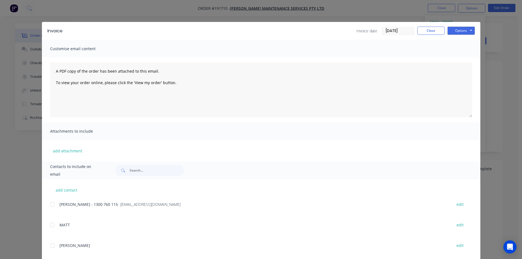
click at [53, 204] on div at bounding box center [52, 204] width 11 height 11
click at [467, 30] on button "Options" at bounding box center [460, 31] width 27 height 8
click at [464, 59] on button "Email" at bounding box center [464, 58] width 35 height 9
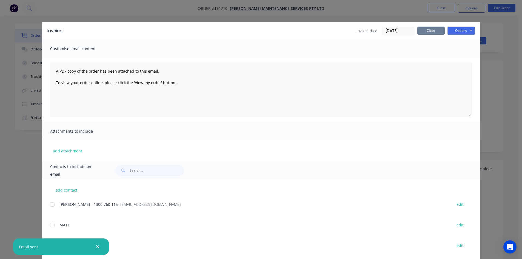
click at [435, 30] on button "Close" at bounding box center [430, 31] width 27 height 8
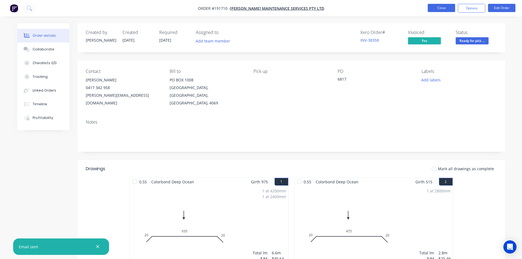
click at [444, 9] on button "Close" at bounding box center [441, 8] width 27 height 8
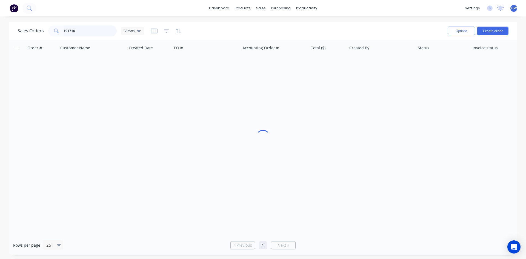
click at [87, 32] on input "191710" at bounding box center [90, 30] width 53 height 11
type input "191200"
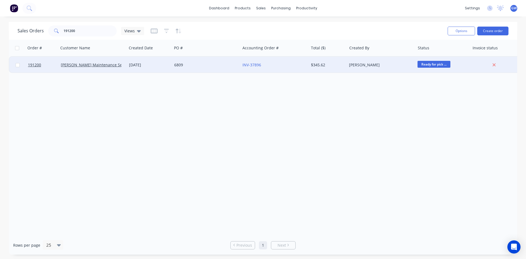
click at [355, 64] on div "[PERSON_NAME]" at bounding box center [379, 64] width 61 height 5
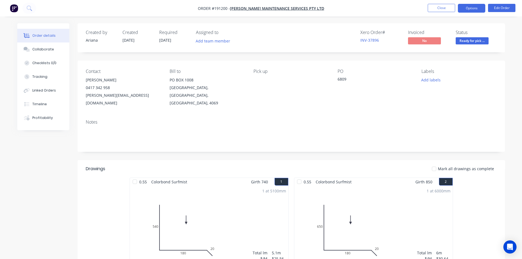
click at [481, 10] on button "Options" at bounding box center [471, 8] width 27 height 9
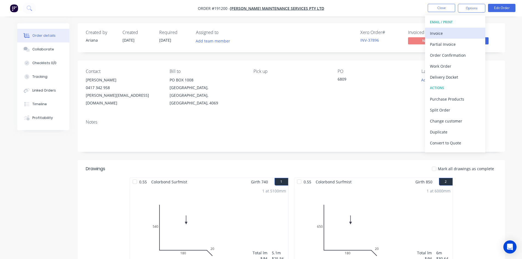
click at [449, 32] on div "Invoice" at bounding box center [455, 33] width 50 height 8
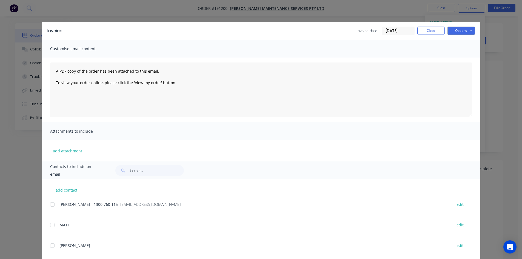
click at [51, 204] on div at bounding box center [52, 204] width 11 height 11
click at [462, 31] on button "Options" at bounding box center [460, 31] width 27 height 8
click at [464, 57] on button "Email" at bounding box center [464, 58] width 35 height 9
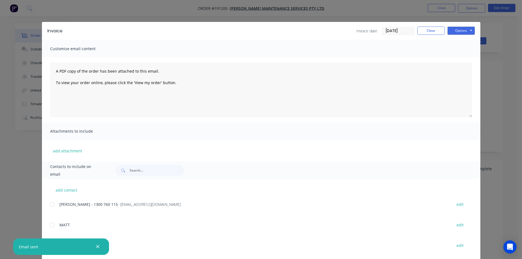
click at [432, 25] on div "Invoice Invoice date [DATE] Close Options Preview Print Email" at bounding box center [261, 31] width 438 height 18
click at [439, 6] on div "Invoice Invoice date [DATE] Close Options Preview Print Email Customise email c…" at bounding box center [261, 129] width 522 height 259
click at [439, 6] on button "Close" at bounding box center [441, 8] width 27 height 8
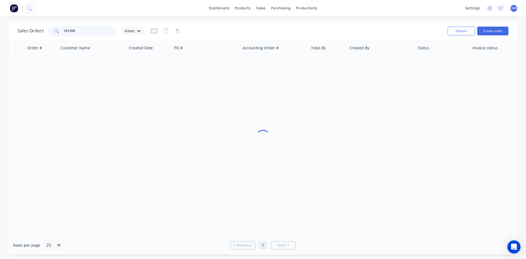
drag, startPoint x: 104, startPoint y: 32, endPoint x: 30, endPoint y: 33, distance: 74.3
click at [30, 33] on div "Sales Orders 191200 Views" at bounding box center [81, 30] width 127 height 11
type input "191618"
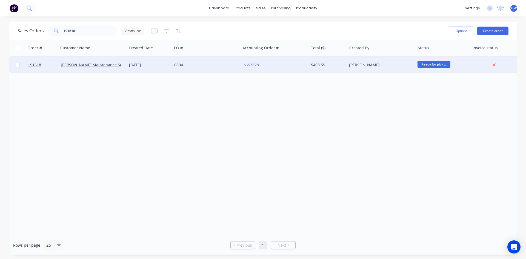
click at [361, 65] on div "[PERSON_NAME]" at bounding box center [379, 64] width 61 height 5
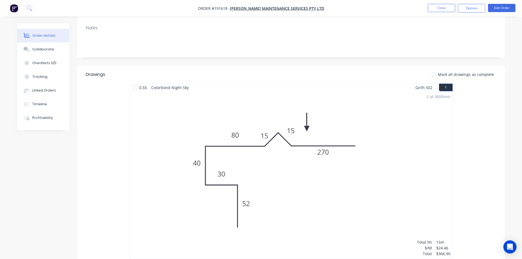
scroll to position [192, 0]
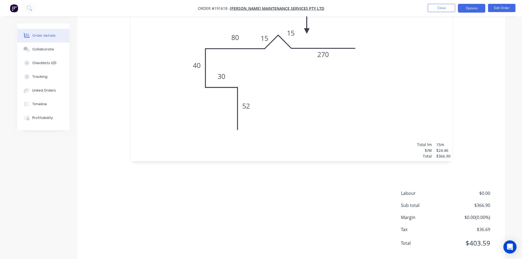
click at [472, 8] on button "Options" at bounding box center [471, 8] width 27 height 9
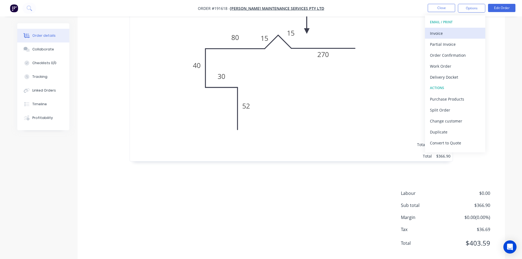
click at [448, 29] on button "Invoice" at bounding box center [455, 33] width 60 height 11
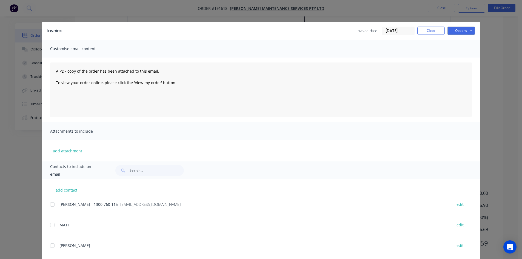
click at [52, 207] on div at bounding box center [52, 204] width 11 height 11
click at [461, 31] on button "Options" at bounding box center [460, 31] width 27 height 8
click at [458, 60] on button "Email" at bounding box center [464, 58] width 35 height 9
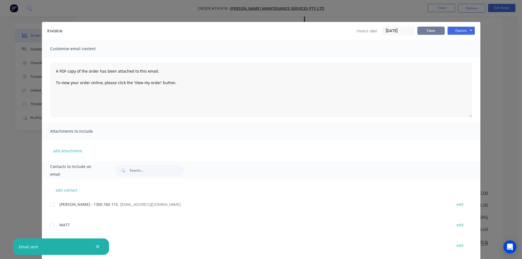
click at [422, 33] on button "Close" at bounding box center [430, 31] width 27 height 8
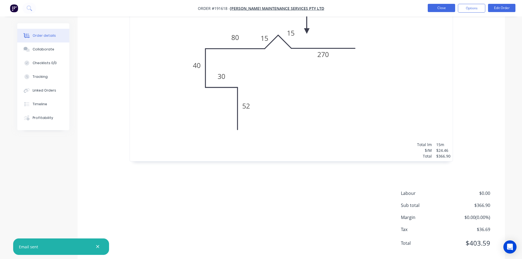
click at [444, 8] on button "Close" at bounding box center [441, 8] width 27 height 8
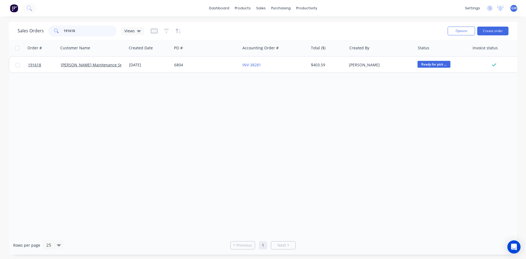
drag, startPoint x: 80, startPoint y: 31, endPoint x: 26, endPoint y: 27, distance: 54.4
click at [26, 27] on div "Sales Orders 191618 Views" at bounding box center [81, 30] width 127 height 11
type input "191783"
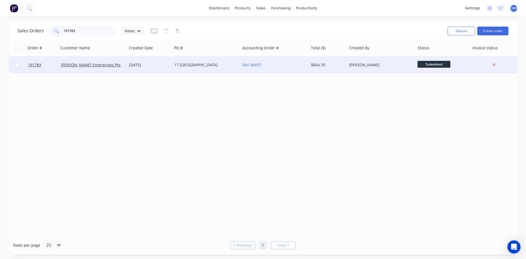
click at [330, 63] on div "$854.70" at bounding box center [327, 64] width 32 height 5
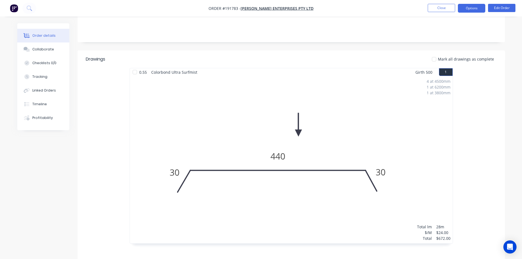
scroll to position [66, 0]
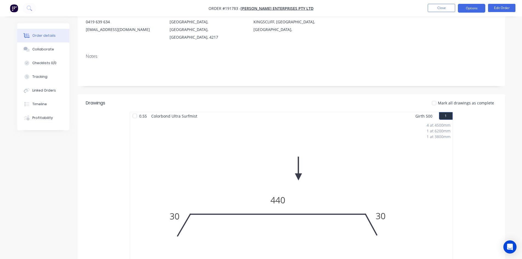
click at [480, 12] on button "Options" at bounding box center [471, 8] width 27 height 9
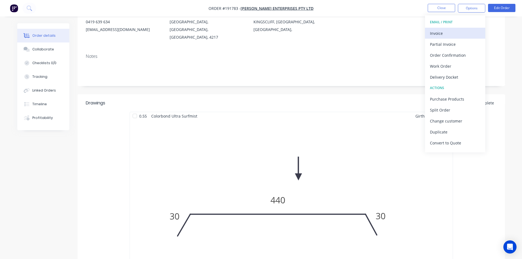
click at [461, 30] on div "Invoice" at bounding box center [455, 33] width 50 height 8
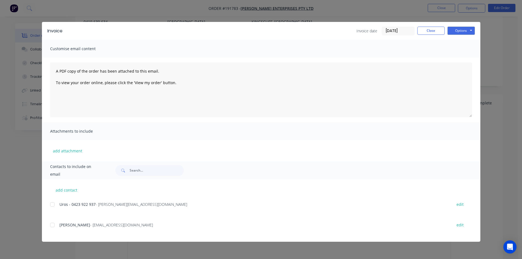
click at [55, 204] on div at bounding box center [52, 204] width 11 height 11
drag, startPoint x: 50, startPoint y: 228, endPoint x: 52, endPoint y: 221, distance: 7.5
click at [49, 229] on div "add contact Uros - [PHONE_NUMBER] - [PERSON_NAME][EMAIL_ADDRESS][DOMAIN_NAME] e…" at bounding box center [261, 210] width 438 height 62
click at [53, 226] on div at bounding box center [52, 224] width 11 height 11
click at [468, 33] on button "Options" at bounding box center [460, 31] width 27 height 8
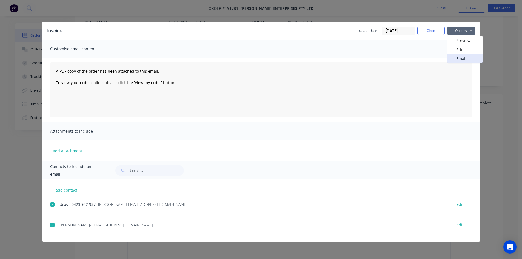
click at [471, 56] on button "Email" at bounding box center [464, 58] width 35 height 9
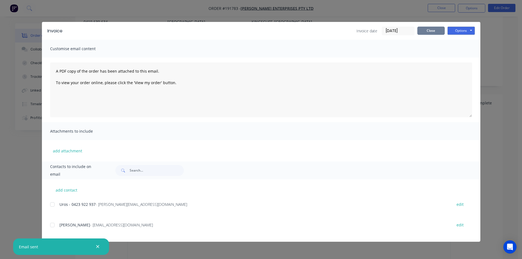
click at [432, 32] on button "Close" at bounding box center [430, 31] width 27 height 8
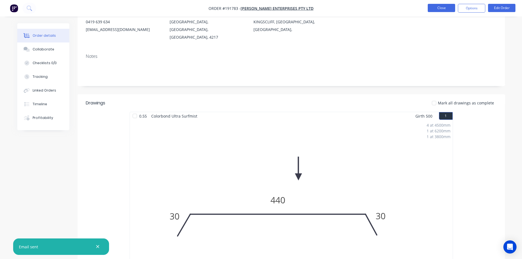
click at [448, 10] on button "Close" at bounding box center [441, 8] width 27 height 8
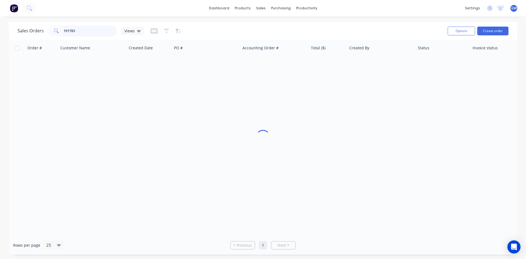
drag, startPoint x: 82, startPoint y: 31, endPoint x: 28, endPoint y: 31, distance: 53.7
click at [28, 31] on div "Sales Orders 191783 Views" at bounding box center [81, 30] width 127 height 11
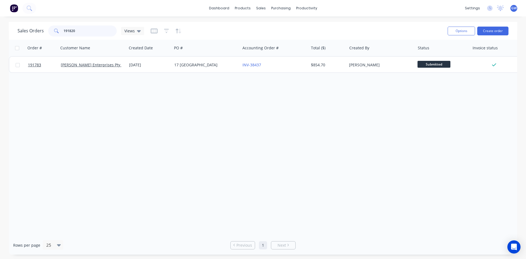
type input "191820"
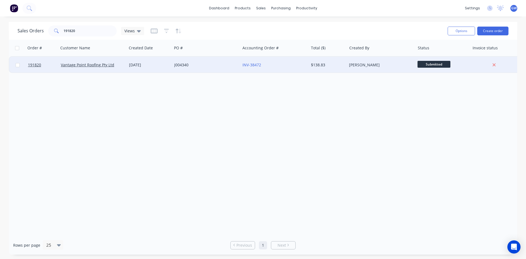
click at [371, 65] on div "[PERSON_NAME]" at bounding box center [379, 64] width 61 height 5
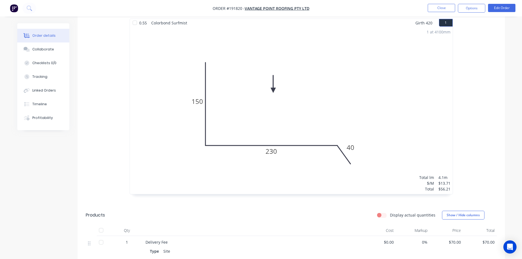
scroll to position [219, 0]
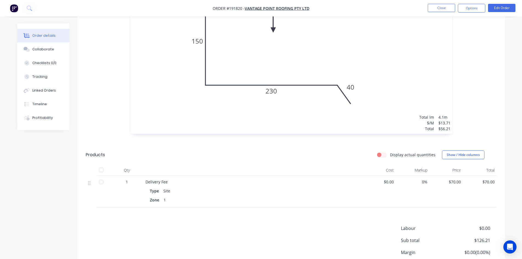
drag, startPoint x: 466, startPoint y: 7, endPoint x: 465, endPoint y: 13, distance: 5.9
click at [466, 7] on button "Options" at bounding box center [471, 8] width 27 height 9
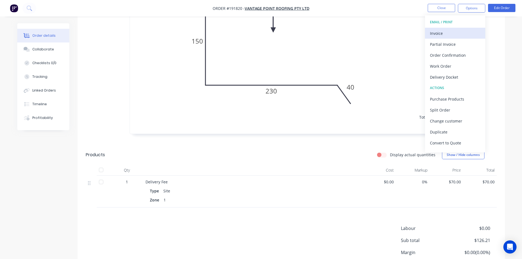
click at [453, 30] on div "Invoice" at bounding box center [455, 33] width 50 height 8
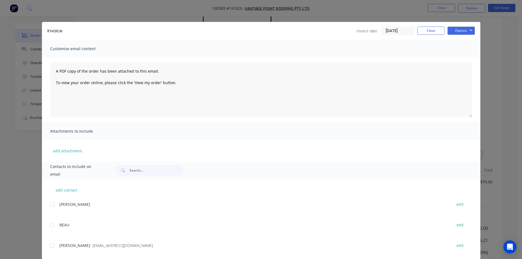
click at [53, 246] on div at bounding box center [52, 245] width 11 height 11
click at [467, 29] on button "Options" at bounding box center [460, 31] width 27 height 8
click at [458, 59] on button "Email" at bounding box center [464, 58] width 35 height 9
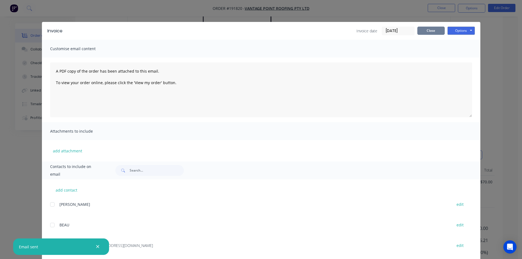
click at [434, 32] on button "Close" at bounding box center [430, 31] width 27 height 8
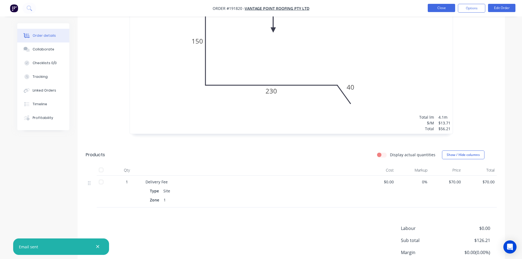
click at [443, 10] on button "Close" at bounding box center [441, 8] width 27 height 8
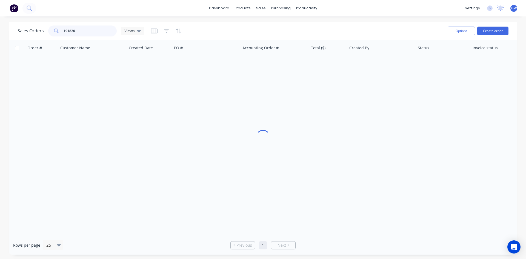
drag, startPoint x: 91, startPoint y: 28, endPoint x: 39, endPoint y: 29, distance: 51.2
click at [39, 29] on div "Sales Orders 191820 Views" at bounding box center [81, 30] width 127 height 11
type input "191774"
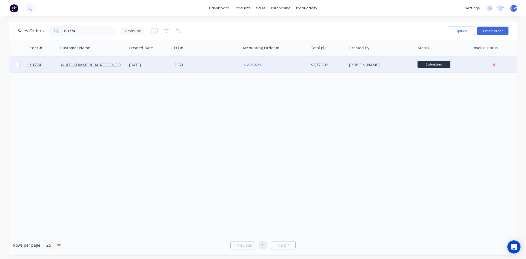
click at [324, 65] on div "$2,775.02" at bounding box center [327, 64] width 32 height 5
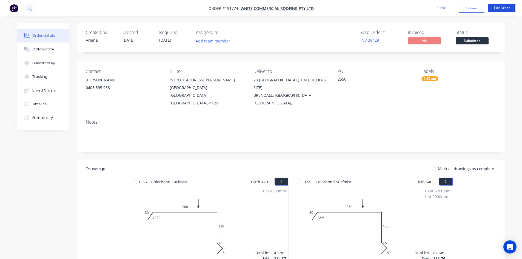
click at [507, 11] on button "Edit Order" at bounding box center [501, 8] width 27 height 8
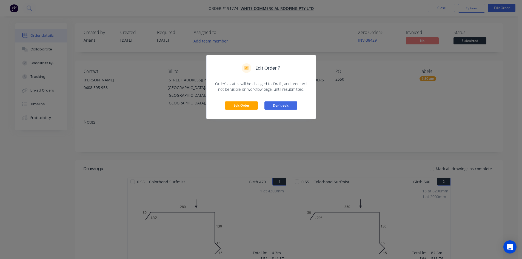
click at [287, 109] on button "Don't edit" at bounding box center [280, 105] width 33 height 8
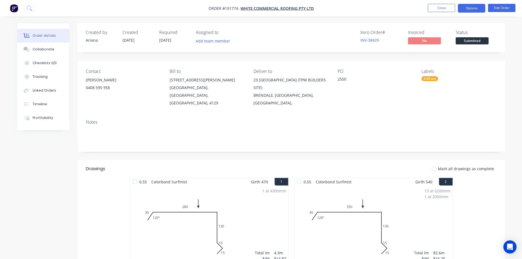
click at [471, 10] on button "Options" at bounding box center [471, 8] width 27 height 9
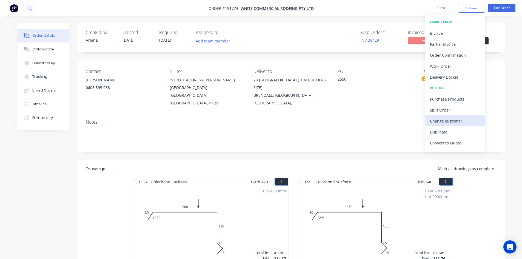
click at [445, 122] on div "Change customer" at bounding box center [455, 121] width 50 height 8
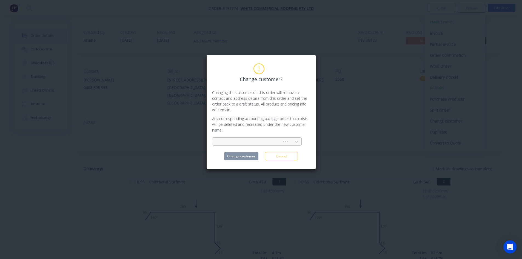
click at [252, 139] on div at bounding box center [248, 141] width 62 height 7
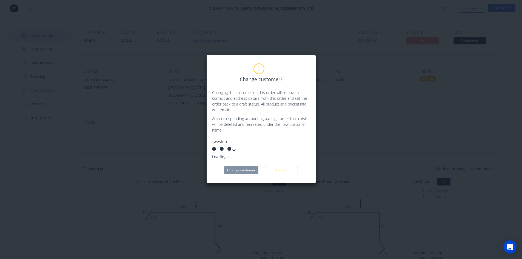
type input "western"
click at [260, 154] on div "Western Roofing Solutions" at bounding box center [253, 157] width 82 height 6
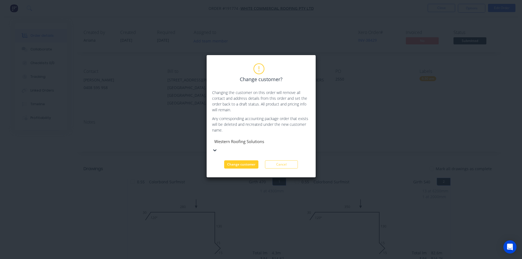
click at [246, 160] on button "Change customer" at bounding box center [241, 164] width 34 height 8
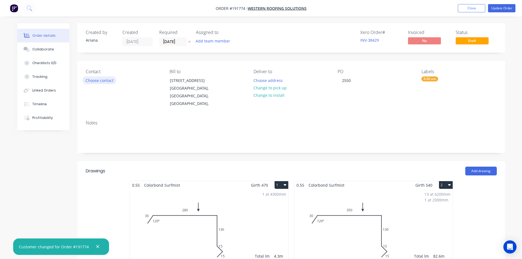
click at [115, 82] on button "Choose contact" at bounding box center [99, 79] width 34 height 7
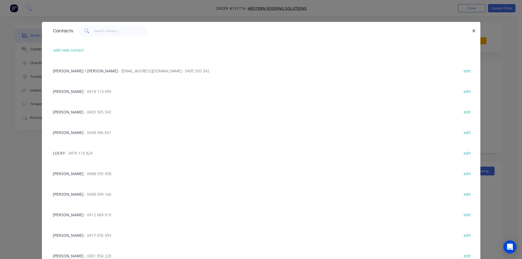
scroll to position [23, 0]
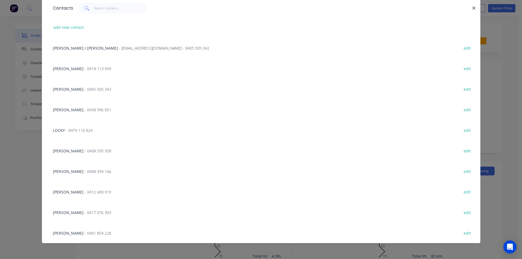
click at [91, 152] on div "LUKE - 0408 595 958 edit" at bounding box center [261, 150] width 422 height 21
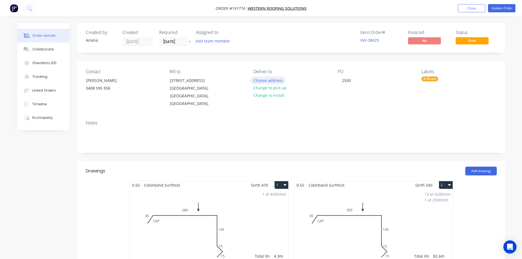
click at [272, 81] on button "Choose address" at bounding box center [267, 79] width 35 height 7
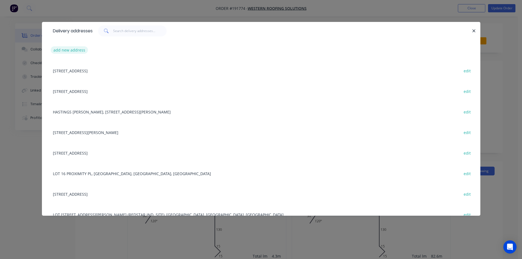
click at [66, 51] on button "add new address" at bounding box center [70, 49] width 38 height 7
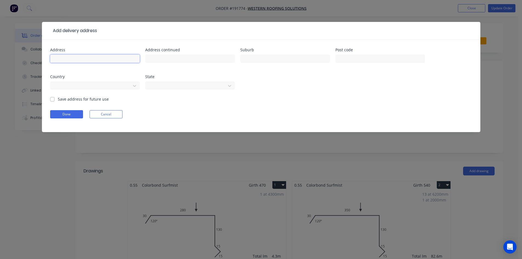
click at [84, 61] on input "text" at bounding box center [95, 59] width 90 height 8
type input "3"
type input "[STREET_ADDRESS]"
type input "(TPM BUILDERS SITE)"
type input "BRENDALE"
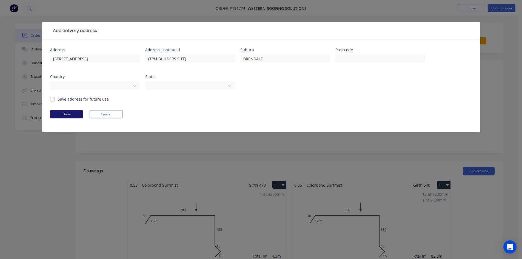
click at [54, 116] on button "Done" at bounding box center [66, 114] width 33 height 8
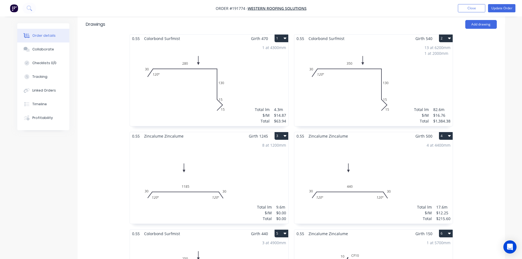
scroll to position [192, 0]
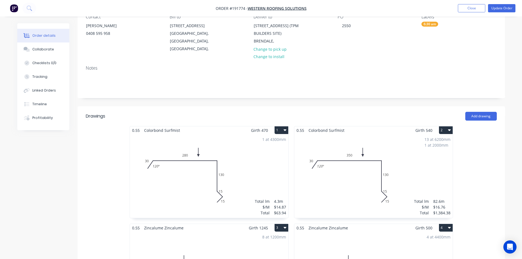
click at [229, 168] on div "1 at 4300mm Total lm $/M Total 4.3m $14.87 $63.94" at bounding box center [209, 176] width 158 height 84
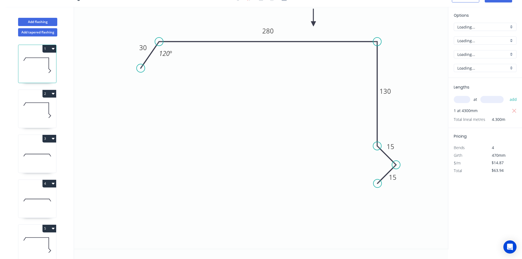
scroll to position [10, 0]
click at [487, 28] on input "J" at bounding box center [482, 27] width 51 height 6
click at [470, 47] on div "M" at bounding box center [485, 46] width 62 height 10
type input "M"
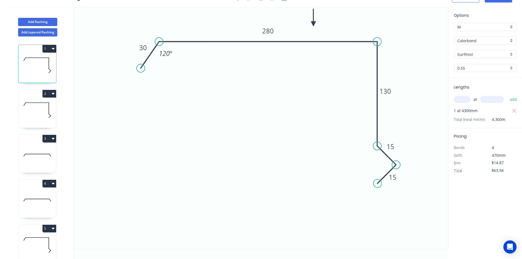
type input "$13.78"
type input "$59.25"
click at [44, 110] on icon at bounding box center [37, 110] width 38 height 35
type input "$16.76"
type input "$1,384.38"
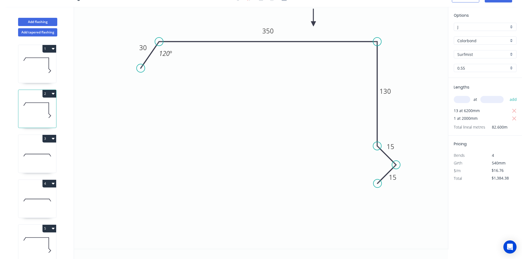
click at [476, 24] on div "J" at bounding box center [485, 27] width 63 height 8
click at [471, 47] on div "M" at bounding box center [485, 46] width 62 height 10
type input "M"
type input "$15.53"
type input "$1,282.78"
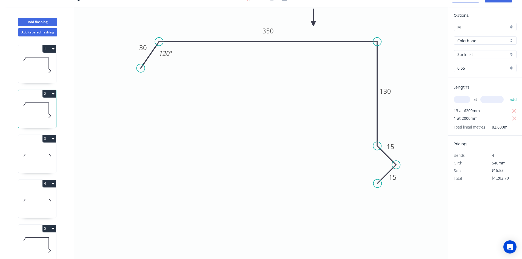
click at [36, 153] on icon at bounding box center [37, 155] width 38 height 35
type input "$0.00"
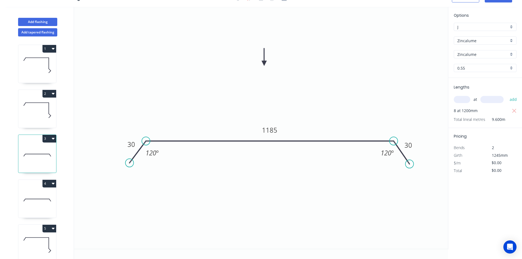
click at [478, 27] on input "J" at bounding box center [482, 27] width 51 height 6
click at [472, 49] on div "M" at bounding box center [485, 46] width 62 height 10
type input "M"
click at [35, 193] on icon at bounding box center [37, 199] width 38 height 35
type input "$12.25"
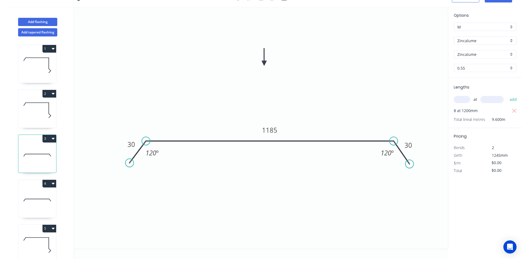
type input "$215.60"
click at [478, 26] on input "J" at bounding box center [482, 27] width 51 height 6
click at [474, 48] on div "M" at bounding box center [485, 46] width 62 height 10
type input "M"
type input "$11.35"
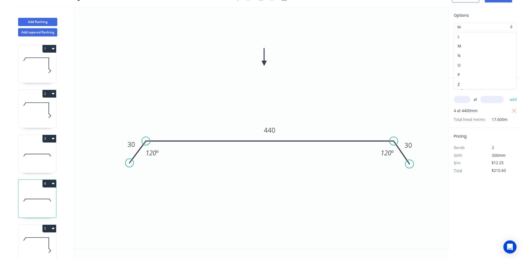
type input "$199.76"
click at [30, 248] on icon at bounding box center [37, 244] width 38 height 35
type input "$14.87"
type input "$218.59"
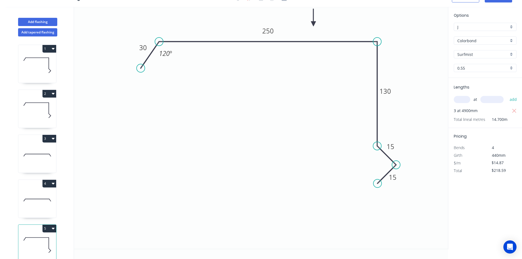
click at [492, 23] on div "J" at bounding box center [485, 27] width 63 height 8
click at [472, 73] on div "M" at bounding box center [485, 70] width 62 height 10
type input "M"
type input "$13.78"
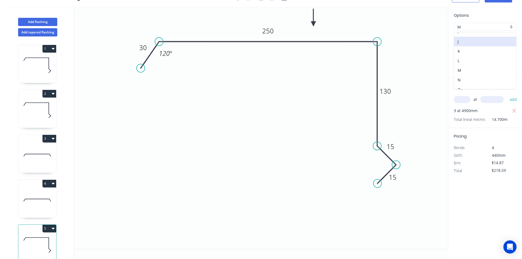
type input "$202.57"
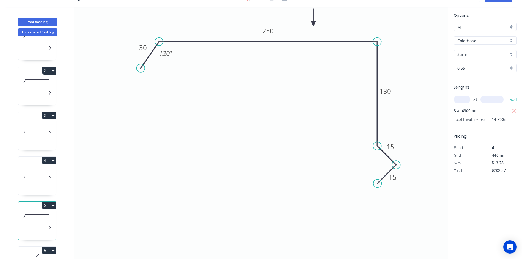
scroll to position [110, 0]
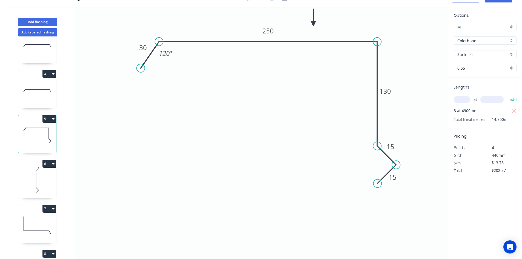
click at [34, 176] on icon at bounding box center [37, 180] width 38 height 35
type input "$9.48"
type input "$54.04"
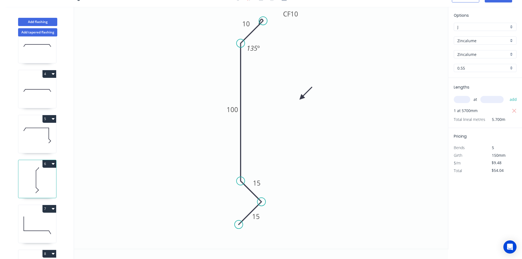
click at [489, 26] on input "J" at bounding box center [482, 27] width 51 height 6
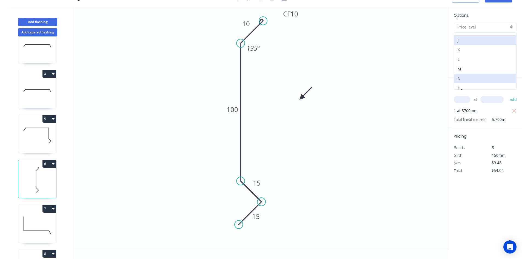
scroll to position [107, 0]
click at [472, 46] on div "M" at bounding box center [485, 46] width 62 height 10
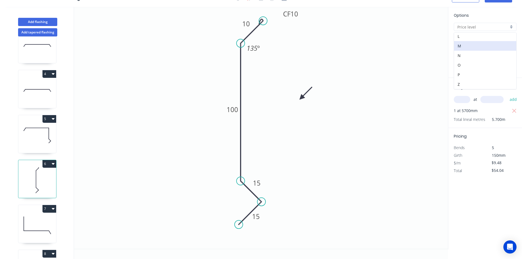
type input "M"
type input "$8.79"
type input "$50.10"
click at [35, 224] on icon at bounding box center [37, 225] width 38 height 35
type input "$12.25"
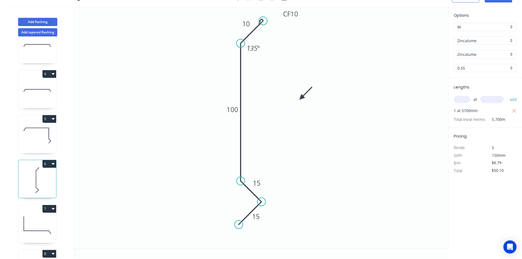
type input "$66.15"
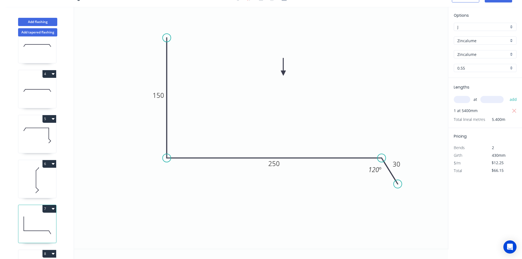
click at [480, 27] on input "J" at bounding box center [482, 27] width 51 height 6
click at [469, 73] on div "M" at bounding box center [485, 74] width 62 height 10
type input "M"
type input "$11.35"
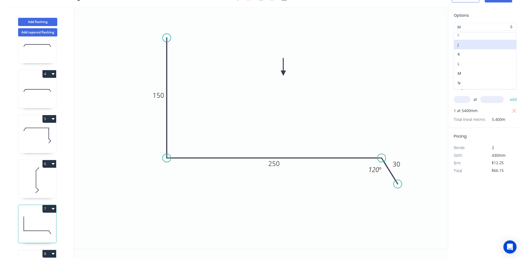
type input "$61.29"
click at [404, 83] on icon "0 150 250 30 120 º" at bounding box center [261, 128] width 374 height 242
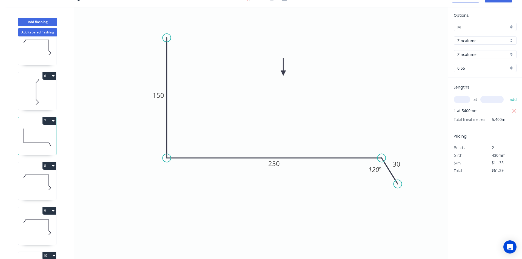
scroll to position [219, 0]
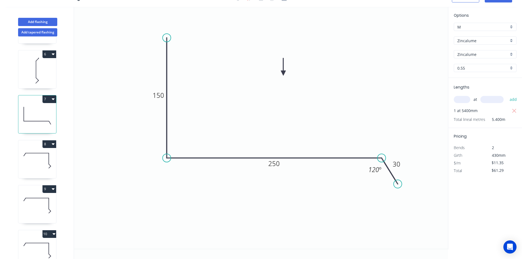
click at [33, 168] on icon at bounding box center [37, 160] width 38 height 35
type input "$20.53"
type input "$78.01"
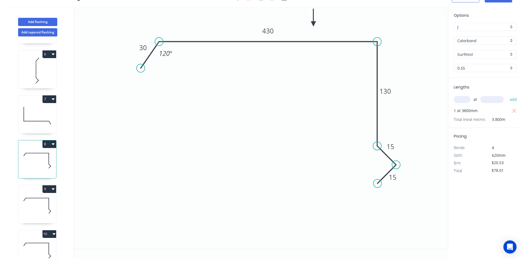
click at [480, 28] on input "J" at bounding box center [482, 27] width 51 height 6
click at [473, 45] on div "M" at bounding box center [485, 46] width 62 height 10
type input "M"
type input "$19.03"
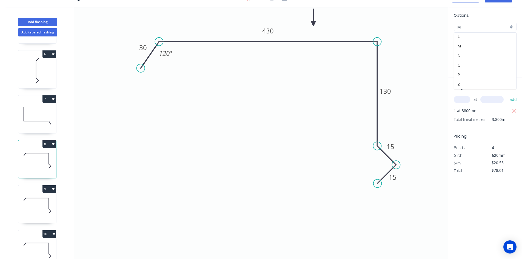
type input "$72.31"
click at [28, 212] on icon at bounding box center [37, 205] width 38 height 35
type input "$14.87"
type input "$169.52"
click at [492, 31] on div "Options J J Colorbond Colorbond Colorbond (Premium) Colorbond Coolmax Colorbond…" at bounding box center [485, 44] width 74 height 65
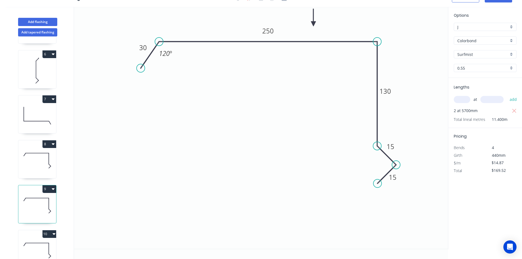
click at [477, 27] on input "J" at bounding box center [482, 27] width 51 height 6
click at [470, 68] on div "M" at bounding box center [485, 70] width 62 height 10
type input "M"
type input "$13.78"
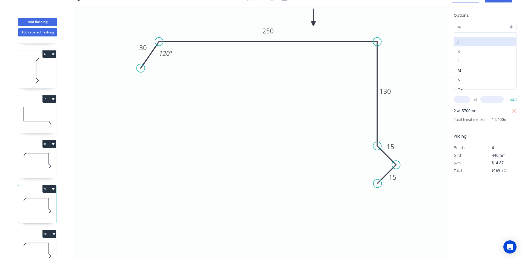
type input "$157.09"
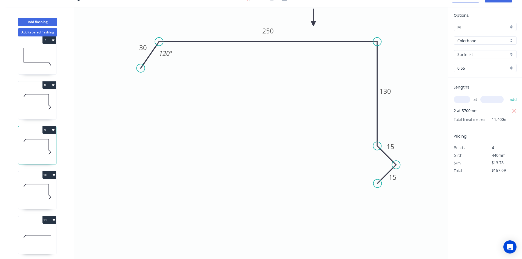
scroll to position [284, 0]
click at [44, 187] on icon at bounding box center [37, 189] width 38 height 35
type input "$14.87"
type input "$169.52"
click at [492, 25] on input "J" at bounding box center [482, 27] width 51 height 6
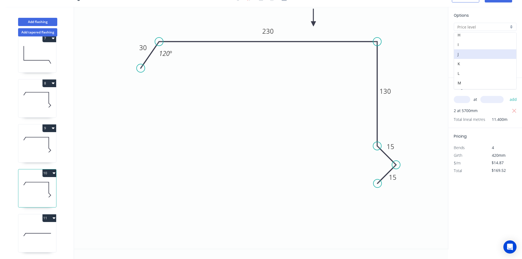
scroll to position [82, 0]
click at [478, 66] on div "M" at bounding box center [485, 70] width 62 height 10
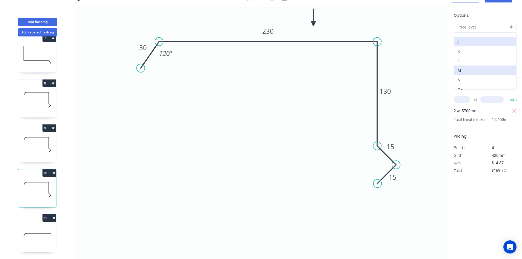
type input "M"
type input "$13.78"
type input "$157.09"
click at [36, 221] on icon at bounding box center [37, 234] width 38 height 35
type input "$16.50"
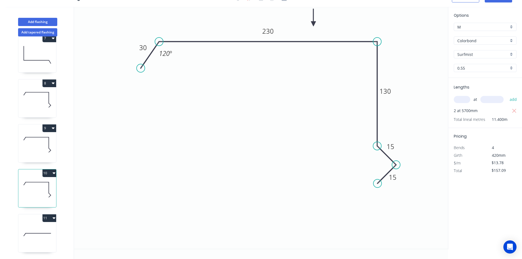
type input "$33.00"
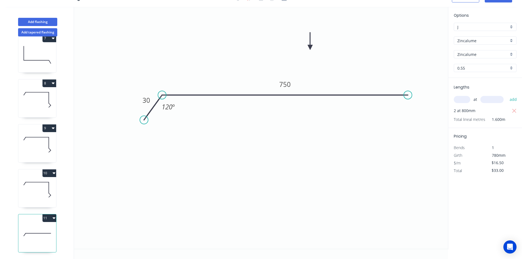
click at [473, 31] on div "J" at bounding box center [485, 27] width 63 height 8
click at [469, 69] on div "M" at bounding box center [485, 70] width 62 height 10
type input "M"
type input "$15.29"
type input "$30.58"
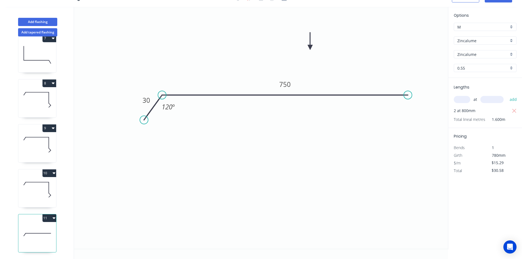
drag, startPoint x: 38, startPoint y: 192, endPoint x: 41, endPoint y: 186, distance: 6.7
click at [39, 192] on icon at bounding box center [37, 189] width 38 height 35
type input "$13.78"
type input "$157.09"
type input "Colorbond"
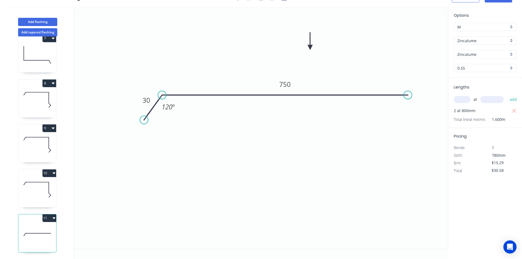
type input "Surfmist"
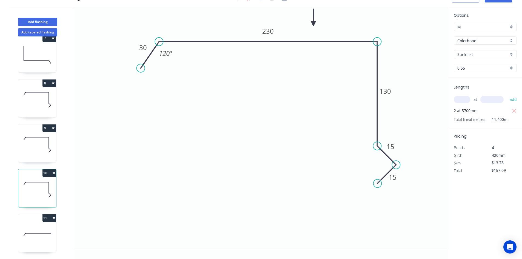
click at [42, 136] on icon at bounding box center [37, 144] width 38 height 35
click at [44, 101] on icon at bounding box center [37, 99] width 38 height 35
type input "$19.03"
type input "$72.31"
click at [42, 60] on icon at bounding box center [36, 60] width 25 height 0
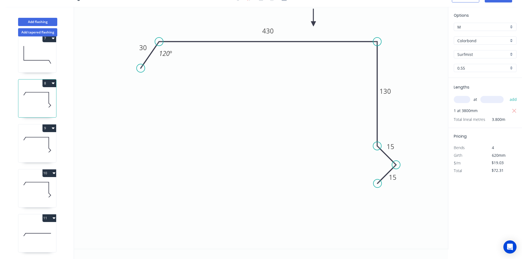
type input "$11.35"
type input "$61.29"
type input "Zincalume"
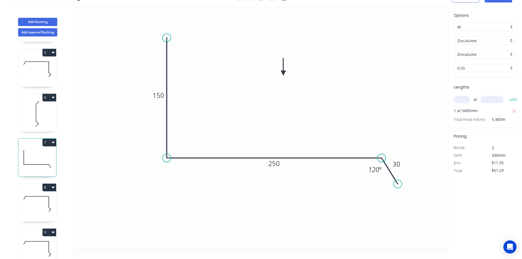
scroll to position [175, 0]
click at [41, 113] on icon at bounding box center [37, 115] width 38 height 35
type input "$8.79"
type input "$50.10"
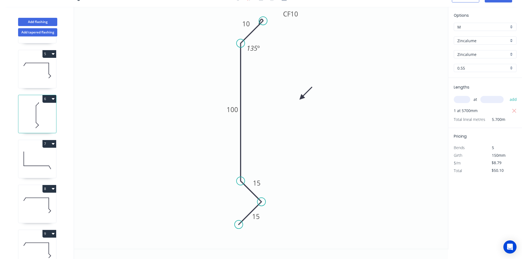
click at [42, 74] on icon at bounding box center [37, 70] width 38 height 35
type input "$13.78"
type input "$202.57"
type input "Colorbond"
type input "Surfmist"
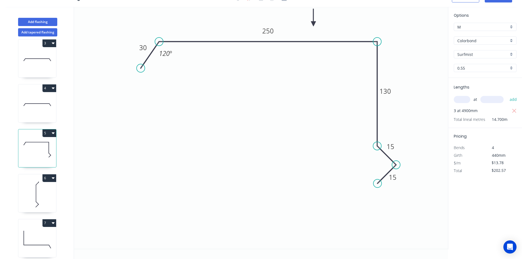
scroll to position [92, 0]
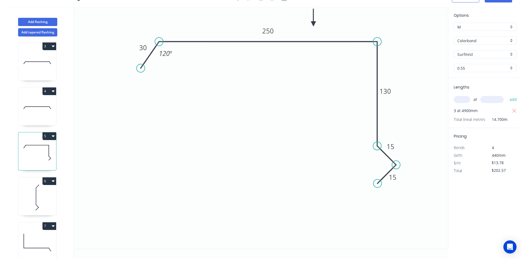
click at [48, 112] on icon at bounding box center [37, 107] width 38 height 35
type input "$11.35"
type input "$199.76"
type input "Zincalume"
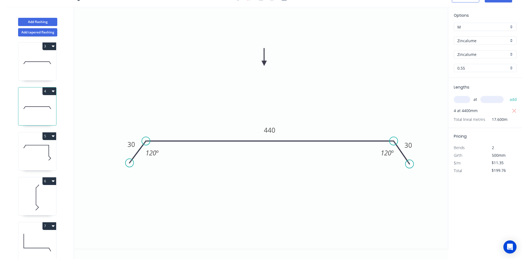
click at [35, 70] on icon at bounding box center [37, 62] width 38 height 35
type input "$0.00"
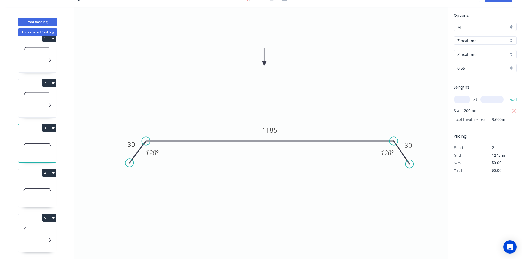
scroll to position [10, 0]
click at [34, 97] on icon at bounding box center [37, 99] width 38 height 35
type input "$15.53"
type input "$1,282.78"
type input "Colorbond"
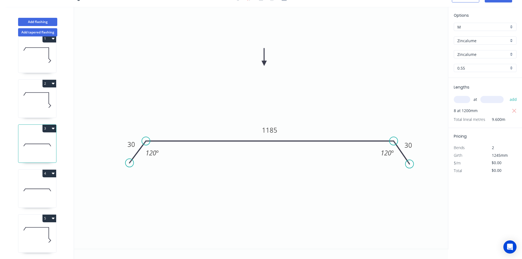
type input "Surfmist"
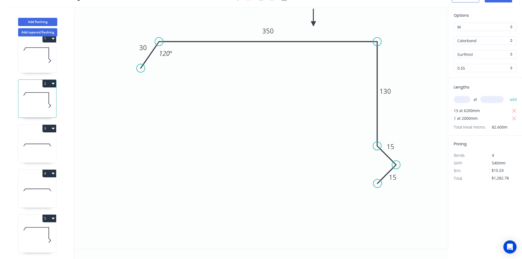
click at [28, 65] on icon at bounding box center [37, 55] width 38 height 35
type input "$13.78"
type input "$59.25"
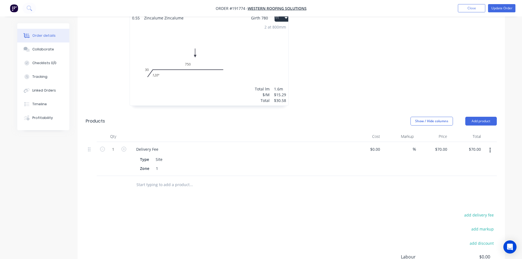
scroll to position [722, 0]
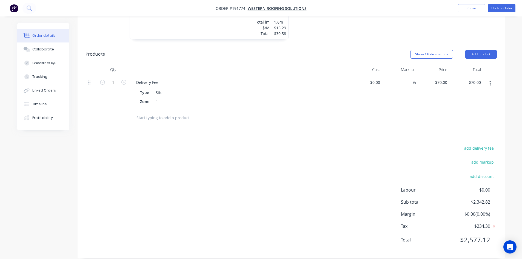
click at [494, 78] on button "button" at bounding box center [490, 83] width 13 height 10
click at [470, 127] on div "Delete" at bounding box center [471, 131] width 42 height 8
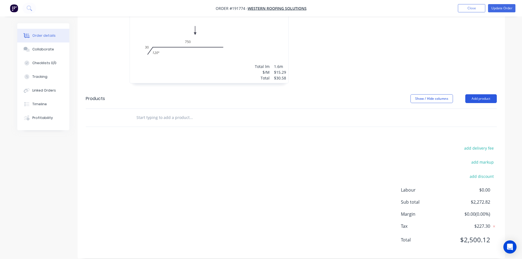
click at [487, 94] on button "Add product" at bounding box center [481, 98] width 32 height 9
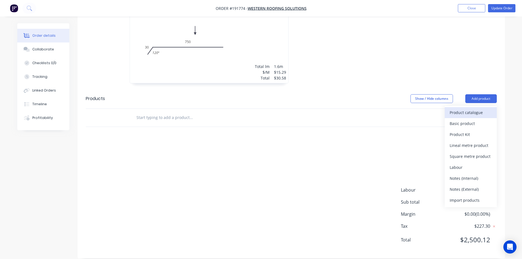
click at [484, 109] on div "Product catalogue" at bounding box center [471, 113] width 42 height 8
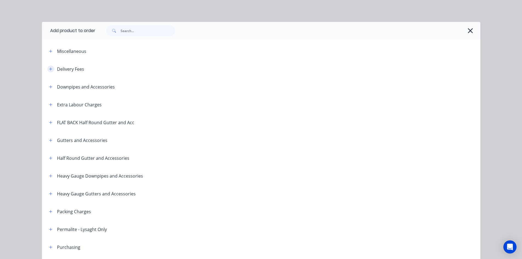
click at [50, 70] on icon "button" at bounding box center [50, 69] width 3 height 4
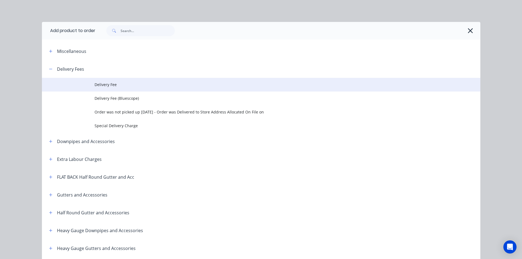
click at [106, 87] on span "Delivery Fee" at bounding box center [249, 85] width 309 height 6
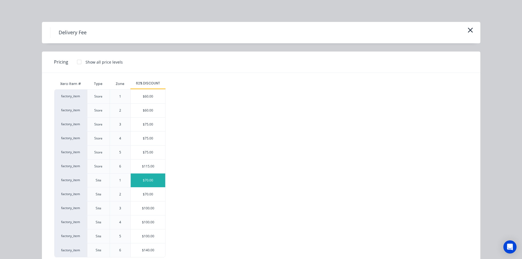
click at [145, 184] on div "$70.00" at bounding box center [148, 180] width 35 height 14
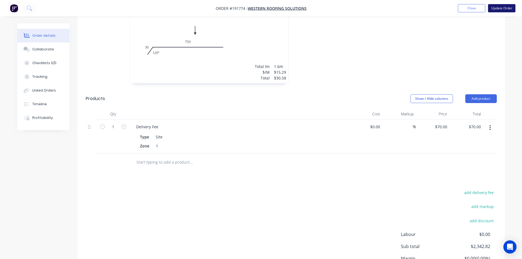
click at [500, 10] on button "Update Order" at bounding box center [501, 8] width 27 height 8
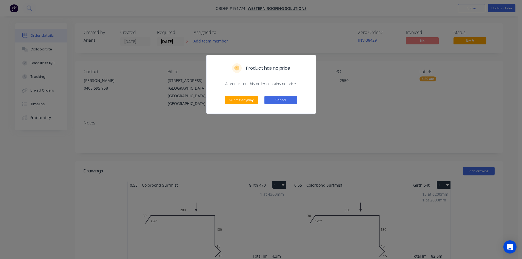
click at [282, 97] on button "Cancel" at bounding box center [280, 100] width 33 height 8
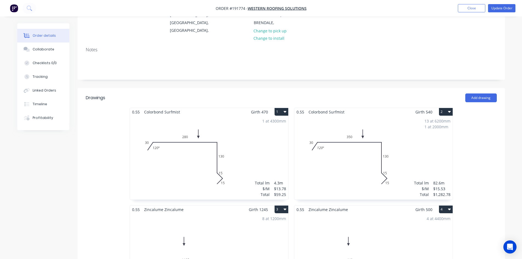
scroll to position [137, 0]
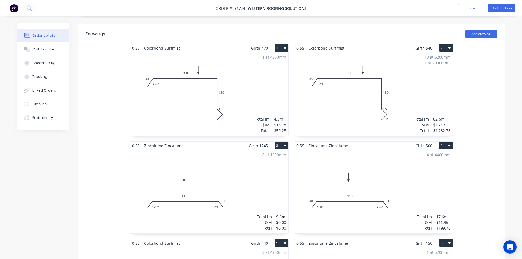
click at [269, 152] on div "8 at 1200mm" at bounding box center [274, 155] width 24 height 6
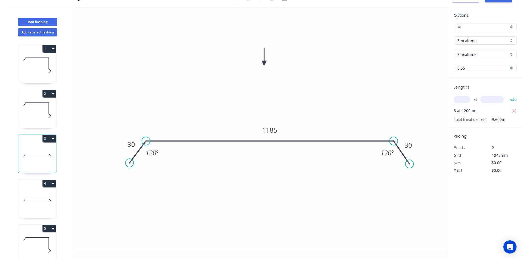
scroll to position [10, 0]
click at [464, 99] on input "text" at bounding box center [462, 99] width 16 height 7
type input "8"
type input "1245"
click at [507, 95] on button "add" at bounding box center [513, 99] width 13 height 9
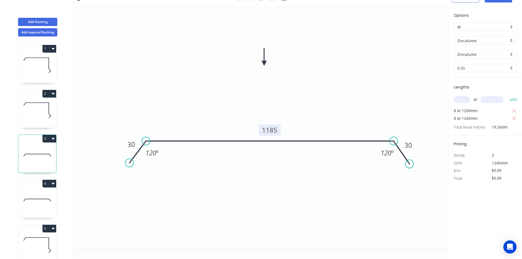
click at [273, 129] on tspan "1185" at bounding box center [269, 129] width 15 height 9
type input "$22.14"
click at [514, 109] on icon "button" at bounding box center [514, 111] width 5 height 7
type input "$220.51"
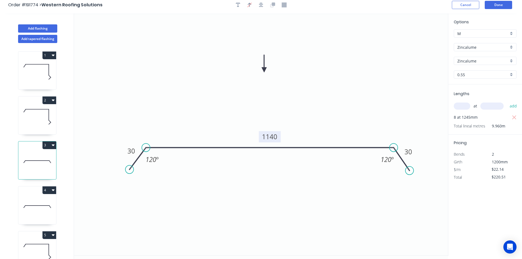
scroll to position [0, 0]
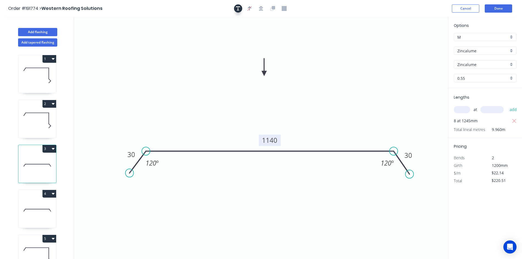
click at [241, 6] on button "button" at bounding box center [238, 8] width 8 height 8
drag, startPoint x: 109, startPoint y: 36, endPoint x: 114, endPoint y: 39, distance: 6.1
click at [114, 39] on textarea at bounding box center [113, 40] width 44 height 20
click at [335, 38] on icon "Changed for pricing 30 1140 30 120 º 120 º" at bounding box center [261, 138] width 374 height 242
type textarea "Changed for pricing"
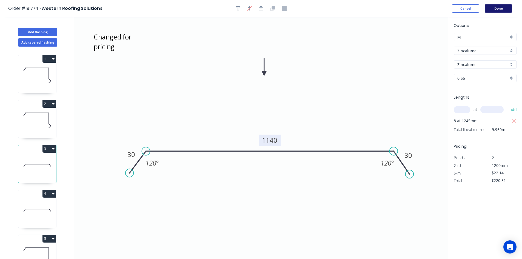
click at [494, 10] on button "Done" at bounding box center [498, 8] width 27 height 8
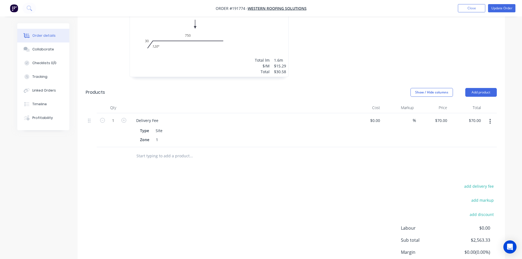
scroll to position [685, 0]
click at [502, 7] on button "Update Order" at bounding box center [501, 8] width 27 height 8
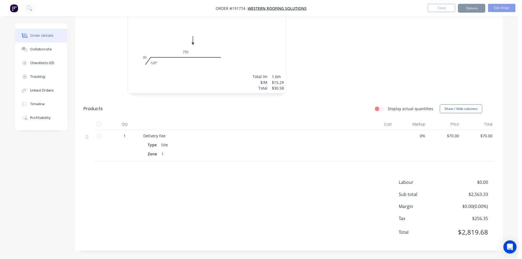
scroll to position [0, 0]
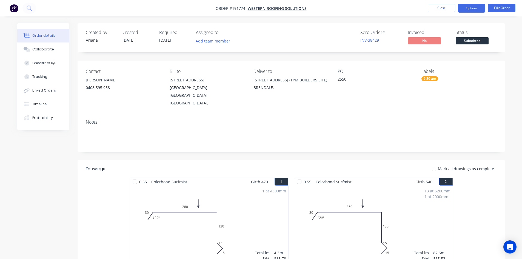
click at [472, 8] on button "Options" at bounding box center [471, 8] width 27 height 9
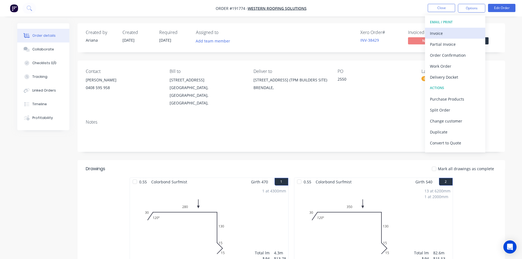
click at [458, 32] on div "Invoice" at bounding box center [455, 33] width 50 height 8
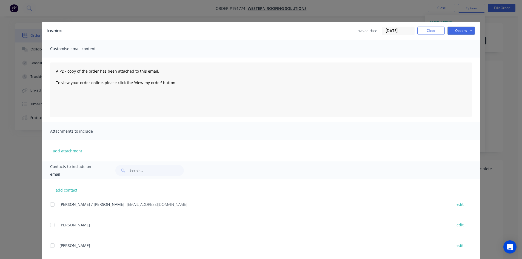
click at [52, 207] on div at bounding box center [52, 204] width 11 height 11
click at [464, 31] on button "Options" at bounding box center [460, 31] width 27 height 8
click at [465, 57] on button "Email" at bounding box center [464, 58] width 35 height 9
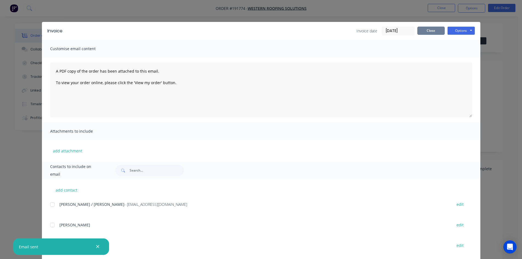
click at [424, 32] on button "Close" at bounding box center [430, 31] width 27 height 8
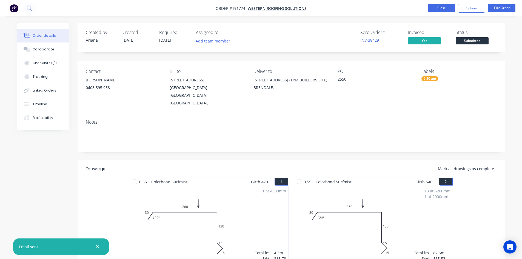
click at [445, 8] on button "Close" at bounding box center [441, 8] width 27 height 8
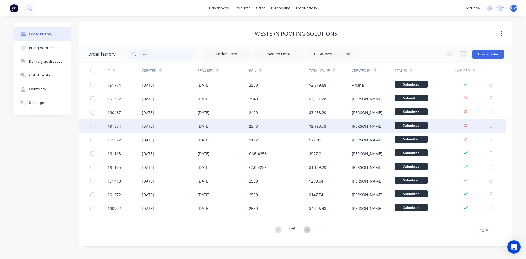
click at [183, 127] on div "[DATE]" at bounding box center [170, 126] width 56 height 14
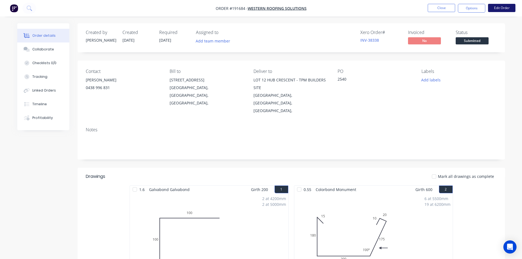
click at [497, 7] on button "Edit Order" at bounding box center [501, 8] width 27 height 8
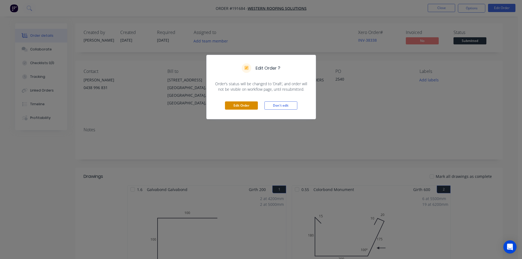
click at [234, 105] on button "Edit Order" at bounding box center [241, 105] width 33 height 8
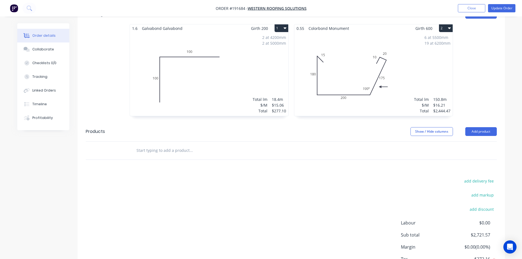
scroll to position [197, 0]
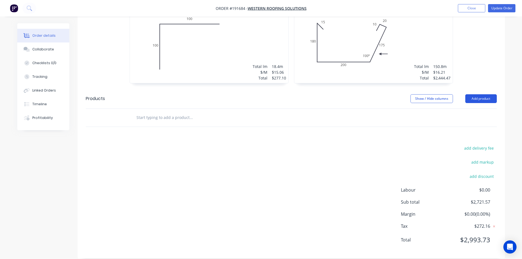
click at [487, 94] on button "Add product" at bounding box center [481, 98] width 32 height 9
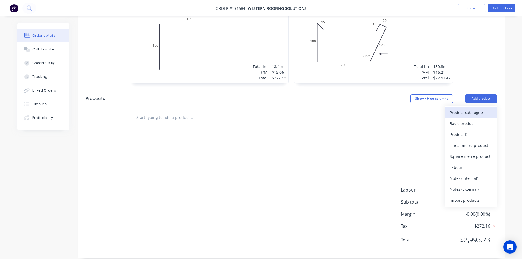
click at [479, 107] on button "Product catalogue" at bounding box center [471, 112] width 52 height 11
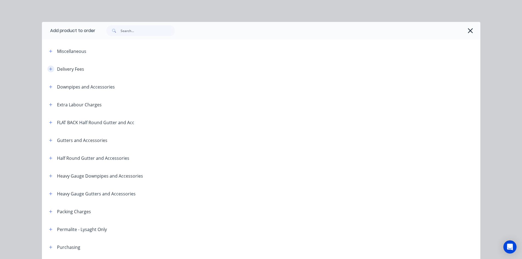
click at [48, 72] on button "button" at bounding box center [50, 68] width 7 height 7
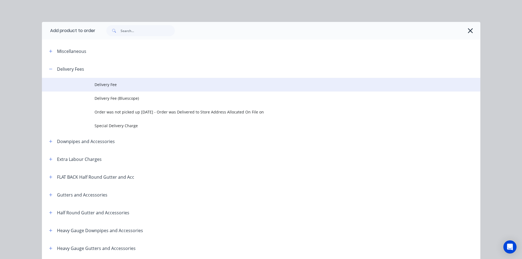
click at [109, 87] on span "Delivery Fee" at bounding box center [249, 85] width 309 height 6
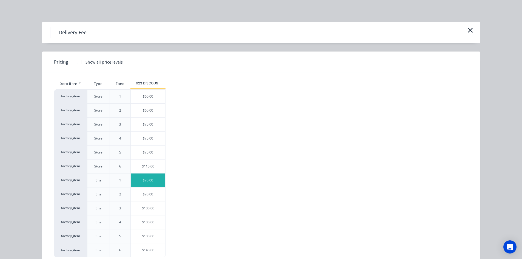
click at [148, 178] on div "$70.00" at bounding box center [148, 180] width 35 height 14
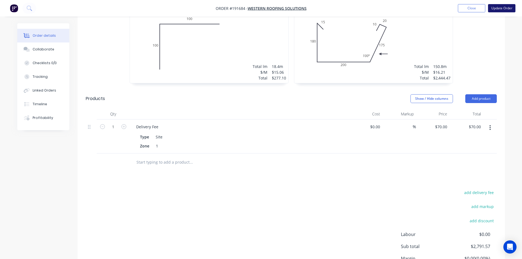
click at [509, 7] on button "Update Order" at bounding box center [501, 8] width 27 height 8
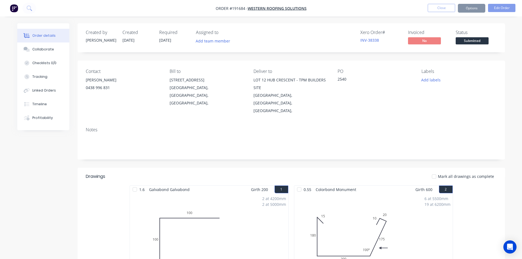
scroll to position [137, 0]
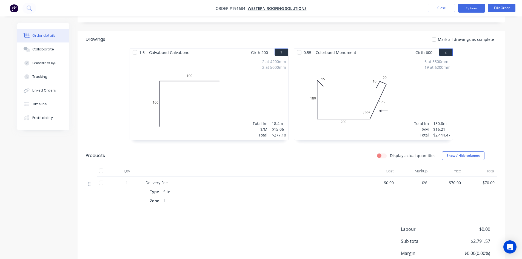
click at [475, 8] on button "Options" at bounding box center [471, 8] width 27 height 9
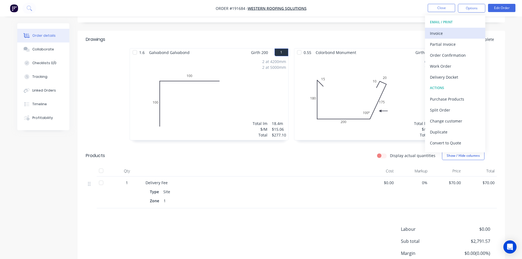
click at [457, 32] on div "Invoice" at bounding box center [455, 33] width 50 height 8
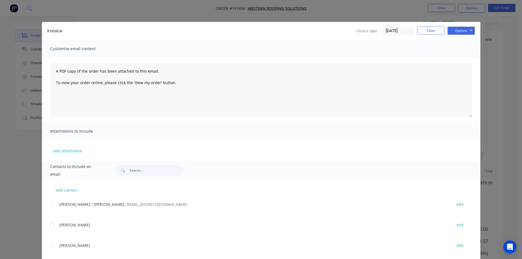
click at [50, 205] on div at bounding box center [52, 204] width 11 height 11
click at [457, 30] on button "Options" at bounding box center [460, 31] width 27 height 8
click at [458, 58] on button "Email" at bounding box center [464, 58] width 35 height 9
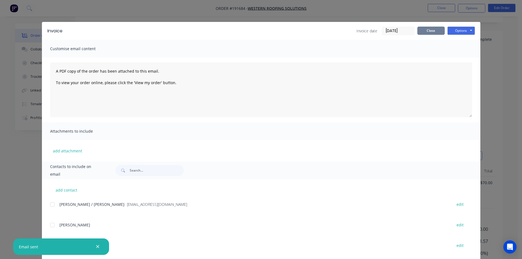
click at [429, 27] on button "Close" at bounding box center [430, 31] width 27 height 8
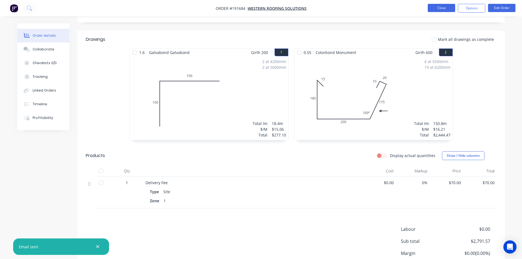
click at [441, 12] on button "Close" at bounding box center [441, 8] width 27 height 8
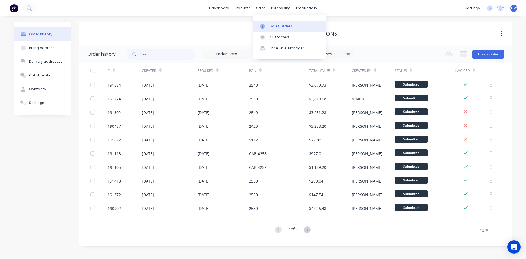
click at [273, 23] on link "Sales Orders" at bounding box center [289, 26] width 73 height 11
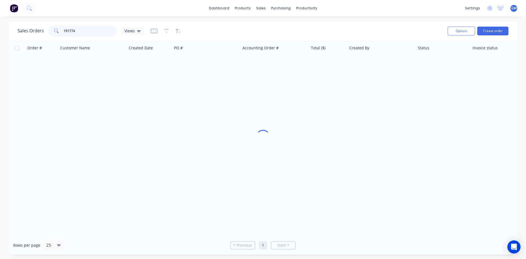
drag, startPoint x: 107, startPoint y: 29, endPoint x: 52, endPoint y: 33, distance: 55.5
click at [52, 33] on div "191774" at bounding box center [82, 30] width 69 height 11
type input "191843"
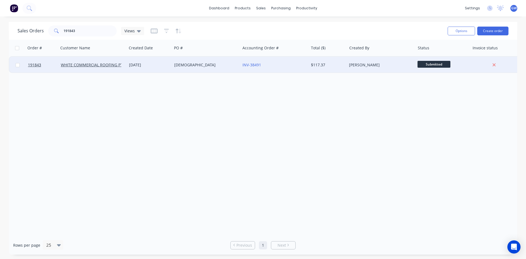
click at [326, 62] on div "$117.37" at bounding box center [328, 65] width 38 height 16
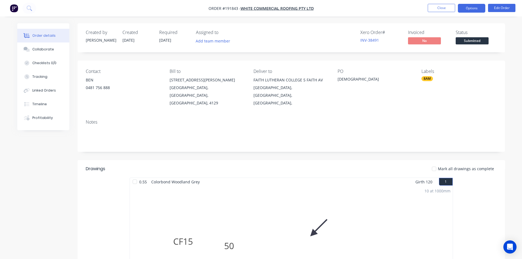
click at [476, 10] on button "Options" at bounding box center [471, 8] width 27 height 9
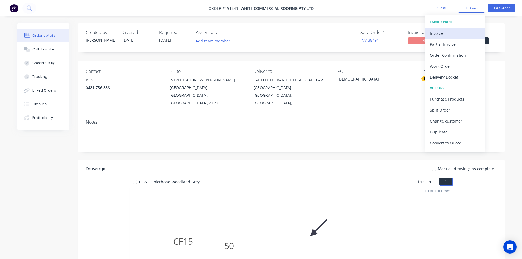
click at [454, 36] on div "Invoice" at bounding box center [455, 33] width 50 height 8
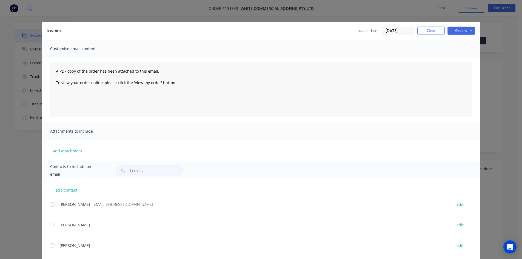
click at [49, 207] on div at bounding box center [52, 204] width 11 height 11
click at [467, 31] on button "Options" at bounding box center [460, 31] width 27 height 8
click at [467, 60] on button "Email" at bounding box center [464, 58] width 35 height 9
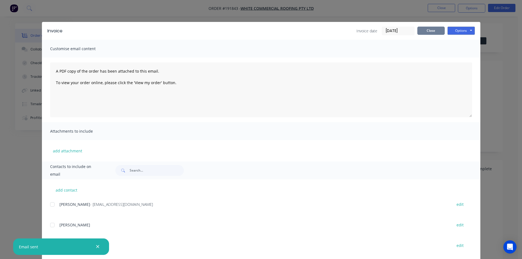
click at [430, 28] on button "Close" at bounding box center [430, 31] width 27 height 8
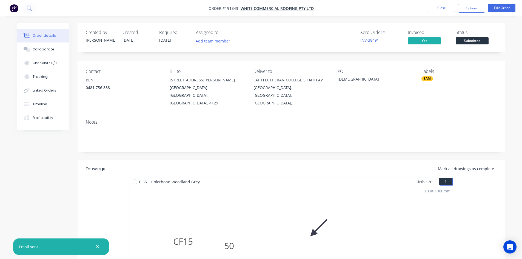
click at [437, 16] on nav "Order #191843 - WHITE COMMERCIAL ROOFING PTY LTD Close Options Edit Order" at bounding box center [261, 8] width 522 height 16
click at [440, 11] on button "Close" at bounding box center [441, 8] width 27 height 8
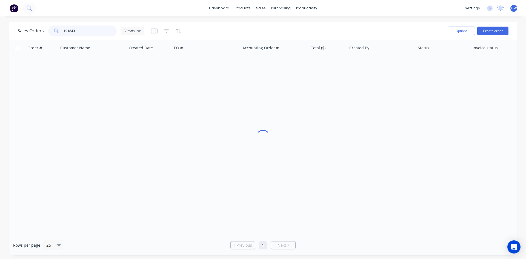
click at [11, 27] on div "Sales Orders 191843 Views Options Create order" at bounding box center [263, 31] width 509 height 18
type input "191780"
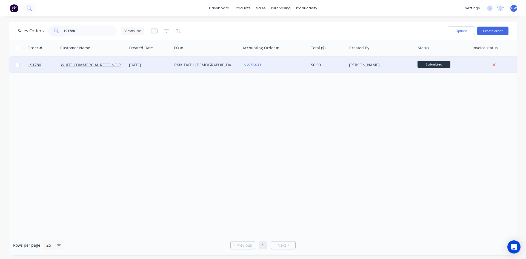
click at [339, 62] on div "$0.00" at bounding box center [328, 65] width 38 height 16
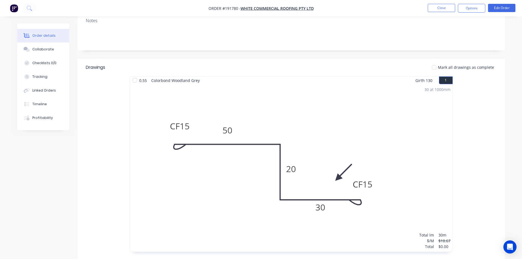
scroll to position [31, 0]
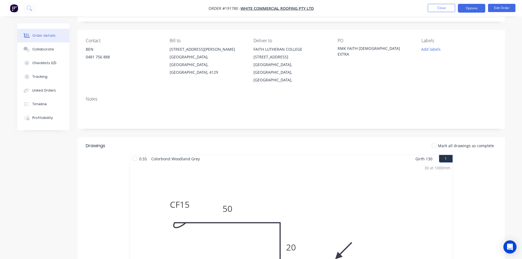
click at [464, 8] on button "Options" at bounding box center [471, 8] width 27 height 9
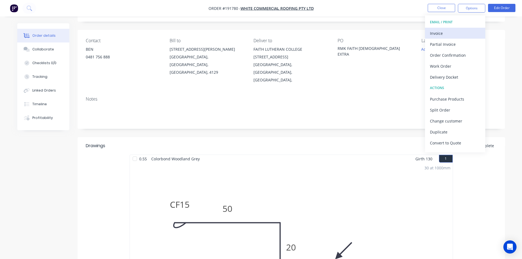
click at [451, 35] on div "Invoice" at bounding box center [455, 33] width 50 height 8
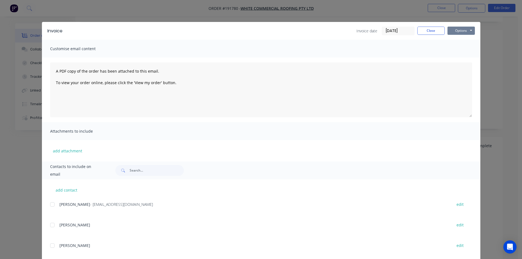
click at [462, 29] on button "Options" at bounding box center [460, 31] width 27 height 8
click at [458, 51] on button "Print" at bounding box center [464, 49] width 35 height 9
click at [427, 34] on button "Close" at bounding box center [430, 31] width 27 height 8
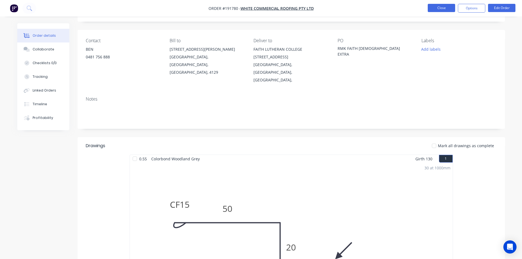
click at [441, 10] on button "Close" at bounding box center [441, 8] width 27 height 8
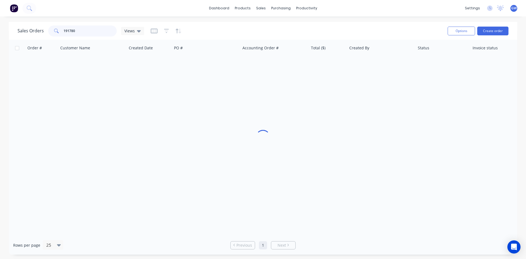
click at [52, 28] on div "191780" at bounding box center [82, 30] width 69 height 11
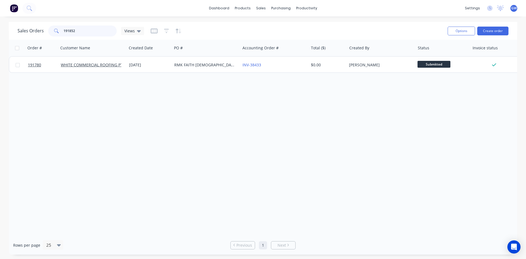
type input "191852"
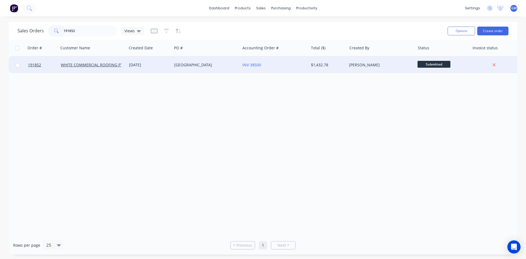
click at [201, 68] on div "FERNY GROVE" at bounding box center [206, 65] width 68 height 16
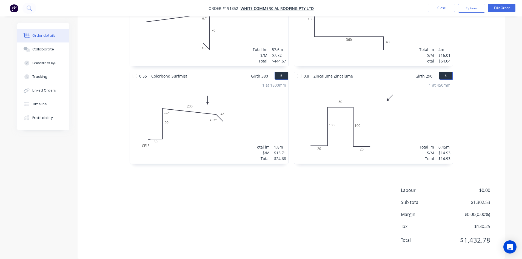
scroll to position [301, 0]
click at [467, 7] on button "Options" at bounding box center [471, 8] width 27 height 9
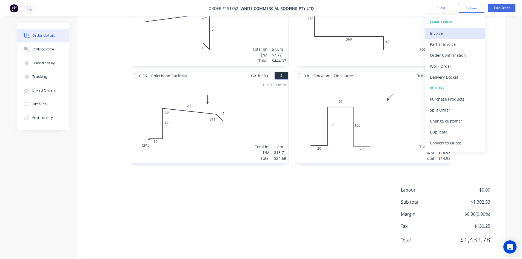
click at [453, 38] on button "Invoice" at bounding box center [455, 33] width 60 height 11
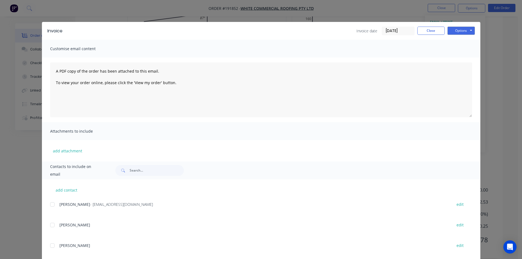
click at [56, 204] on div "Anne - admin@wcroofing.com.au edit" at bounding box center [265, 204] width 430 height 7
click at [53, 204] on div at bounding box center [52, 204] width 11 height 11
drag, startPoint x: 471, startPoint y: 31, endPoint x: 469, endPoint y: 34, distance: 3.7
click at [470, 31] on button "Options" at bounding box center [460, 31] width 27 height 8
click at [463, 55] on button "Email" at bounding box center [464, 58] width 35 height 9
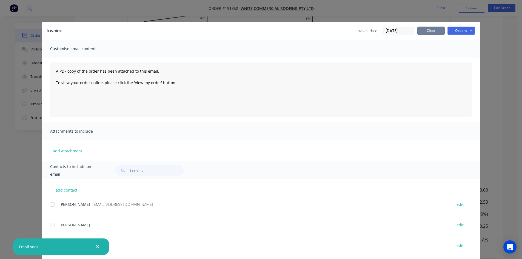
drag, startPoint x: 421, startPoint y: 33, endPoint x: 427, endPoint y: 19, distance: 15.7
click at [421, 33] on button "Close" at bounding box center [430, 31] width 27 height 8
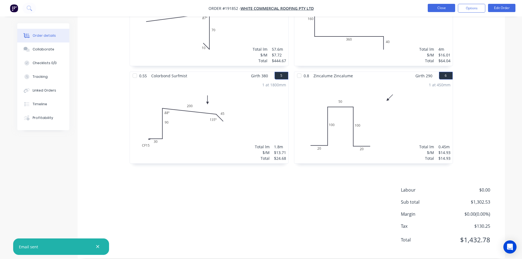
click at [436, 11] on button "Close" at bounding box center [441, 8] width 27 height 8
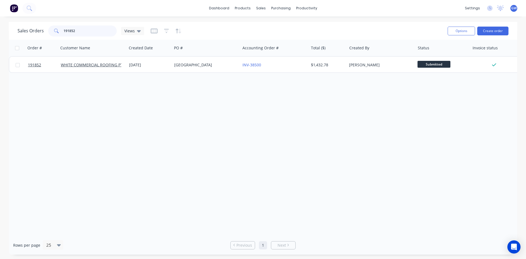
drag, startPoint x: 92, startPoint y: 31, endPoint x: 36, endPoint y: 28, distance: 56.0
click at [36, 28] on div "Sales Orders 191852 Views" at bounding box center [81, 30] width 127 height 11
type input "191340"
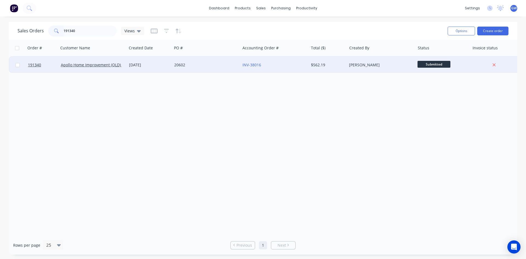
click at [358, 63] on div "Hannah Kirk" at bounding box center [379, 64] width 61 height 5
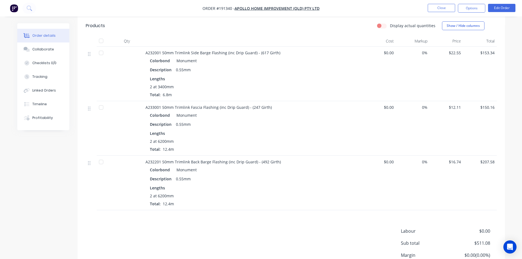
scroll to position [137, 0]
click at [470, 8] on button "Options" at bounding box center [471, 8] width 27 height 9
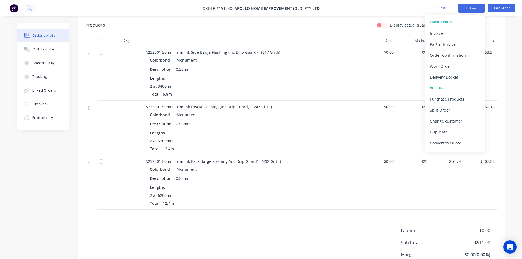
click at [446, 32] on div "Invoice" at bounding box center [455, 33] width 50 height 8
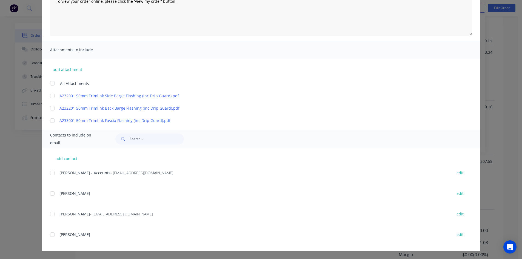
click at [49, 173] on div at bounding box center [52, 172] width 11 height 11
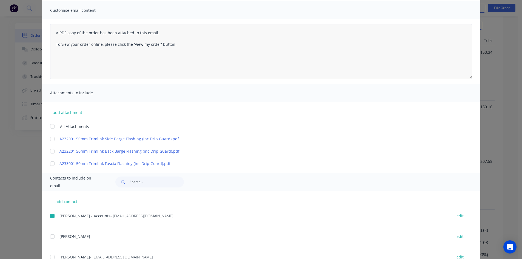
scroll to position [0, 0]
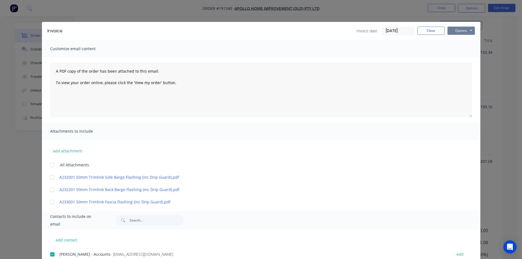
click at [461, 30] on button "Options" at bounding box center [460, 31] width 27 height 8
click at [460, 58] on button "Email" at bounding box center [464, 58] width 35 height 9
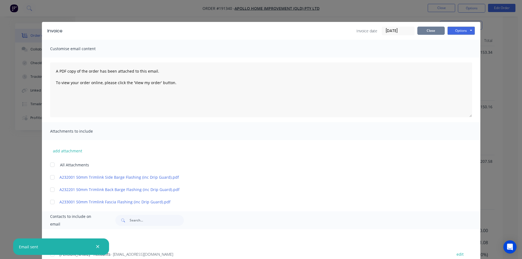
click at [425, 29] on button "Close" at bounding box center [430, 31] width 27 height 8
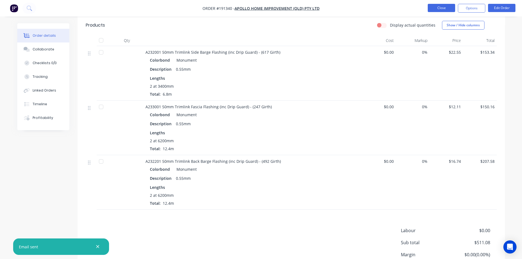
click at [433, 7] on button "Close" at bounding box center [441, 8] width 27 height 8
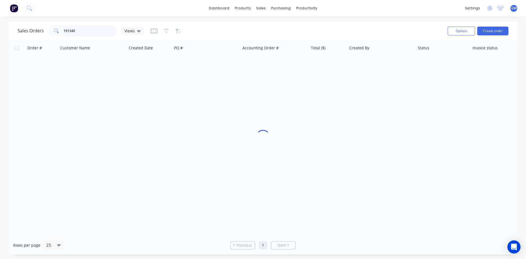
click at [87, 30] on input "191340" at bounding box center [90, 30] width 53 height 11
type input "191838"
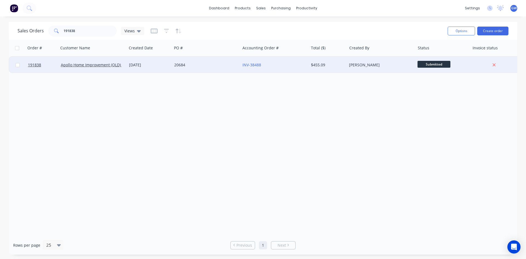
click at [319, 67] on div "$455.09" at bounding box center [327, 64] width 32 height 5
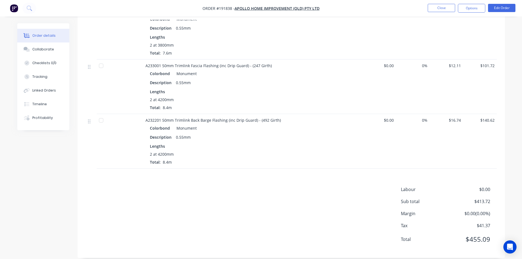
scroll to position [185, 0]
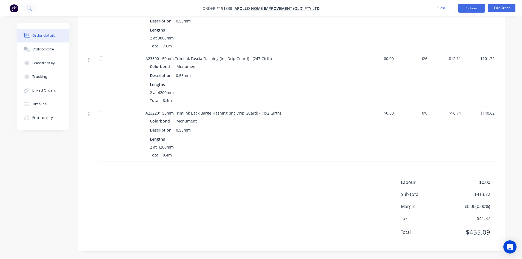
click at [476, 7] on button "Options" at bounding box center [471, 8] width 27 height 9
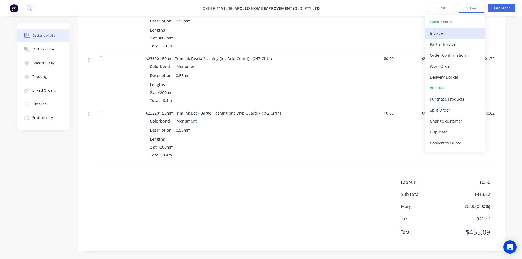
click at [455, 35] on div "Invoice" at bounding box center [455, 33] width 50 height 8
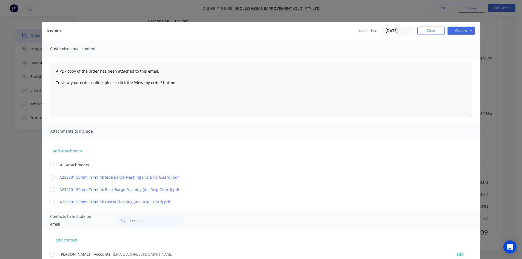
click at [53, 255] on div at bounding box center [52, 254] width 11 height 11
click at [461, 31] on button "Options" at bounding box center [460, 31] width 27 height 8
click at [458, 59] on button "Email" at bounding box center [464, 58] width 35 height 9
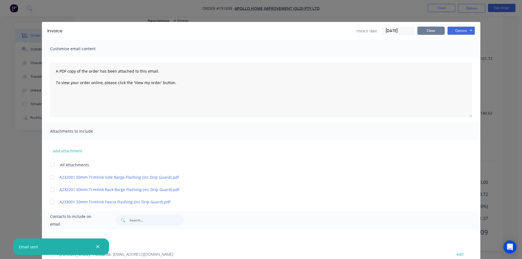
click at [430, 32] on button "Close" at bounding box center [430, 31] width 27 height 8
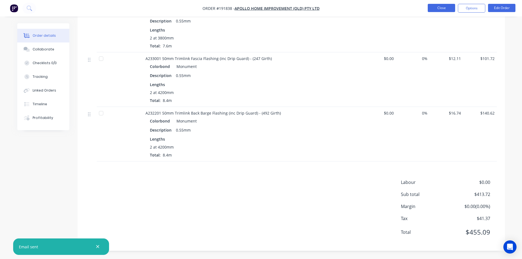
click at [443, 7] on button "Close" at bounding box center [441, 8] width 27 height 8
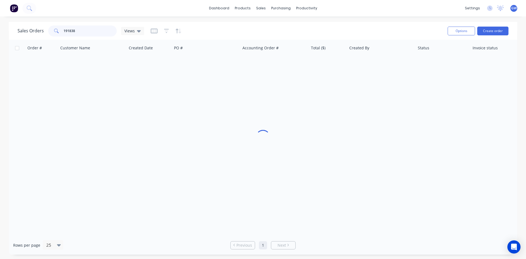
click at [85, 32] on input "191838" at bounding box center [90, 30] width 53 height 11
type input "190702"
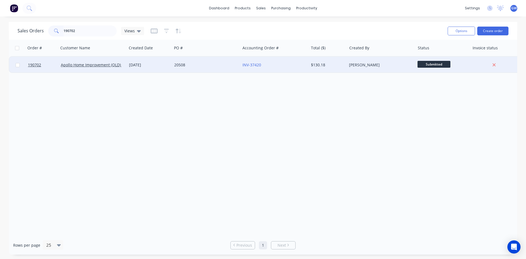
click at [333, 64] on div "$130.18" at bounding box center [327, 64] width 32 height 5
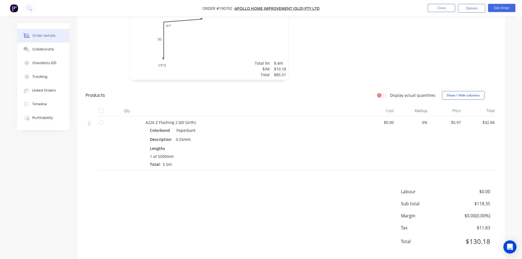
scroll to position [191, 0]
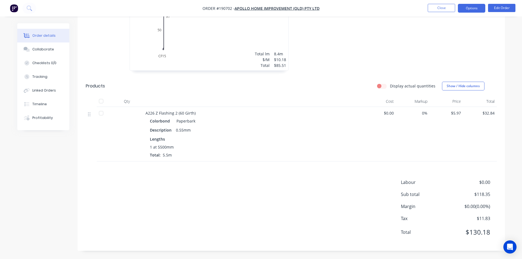
click at [478, 11] on button "Options" at bounding box center [471, 8] width 27 height 9
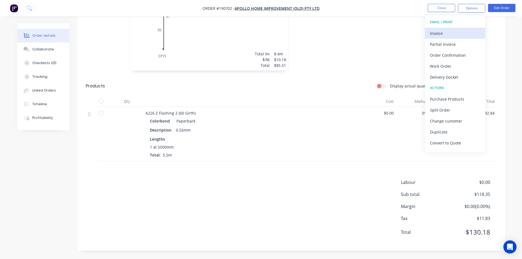
click at [460, 31] on div "Invoice" at bounding box center [455, 33] width 50 height 8
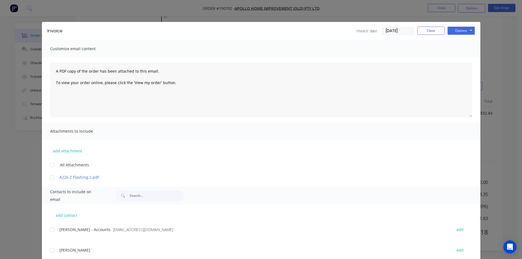
click at [50, 229] on div at bounding box center [52, 229] width 11 height 11
click at [464, 32] on button "Options" at bounding box center [460, 31] width 27 height 8
click at [459, 58] on button "Email" at bounding box center [464, 58] width 35 height 9
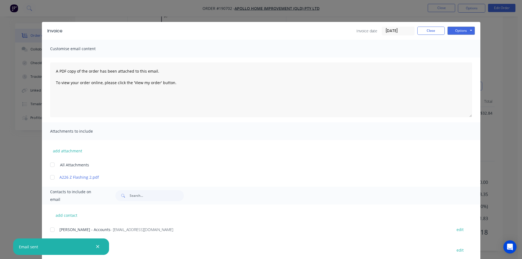
click at [433, 35] on div "Invoice Invoice date 05/09/25 Close Options Preview Print Email" at bounding box center [261, 31] width 438 height 18
click at [446, 13] on div "Invoice Invoice date 05/09/25 Close Options Preview Print Email Customise email…" at bounding box center [261, 129] width 522 height 259
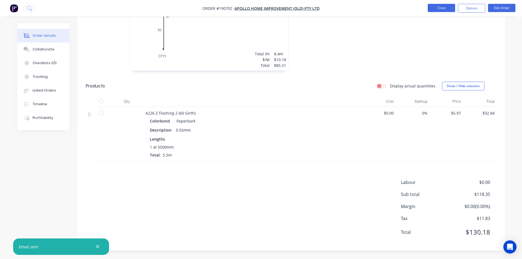
click at [447, 8] on button "Close" at bounding box center [441, 8] width 27 height 8
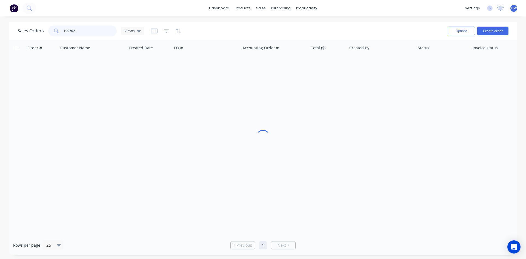
drag, startPoint x: 89, startPoint y: 34, endPoint x: 60, endPoint y: 38, distance: 28.5
click at [60, 38] on div "Sales Orders 190702 Views Options Create order" at bounding box center [263, 31] width 509 height 18
type input "9"
type input "191341"
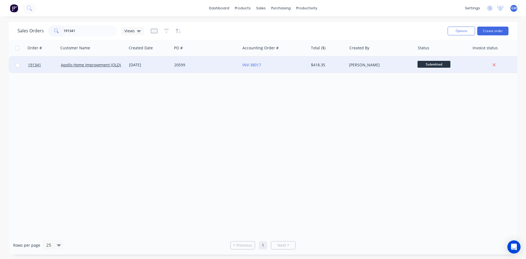
click at [348, 65] on div "Hannah Kirk" at bounding box center [381, 65] width 68 height 16
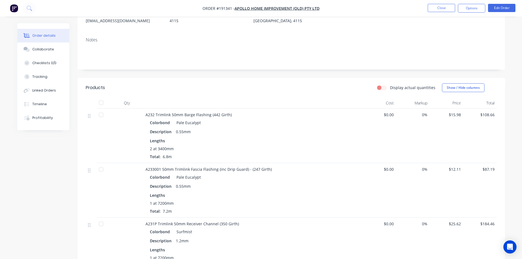
scroll to position [82, 0]
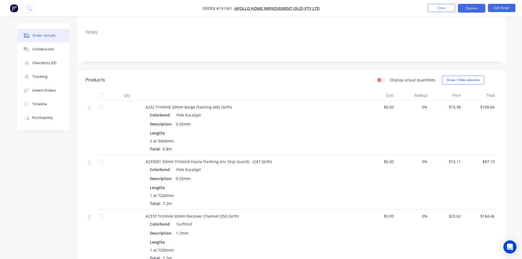
click at [470, 8] on button "Options" at bounding box center [471, 8] width 27 height 9
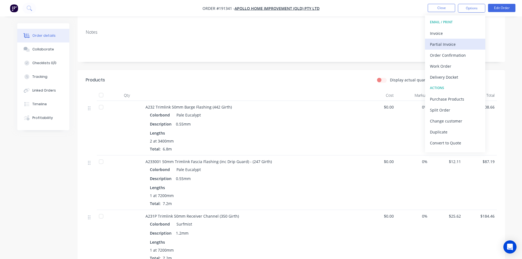
click at [461, 39] on button "Partial Invoice" at bounding box center [455, 44] width 60 height 11
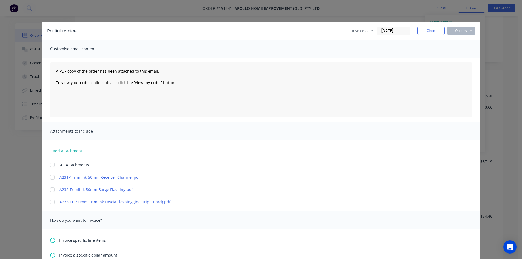
click at [466, 14] on div "Partial Invoice Invoice date 05/09/25 Close Options Preview Print Email Customi…" at bounding box center [261, 129] width 522 height 259
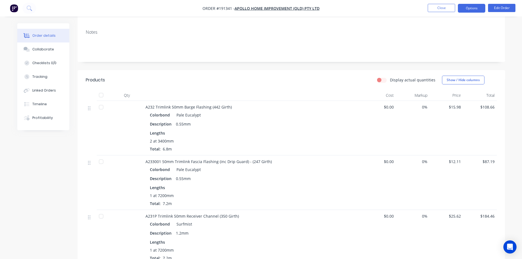
click at [476, 6] on button "Options" at bounding box center [471, 8] width 27 height 9
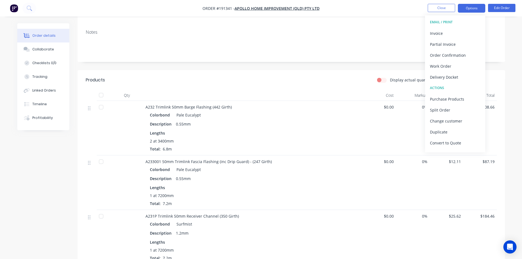
click at [452, 31] on div "Invoice" at bounding box center [455, 33] width 50 height 8
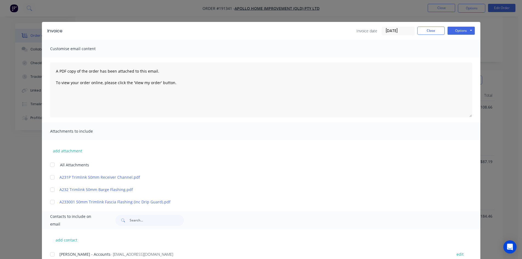
click at [50, 256] on div at bounding box center [52, 254] width 11 height 11
click at [460, 28] on button "Options" at bounding box center [460, 31] width 27 height 8
click at [470, 59] on button "Email" at bounding box center [464, 58] width 35 height 9
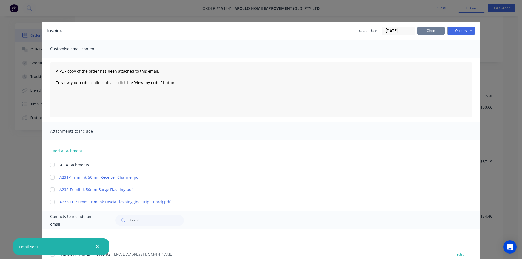
click at [431, 30] on button "Close" at bounding box center [430, 31] width 27 height 8
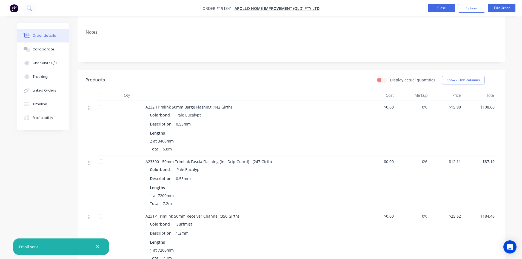
click at [440, 7] on button "Close" at bounding box center [441, 8] width 27 height 8
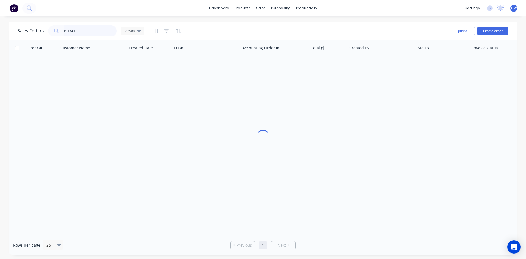
drag, startPoint x: 98, startPoint y: 30, endPoint x: 13, endPoint y: 28, distance: 84.4
click at [13, 28] on div "Sales Orders 191341 Views Options Create order" at bounding box center [263, 31] width 509 height 18
type input "190375"
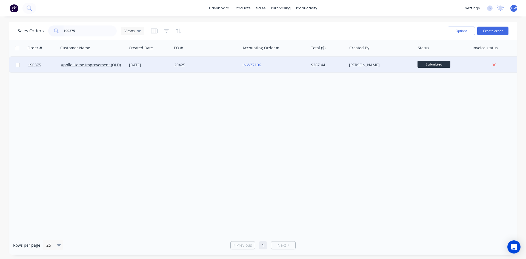
click at [345, 61] on div "$267.44" at bounding box center [328, 65] width 38 height 16
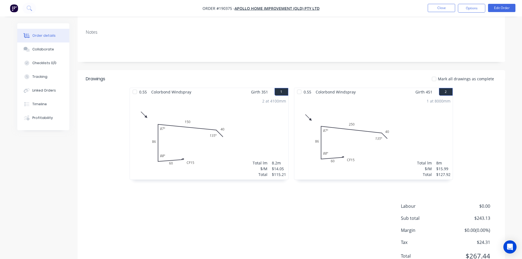
scroll to position [106, 0]
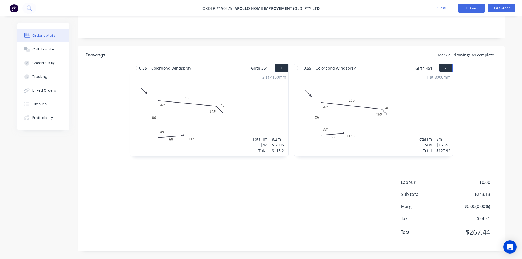
click at [475, 9] on button "Options" at bounding box center [471, 8] width 27 height 9
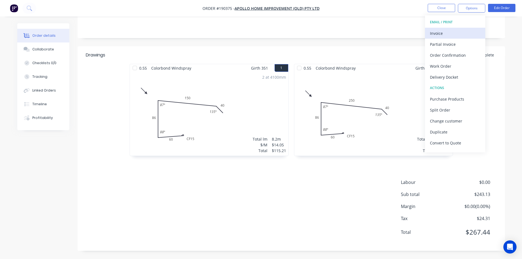
click at [464, 32] on div "Invoice" at bounding box center [455, 33] width 50 height 8
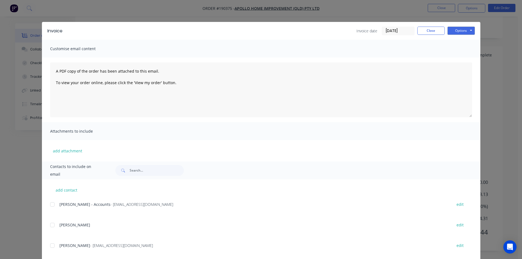
click at [51, 203] on div at bounding box center [52, 204] width 11 height 11
click at [466, 29] on button "Options" at bounding box center [460, 31] width 27 height 8
click at [466, 58] on button "Email" at bounding box center [464, 58] width 35 height 9
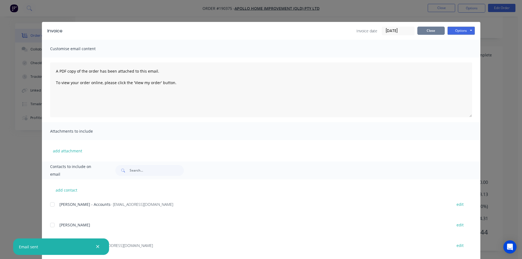
click at [429, 33] on button "Close" at bounding box center [430, 31] width 27 height 8
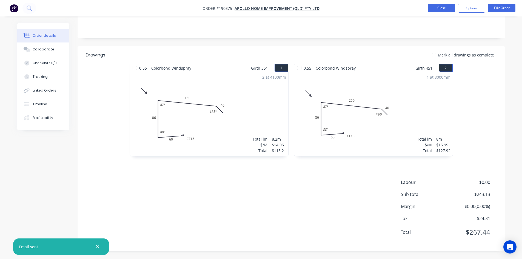
click at [453, 8] on button "Close" at bounding box center [441, 8] width 27 height 8
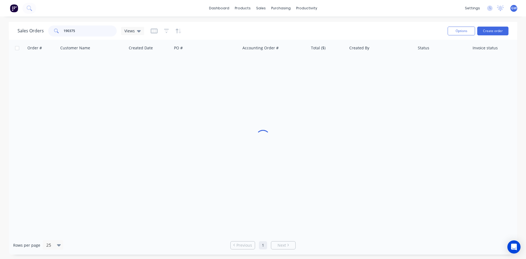
drag, startPoint x: 80, startPoint y: 28, endPoint x: 38, endPoint y: 35, distance: 42.4
click at [38, 35] on div "Sales Orders 190375 Views" at bounding box center [81, 30] width 127 height 11
type input "190960"
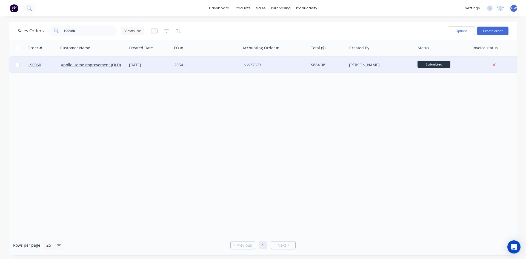
click at [384, 58] on div "Hannah Kirk" at bounding box center [381, 65] width 68 height 16
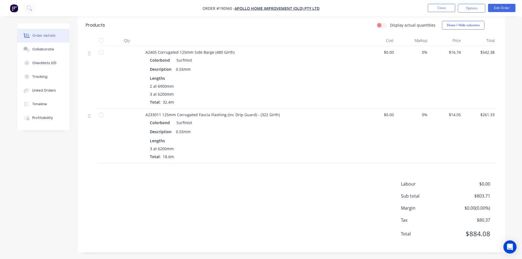
scroll to position [139, 0]
click at [469, 7] on button "Options" at bounding box center [471, 8] width 27 height 9
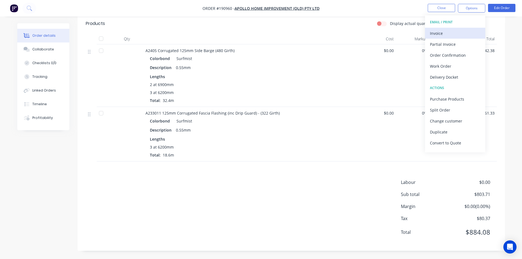
click at [455, 30] on div "Invoice" at bounding box center [455, 33] width 50 height 8
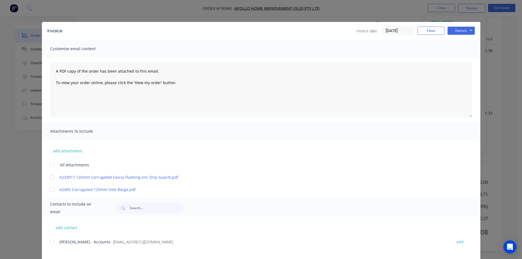
click at [52, 244] on div at bounding box center [52, 241] width 11 height 11
drag, startPoint x: 456, startPoint y: 31, endPoint x: 459, endPoint y: 35, distance: 5.1
click at [456, 31] on button "Options" at bounding box center [460, 31] width 27 height 8
click at [466, 59] on button "Email" at bounding box center [464, 58] width 35 height 9
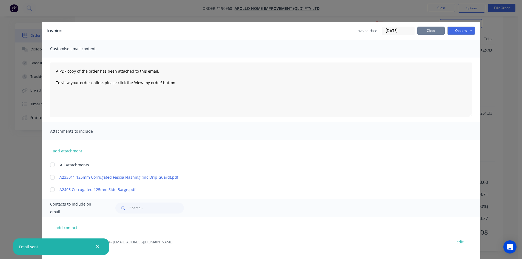
click at [439, 31] on button "Close" at bounding box center [430, 31] width 27 height 8
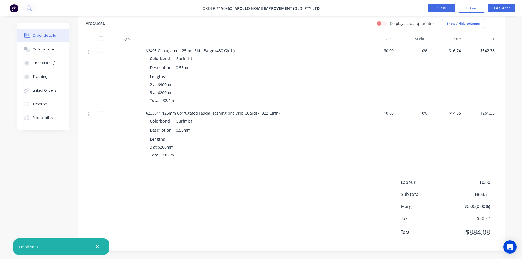
click at [438, 6] on button "Close" at bounding box center [441, 8] width 27 height 8
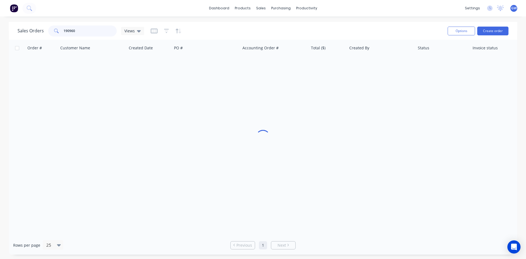
drag, startPoint x: 89, startPoint y: 26, endPoint x: 44, endPoint y: 35, distance: 45.7
click at [44, 35] on div "Sales Orders 190960 Views" at bounding box center [81, 30] width 127 height 11
type input "191598"
click at [348, 65] on div "Hannah Kirk" at bounding box center [381, 65] width 68 height 16
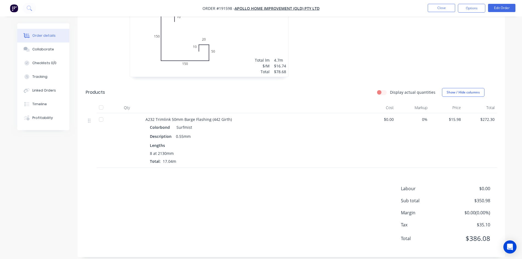
scroll to position [191, 0]
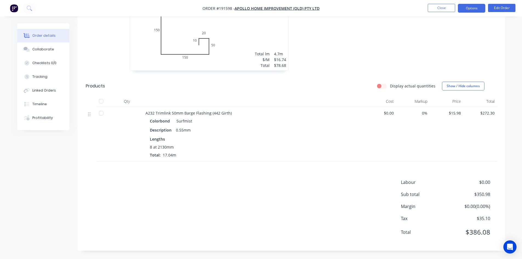
click at [472, 8] on button "Options" at bounding box center [471, 8] width 27 height 9
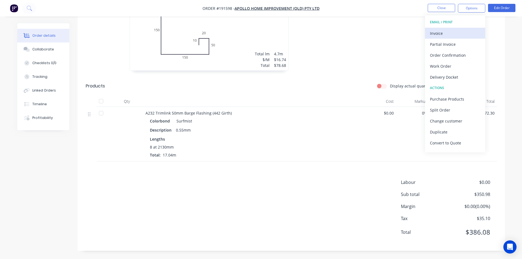
click at [448, 32] on div "Invoice" at bounding box center [455, 33] width 50 height 8
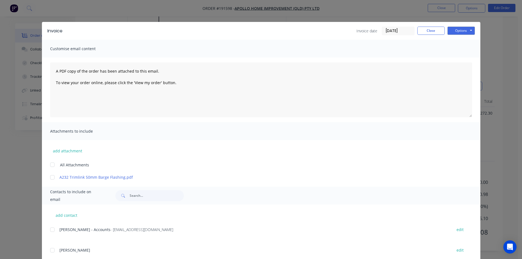
click at [53, 231] on div at bounding box center [52, 229] width 11 height 11
click at [465, 31] on button "Options" at bounding box center [460, 31] width 27 height 8
click at [460, 63] on button "Email" at bounding box center [464, 58] width 35 height 9
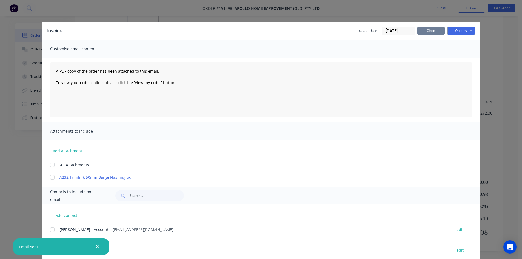
click at [429, 28] on button "Close" at bounding box center [430, 31] width 27 height 8
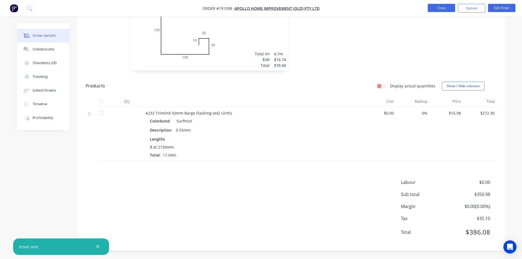
click at [440, 7] on button "Close" at bounding box center [441, 8] width 27 height 8
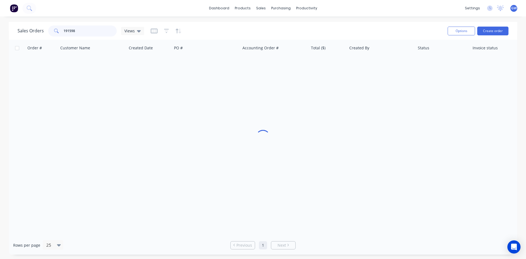
drag, startPoint x: 91, startPoint y: 32, endPoint x: 10, endPoint y: 26, distance: 80.8
click at [10, 26] on div "Sales Orders 191598 Views Options Create order" at bounding box center [263, 31] width 509 height 18
type input "191837"
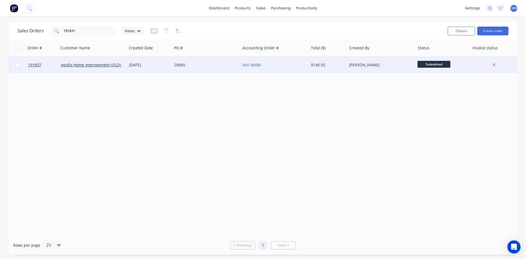
click at [316, 65] on div "$140.92" at bounding box center [327, 64] width 32 height 5
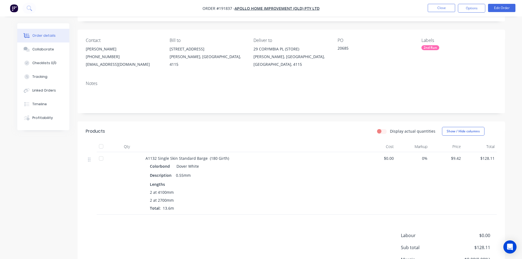
scroll to position [84, 0]
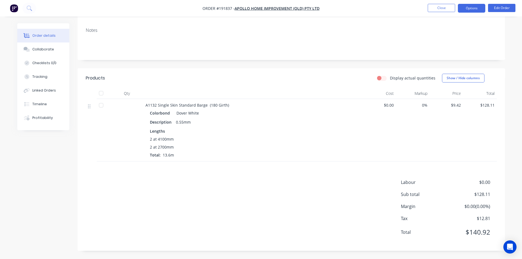
click at [466, 11] on button "Options" at bounding box center [471, 8] width 27 height 9
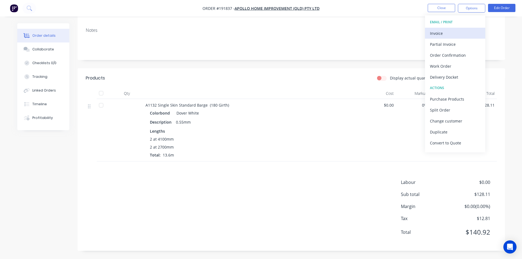
click at [459, 33] on div "Invoice" at bounding box center [455, 33] width 50 height 8
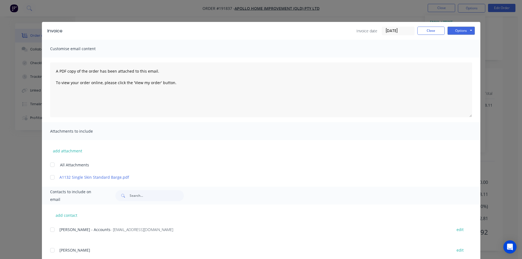
drag, startPoint x: 50, startPoint y: 230, endPoint x: 110, endPoint y: 206, distance: 64.9
click at [50, 230] on div at bounding box center [52, 229] width 11 height 11
click at [463, 34] on button "Options" at bounding box center [460, 31] width 27 height 8
click at [459, 62] on button "Email" at bounding box center [464, 58] width 35 height 9
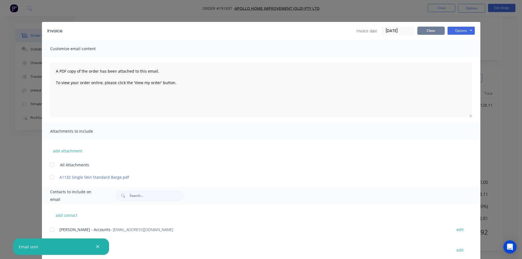
click at [425, 32] on button "Close" at bounding box center [430, 31] width 27 height 8
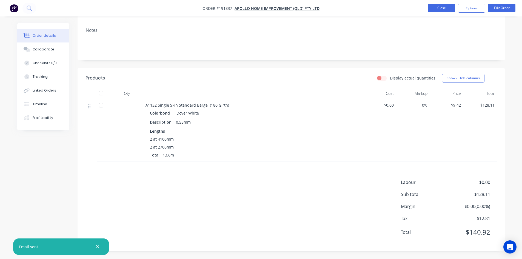
click at [440, 8] on button "Close" at bounding box center [441, 8] width 27 height 8
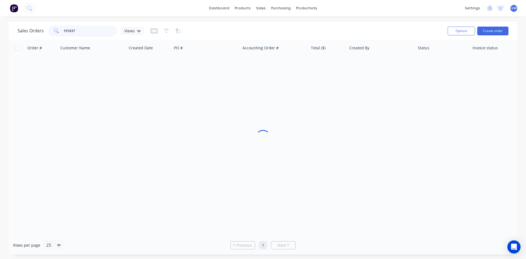
drag, startPoint x: 57, startPoint y: 30, endPoint x: 15, endPoint y: 32, distance: 42.5
click at [15, 32] on div "Sales Orders 191837 Views Options Create order" at bounding box center [263, 31] width 509 height 18
type input "191622"
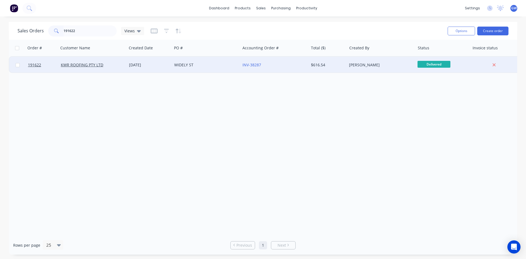
click at [324, 66] on div "$616.54" at bounding box center [327, 64] width 32 height 5
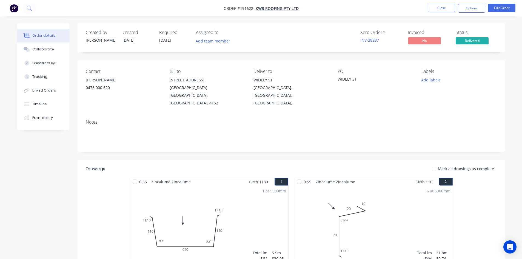
click at [475, 3] on nav "Order #191622 - KWR ROOFING PTY LTD Close Options Edit Order" at bounding box center [261, 8] width 522 height 16
click at [470, 8] on button "Options" at bounding box center [471, 8] width 27 height 9
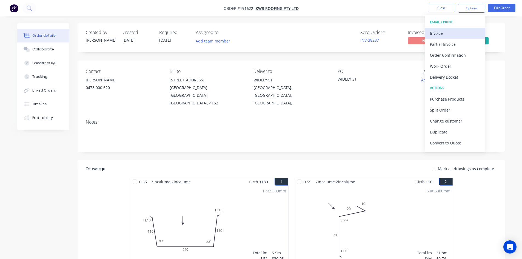
click at [456, 33] on div "Invoice" at bounding box center [455, 33] width 50 height 8
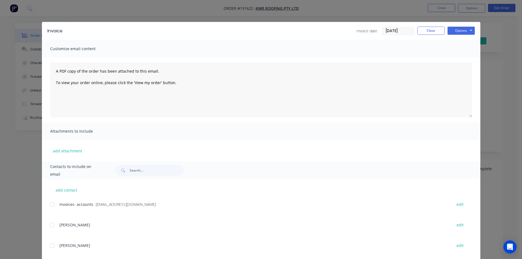
click at [50, 208] on div at bounding box center [52, 204] width 11 height 11
click at [486, 183] on div "Invoice Invoice date 05/09/25 Close Options Preview Print Email Customise email…" at bounding box center [261, 129] width 522 height 259
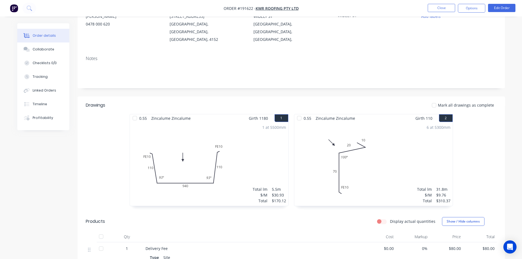
scroll to position [137, 0]
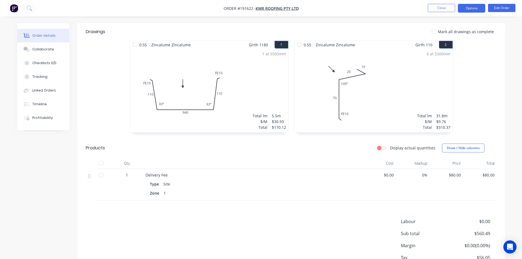
click at [465, 5] on button "Options" at bounding box center [471, 8] width 27 height 9
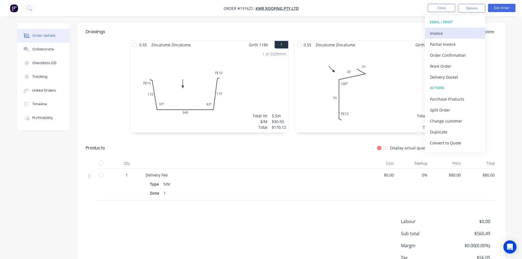
click at [459, 31] on div "Invoice" at bounding box center [455, 33] width 50 height 8
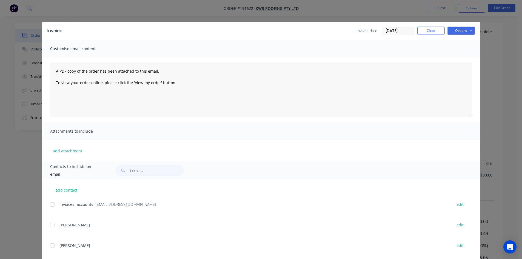
click at [53, 205] on div at bounding box center [52, 204] width 11 height 11
click at [461, 33] on button "Options" at bounding box center [460, 31] width 27 height 8
click at [461, 55] on button "Email" at bounding box center [464, 58] width 35 height 9
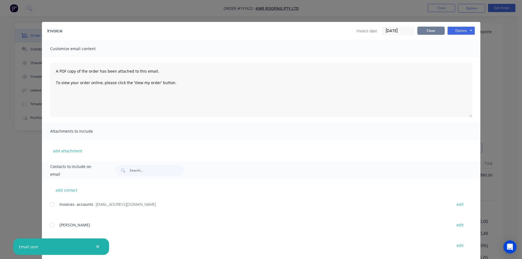
click at [435, 31] on button "Close" at bounding box center [430, 31] width 27 height 8
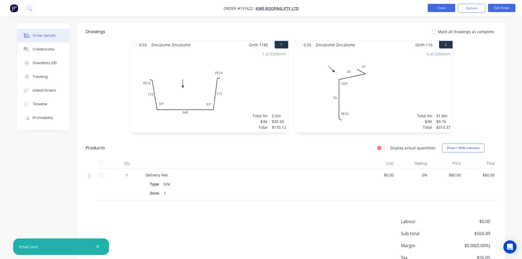
click at [438, 8] on button "Close" at bounding box center [441, 8] width 27 height 8
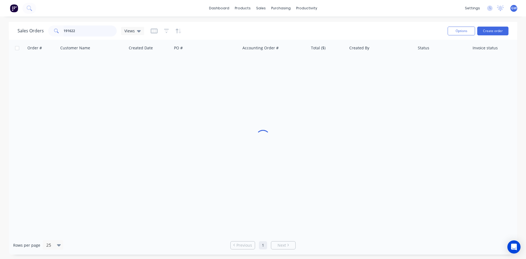
click at [105, 28] on input "191622" at bounding box center [90, 30] width 53 height 11
type input "191619"
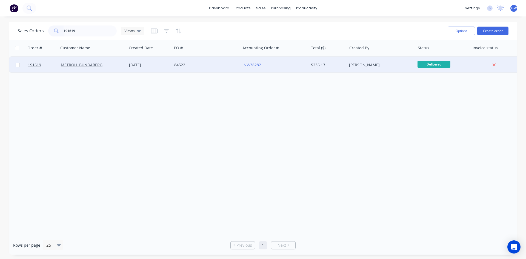
click at [375, 68] on div "Taylor Bruce" at bounding box center [381, 65] width 68 height 16
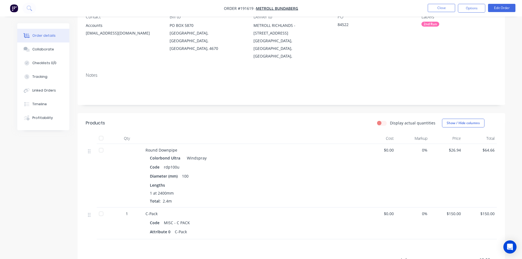
scroll to position [55, 0]
click at [469, 4] on button "Options" at bounding box center [471, 8] width 27 height 9
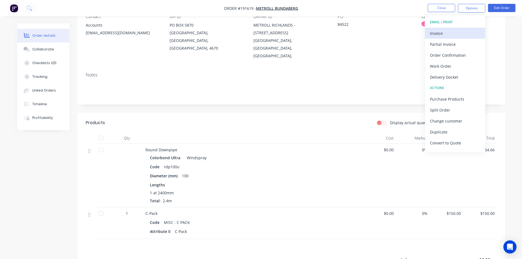
click at [456, 37] on button "Invoice" at bounding box center [455, 33] width 60 height 11
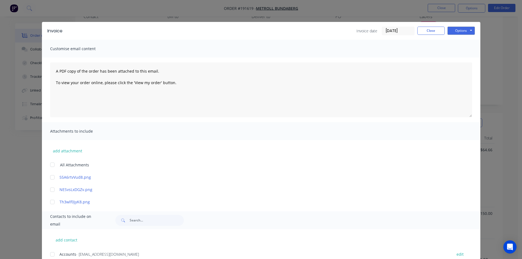
click at [52, 255] on div at bounding box center [52, 254] width 11 height 11
click at [456, 30] on button "Options" at bounding box center [460, 31] width 27 height 8
click at [467, 58] on button "Email" at bounding box center [464, 58] width 35 height 9
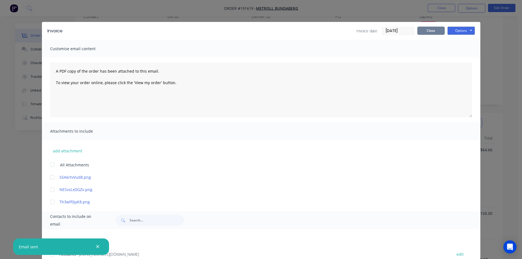
click at [436, 33] on button "Close" at bounding box center [430, 31] width 27 height 8
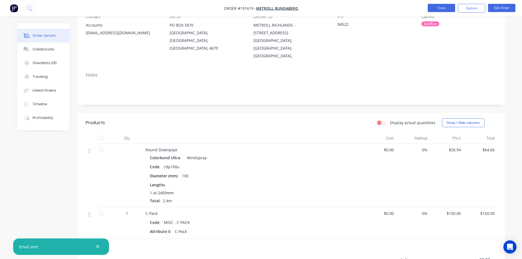
click at [438, 10] on button "Close" at bounding box center [441, 8] width 27 height 8
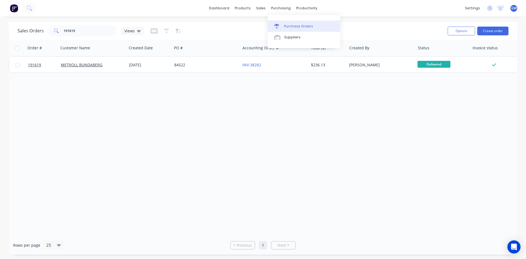
drag, startPoint x: 288, startPoint y: 27, endPoint x: 277, endPoint y: 27, distance: 10.7
click at [288, 27] on div "Purchase Orders" at bounding box center [298, 26] width 29 height 5
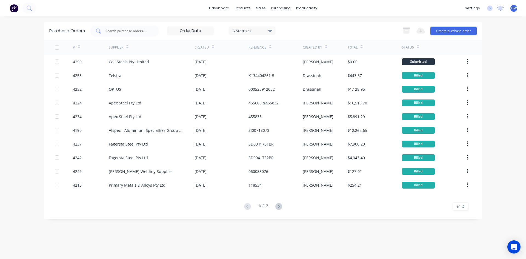
click at [104, 31] on div at bounding box center [124, 30] width 69 height 11
type input "4247"
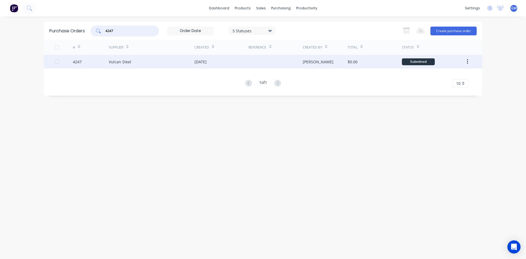
click at [222, 68] on div "[DATE]" at bounding box center [222, 62] width 54 height 14
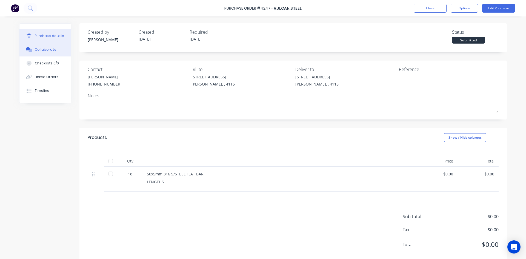
click at [52, 49] on button "Collaborate" at bounding box center [45, 50] width 52 height 14
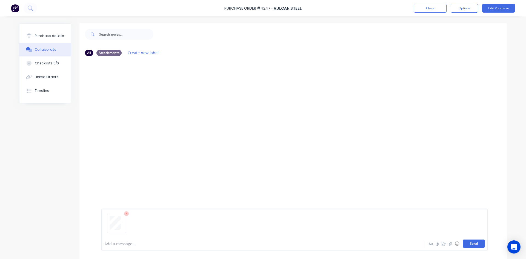
click at [471, 240] on button "Send" at bounding box center [474, 243] width 22 height 8
click at [438, 7] on button "Close" at bounding box center [430, 8] width 33 height 9
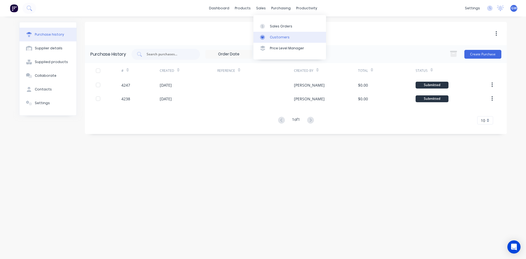
click at [273, 42] on link "Customers" at bounding box center [289, 37] width 73 height 11
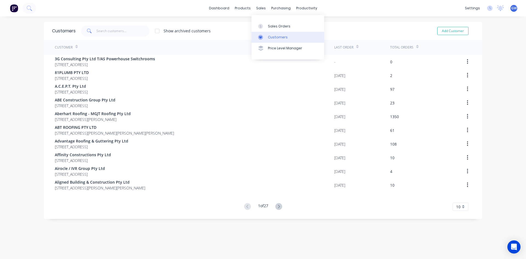
click at [269, 37] on div "Customers" at bounding box center [278, 37] width 20 height 5
click at [265, 23] on link "Sales Orders" at bounding box center [288, 26] width 73 height 11
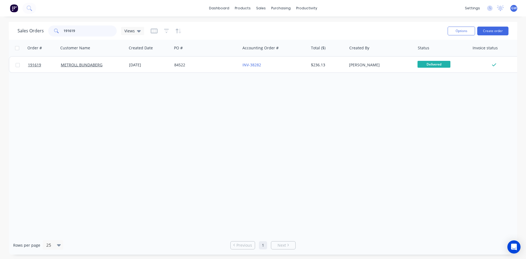
drag, startPoint x: 100, startPoint y: 32, endPoint x: 12, endPoint y: 31, distance: 88.0
click at [12, 31] on div "Sales Orders 191619 Views Options Create order" at bounding box center [263, 31] width 509 height 18
type input "191644"
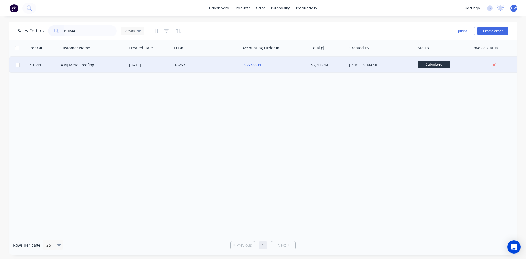
click at [398, 68] on div "Taylor Bruce" at bounding box center [381, 65] width 68 height 16
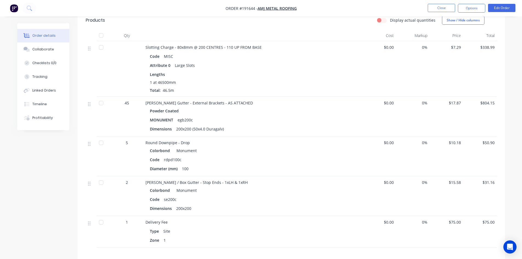
scroll to position [274, 0]
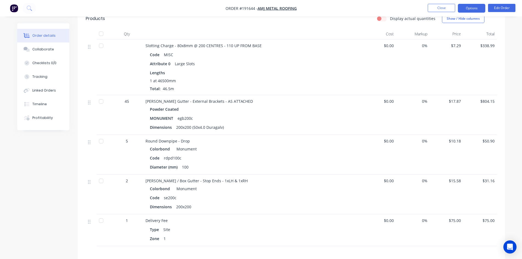
click at [469, 5] on button "Options" at bounding box center [471, 8] width 27 height 9
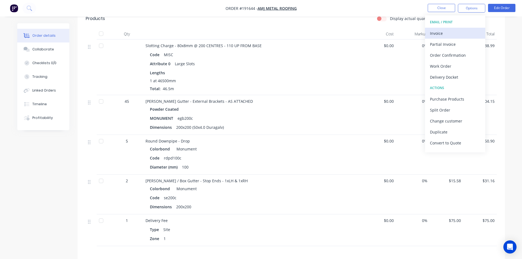
click at [459, 32] on div "Invoice" at bounding box center [455, 33] width 50 height 8
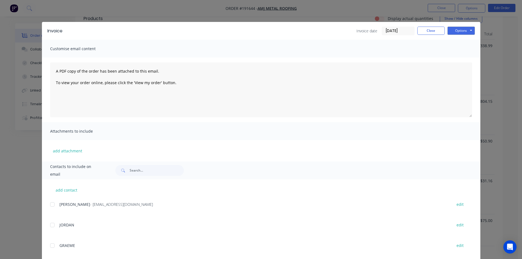
click at [52, 208] on div at bounding box center [52, 204] width 11 height 11
drag, startPoint x: 468, startPoint y: 30, endPoint x: 469, endPoint y: 32, distance: 2.8
click at [468, 30] on button "Options" at bounding box center [460, 31] width 27 height 8
click at [467, 55] on button "Email" at bounding box center [464, 58] width 35 height 9
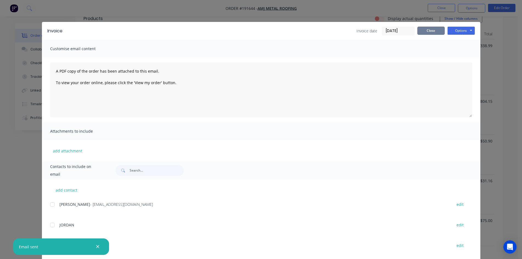
drag, startPoint x: 432, startPoint y: 28, endPoint x: 434, endPoint y: 17, distance: 11.9
click at [432, 28] on button "Close" at bounding box center [430, 31] width 27 height 8
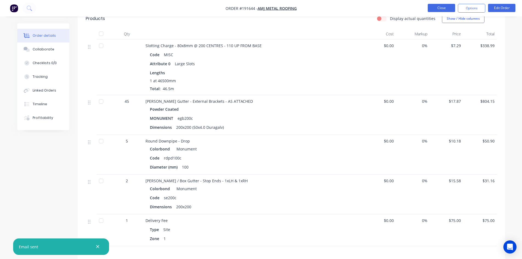
click at [439, 8] on button "Close" at bounding box center [441, 8] width 27 height 8
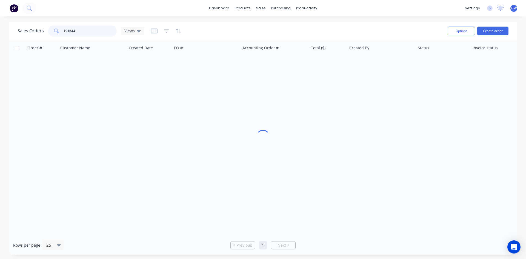
drag, startPoint x: 82, startPoint y: 32, endPoint x: 29, endPoint y: 32, distance: 52.6
click at [29, 32] on div "Sales Orders 191644 Views" at bounding box center [81, 30] width 127 height 11
type input "191842"
click at [307, 72] on div "191842 Contract Roof Plumbing P/L 04 Sep 2025 SLEEMAN CTR INV-38489 $143.66 Tay…" at bounding box center [265, 64] width 512 height 17
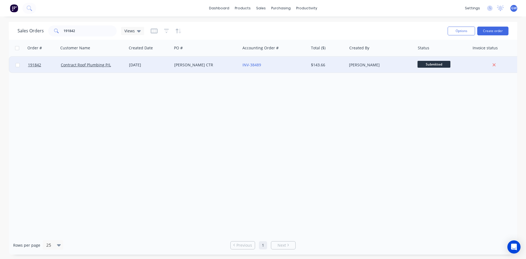
click at [327, 62] on div "$143.66" at bounding box center [328, 65] width 38 height 16
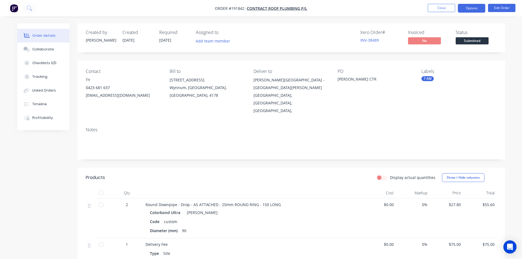
click at [474, 5] on button "Options" at bounding box center [471, 8] width 27 height 9
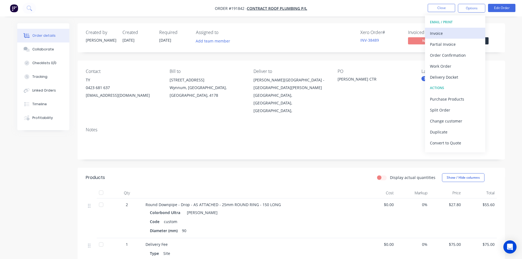
click at [459, 30] on div "Invoice" at bounding box center [455, 33] width 50 height 8
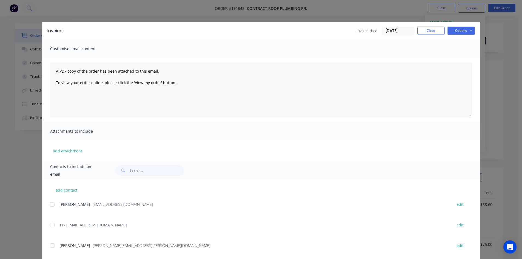
click at [54, 200] on div "add contact Joanne - jo@contractroofplumbing.com.au edit TY - ty@contractroofpl…" at bounding box center [261, 220] width 438 height 83
click at [52, 219] on div at bounding box center [52, 224] width 11 height 11
click at [51, 207] on div at bounding box center [52, 204] width 11 height 11
click at [455, 31] on button "Options" at bounding box center [460, 31] width 27 height 8
click at [457, 61] on button "Email" at bounding box center [464, 58] width 35 height 9
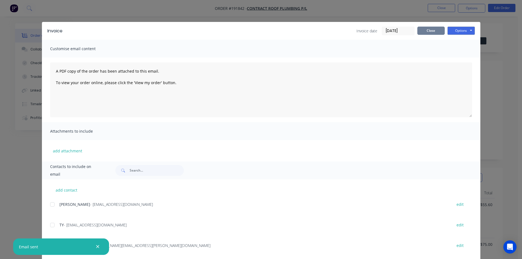
click at [436, 28] on button "Close" at bounding box center [430, 31] width 27 height 8
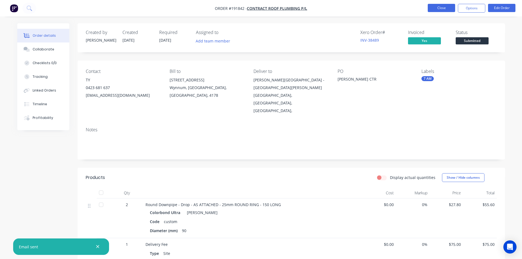
click at [442, 8] on button "Close" at bounding box center [441, 8] width 27 height 8
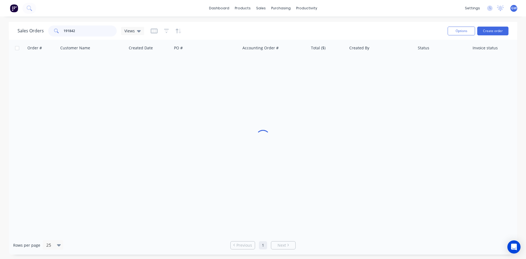
click at [98, 31] on input "191842" at bounding box center [90, 30] width 53 height 11
type input "191591"
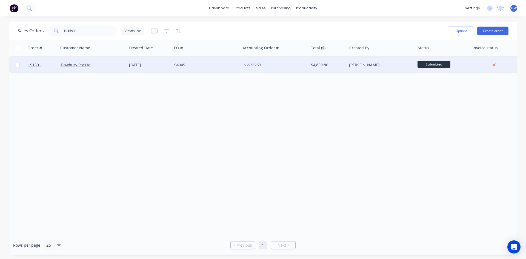
click at [313, 70] on div "$4,859.80" at bounding box center [328, 65] width 38 height 16
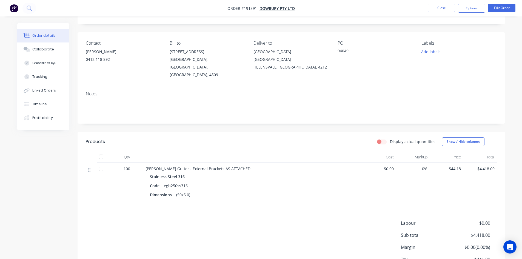
scroll to position [61, 0]
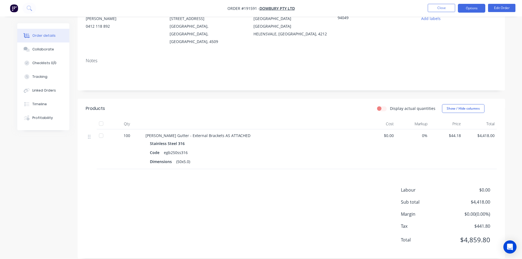
click at [469, 11] on button "Options" at bounding box center [471, 8] width 27 height 9
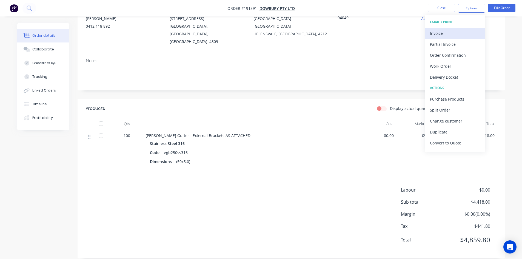
click at [453, 30] on div "Invoice" at bounding box center [455, 33] width 50 height 8
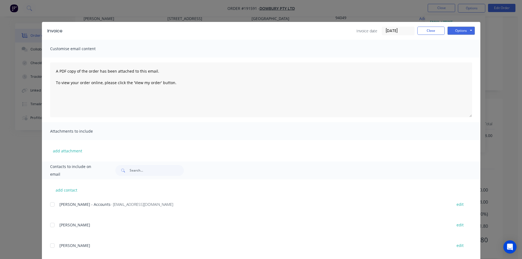
click at [52, 204] on div at bounding box center [52, 204] width 11 height 11
click at [463, 30] on button "Options" at bounding box center [460, 31] width 27 height 8
click at [467, 58] on button "Email" at bounding box center [464, 58] width 35 height 9
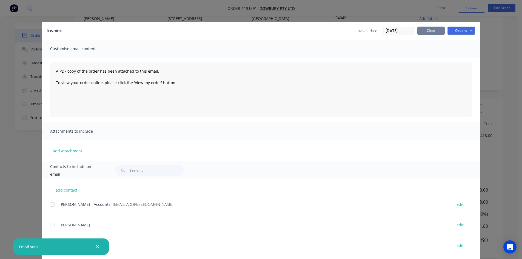
click at [423, 27] on button "Close" at bounding box center [430, 31] width 27 height 8
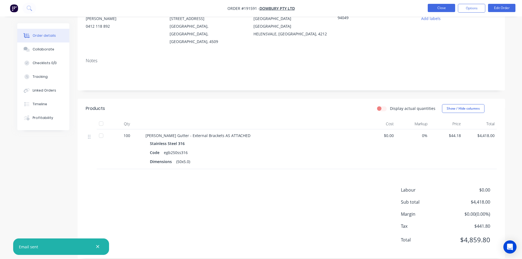
click at [442, 9] on button "Close" at bounding box center [441, 8] width 27 height 8
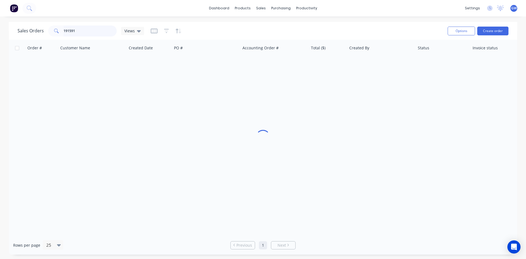
click at [79, 30] on input "191591" at bounding box center [90, 30] width 53 height 11
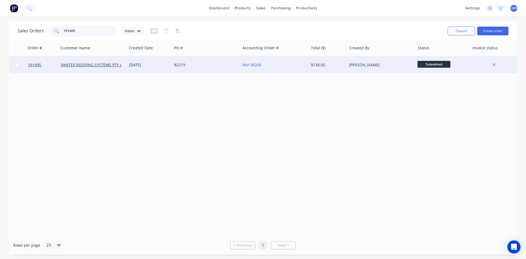
type input "191495"
click at [324, 65] on div "$136.05" at bounding box center [327, 64] width 32 height 5
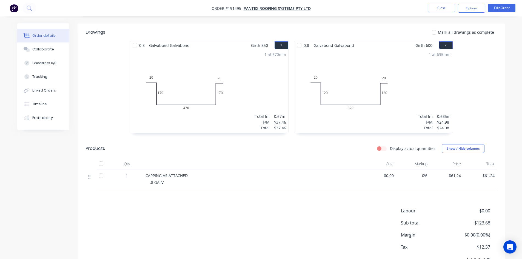
scroll to position [152, 0]
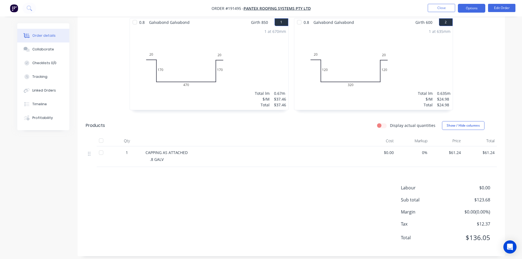
click at [469, 12] on button "Options" at bounding box center [471, 8] width 27 height 9
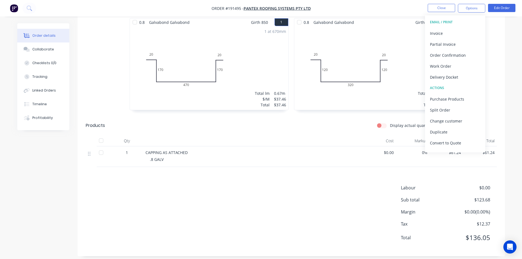
click at [456, 30] on div "Invoice" at bounding box center [455, 33] width 50 height 8
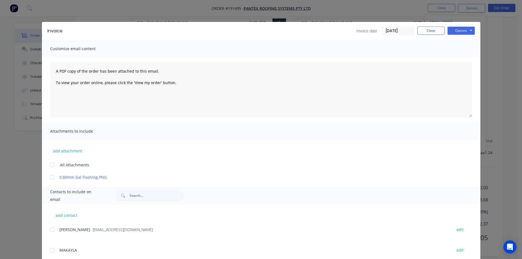
click at [51, 230] on div at bounding box center [52, 229] width 11 height 11
click at [463, 26] on div "Invoice Invoice date 05/09/25 Close Options Preview Print Email" at bounding box center [261, 31] width 438 height 18
click at [462, 31] on button "Options" at bounding box center [460, 31] width 27 height 8
click at [466, 56] on button "Email" at bounding box center [464, 58] width 35 height 9
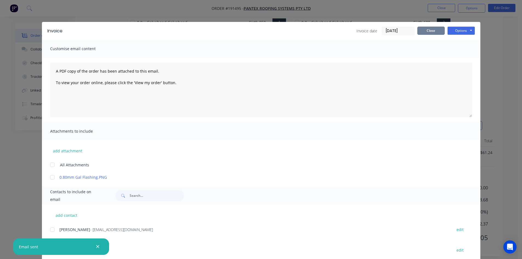
click at [424, 32] on button "Close" at bounding box center [430, 31] width 27 height 8
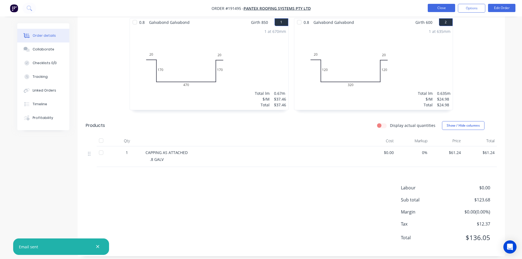
click at [436, 11] on button "Close" at bounding box center [441, 8] width 27 height 8
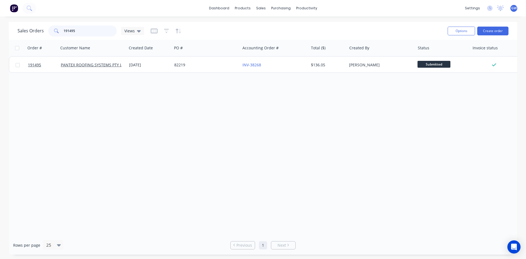
click at [99, 33] on input "191495" at bounding box center [90, 30] width 53 height 11
type input "191578"
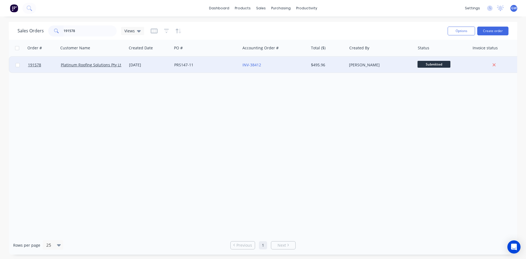
click at [351, 64] on div "Hayden Craven" at bounding box center [379, 64] width 61 height 5
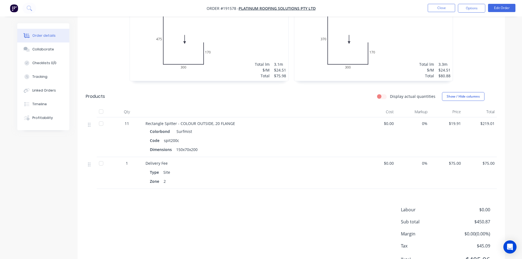
scroll to position [192, 0]
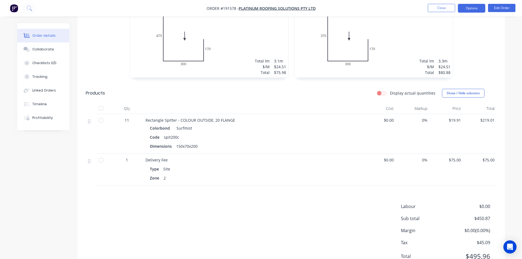
click at [470, 8] on button "Options" at bounding box center [471, 8] width 27 height 9
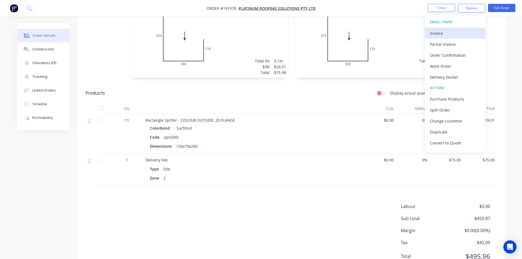
click at [459, 33] on div "Invoice" at bounding box center [455, 33] width 50 height 8
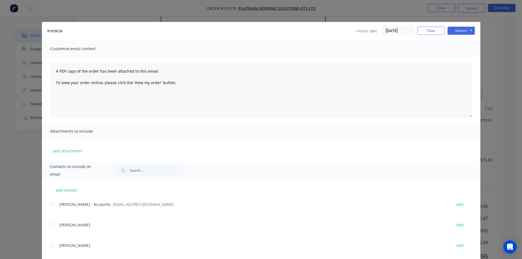
click at [50, 204] on div at bounding box center [52, 204] width 11 height 11
click at [459, 32] on button "Options" at bounding box center [460, 31] width 27 height 8
click at [461, 56] on button "Email" at bounding box center [464, 58] width 35 height 9
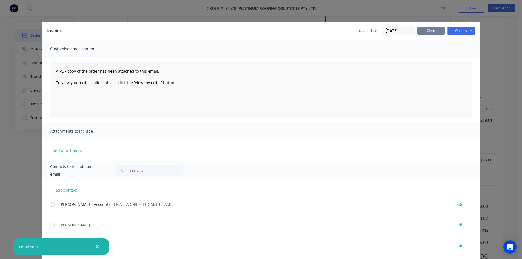
click at [436, 31] on button "Close" at bounding box center [430, 31] width 27 height 8
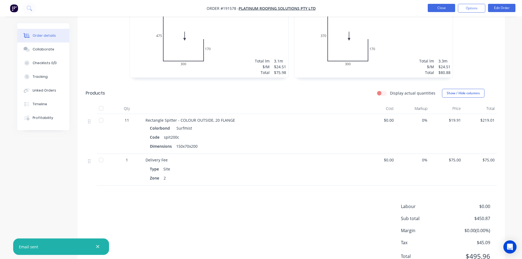
click at [448, 8] on button "Close" at bounding box center [441, 8] width 27 height 8
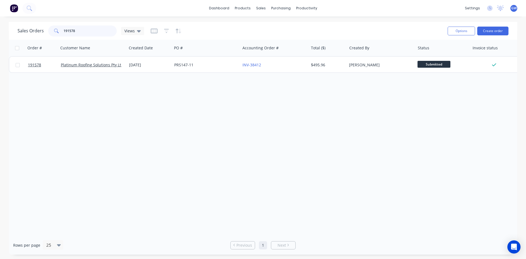
drag, startPoint x: 87, startPoint y: 32, endPoint x: 17, endPoint y: 24, distance: 70.0
click at [17, 24] on div "Sales Orders 191578 Views Options Create order" at bounding box center [263, 31] width 509 height 18
type input "191680"
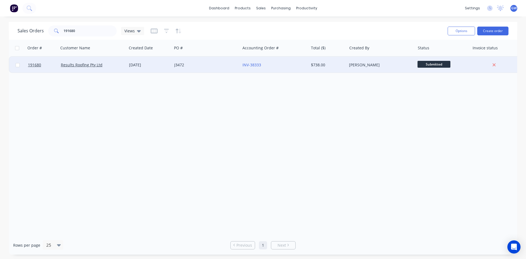
click at [339, 69] on div "$738.00" at bounding box center [328, 65] width 38 height 16
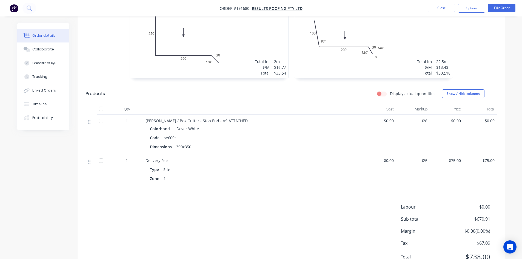
scroll to position [300, 0]
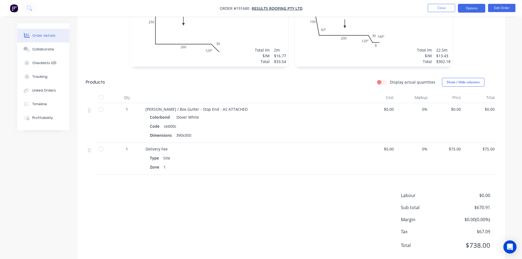
click at [478, 11] on button "Options" at bounding box center [471, 8] width 27 height 9
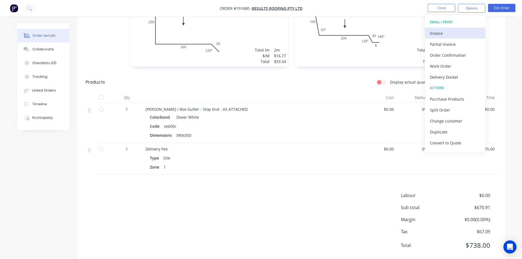
click at [461, 33] on div "Invoice" at bounding box center [455, 33] width 50 height 8
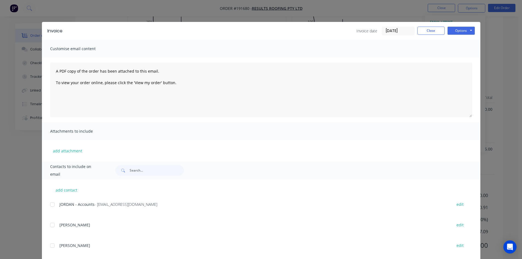
click at [51, 207] on div at bounding box center [52, 204] width 11 height 11
click at [461, 31] on button "Options" at bounding box center [460, 31] width 27 height 8
click at [460, 56] on button "Email" at bounding box center [464, 58] width 35 height 9
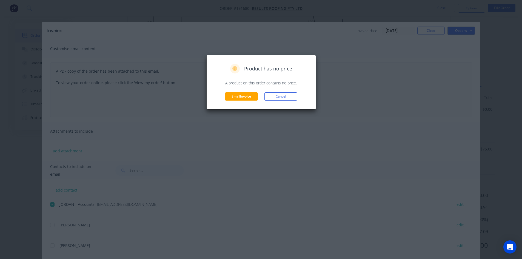
click at [292, 95] on button "Cancel" at bounding box center [280, 96] width 33 height 8
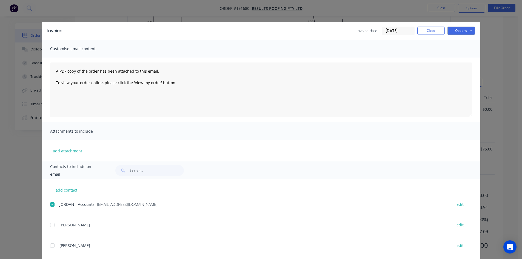
click at [285, 14] on div "Invoice Invoice date 05/09/25 Close Options Preview Print Email Customise email…" at bounding box center [261, 129] width 522 height 259
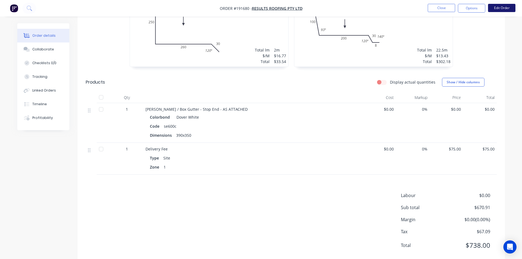
click at [501, 11] on button "Edit Order" at bounding box center [501, 8] width 27 height 8
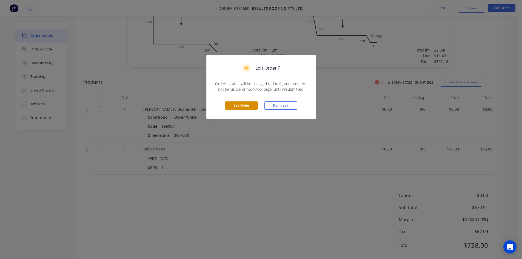
click at [240, 106] on button "Edit Order" at bounding box center [241, 105] width 33 height 8
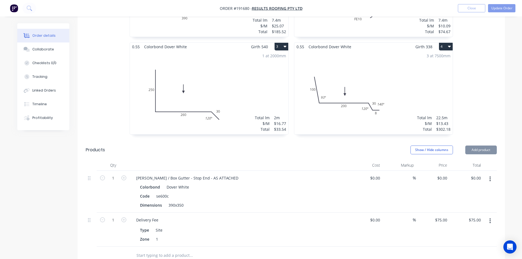
scroll to position [247, 0]
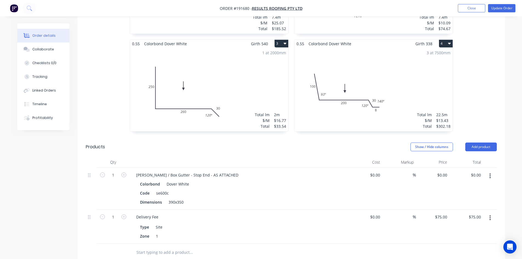
click at [488, 171] on button "button" at bounding box center [490, 176] width 13 height 10
click at [471, 186] on div "Edit" at bounding box center [471, 190] width 42 height 8
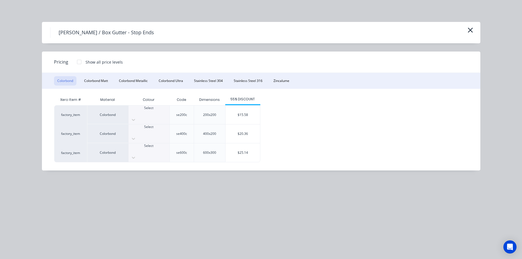
click at [156, 148] on div at bounding box center [149, 150] width 41 height 5
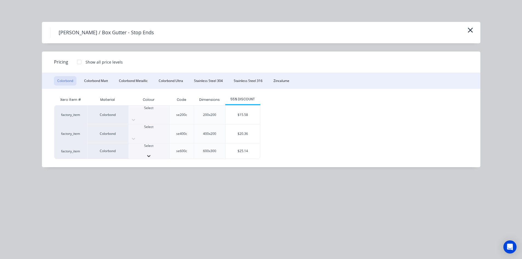
scroll to position [27, 0]
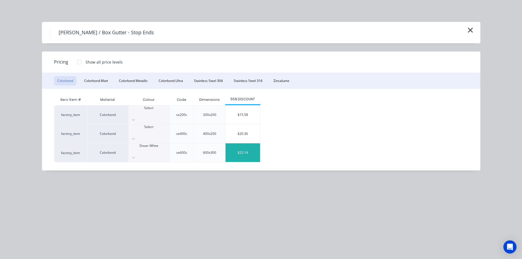
click at [247, 143] on div "$25.14" at bounding box center [243, 152] width 35 height 19
type input "$25.14"
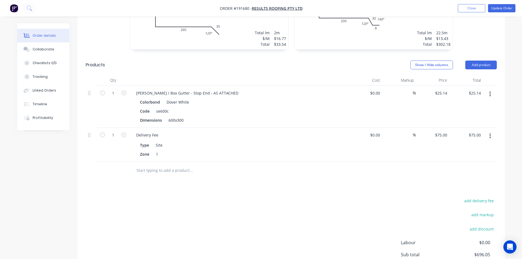
scroll to position [329, 0]
drag, startPoint x: 167, startPoint y: 103, endPoint x: 201, endPoint y: 100, distance: 33.8
click at [201, 100] on div "Colorbond Dover White Code se600c Dimensions 600x300" at bounding box center [239, 111] width 215 height 26
click at [243, 197] on div "add delivery fee add markup add discount Labour $0.00 Sub total $696.05 Margin …" at bounding box center [291, 250] width 411 height 106
click at [499, 10] on button "Update Order" at bounding box center [501, 8] width 27 height 8
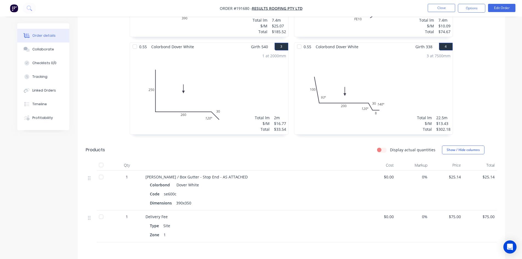
scroll to position [300, 0]
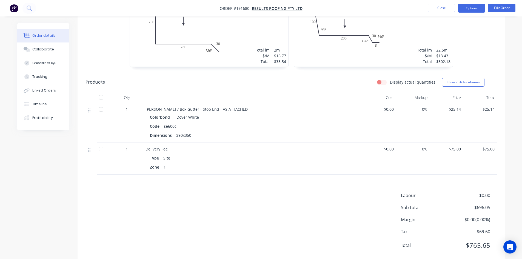
click at [468, 6] on button "Options" at bounding box center [471, 8] width 27 height 9
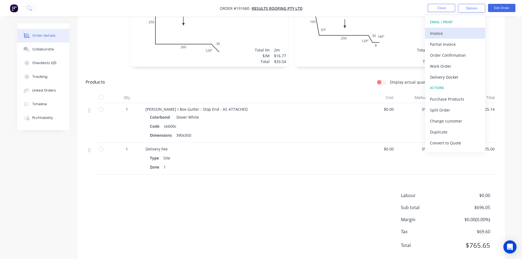
click at [456, 33] on div "Invoice" at bounding box center [455, 33] width 50 height 8
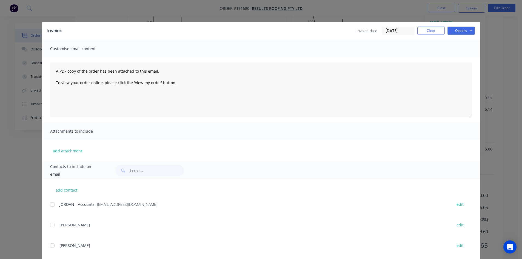
drag, startPoint x: 48, startPoint y: 207, endPoint x: 87, endPoint y: 193, distance: 41.7
click at [48, 207] on div at bounding box center [52, 204] width 11 height 11
click at [466, 32] on button "Options" at bounding box center [460, 31] width 27 height 8
click at [465, 60] on button "Email" at bounding box center [464, 58] width 35 height 9
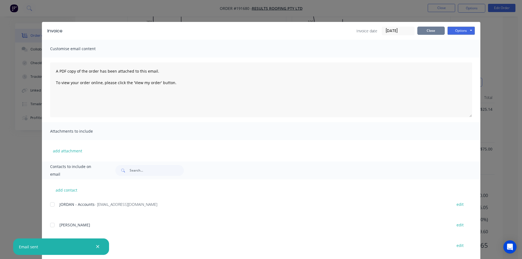
drag, startPoint x: 431, startPoint y: 27, endPoint x: 433, endPoint y: 16, distance: 11.5
click at [431, 27] on button "Close" at bounding box center [430, 31] width 27 height 8
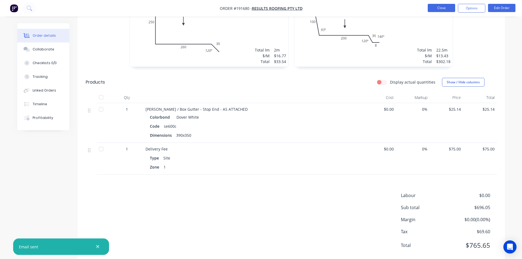
click at [437, 8] on button "Close" at bounding box center [441, 8] width 27 height 8
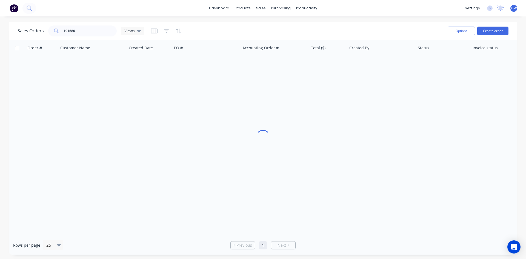
click at [76, 24] on div "Sales Orders 191680 Views Options Create order" at bounding box center [263, 31] width 509 height 18
click at [75, 30] on input "191680" at bounding box center [90, 30] width 53 height 11
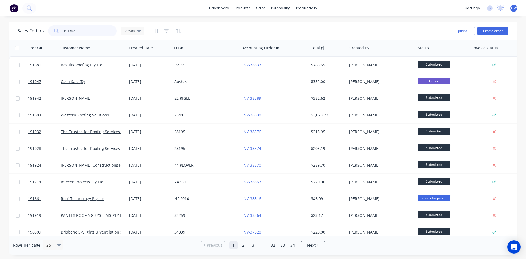
type input "191302"
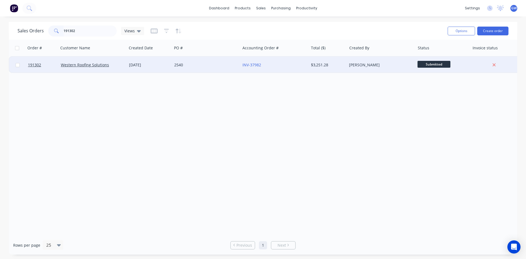
click at [305, 58] on div "INV-37982" at bounding box center [274, 65] width 68 height 16
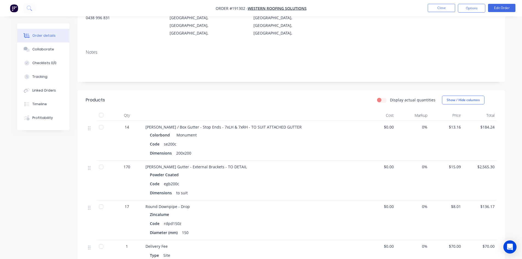
scroll to position [58, 0]
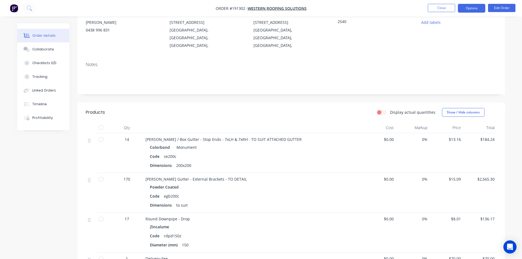
click at [478, 7] on button "Options" at bounding box center [471, 8] width 27 height 9
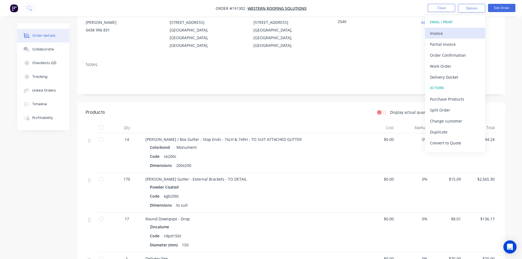
click at [451, 35] on div "Invoice" at bounding box center [455, 33] width 50 height 8
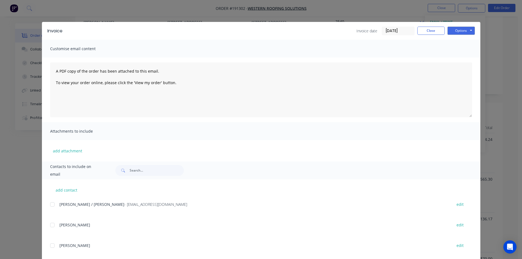
click at [49, 203] on div at bounding box center [52, 204] width 11 height 11
click at [465, 31] on button "Options" at bounding box center [460, 31] width 27 height 8
click at [462, 59] on button "Email" at bounding box center [464, 58] width 35 height 9
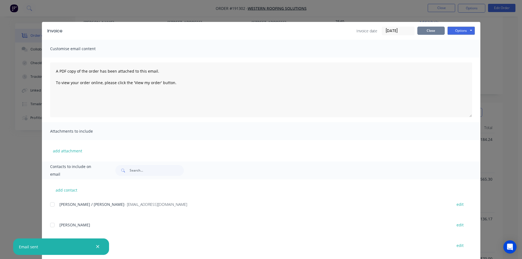
click at [424, 27] on button "Close" at bounding box center [430, 31] width 27 height 8
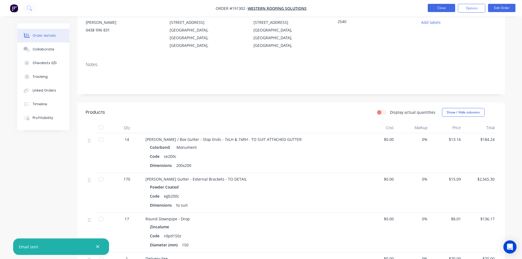
click at [444, 6] on button "Close" at bounding box center [441, 8] width 27 height 8
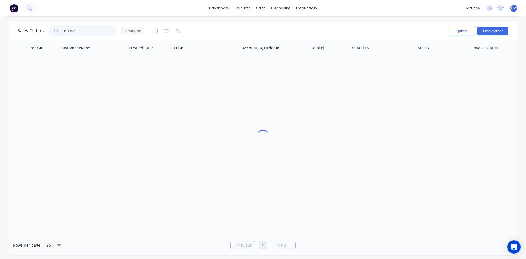
drag, startPoint x: 86, startPoint y: 30, endPoint x: 11, endPoint y: 29, distance: 74.5
click at [11, 29] on div "Sales Orders 191302 Views Options Create order" at bounding box center [263, 31] width 509 height 18
type input "191739"
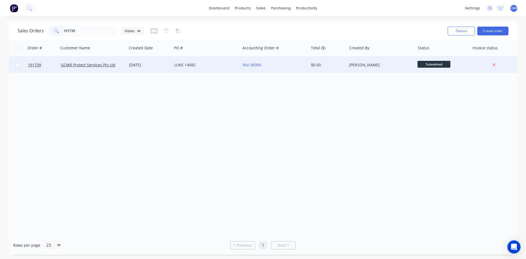
click at [299, 68] on div "INV-38389" at bounding box center [274, 65] width 68 height 16
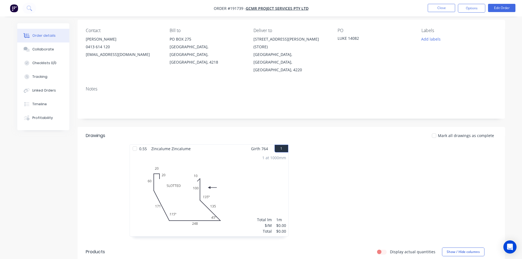
scroll to position [40, 0]
click at [470, 11] on button "Options" at bounding box center [471, 8] width 27 height 9
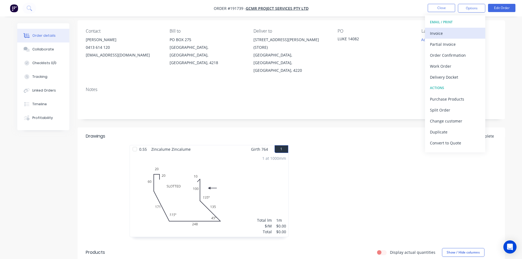
click at [452, 35] on div "Invoice" at bounding box center [455, 33] width 50 height 8
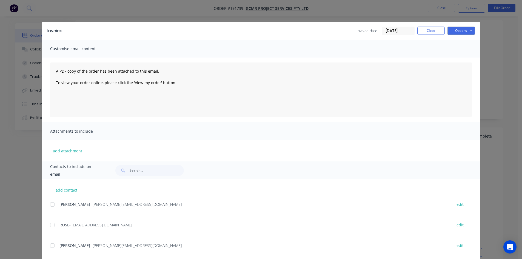
click at [456, 33] on button "Options" at bounding box center [460, 31] width 27 height 8
click at [455, 50] on button "Print" at bounding box center [464, 49] width 35 height 9
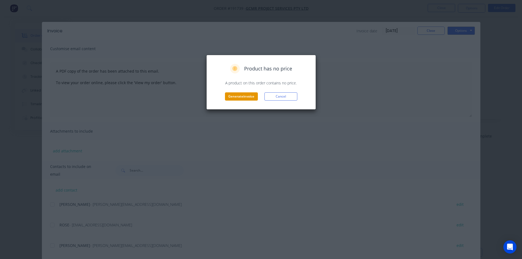
click at [244, 99] on button "Generate invoice" at bounding box center [241, 96] width 33 height 8
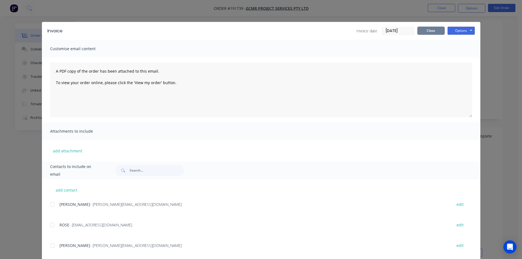
click at [424, 30] on button "Close" at bounding box center [430, 31] width 27 height 8
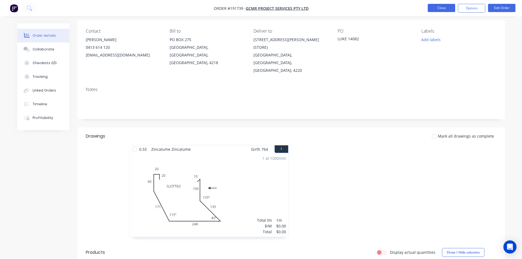
click at [446, 4] on button "Close" at bounding box center [441, 8] width 27 height 8
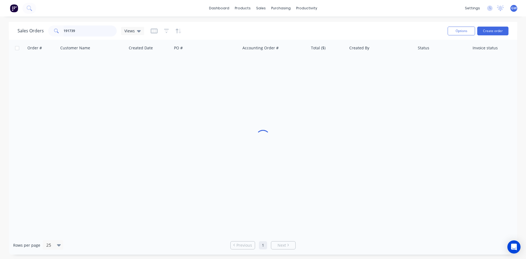
click at [97, 31] on input "191739" at bounding box center [90, 30] width 53 height 11
type input "191661"
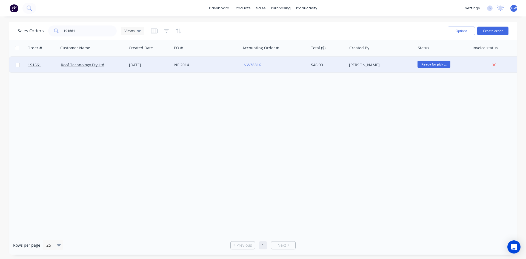
click at [295, 67] on div "INV-38316" at bounding box center [272, 64] width 61 height 5
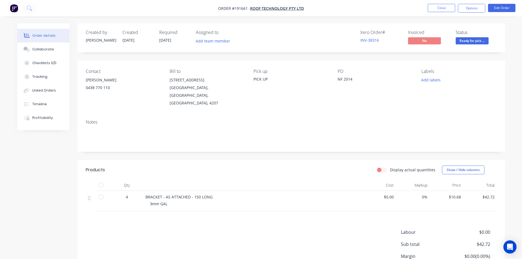
scroll to position [37, 0]
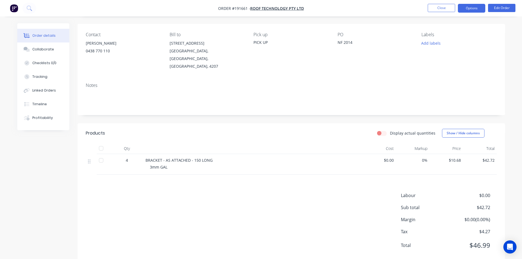
click at [462, 7] on button "Options" at bounding box center [471, 8] width 27 height 9
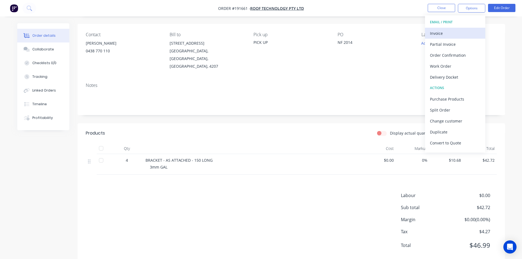
click at [452, 30] on div "Invoice" at bounding box center [455, 33] width 50 height 8
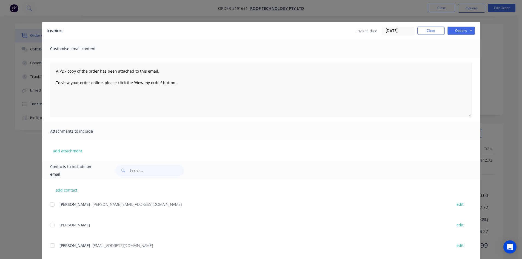
click at [52, 203] on div at bounding box center [52, 204] width 11 height 11
click at [467, 27] on button "Options" at bounding box center [460, 31] width 27 height 8
click at [461, 57] on button "Email" at bounding box center [464, 58] width 35 height 9
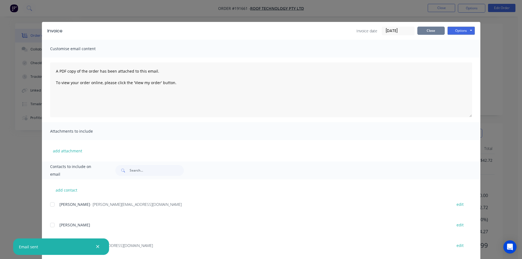
click at [435, 30] on button "Close" at bounding box center [430, 31] width 27 height 8
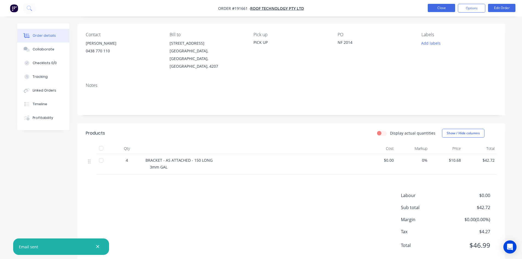
click at [440, 10] on button "Close" at bounding box center [441, 8] width 27 height 8
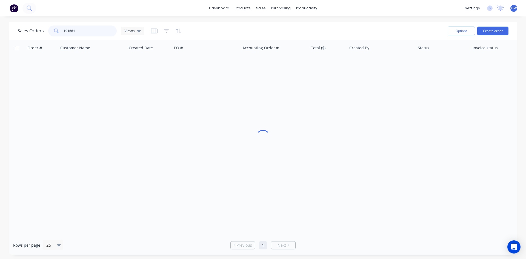
drag, startPoint x: 87, startPoint y: 32, endPoint x: 24, endPoint y: 32, distance: 63.8
click at [24, 32] on div "Sales Orders 191661 Views" at bounding box center [81, 30] width 127 height 11
type input "1"
type input "191747"
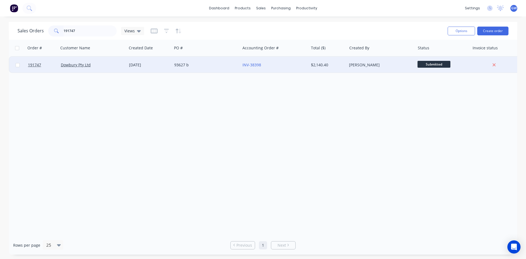
click at [319, 61] on div "$2,140.40" at bounding box center [328, 65] width 38 height 16
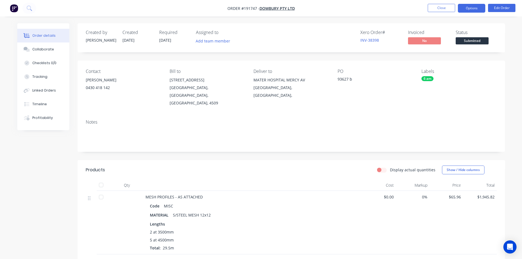
click at [475, 10] on button "Options" at bounding box center [471, 8] width 27 height 9
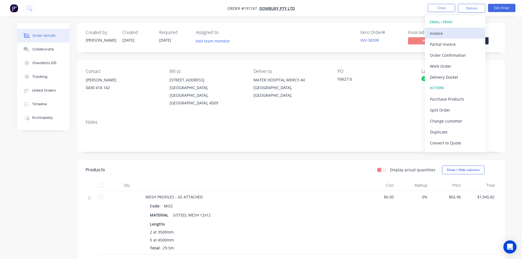
click at [453, 36] on div "Invoice" at bounding box center [455, 33] width 50 height 8
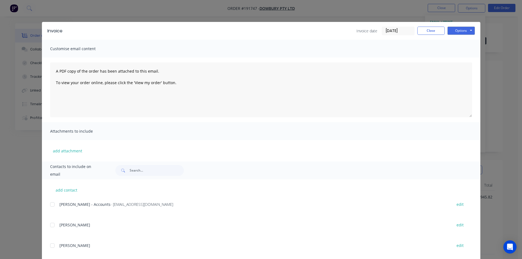
click at [55, 206] on div at bounding box center [52, 204] width 11 height 11
click at [463, 32] on button "Options" at bounding box center [460, 31] width 27 height 8
click at [461, 60] on button "Email" at bounding box center [464, 58] width 35 height 9
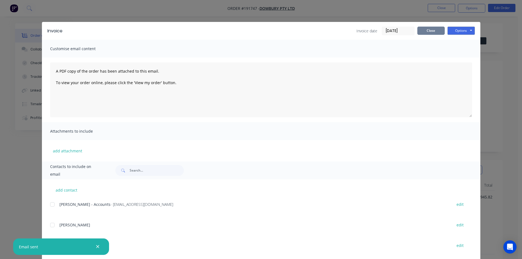
click at [422, 33] on button "Close" at bounding box center [430, 31] width 27 height 8
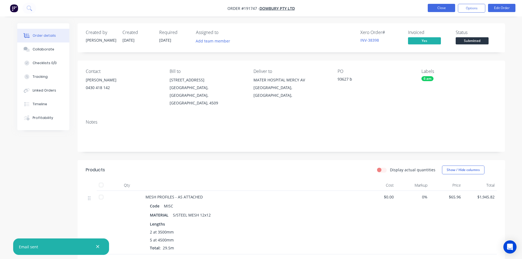
click at [439, 9] on button "Close" at bounding box center [441, 8] width 27 height 8
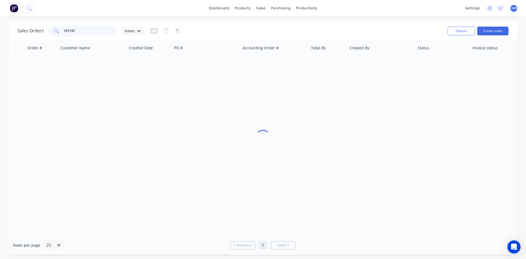
drag, startPoint x: 88, startPoint y: 30, endPoint x: 13, endPoint y: 26, distance: 75.2
click at [13, 26] on div "Sales Orders 191747 Views Options Create order" at bounding box center [263, 31] width 509 height 18
type input "191363"
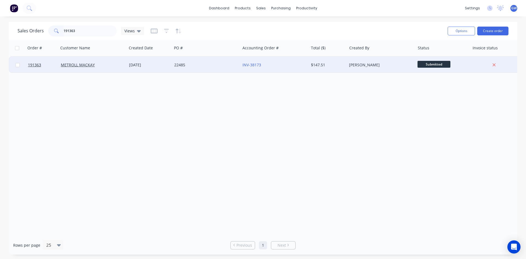
click at [279, 67] on div "INV-38173" at bounding box center [272, 64] width 61 height 5
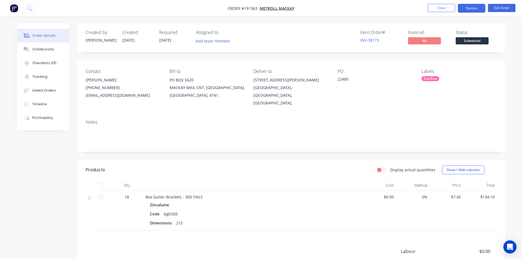
click at [469, 5] on button "Options" at bounding box center [471, 8] width 27 height 9
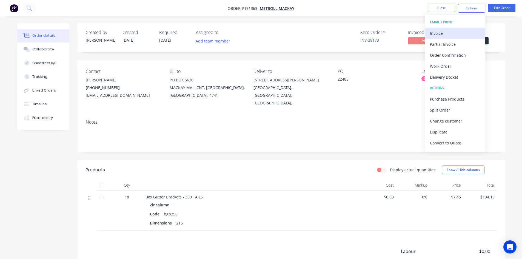
click at [449, 29] on div "Invoice" at bounding box center [455, 33] width 50 height 8
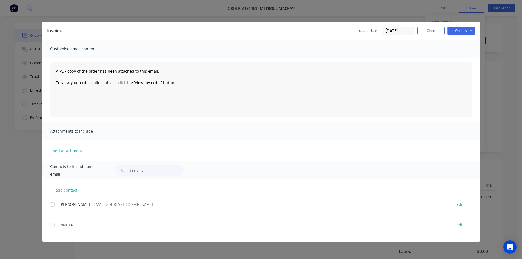
click at [50, 206] on div at bounding box center [52, 204] width 11 height 11
click at [465, 28] on button "Options" at bounding box center [460, 31] width 27 height 8
click at [461, 58] on button "Email" at bounding box center [464, 58] width 35 height 9
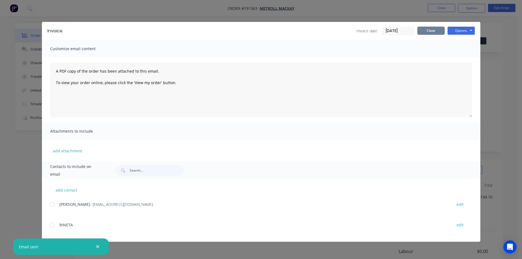
click at [431, 32] on button "Close" at bounding box center [430, 31] width 27 height 8
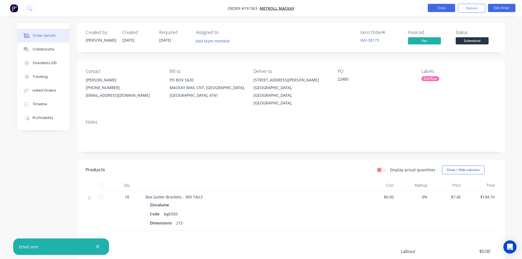
click at [437, 8] on button "Close" at bounding box center [441, 8] width 27 height 8
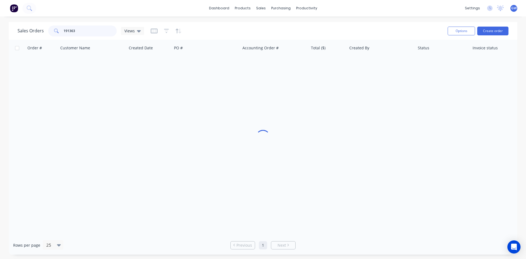
drag, startPoint x: 81, startPoint y: 28, endPoint x: 31, endPoint y: 29, distance: 50.4
click at [31, 29] on div "Sales Orders 191363 Views" at bounding box center [81, 30] width 127 height 11
drag, startPoint x: 84, startPoint y: 30, endPoint x: 32, endPoint y: 30, distance: 51.8
click at [32, 30] on div "Sales Orders 191625 Views" at bounding box center [81, 30] width 127 height 11
drag, startPoint x: 90, startPoint y: 25, endPoint x: 52, endPoint y: 27, distance: 38.4
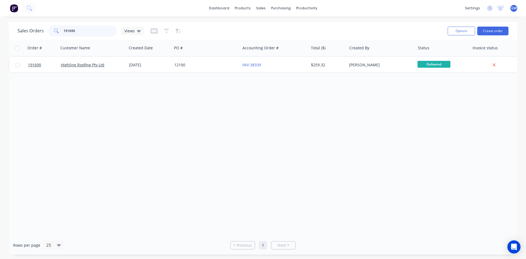
click at [52, 27] on div "191690" at bounding box center [82, 30] width 69 height 11
type input "191625"
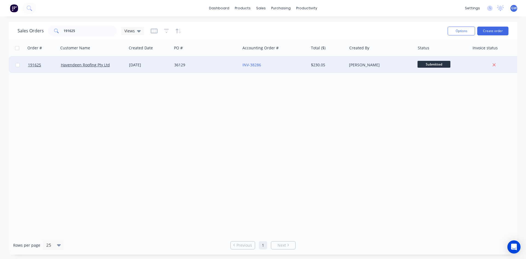
click at [388, 64] on div "Taylor Bruce" at bounding box center [379, 64] width 61 height 5
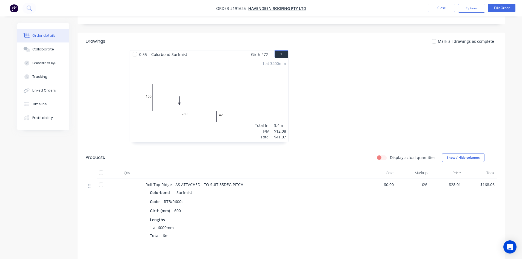
scroll to position [137, 0]
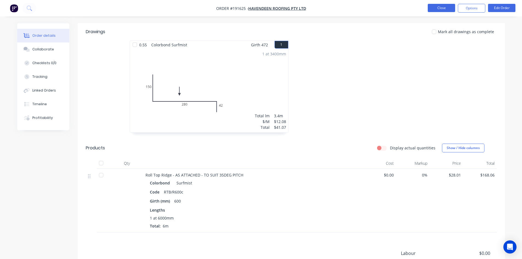
click at [433, 8] on button "Close" at bounding box center [441, 8] width 27 height 8
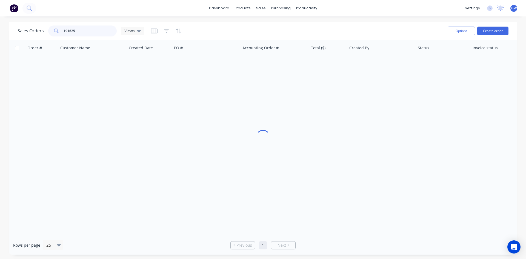
click at [48, 26] on div "191625" at bounding box center [82, 30] width 69 height 11
type input "191075"
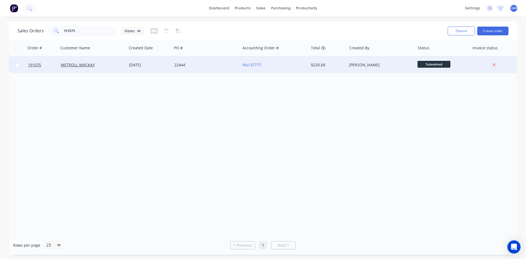
click at [307, 62] on div "INV-37777" at bounding box center [274, 65] width 68 height 16
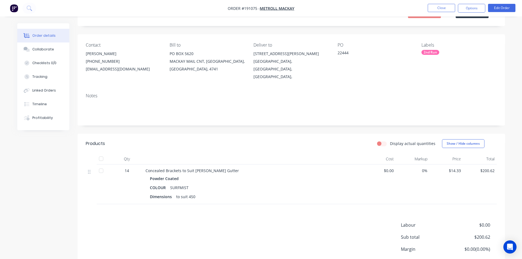
scroll to position [61, 0]
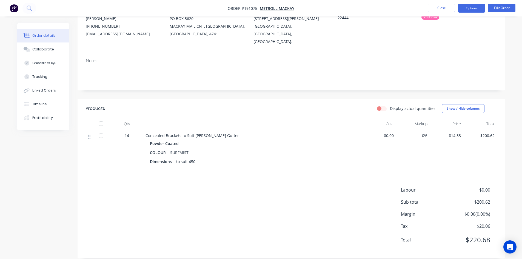
click at [472, 7] on button "Options" at bounding box center [471, 8] width 27 height 9
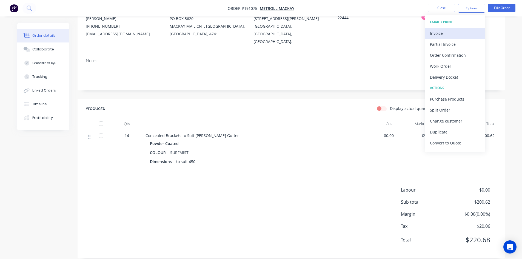
click at [452, 35] on div "Invoice" at bounding box center [455, 33] width 50 height 8
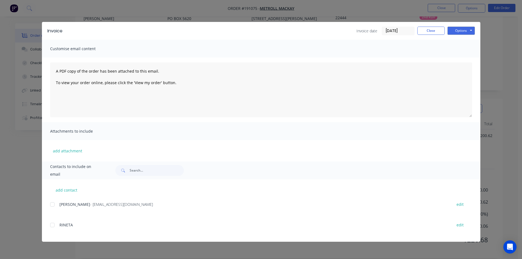
click at [54, 207] on div at bounding box center [52, 204] width 11 height 11
click at [460, 32] on button "Options" at bounding box center [460, 31] width 27 height 8
click at [461, 57] on button "Email" at bounding box center [464, 58] width 35 height 9
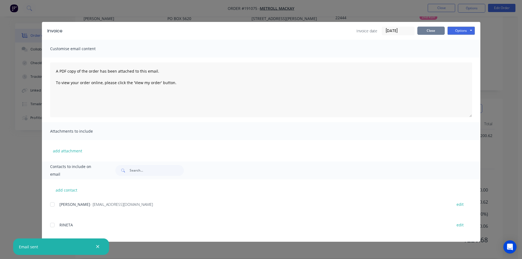
click at [441, 30] on button "Close" at bounding box center [430, 31] width 27 height 8
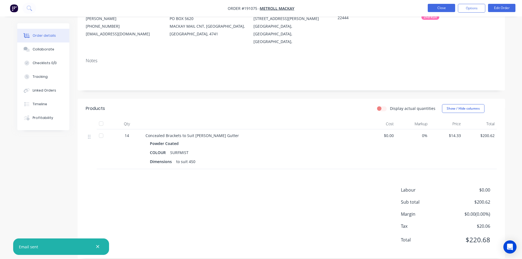
click at [441, 8] on button "Close" at bounding box center [441, 8] width 27 height 8
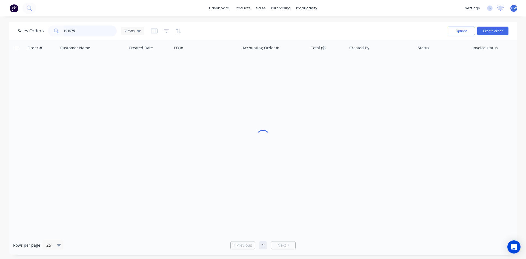
click at [104, 30] on input "191075" at bounding box center [90, 30] width 53 height 11
type input "191690"
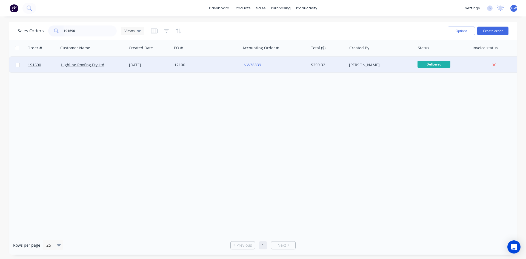
click at [325, 64] on div "$259.32" at bounding box center [327, 64] width 32 height 5
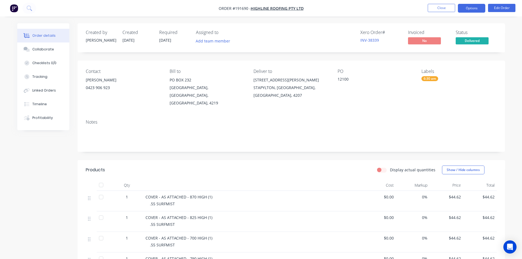
click at [475, 9] on button "Options" at bounding box center [471, 8] width 27 height 9
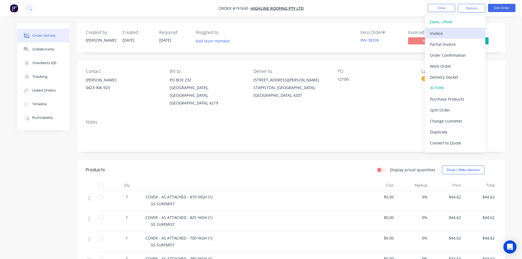
click at [455, 30] on div "Invoice" at bounding box center [455, 33] width 50 height 8
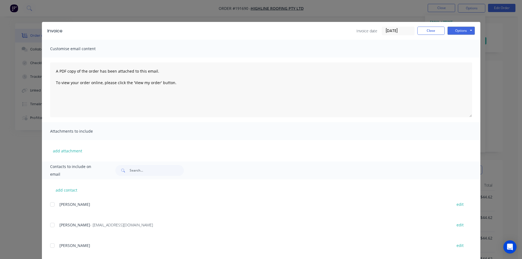
click at [51, 224] on div at bounding box center [52, 224] width 11 height 11
click at [466, 29] on button "Options" at bounding box center [460, 31] width 27 height 8
click at [466, 55] on button "Email" at bounding box center [464, 58] width 35 height 9
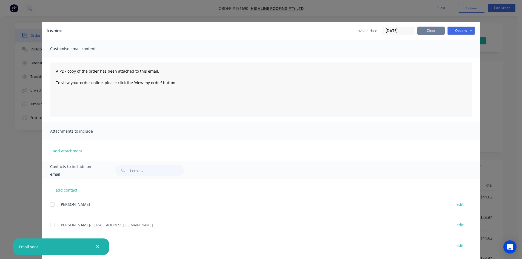
click at [431, 34] on button "Close" at bounding box center [430, 31] width 27 height 8
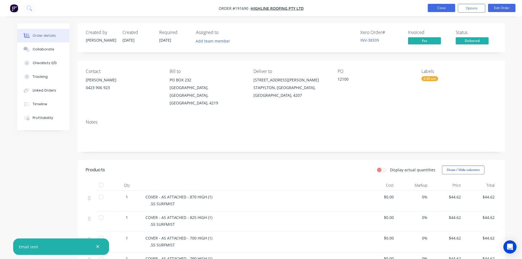
click at [447, 5] on button "Close" at bounding box center [441, 8] width 27 height 8
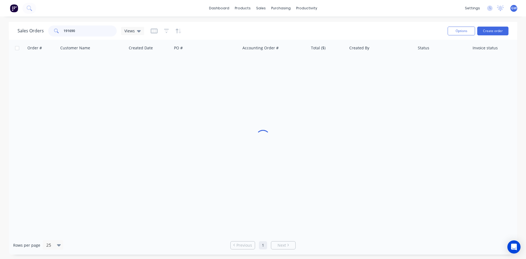
click at [97, 35] on input "191690" at bounding box center [90, 30] width 53 height 11
type input "191498"
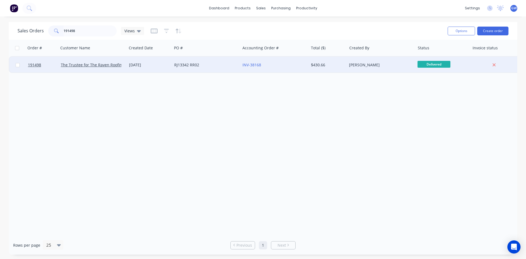
click at [330, 67] on div "$430.66" at bounding box center [327, 64] width 32 height 5
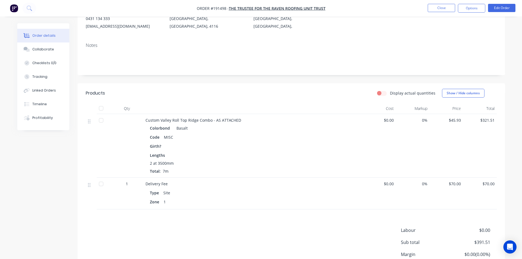
scroll to position [82, 0]
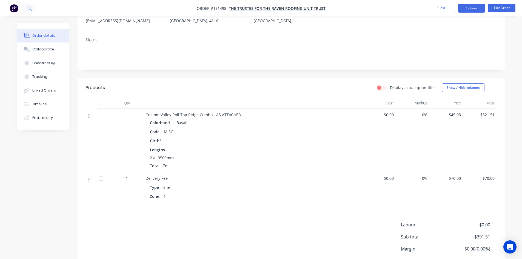
click at [472, 9] on button "Options" at bounding box center [471, 8] width 27 height 9
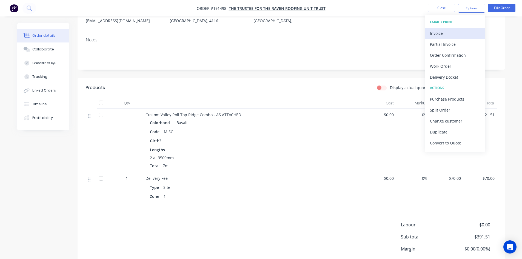
click at [450, 31] on div "Invoice" at bounding box center [455, 33] width 50 height 8
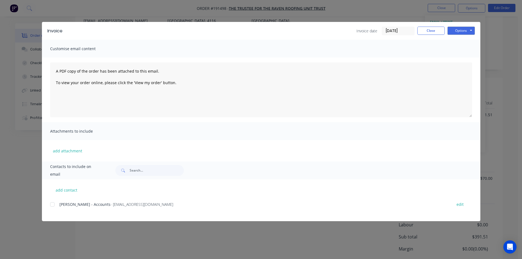
click at [56, 205] on div at bounding box center [52, 204] width 11 height 11
click at [456, 29] on button "Options" at bounding box center [460, 31] width 27 height 8
click at [463, 57] on button "Email" at bounding box center [464, 58] width 35 height 9
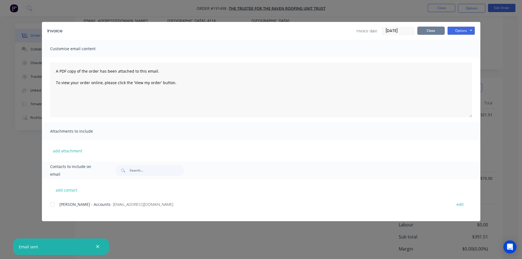
click at [430, 29] on button "Close" at bounding box center [430, 31] width 27 height 8
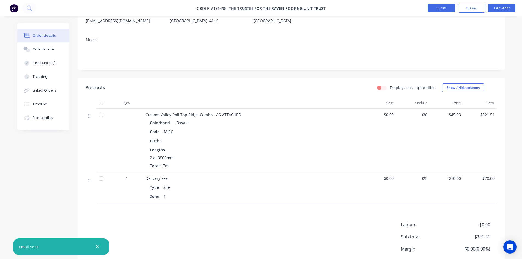
click at [443, 5] on button "Close" at bounding box center [441, 8] width 27 height 8
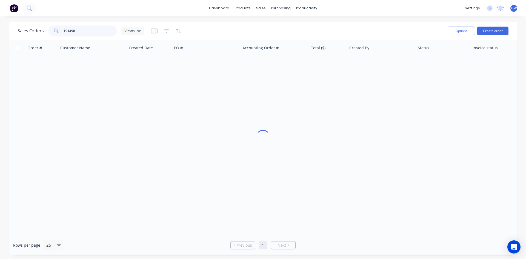
drag, startPoint x: 93, startPoint y: 32, endPoint x: 40, endPoint y: 28, distance: 53.0
click at [40, 28] on div "Sales Orders 191498 Views" at bounding box center [81, 30] width 127 height 11
type input "190793"
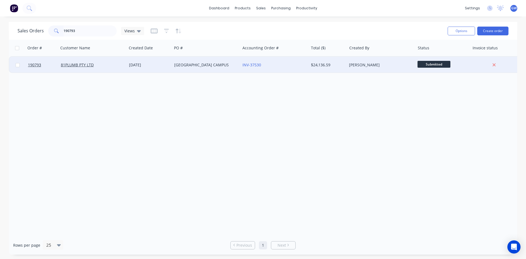
click at [379, 64] on div "Hayden Craven" at bounding box center [379, 64] width 61 height 5
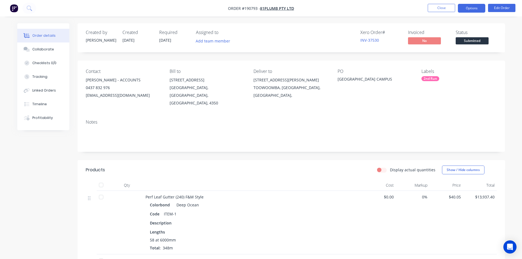
click at [466, 5] on button "Options" at bounding box center [471, 8] width 27 height 9
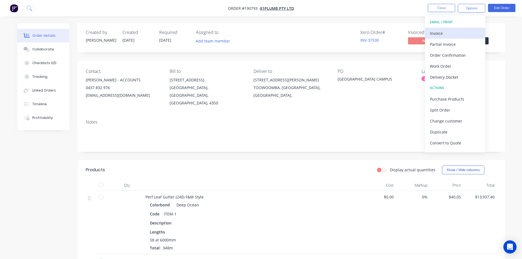
click at [450, 36] on div "Invoice" at bounding box center [455, 33] width 50 height 8
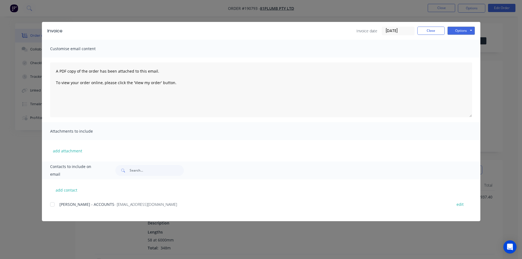
click at [52, 204] on div at bounding box center [52, 204] width 11 height 11
click at [465, 34] on button "Options" at bounding box center [460, 31] width 27 height 8
click at [460, 60] on button "Email" at bounding box center [464, 58] width 35 height 9
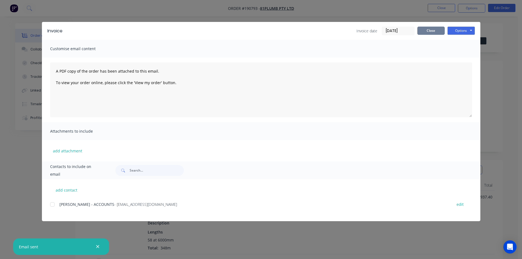
click at [432, 30] on button "Close" at bounding box center [430, 31] width 27 height 8
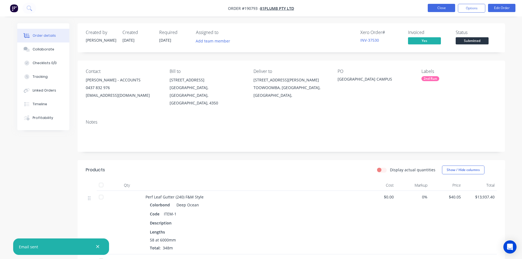
click at [443, 7] on button "Close" at bounding box center [441, 8] width 27 height 8
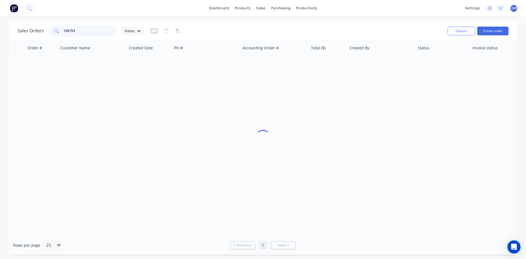
drag, startPoint x: 107, startPoint y: 32, endPoint x: 30, endPoint y: 32, distance: 77.0
click at [30, 32] on div "Sales Orders 190793 Views" at bounding box center [81, 30] width 127 height 11
type input "189685"
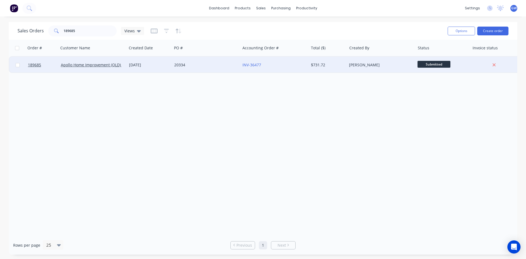
click at [362, 69] on div "Taylor Bruce" at bounding box center [381, 65] width 68 height 16
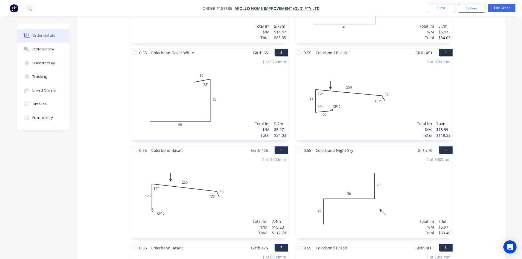
scroll to position [219, 0]
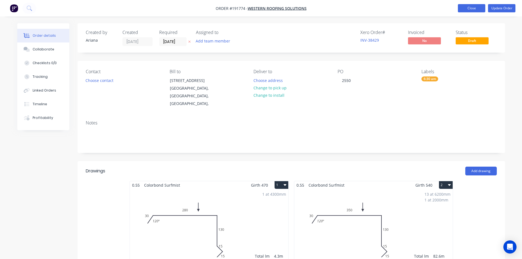
click at [471, 10] on button "Close" at bounding box center [471, 8] width 27 height 8
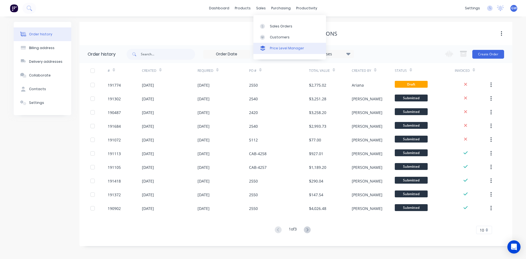
click at [276, 48] on div "Price Level Manager" at bounding box center [287, 48] width 34 height 5
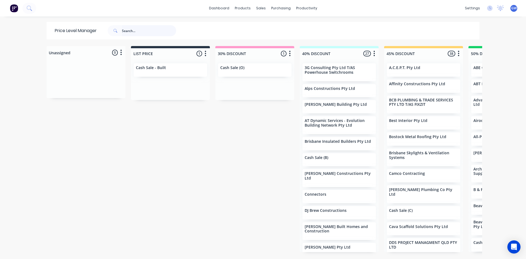
click at [139, 32] on input "text" at bounding box center [149, 30] width 54 height 11
type input "western"
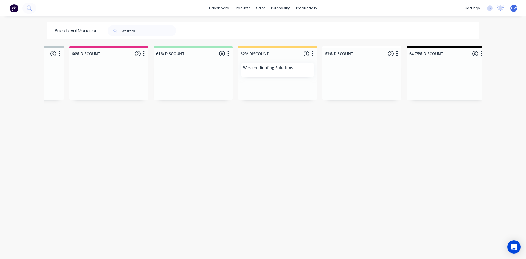
scroll to position [0, 1028]
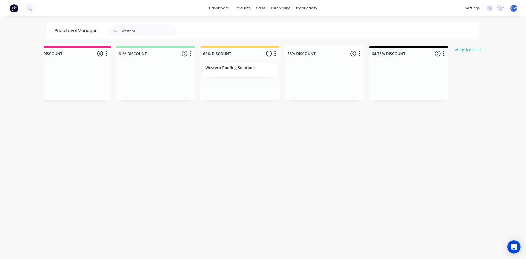
drag, startPoint x: 35, startPoint y: 87, endPoint x: 0, endPoint y: 64, distance: 42.3
click at [35, 87] on div "dashboard products sales purchasing productivity dashboard products Product Cat…" at bounding box center [263, 129] width 526 height 259
